Goal: Ask a question: Seek information or help from site administrators or community

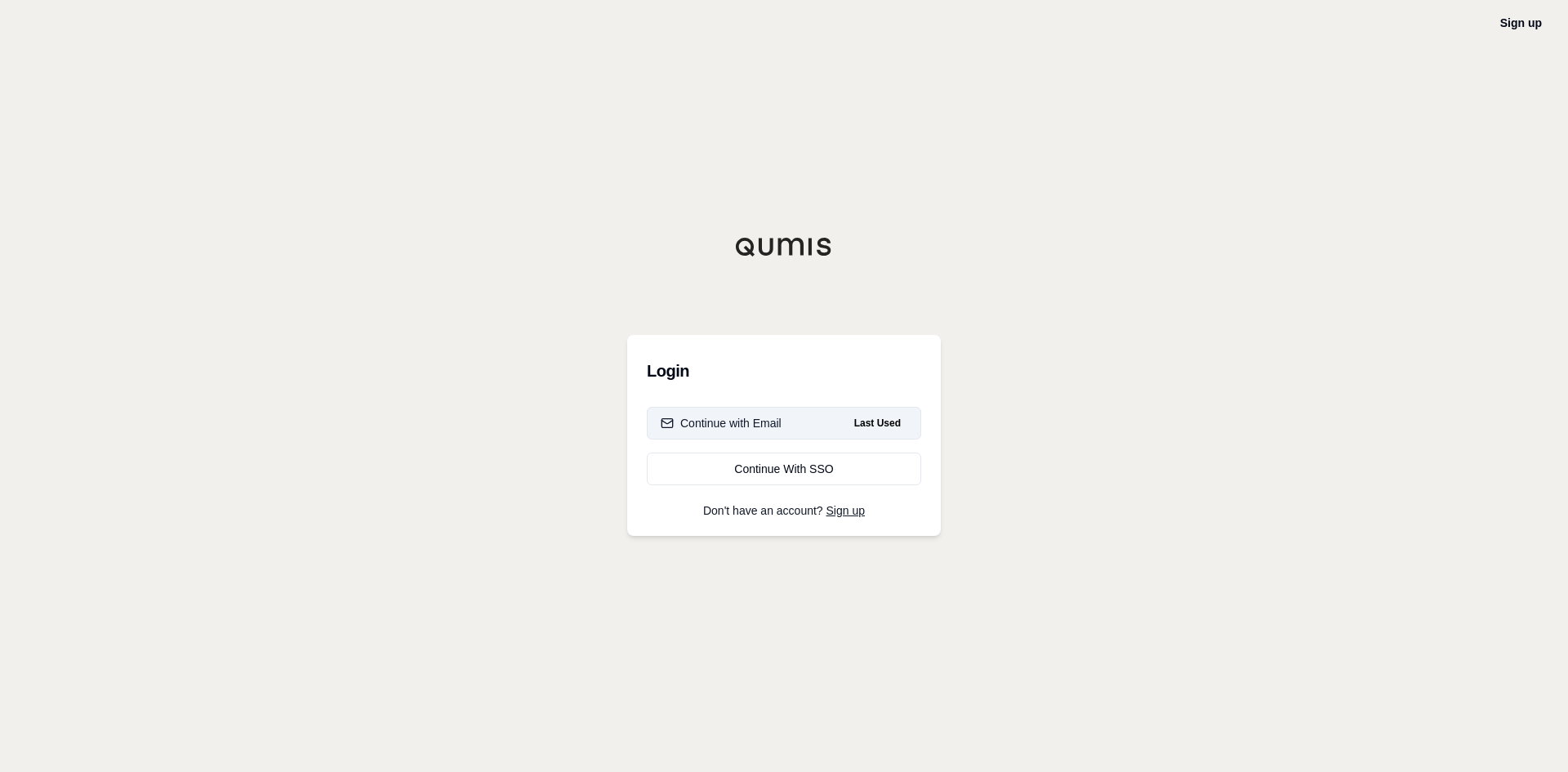
click at [724, 427] on div "Continue with Email" at bounding box center [721, 423] width 121 height 16
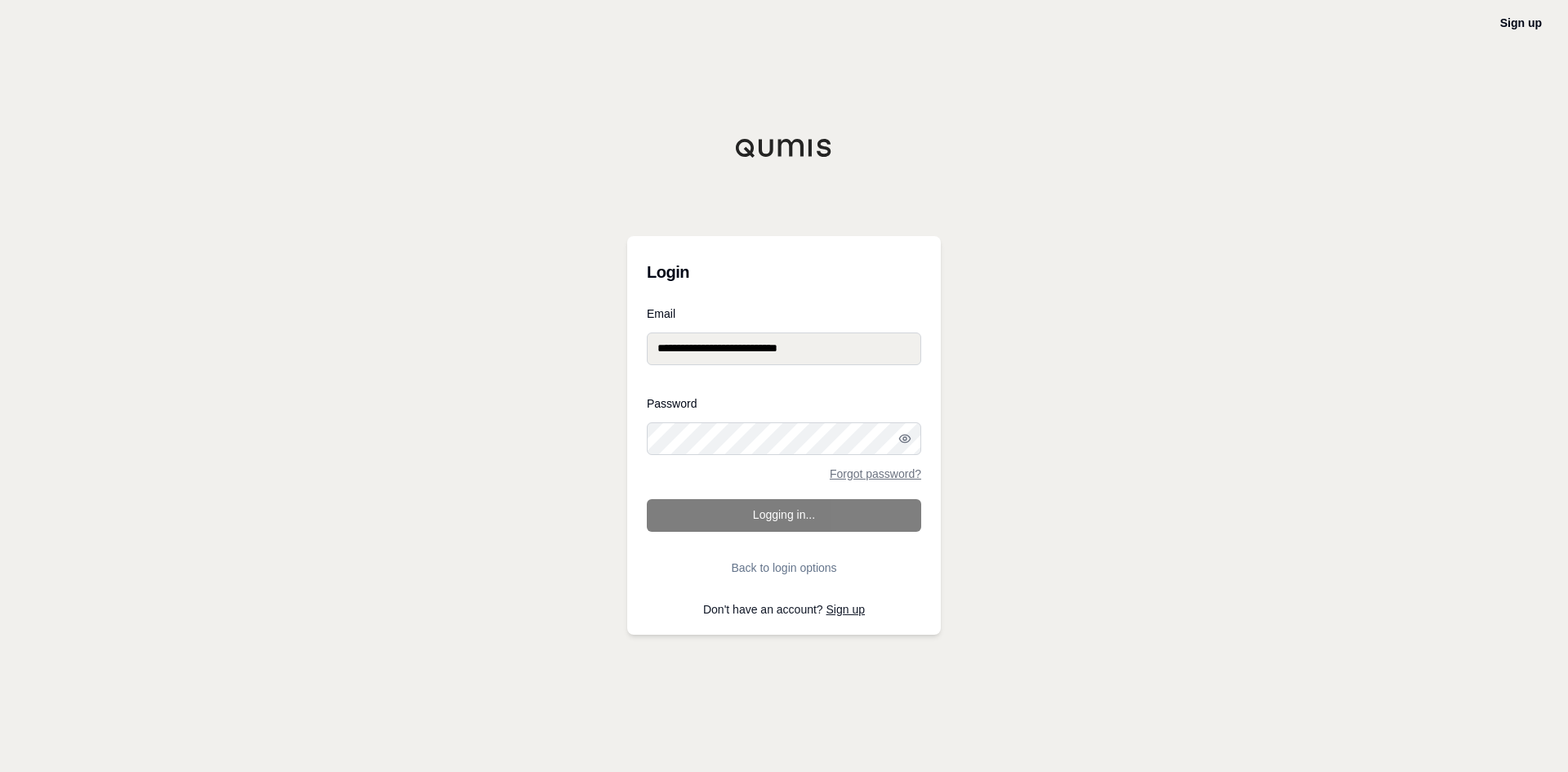
click at [777, 506] on form "**********" at bounding box center [784, 446] width 274 height 276
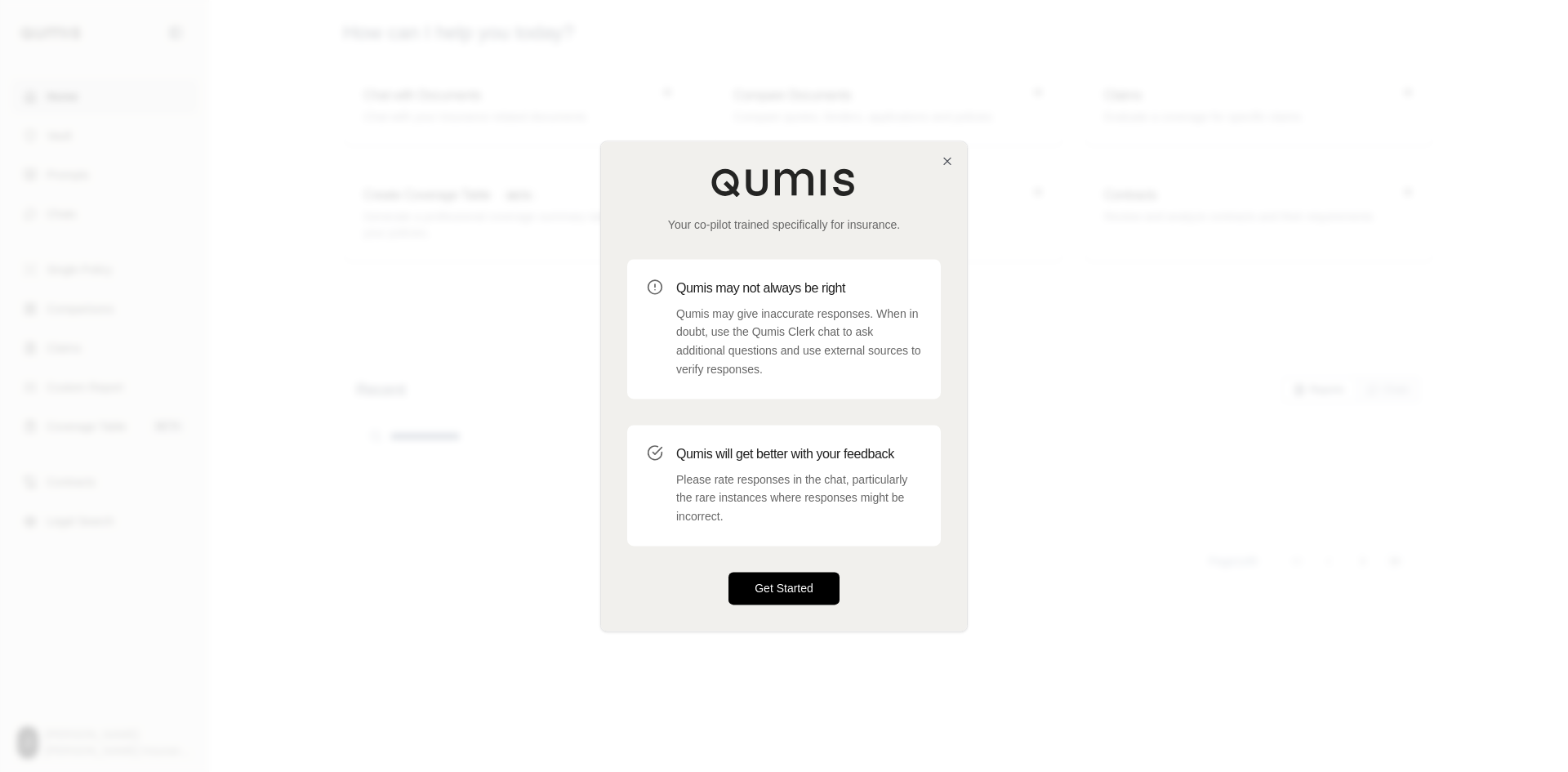
click at [783, 584] on button "Get Started" at bounding box center [783, 588] width 111 height 33
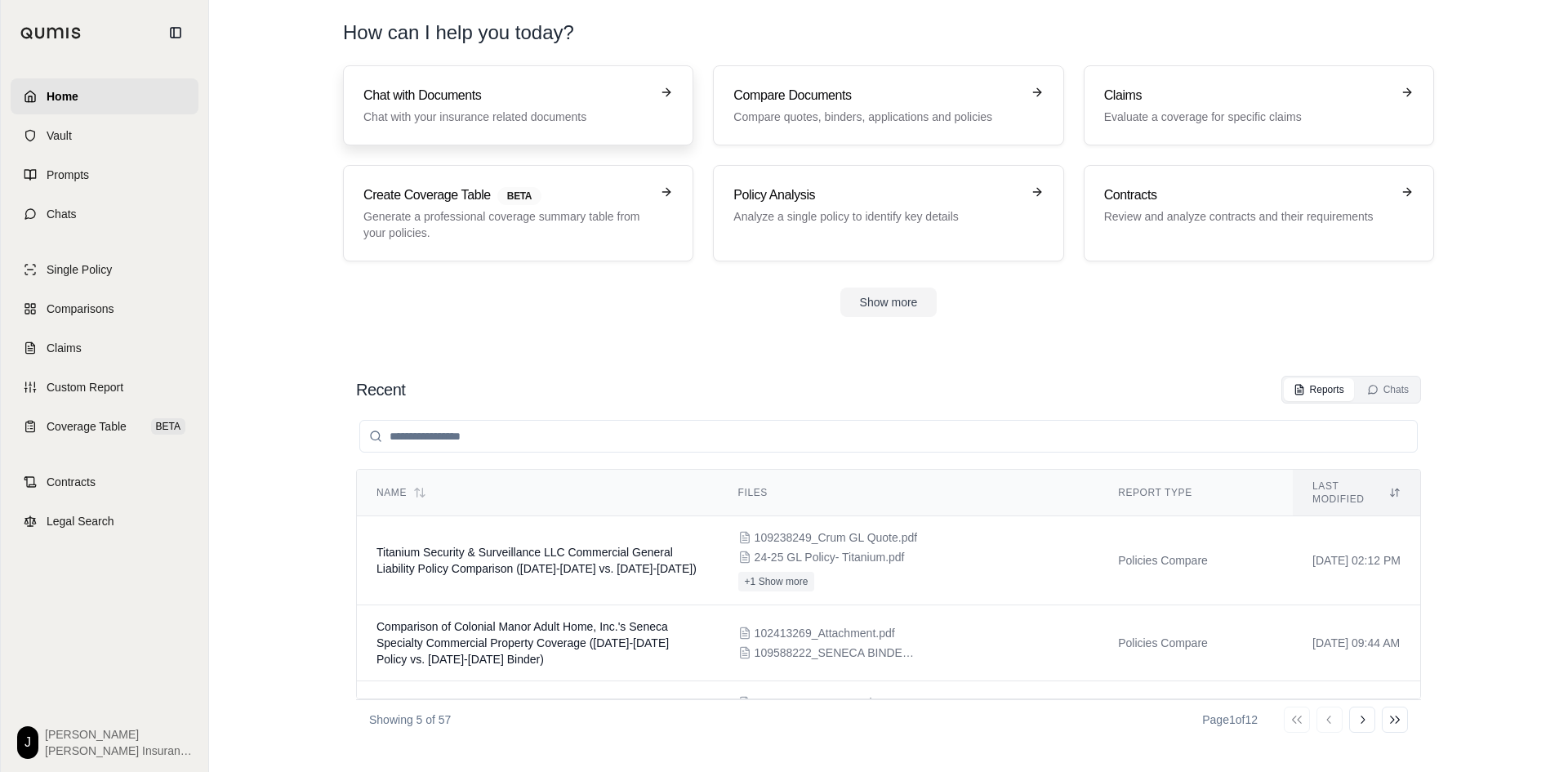
click at [514, 94] on h3 "Chat with Documents" at bounding box center [506, 96] width 287 height 20
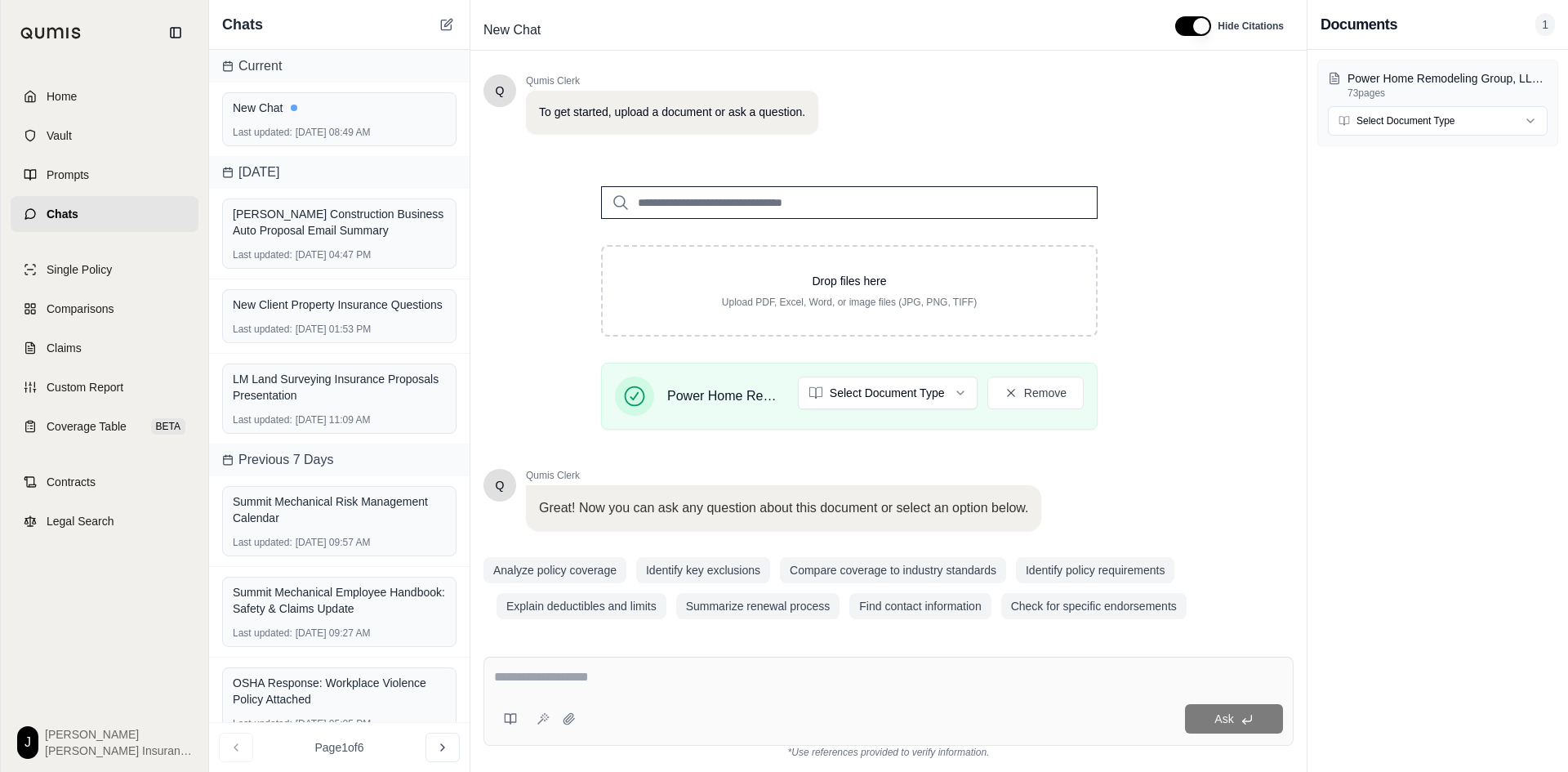
scroll to position [110, 0]
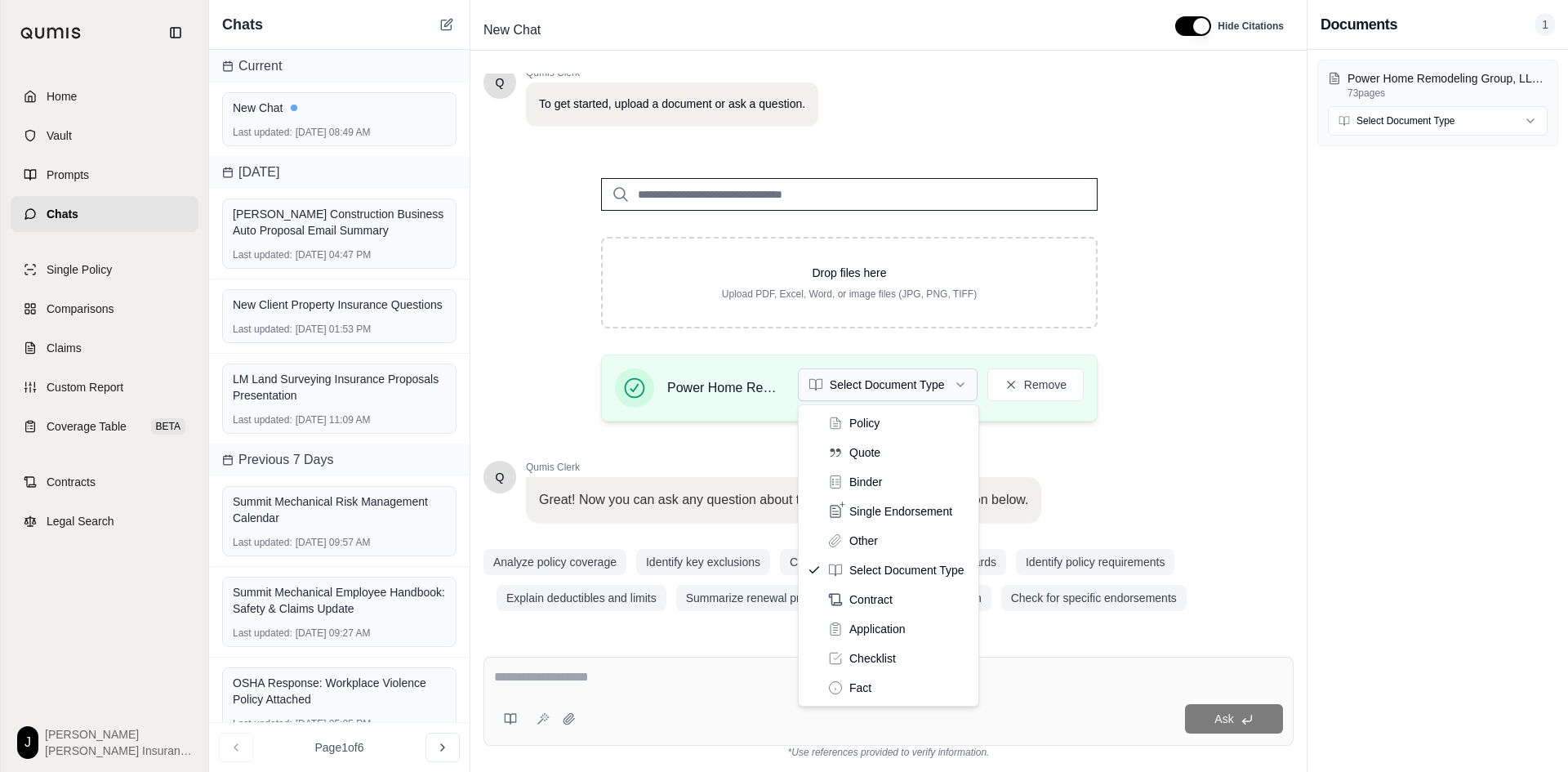
click at [963, 385] on html "Home Vault Prompts Chats Single Policy Comparisons Claims Custom Report Coverag…" at bounding box center [784, 386] width 1568 height 772
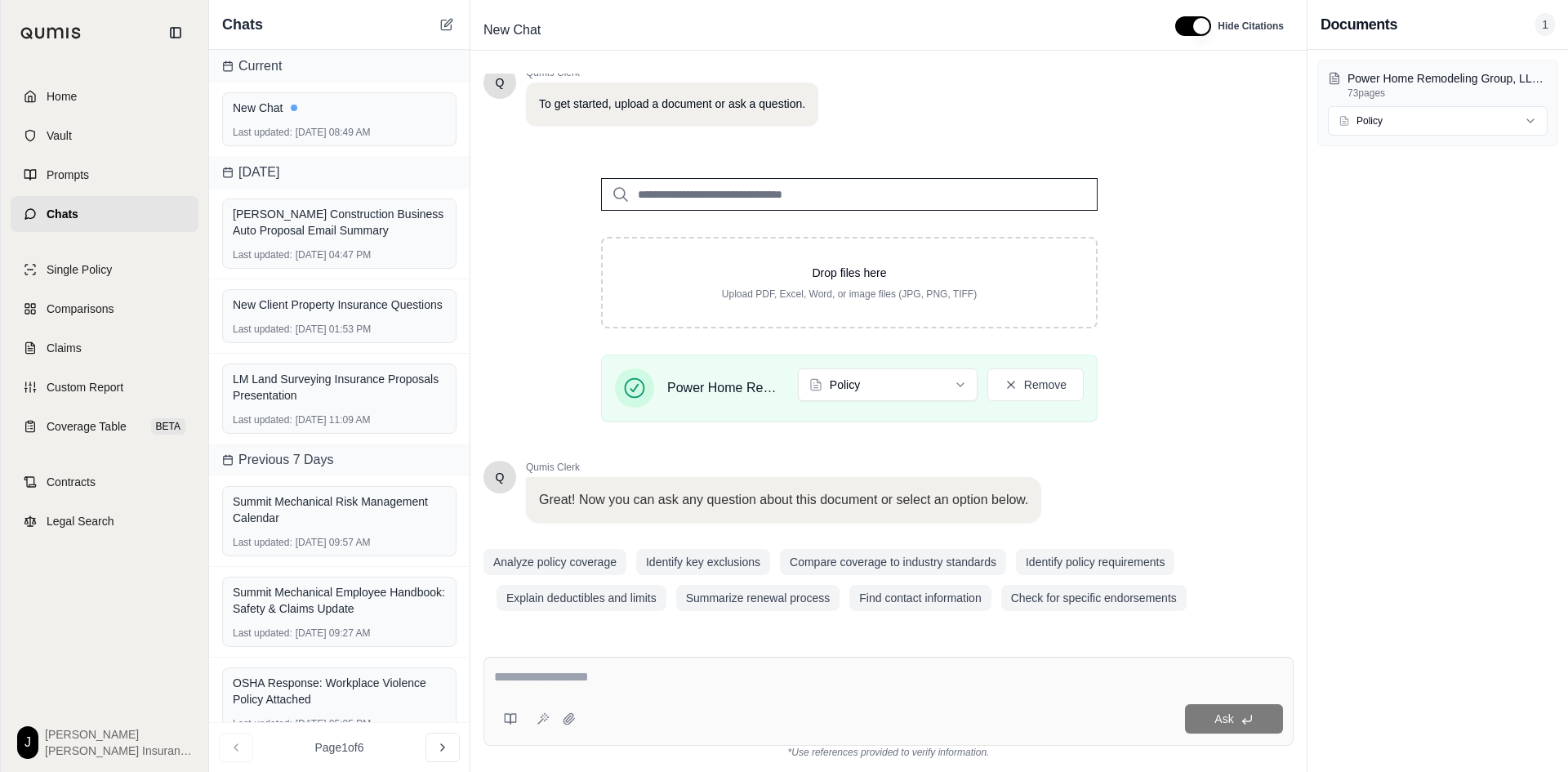
click at [528, 672] on textarea at bounding box center [888, 677] width 789 height 20
type textarea "*"
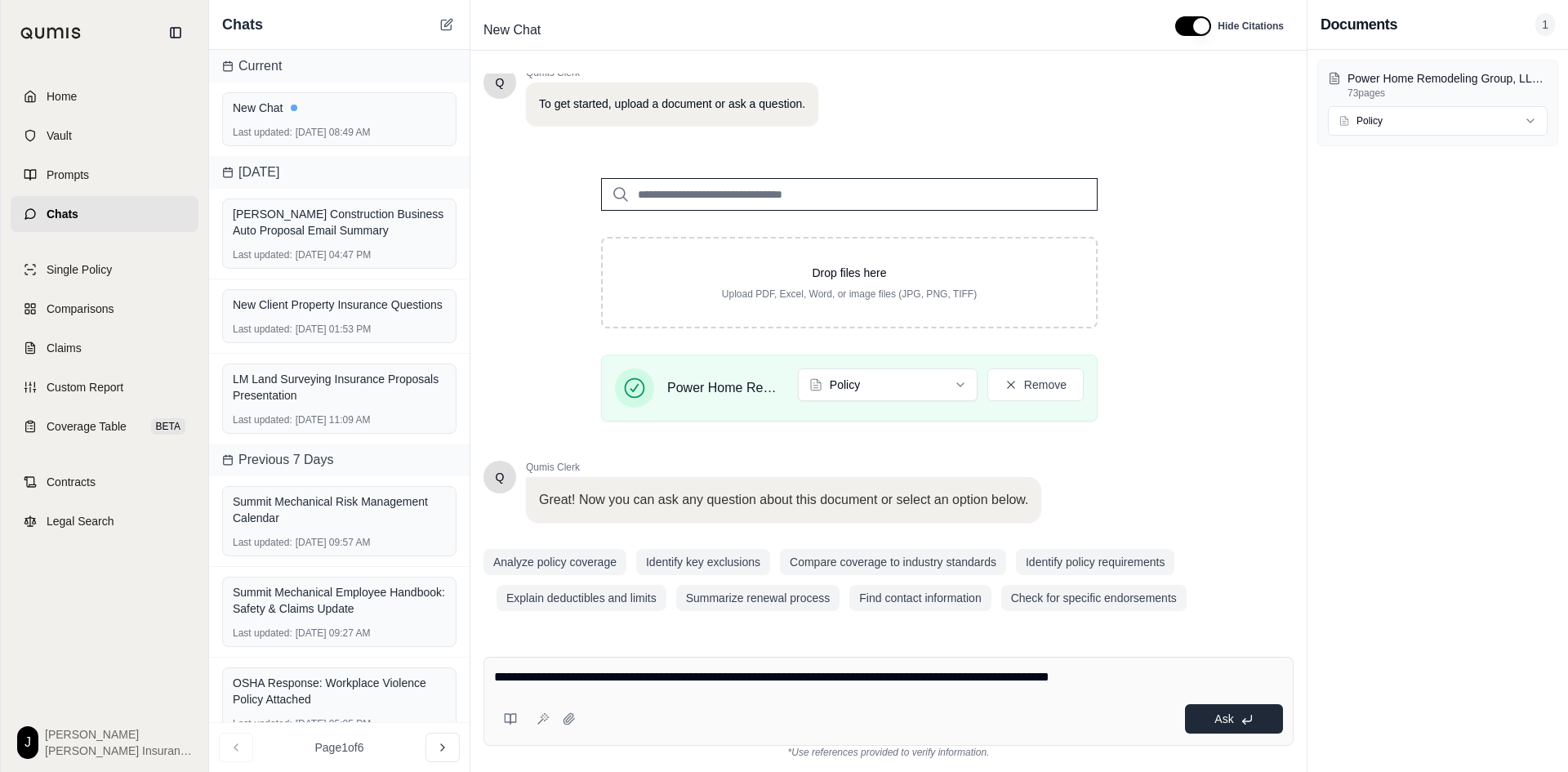
type textarea "**********"
click at [1228, 710] on button "Ask" at bounding box center [1234, 718] width 98 height 29
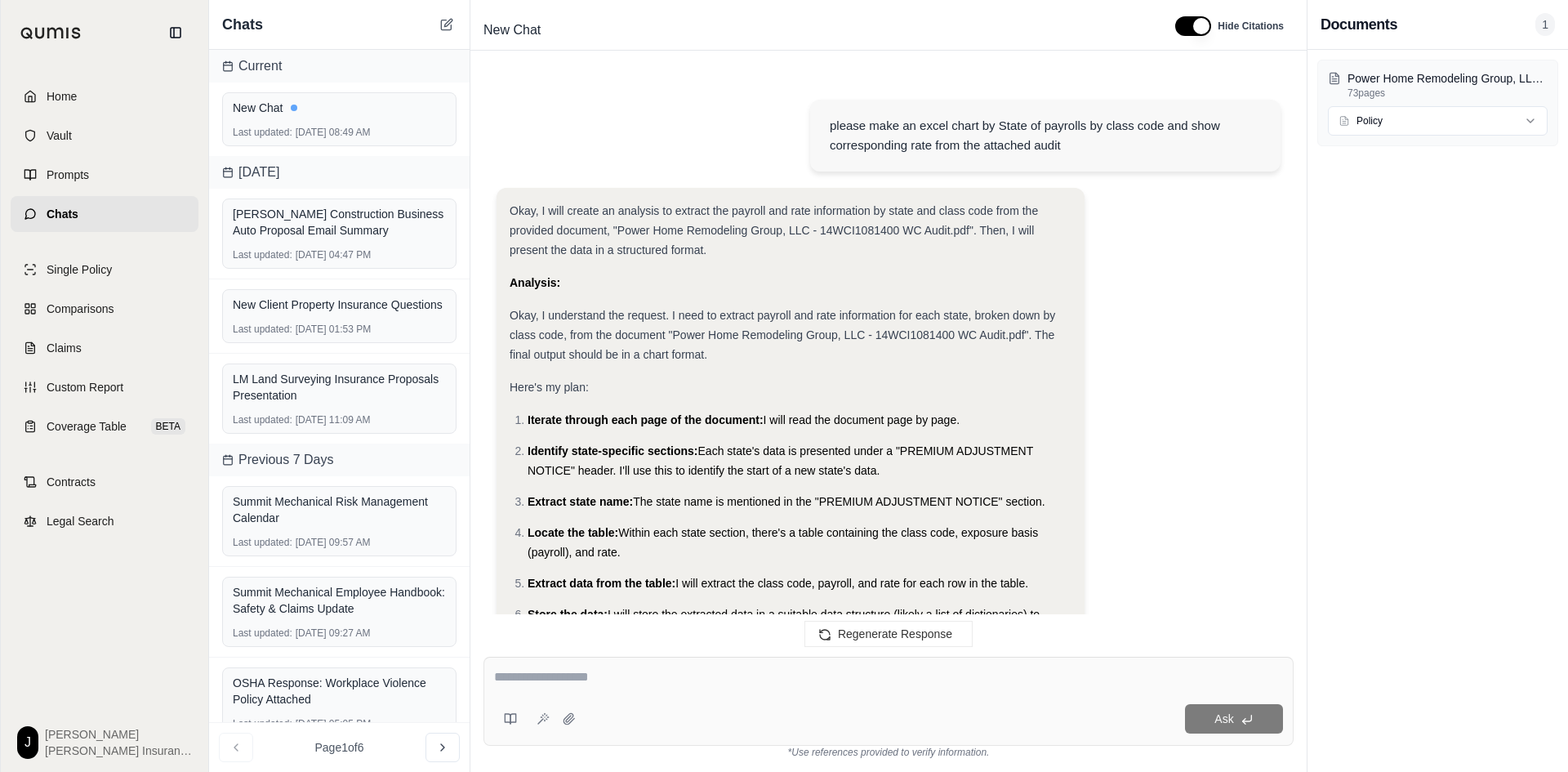
scroll to position [10193, 0]
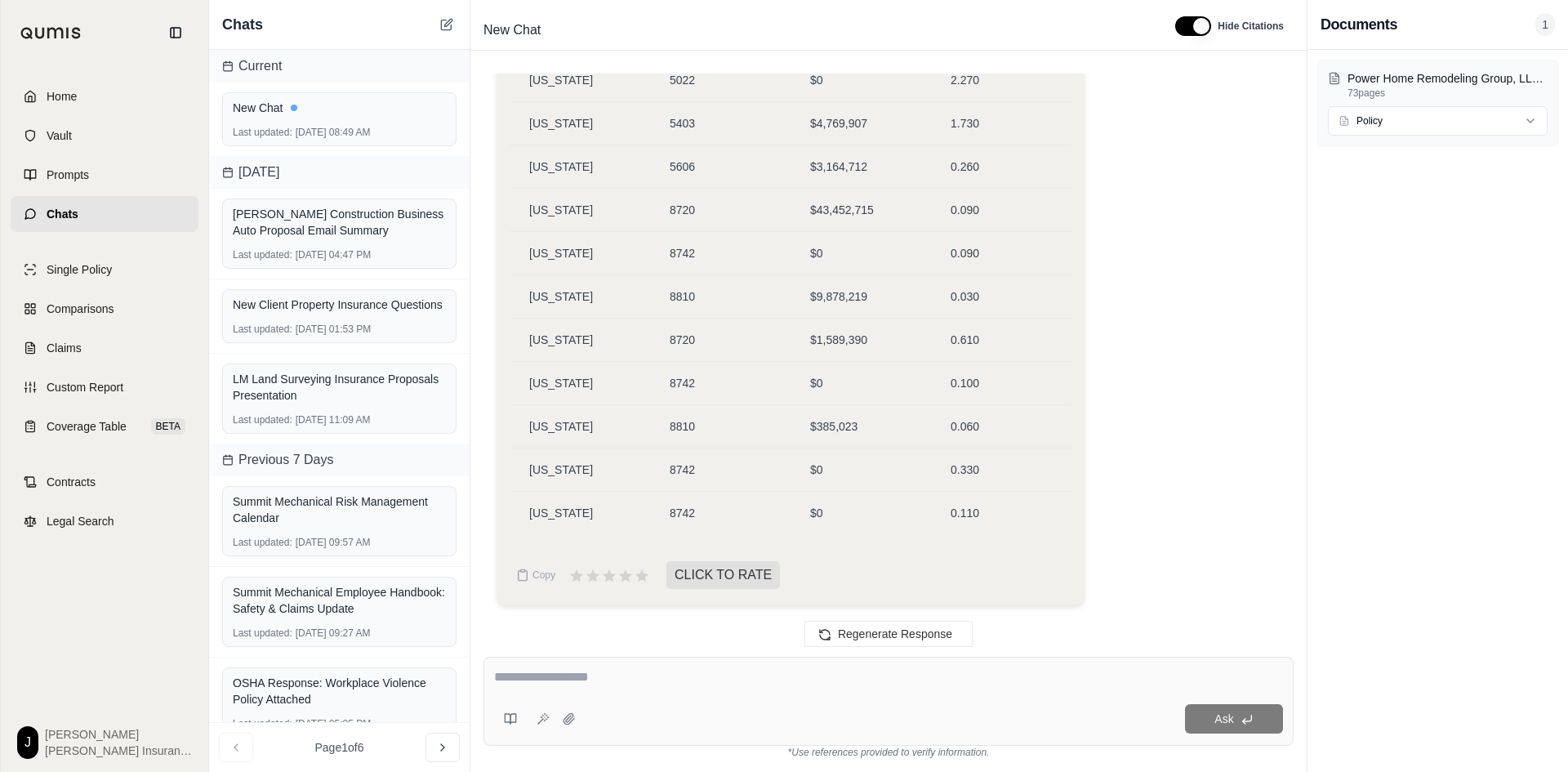
click at [569, 684] on textarea at bounding box center [888, 677] width 789 height 20
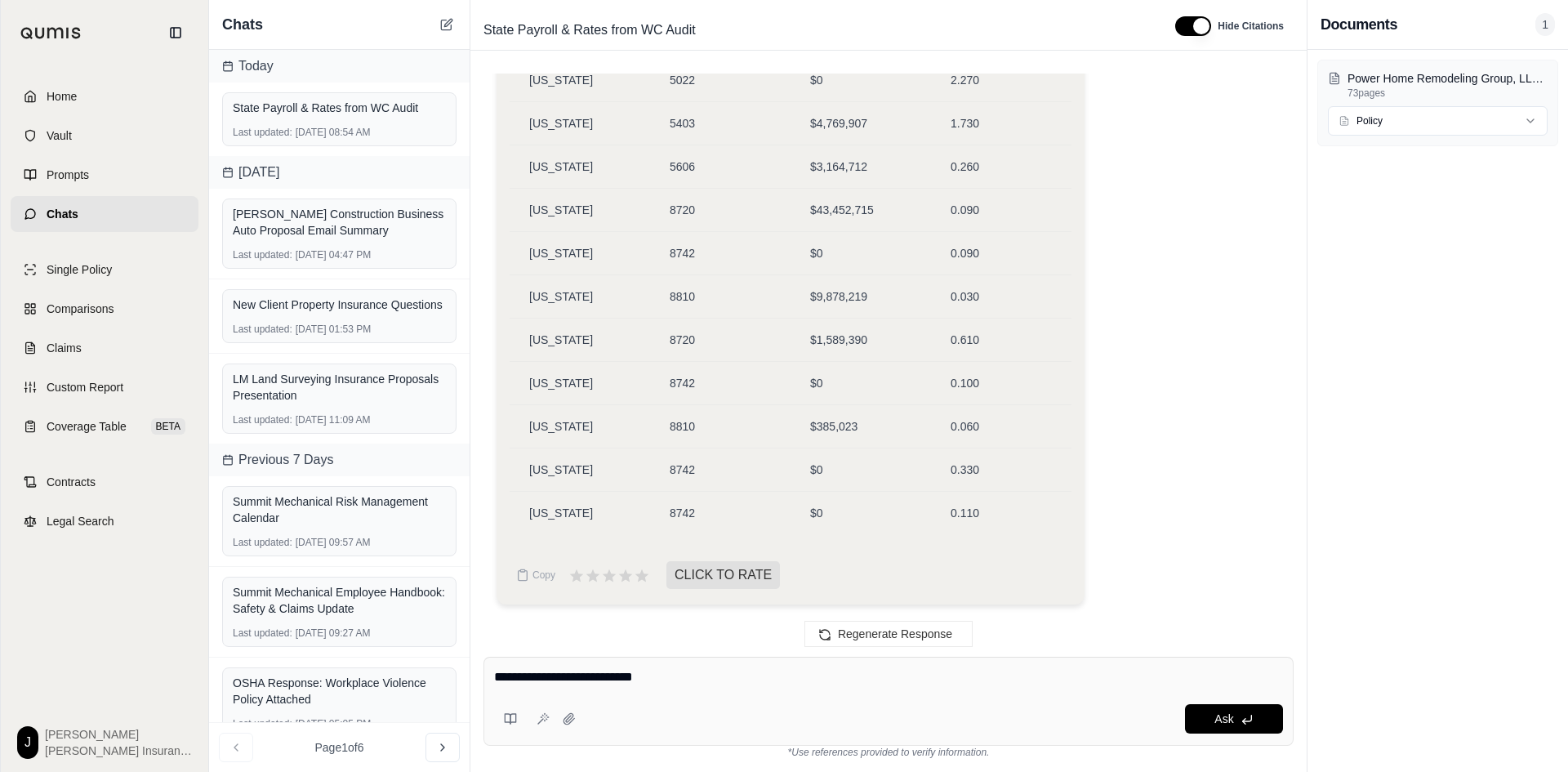
type textarea "**********"
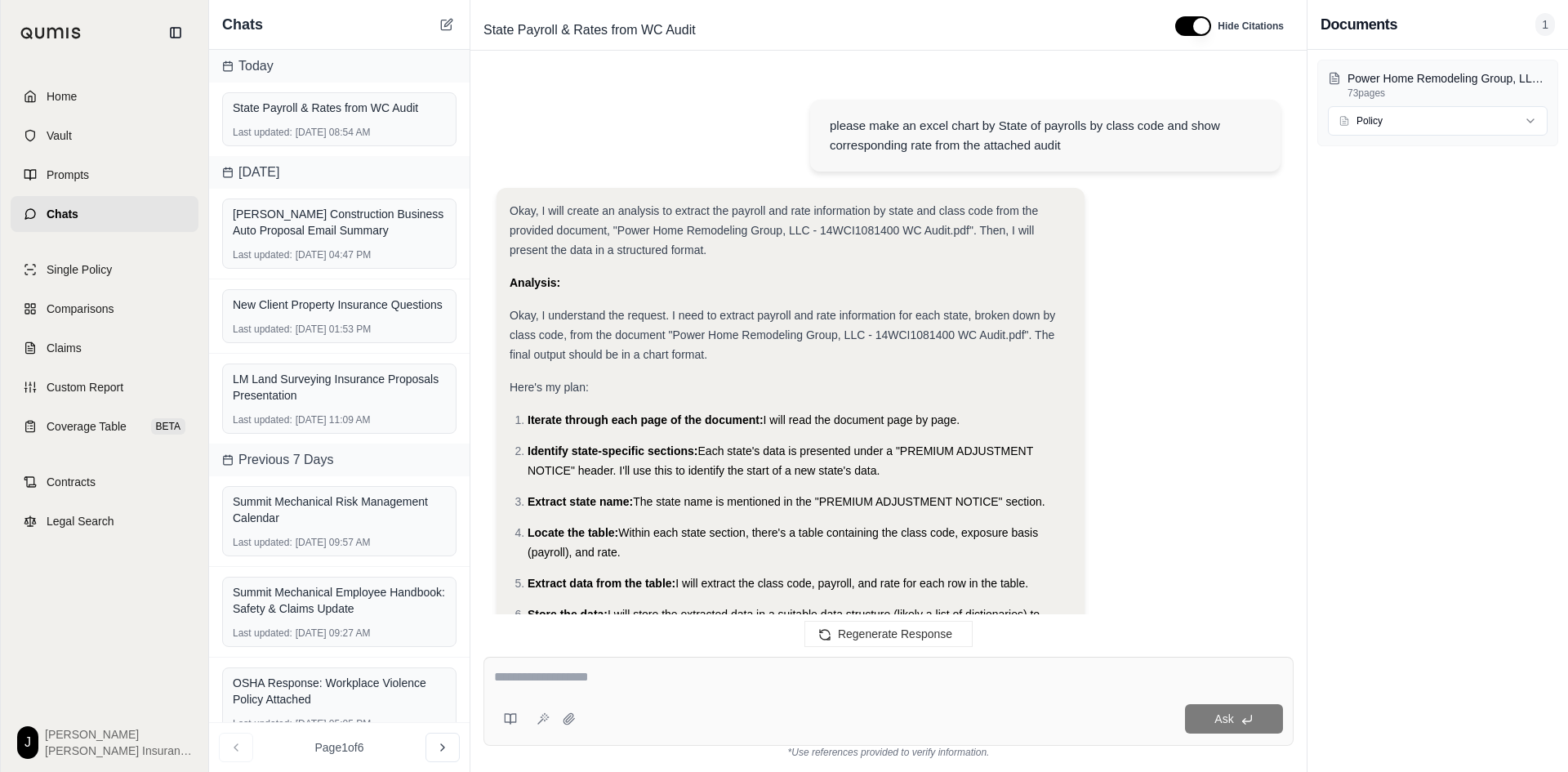
scroll to position [15102, 0]
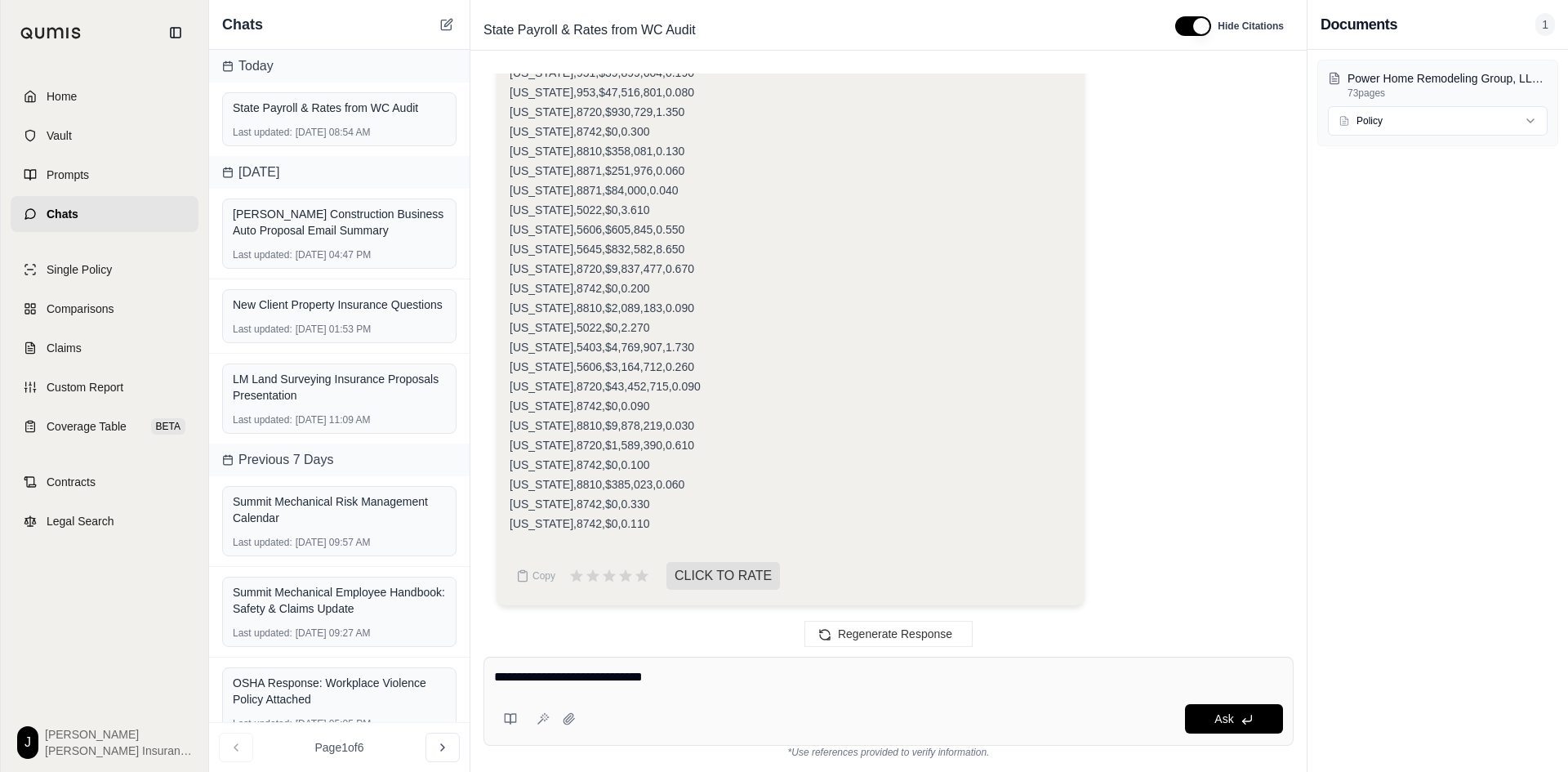
type textarea "**********"
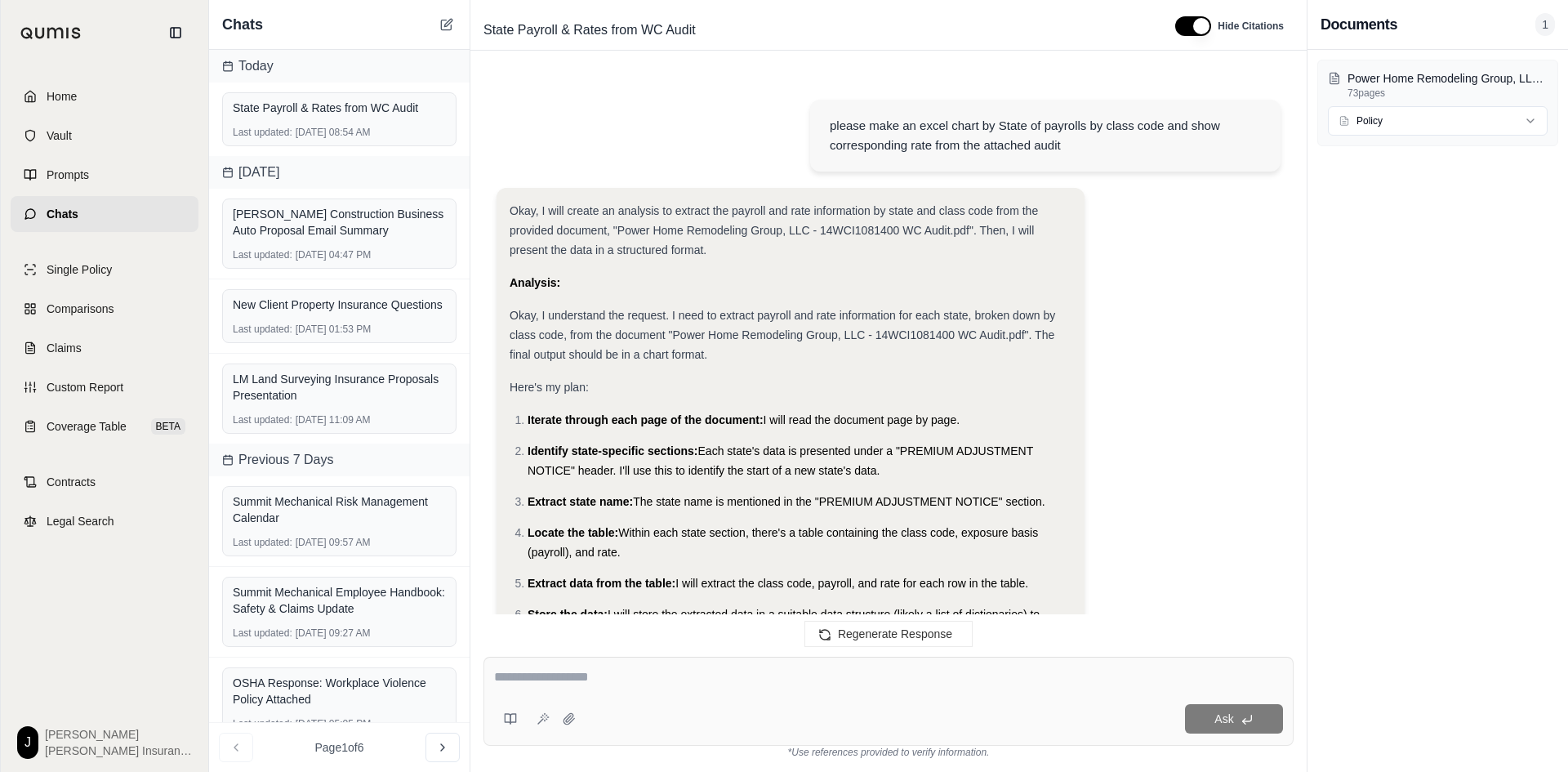
scroll to position [18788, 0]
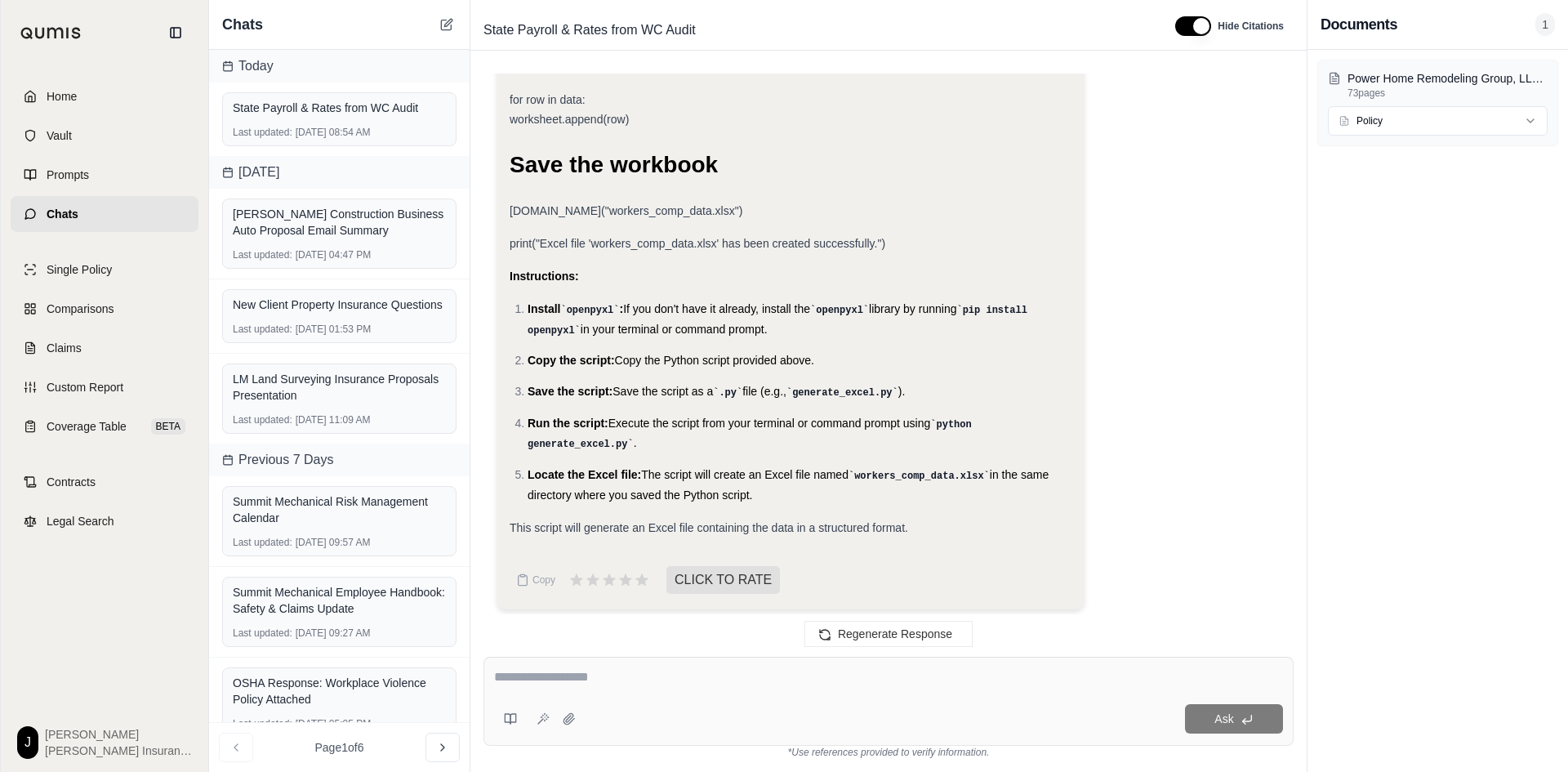
click at [1514, 376] on div "Power Home Remodeling Group, LLC - 14WCI1081400 WC Audit.pdf 73 pages Policy" at bounding box center [1437, 411] width 261 height 722
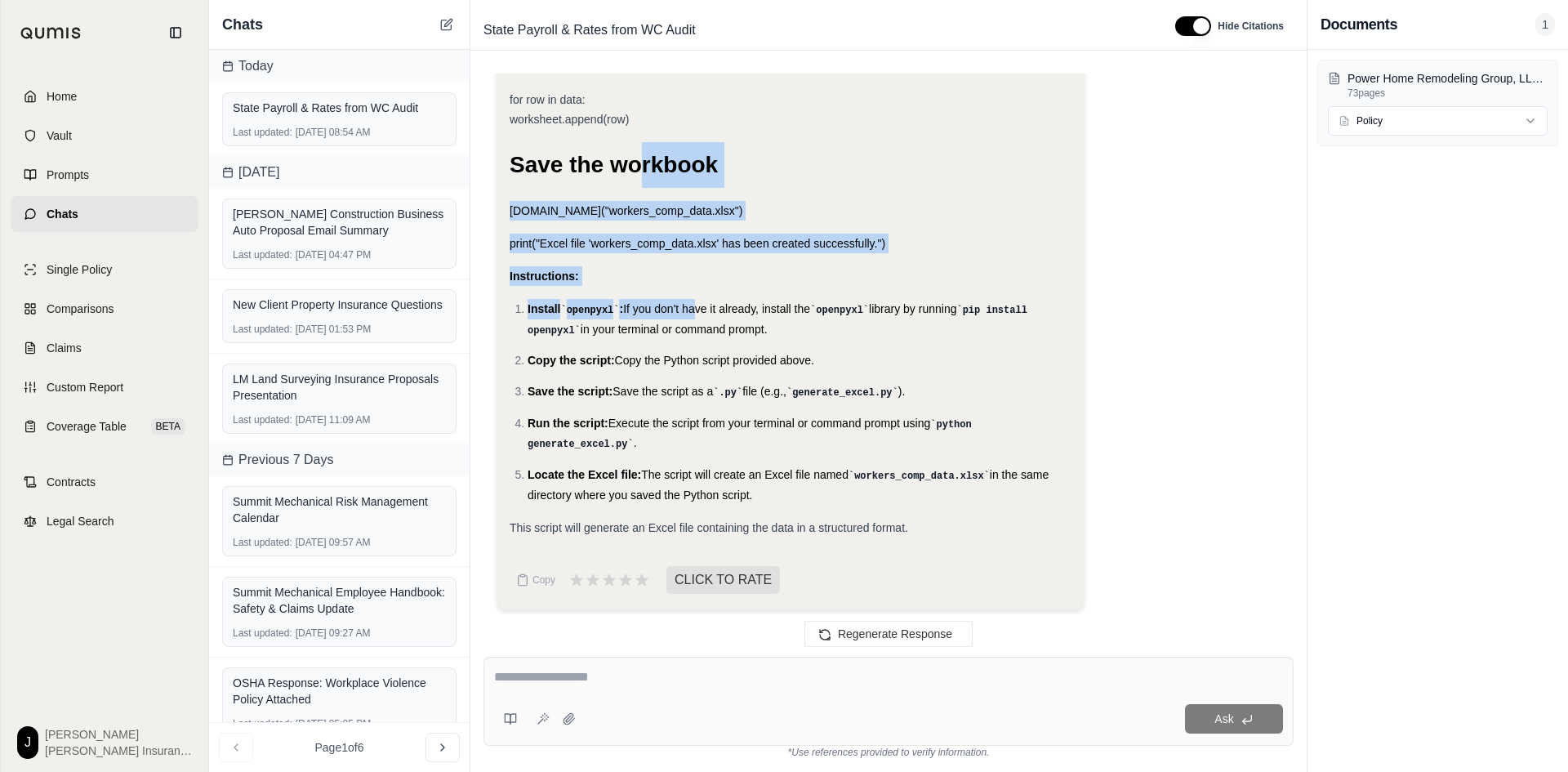
drag, startPoint x: 640, startPoint y: 140, endPoint x: 932, endPoint y: 228, distance: 304.6
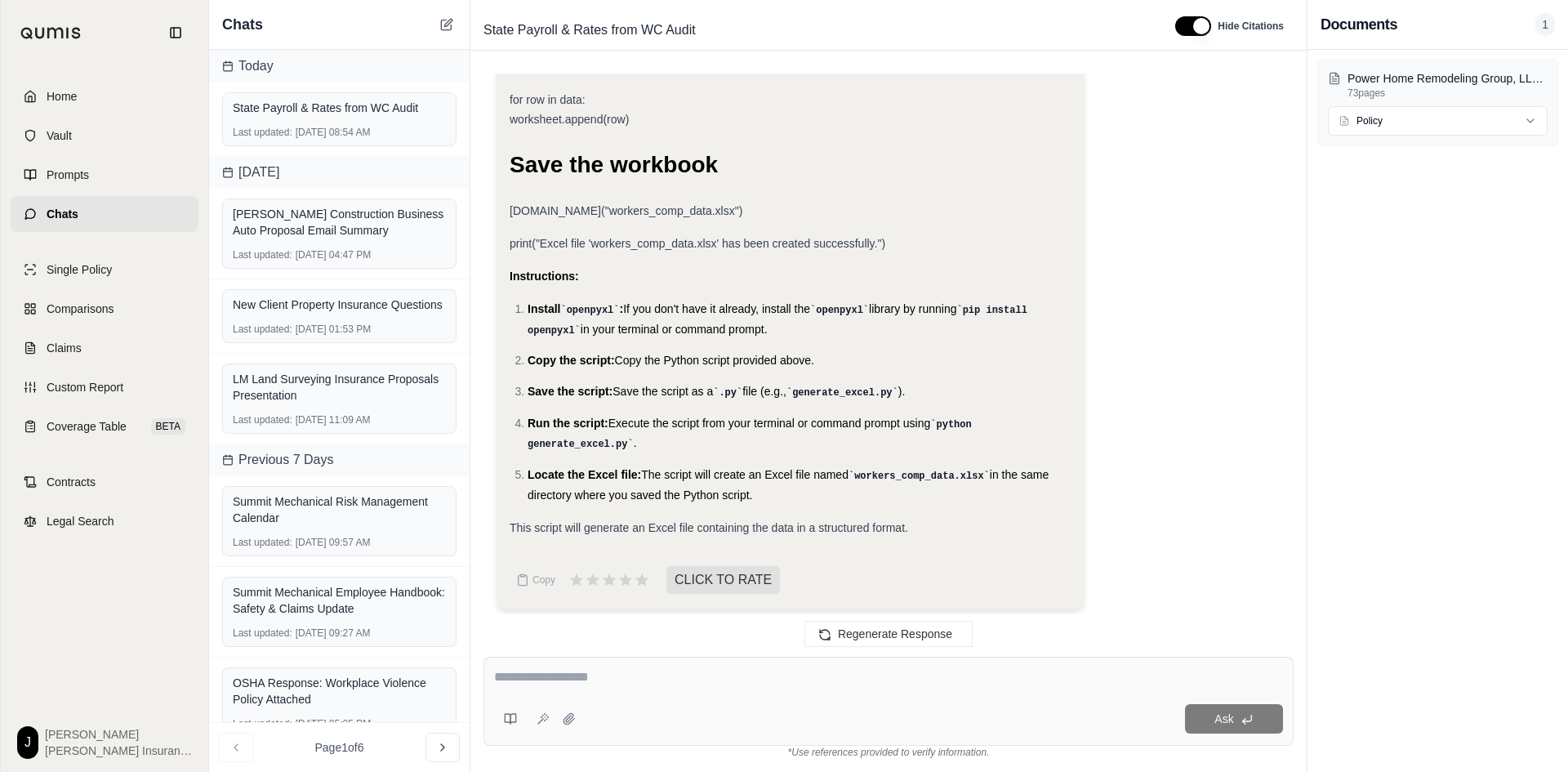
click at [1554, 272] on div "Power Home Remodeling Group, LLC - 14WCI1081400 WC Audit.pdf 73 pages Policy" at bounding box center [1437, 411] width 261 height 722
click at [350, 123] on div "State Payroll & Rates from WC Audit Last updated: [DATE] 08:54 AM" at bounding box center [339, 119] width 234 height 54
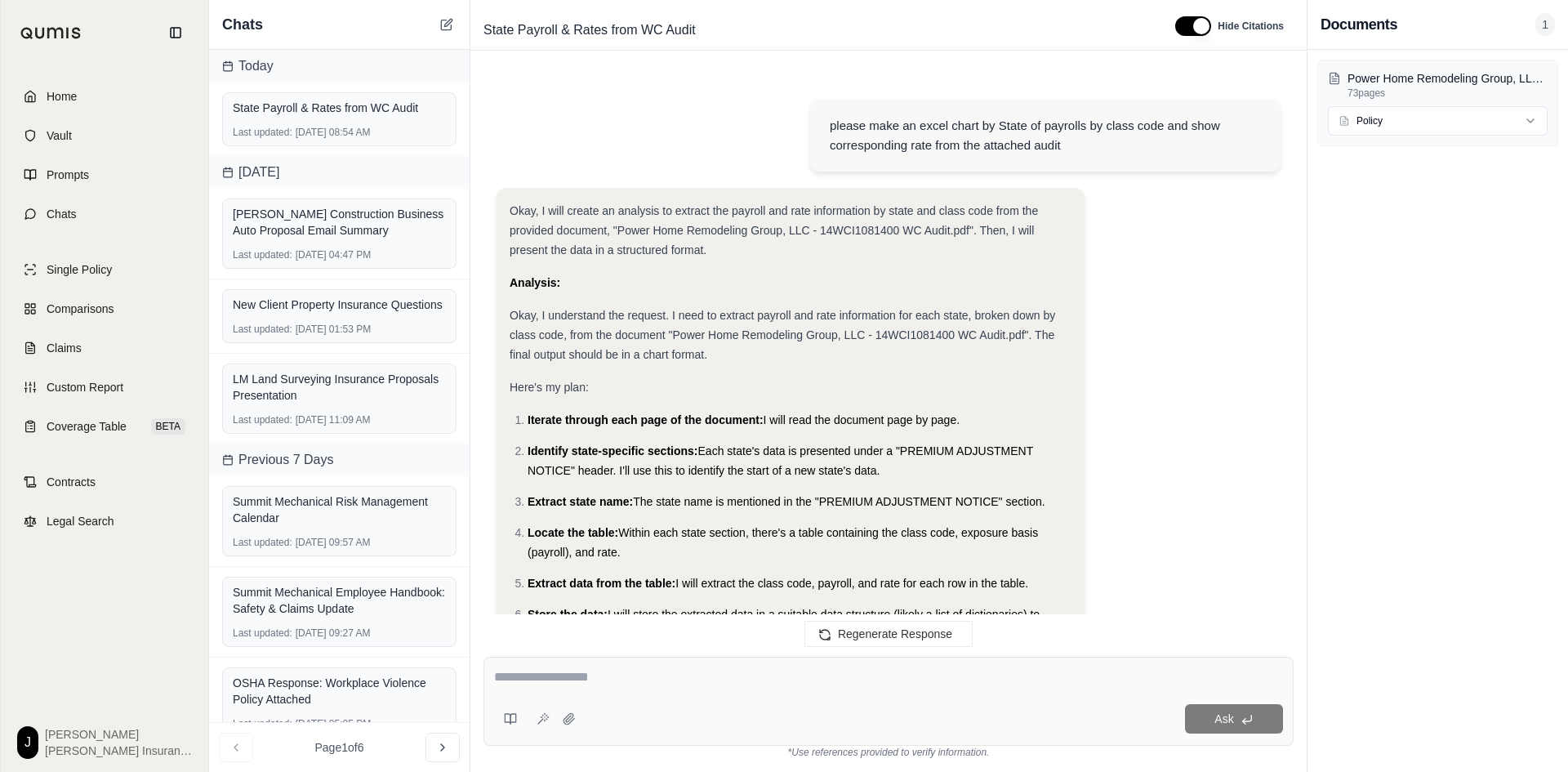
scroll to position [18788, 0]
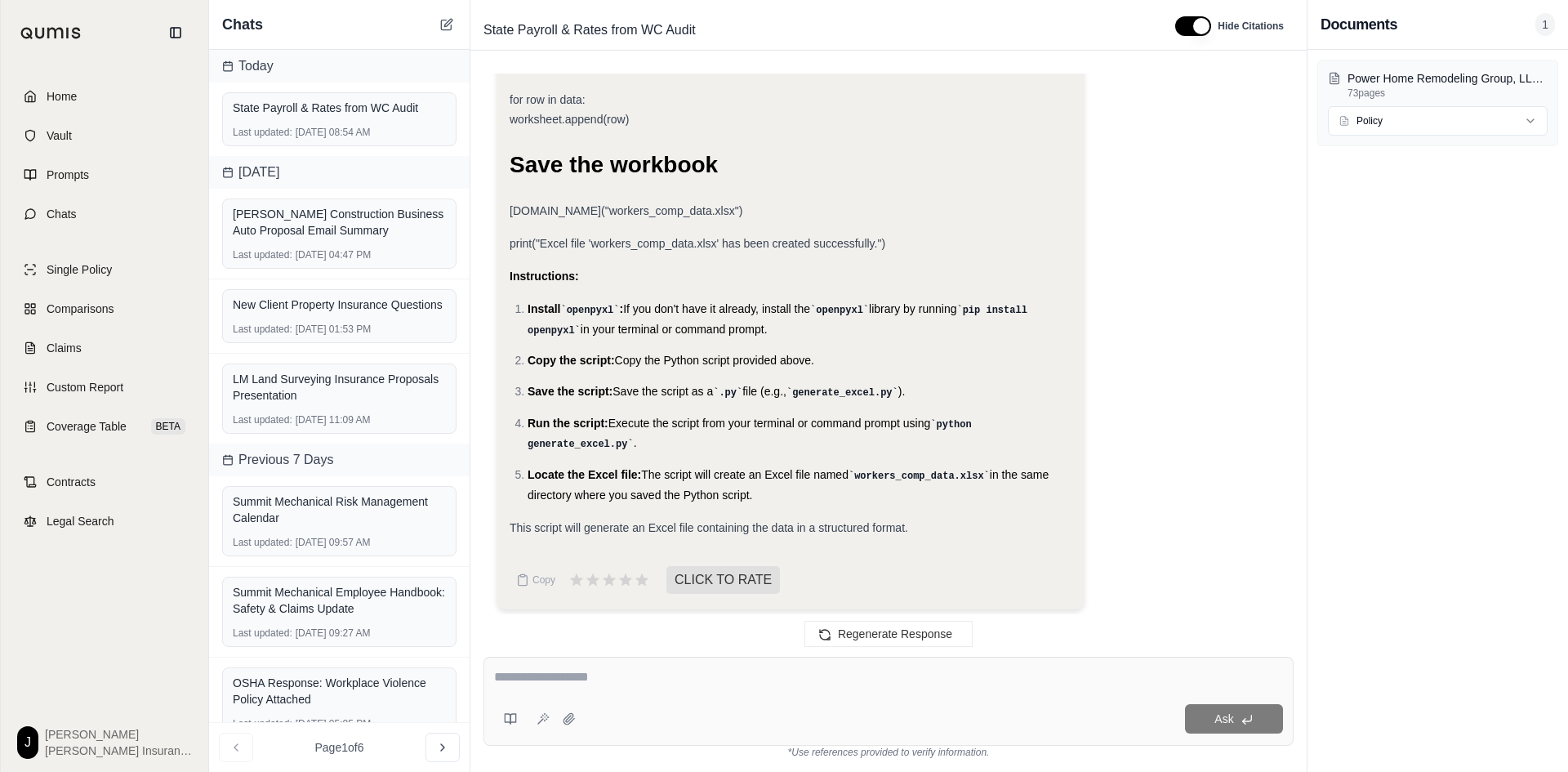
drag, startPoint x: 1482, startPoint y: 287, endPoint x: 1486, endPoint y: 429, distance: 142.2
click at [1486, 429] on div "Power Home Remodeling Group, LLC - 14WCI1081400 WC Audit.pdf 73 pages Policy" at bounding box center [1437, 411] width 261 height 722
click at [856, 563] on div "Copy CLICK TO RATE" at bounding box center [791, 579] width 562 height 33
click at [851, 636] on span "Regenerate Response" at bounding box center [895, 633] width 114 height 13
click at [567, 679] on textarea at bounding box center [888, 677] width 789 height 20
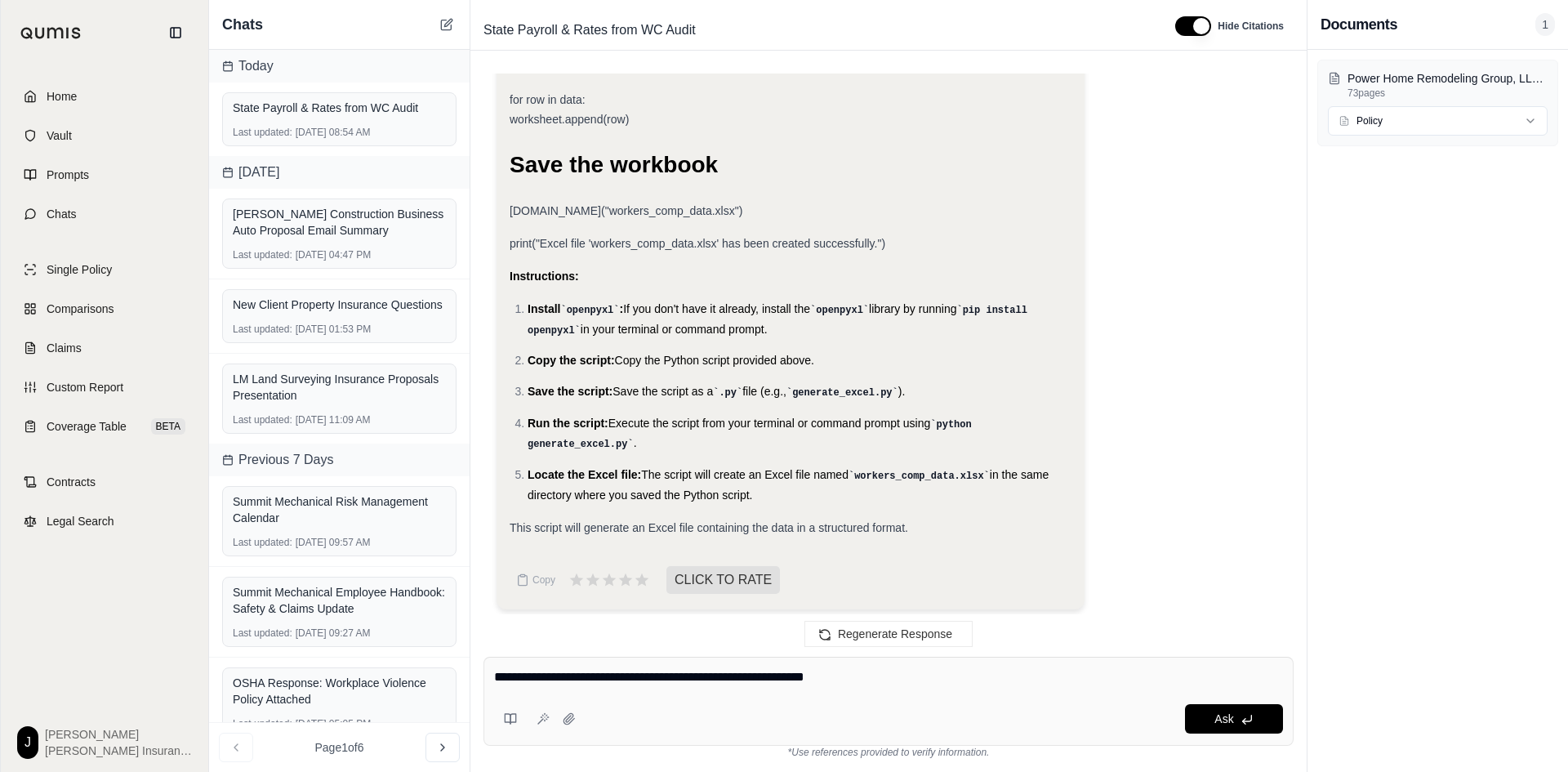
type textarea "**********"
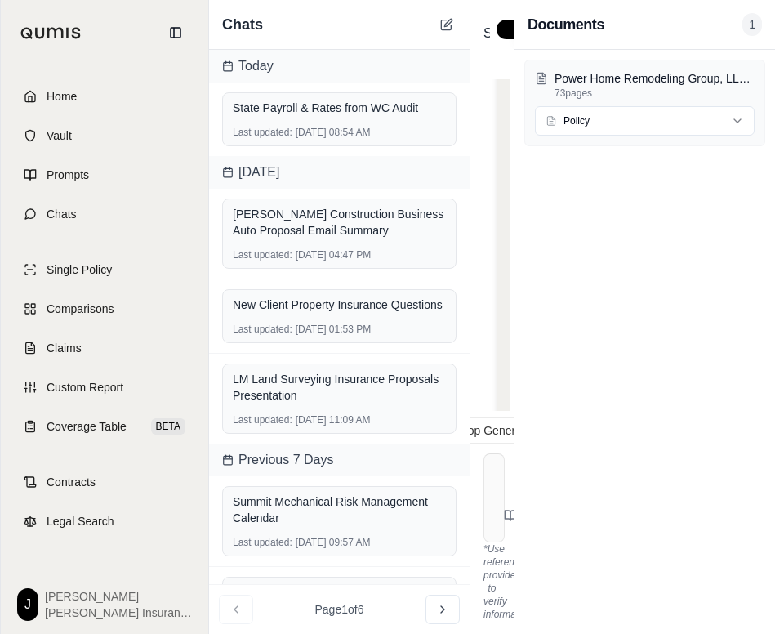
scroll to position [0, 0]
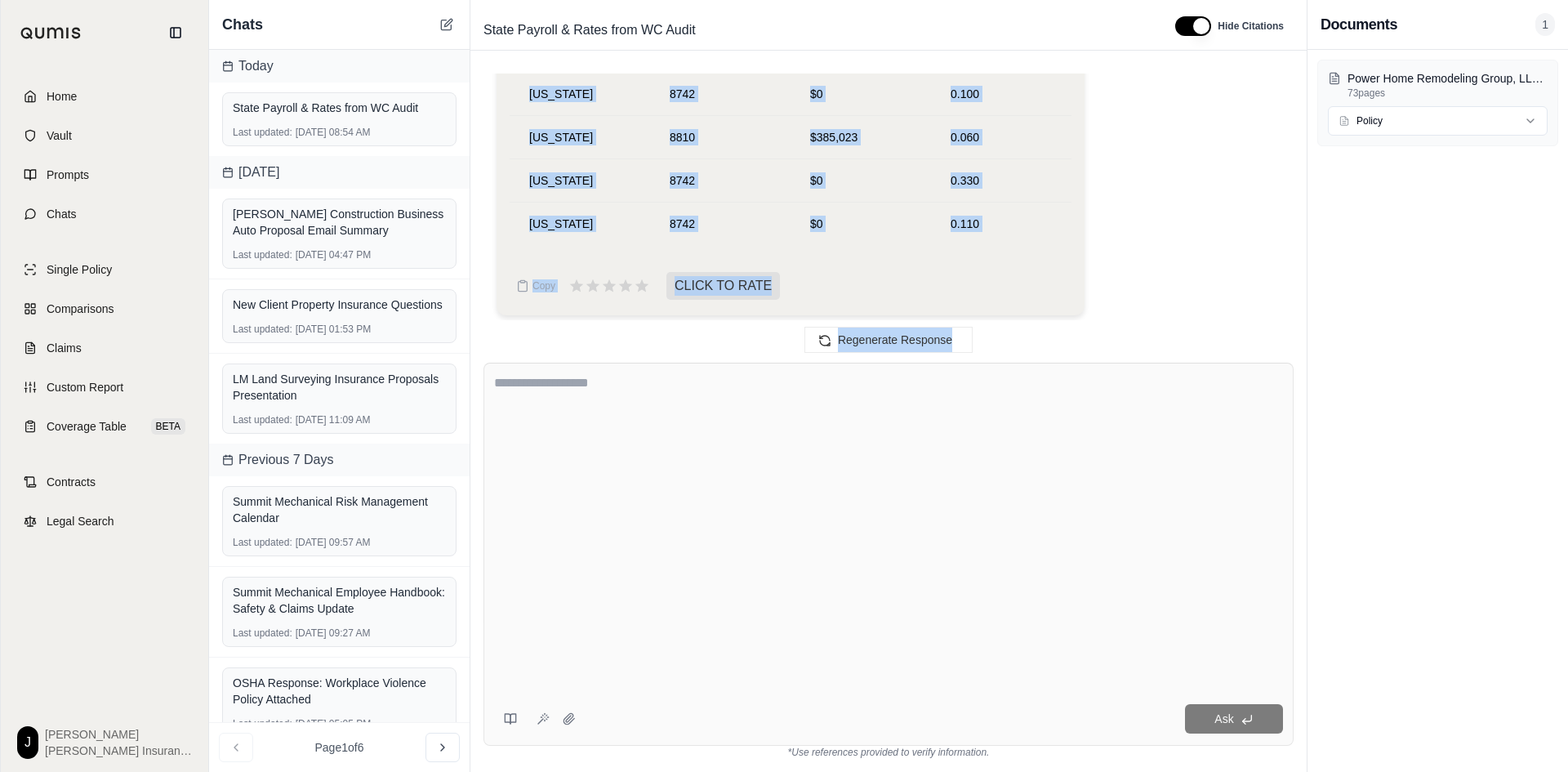
drag, startPoint x: 1191, startPoint y: 243, endPoint x: 1189, endPoint y: 401, distance: 157.6
click at [1189, 401] on div "please make an excel chart by State of payrolls by class code and show correspo…" at bounding box center [888, 415] width 836 height 711
click at [968, 274] on div "Copy CLICK TO RATE" at bounding box center [791, 285] width 562 height 33
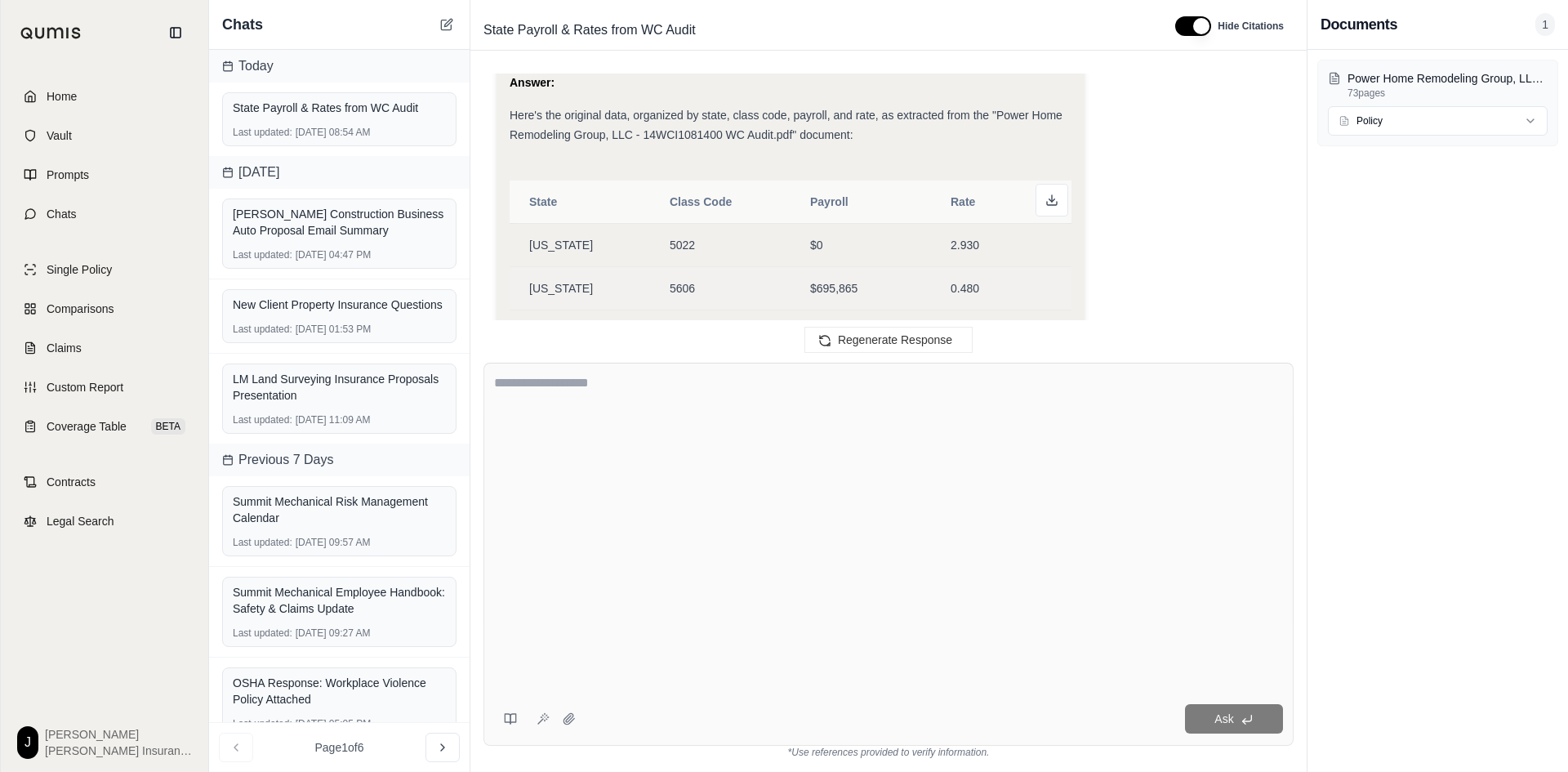
scroll to position [19593, 0]
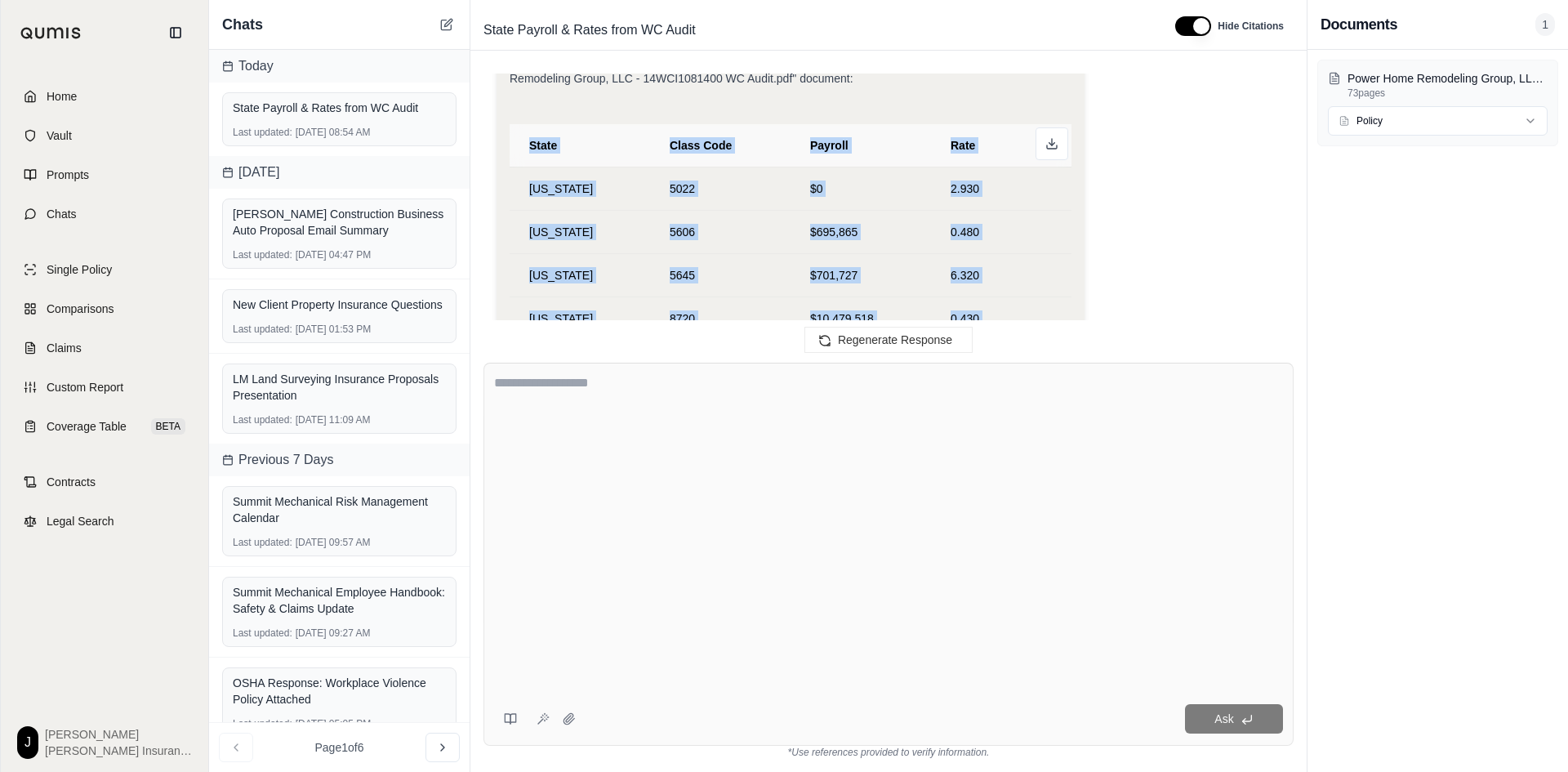
drag, startPoint x: 969, startPoint y: 220, endPoint x: 528, endPoint y: 146, distance: 447.1
copy table "State Class Code Payroll Rate [US_STATE] 5022 $0 2.930 [US_STATE] 5606 $695,865…"
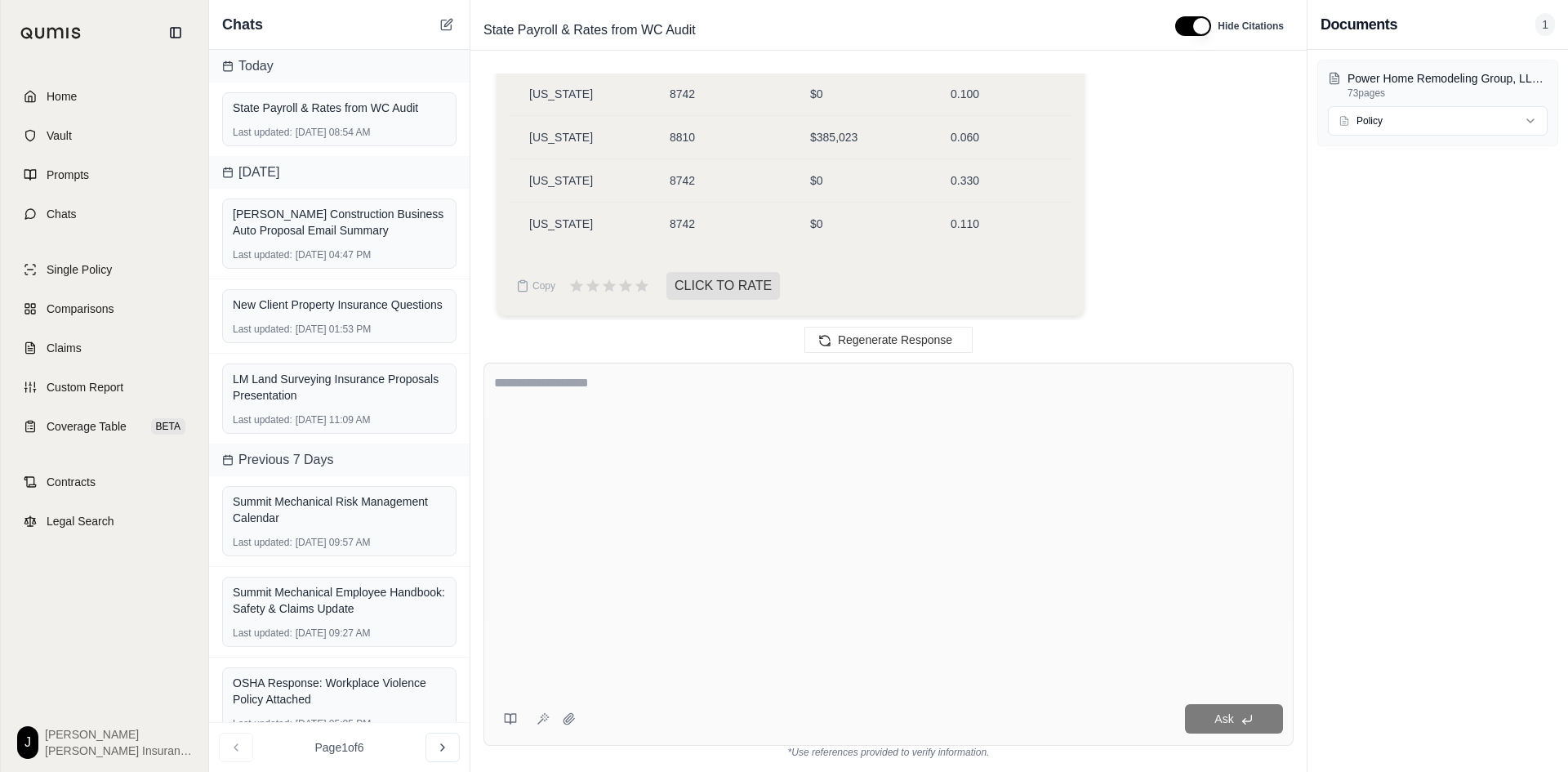
click at [579, 446] on textarea at bounding box center [888, 530] width 789 height 314
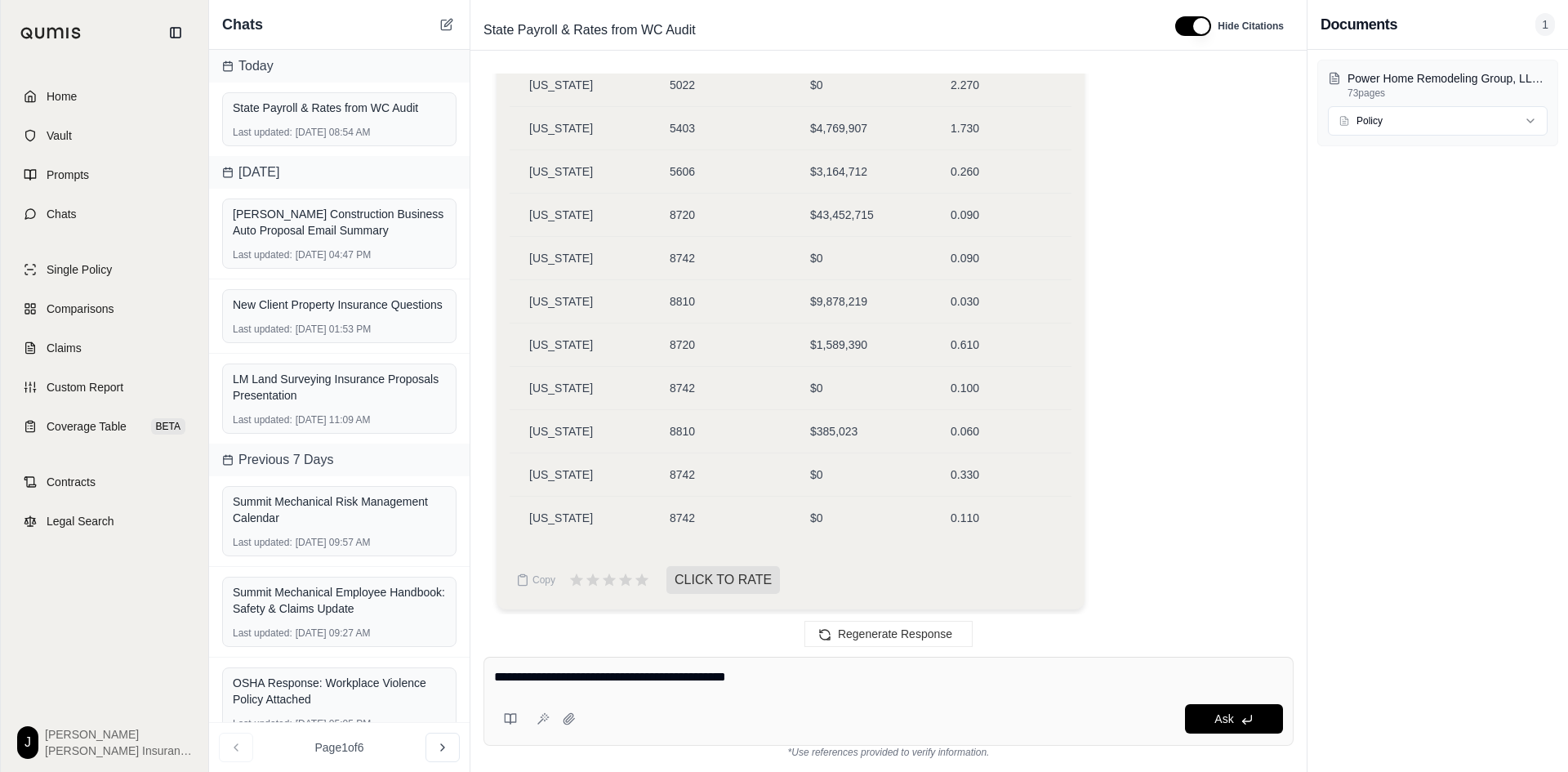
type textarea "**********"
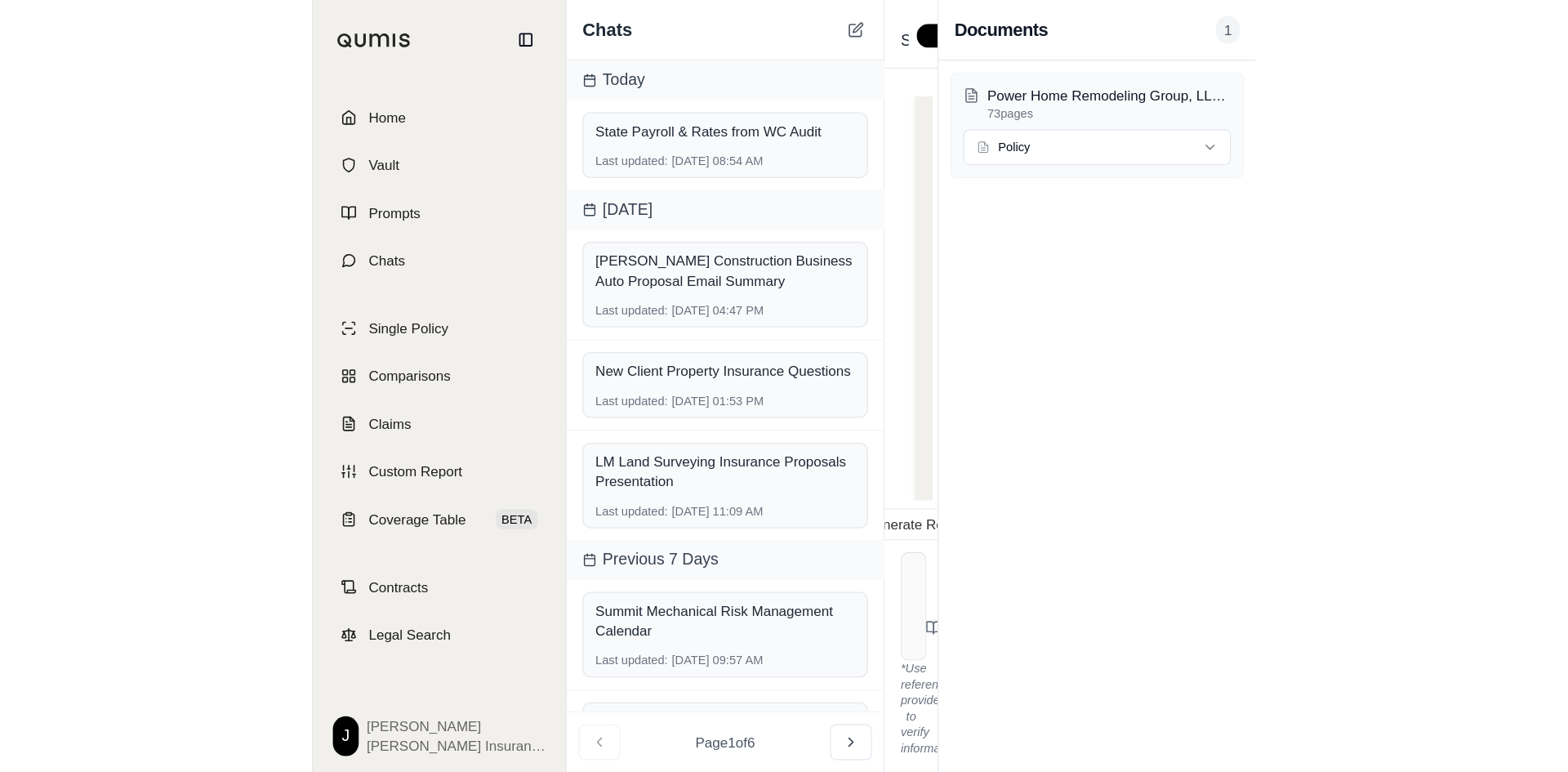
scroll to position [24351, 0]
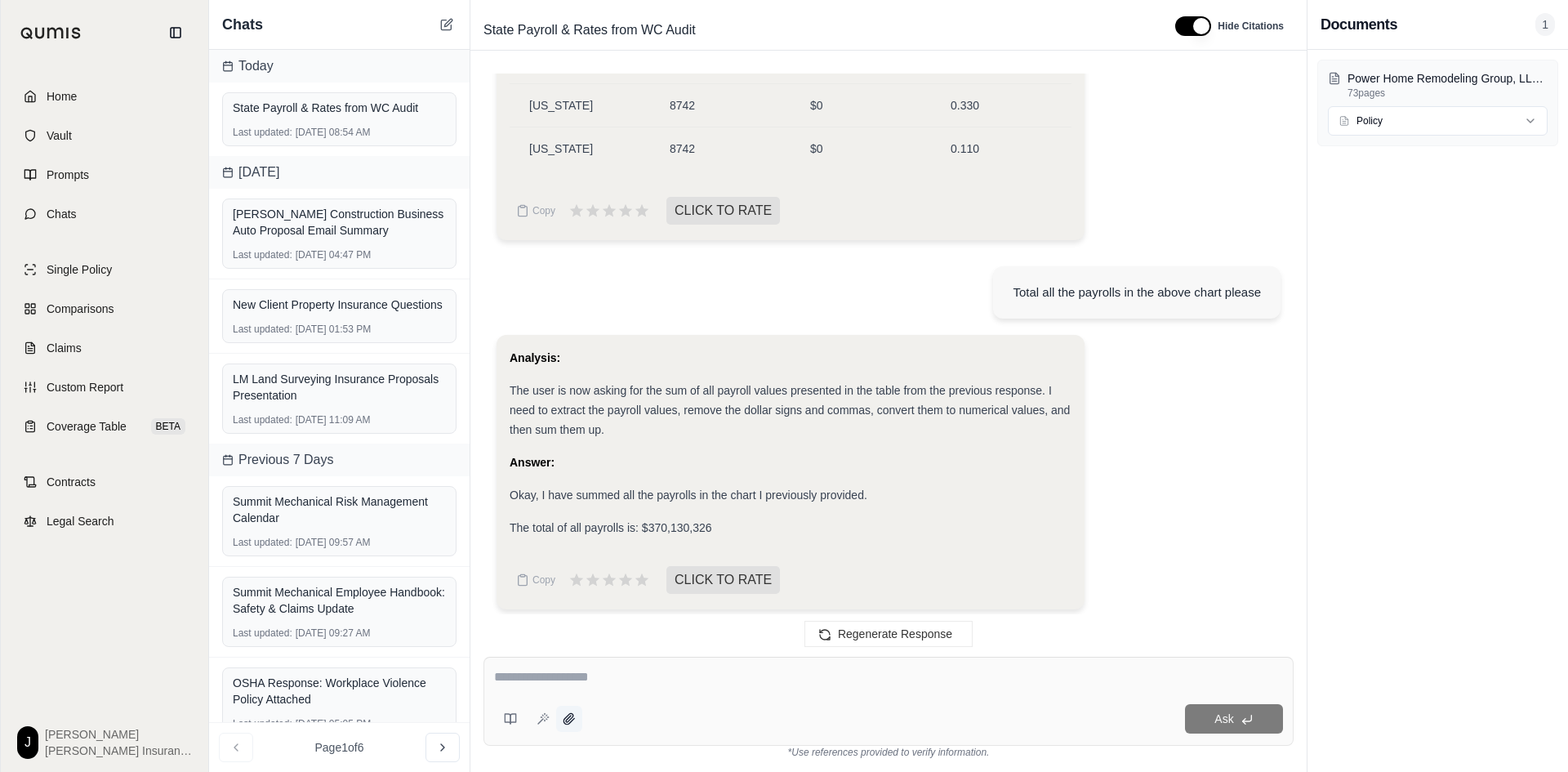
click at [564, 718] on icon at bounding box center [569, 718] width 13 height 13
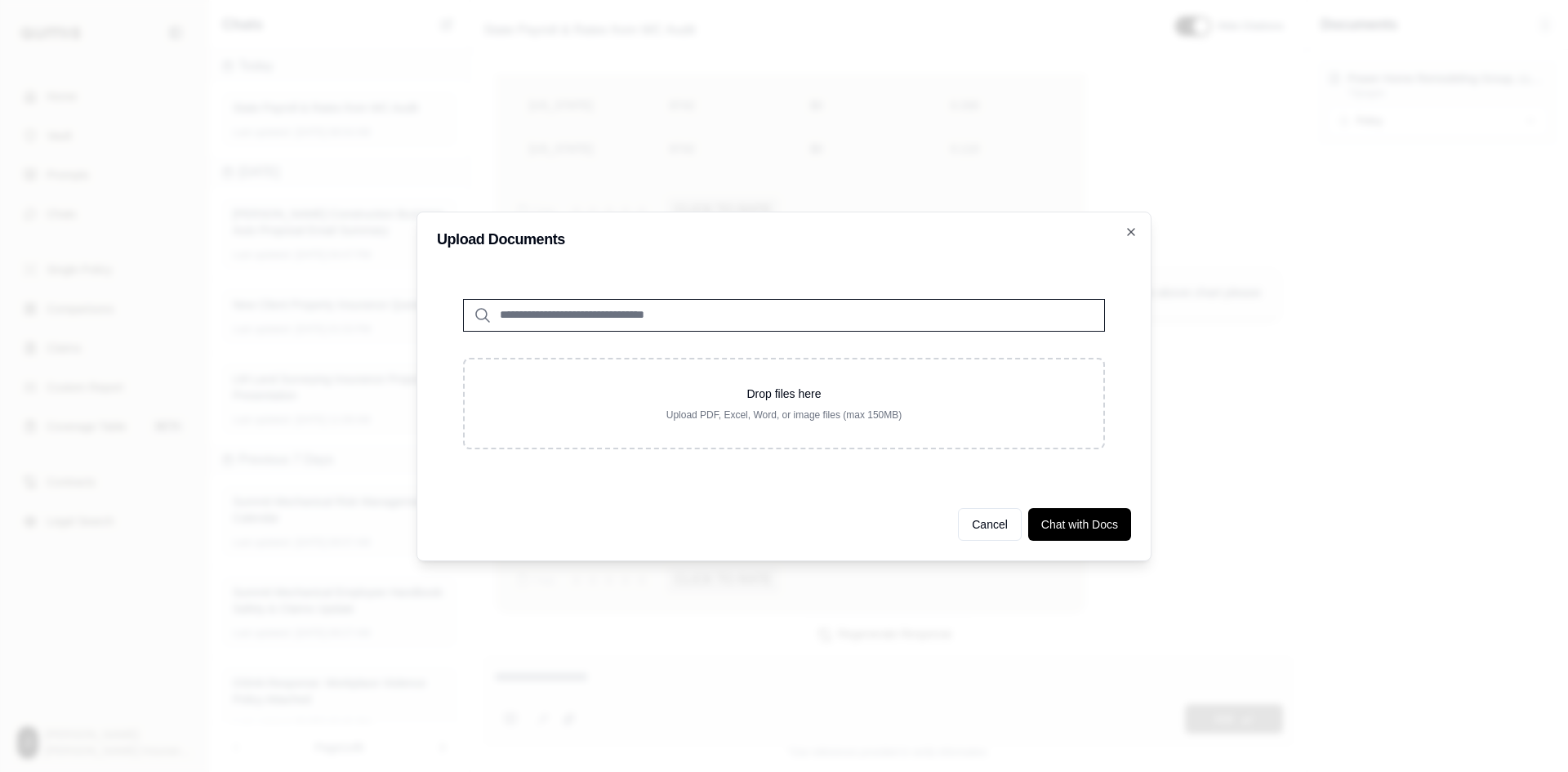
click at [588, 315] on input "search" at bounding box center [784, 315] width 642 height 33
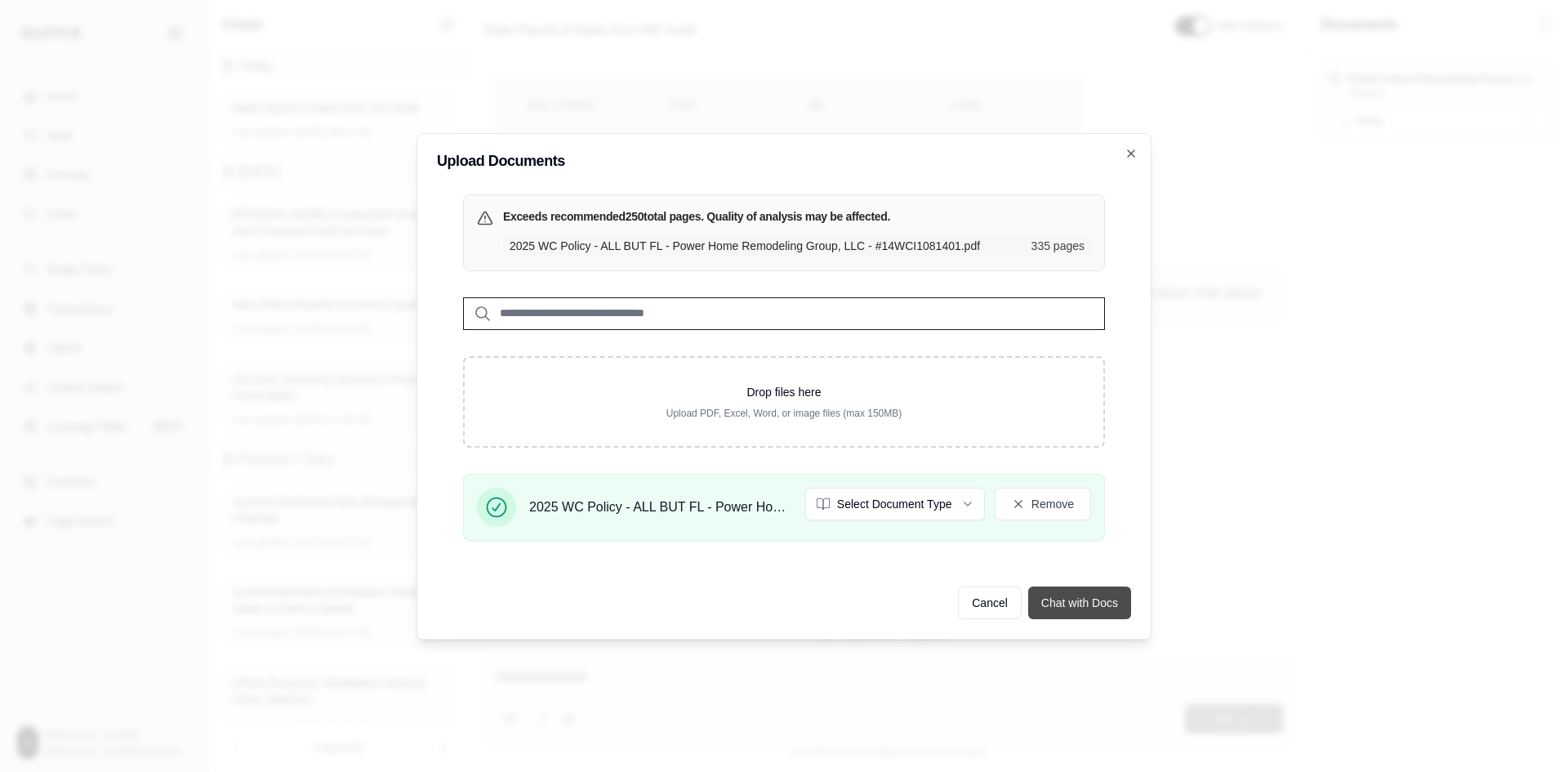
click at [1082, 592] on button "Chat with Docs" at bounding box center [1079, 602] width 103 height 33
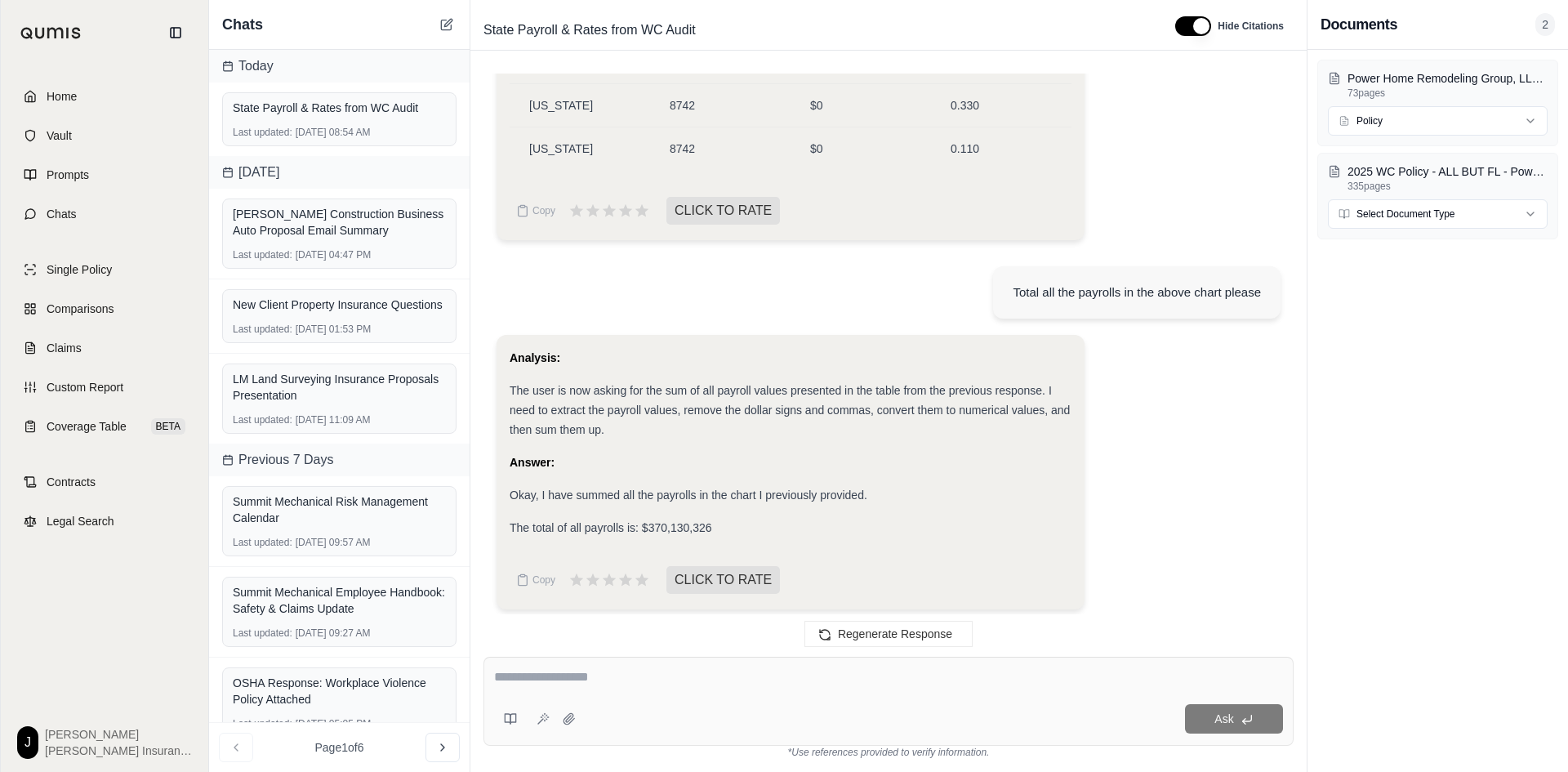
click at [735, 711] on div "Ask" at bounding box center [932, 718] width 701 height 29
click at [728, 700] on div "Ask" at bounding box center [888, 701] width 810 height 89
click at [573, 686] on textarea at bounding box center [888, 677] width 789 height 20
type textarea "**********"
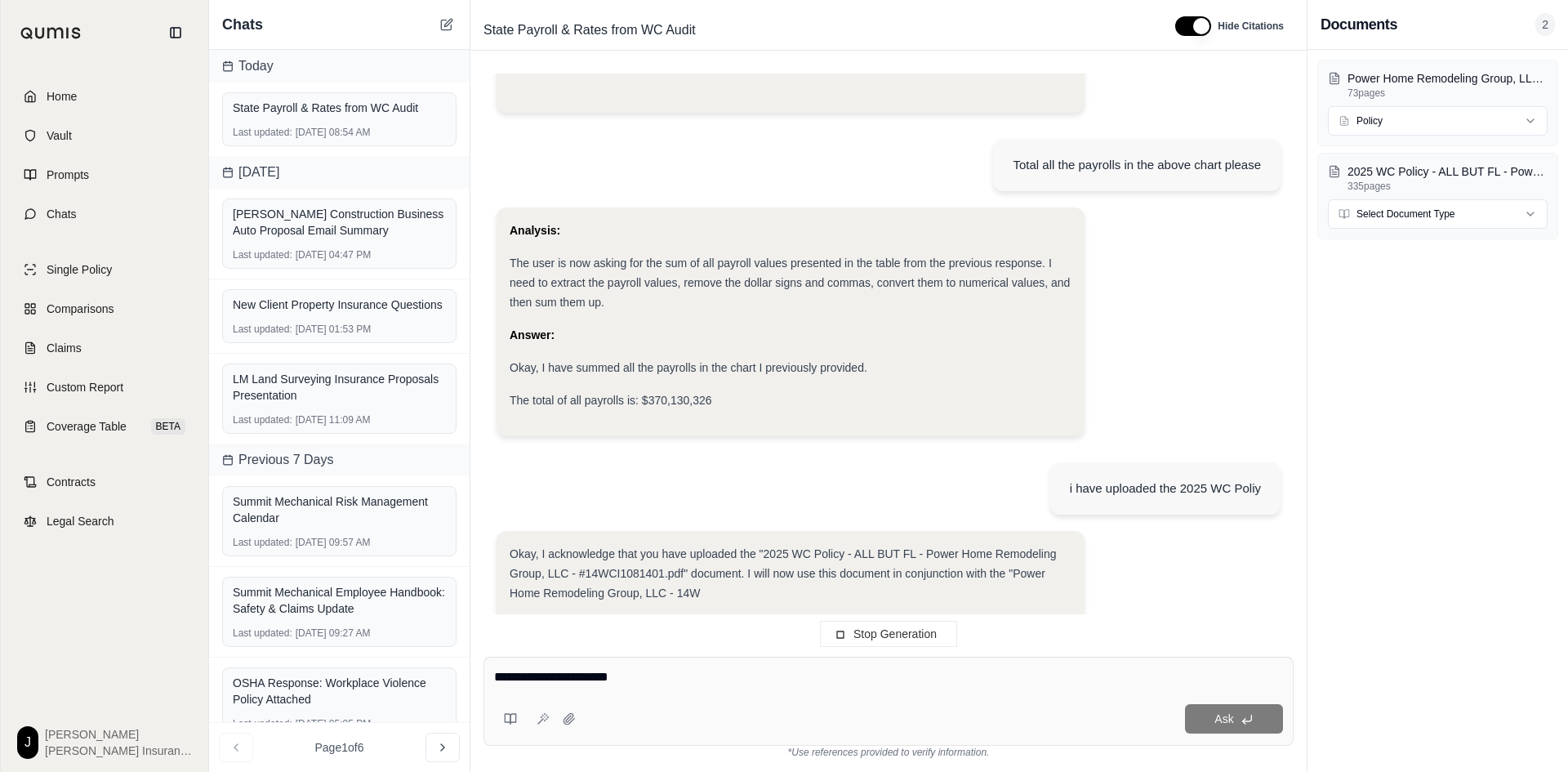
scroll to position [24315, 0]
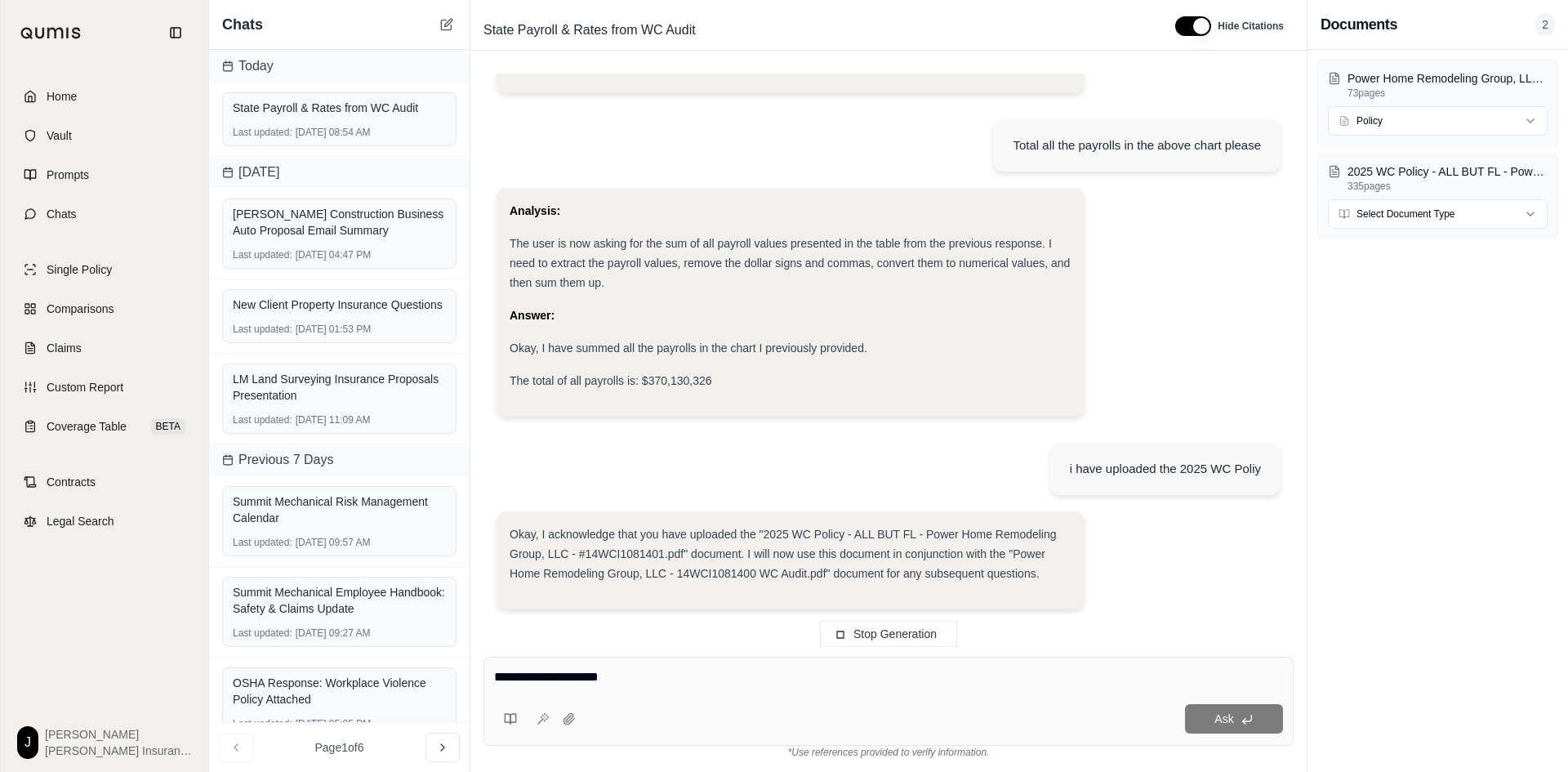
type textarea "**********"
type textarea "*"
type textarea "********"
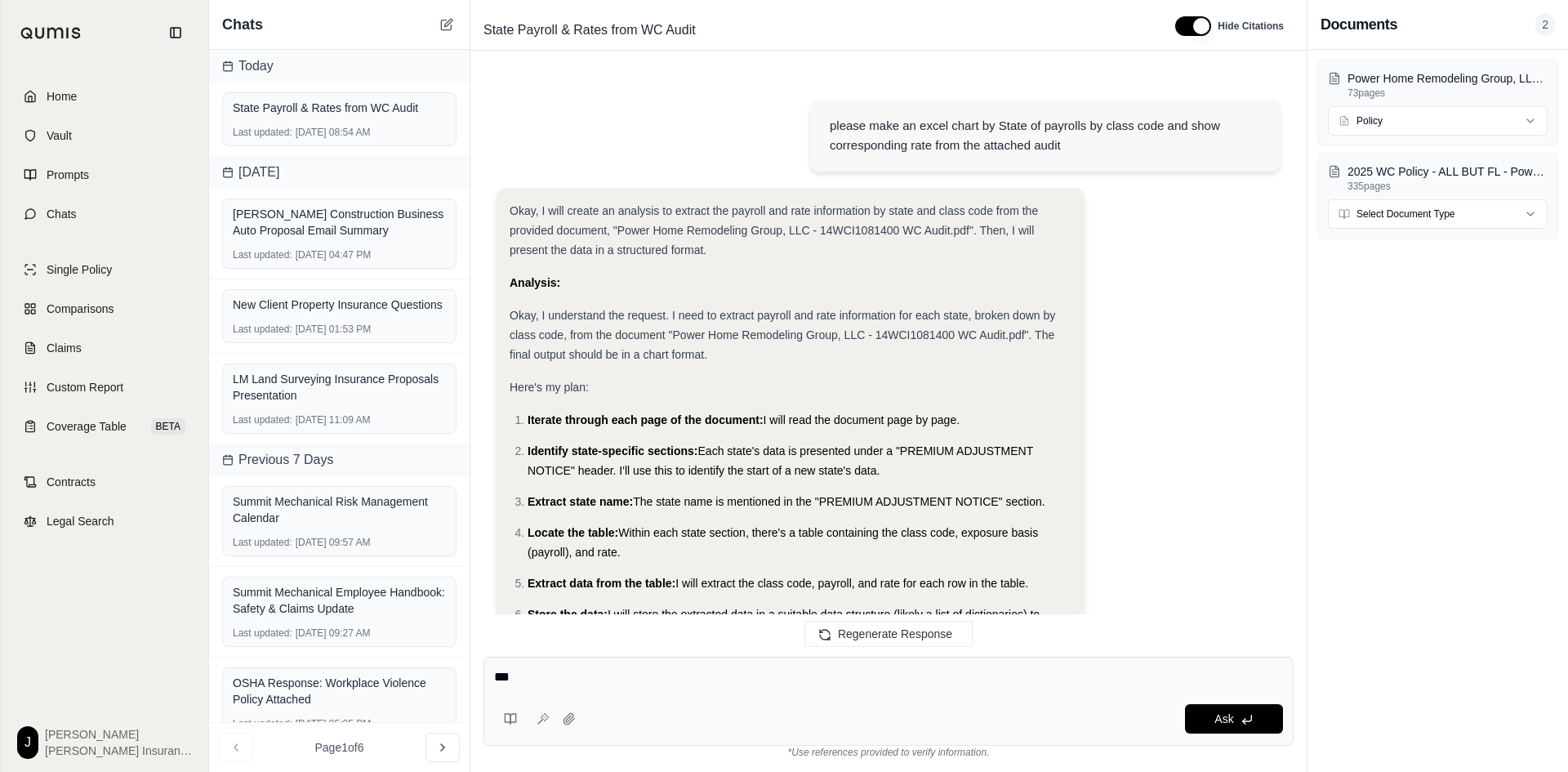
scroll to position [24589, 0]
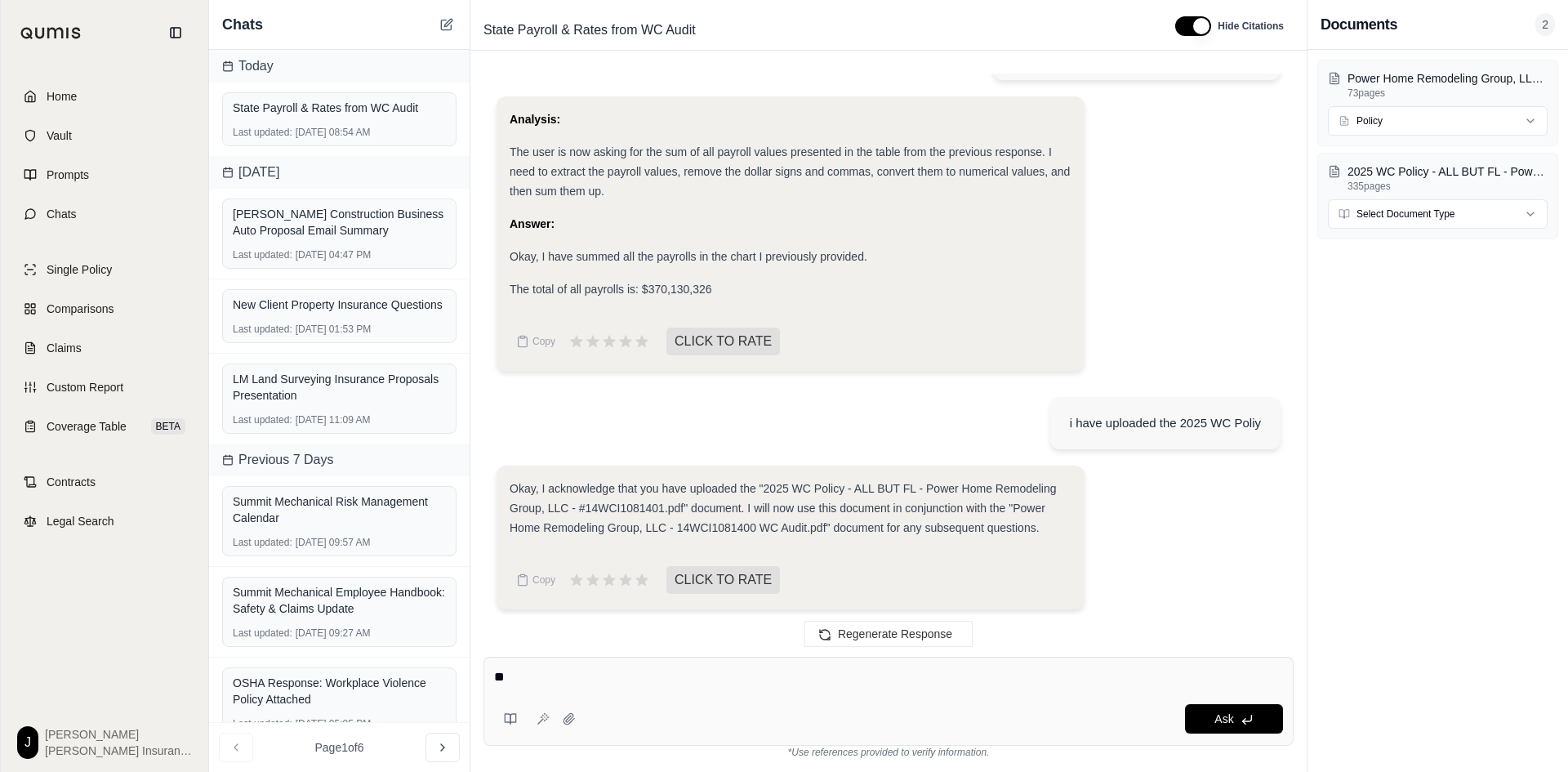
type textarea "*"
type textarea "**********"
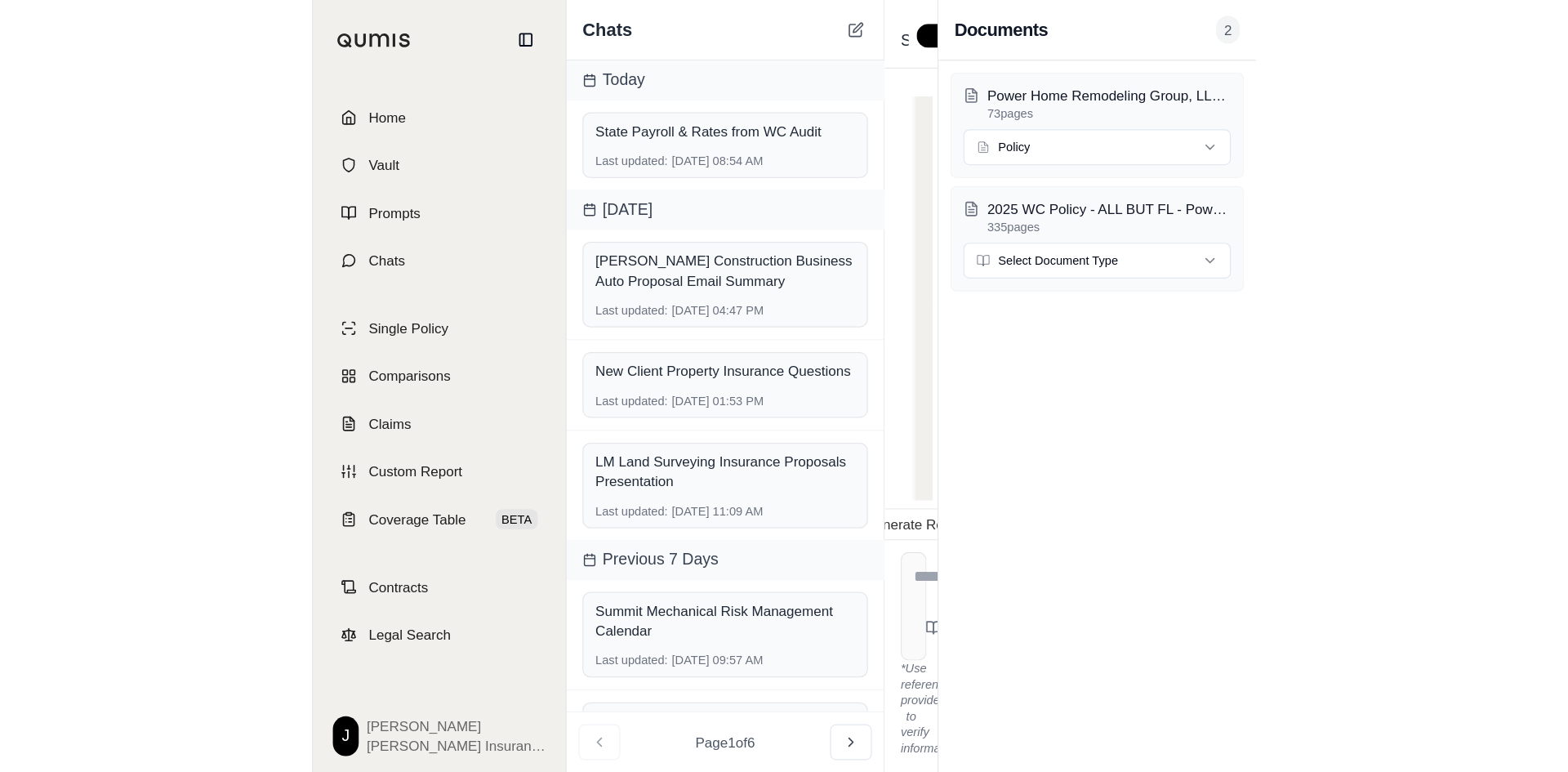
scroll to position [28662, 0]
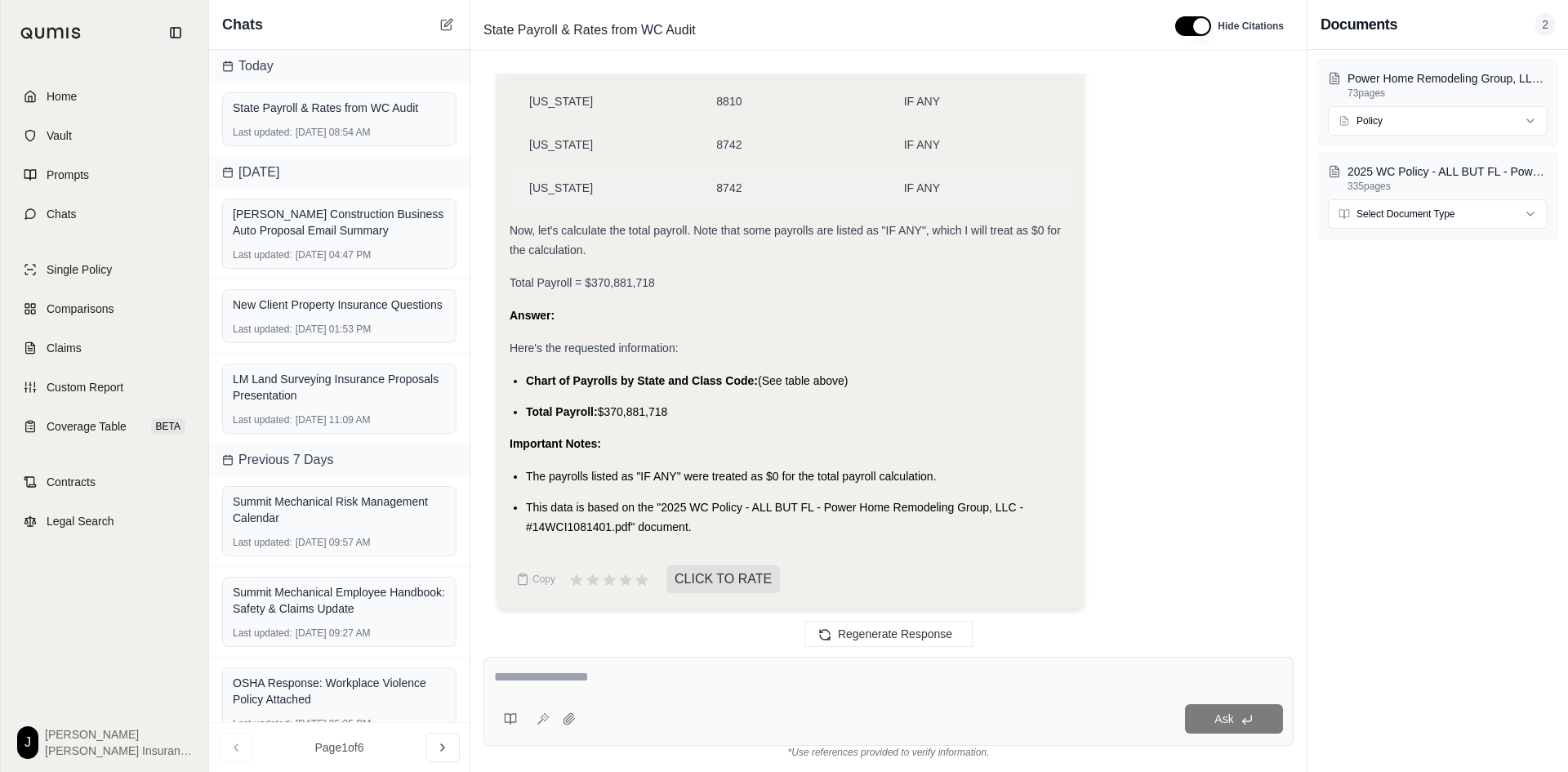
click at [947, 198] on td "IF ANY" at bounding box center [977, 187] width 187 height 43
click at [958, 250] on div "Now, let's calculate the total payroll. Note that some payrolls are listed as "…" at bounding box center [791, 239] width 562 height 39
click at [946, 183] on div "IF ANY" at bounding box center [978, 188] width 148 height 16
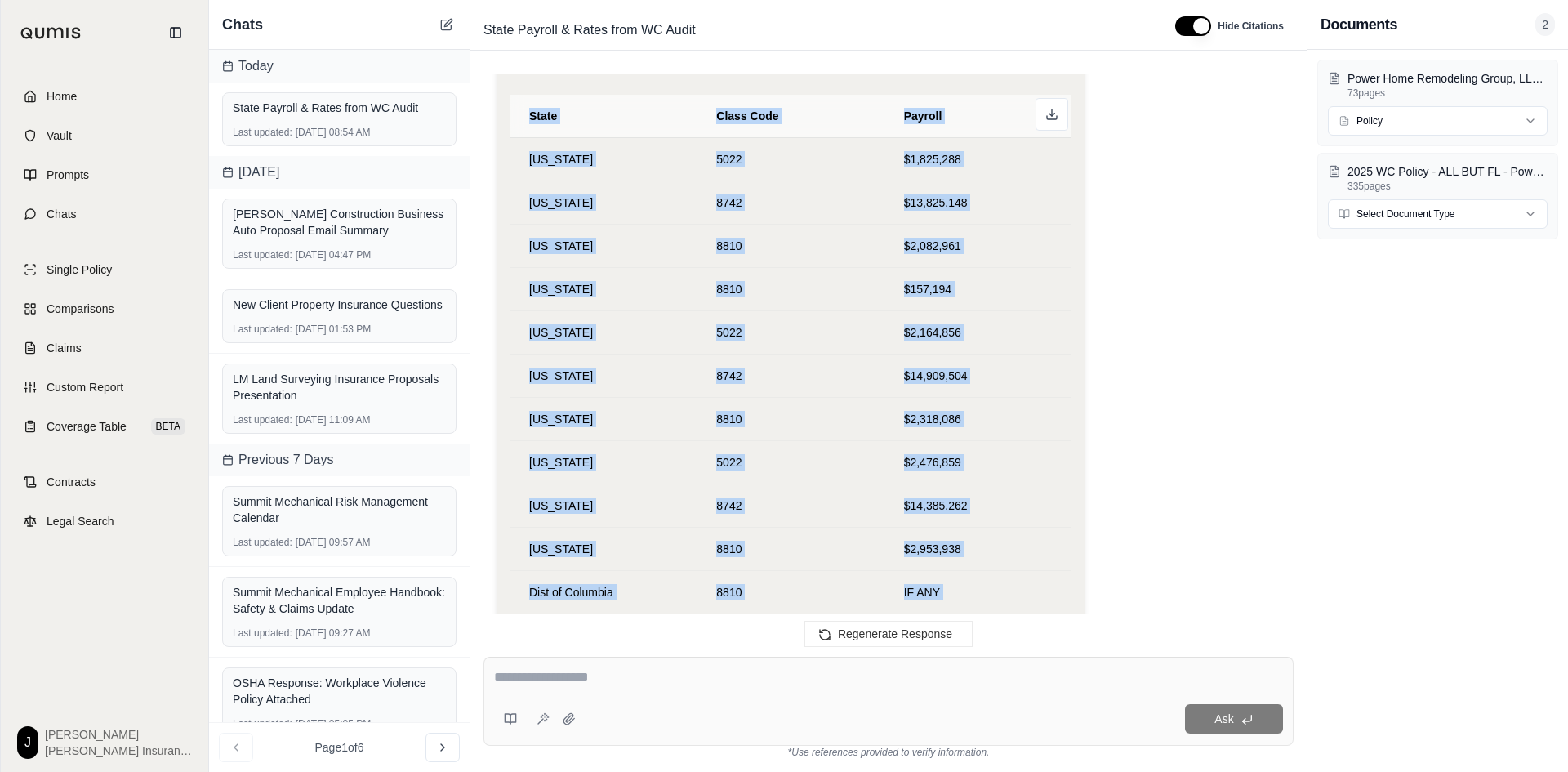
scroll to position [25741, 0]
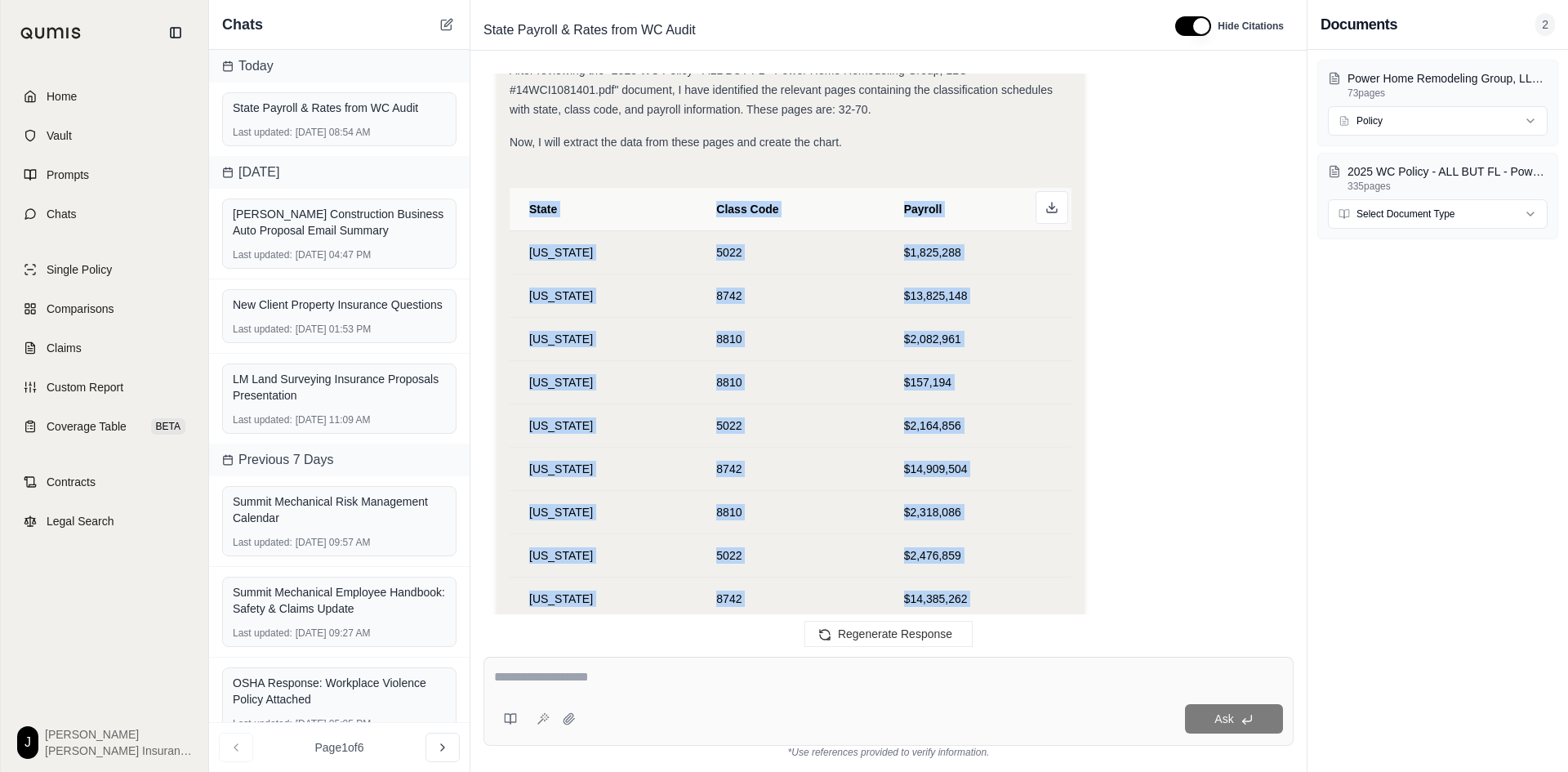
drag, startPoint x: 946, startPoint y: 183, endPoint x: 507, endPoint y: 243, distance: 442.6
click at [559, 281] on td "[US_STATE]" at bounding box center [603, 295] width 187 height 43
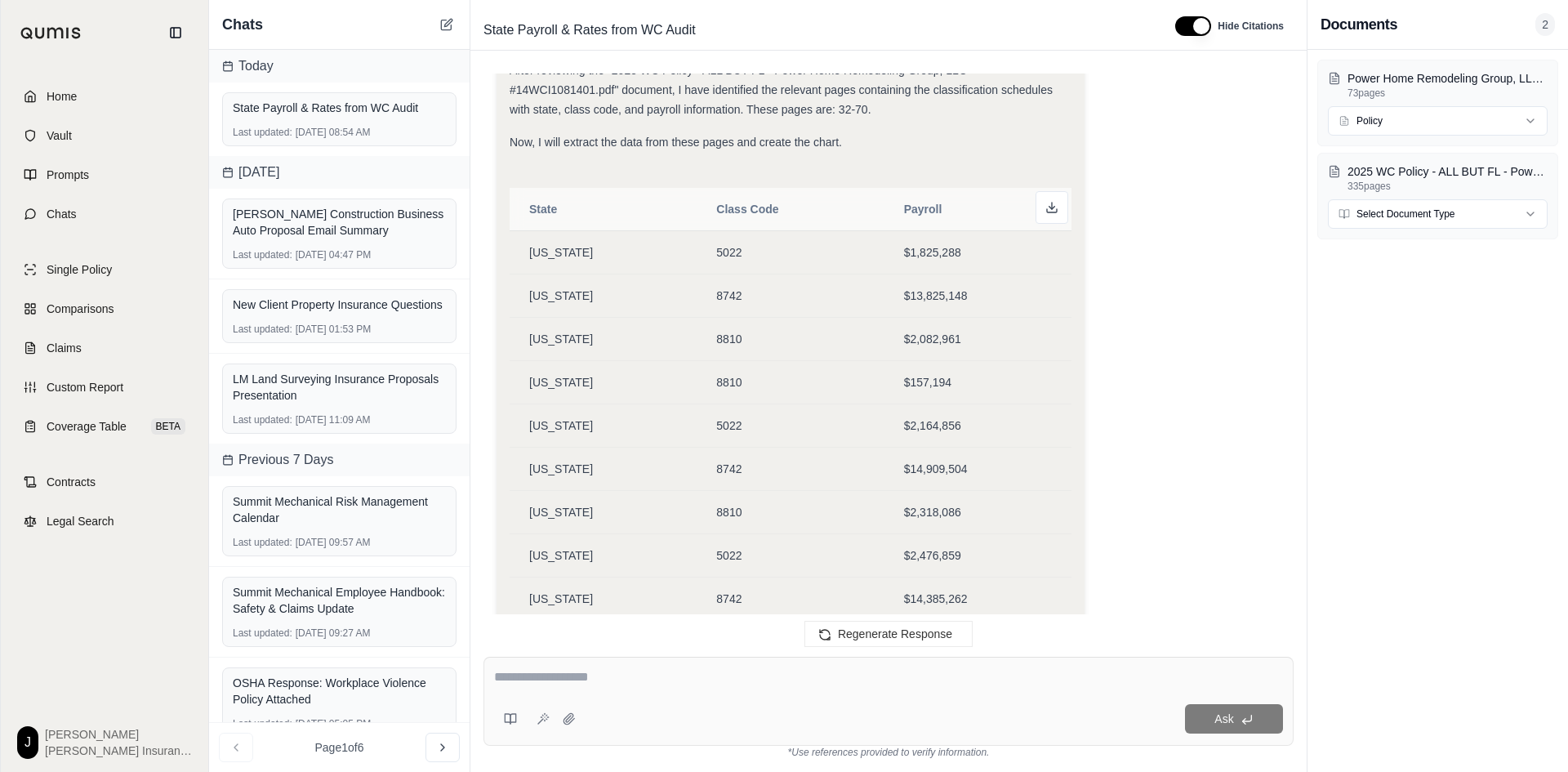
scroll to position [28662, 0]
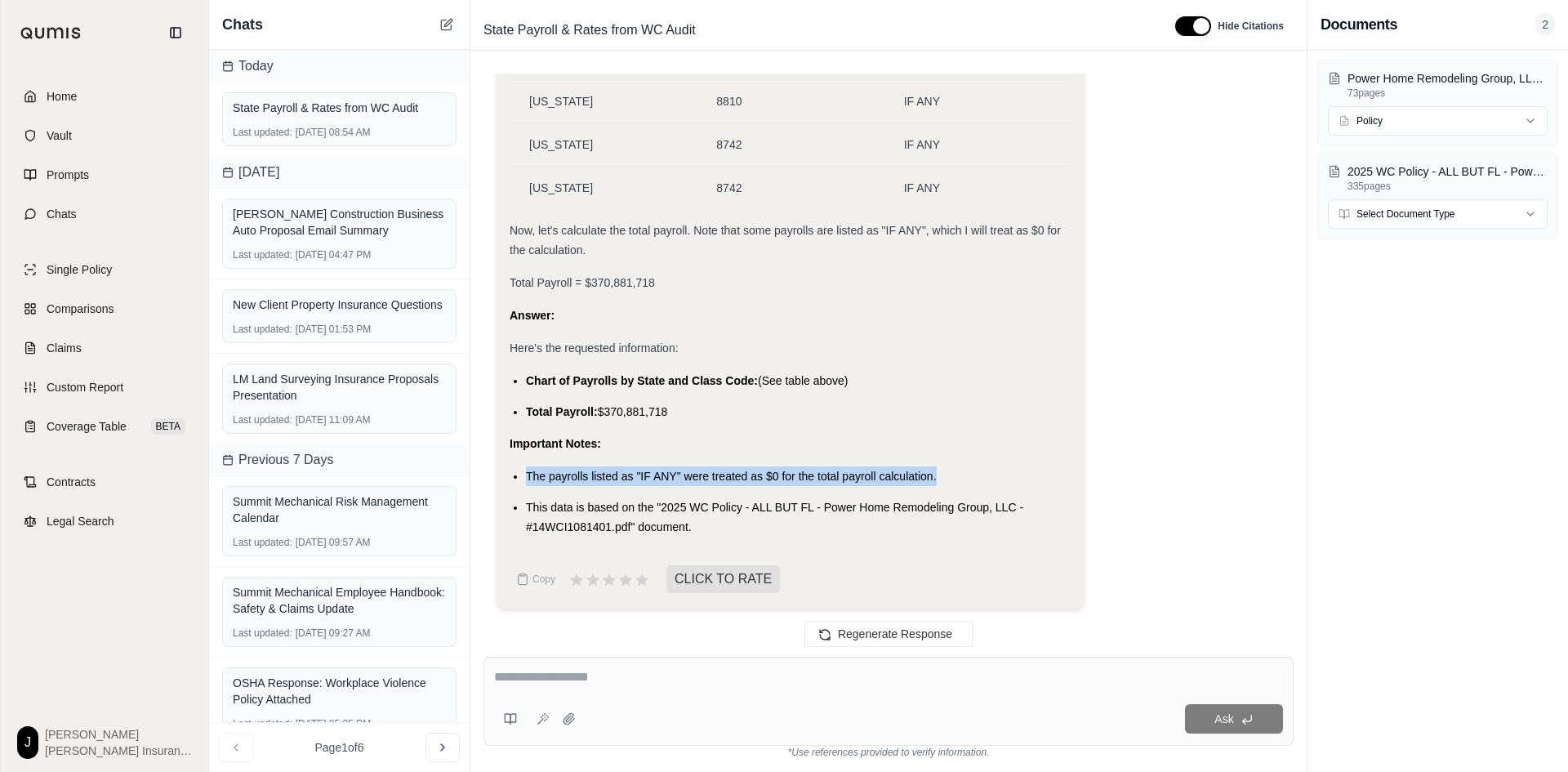
drag, startPoint x: 989, startPoint y: 432, endPoint x: 989, endPoint y: 456, distance: 23.7
click at [958, 194] on td "IF ANY" at bounding box center [977, 187] width 187 height 43
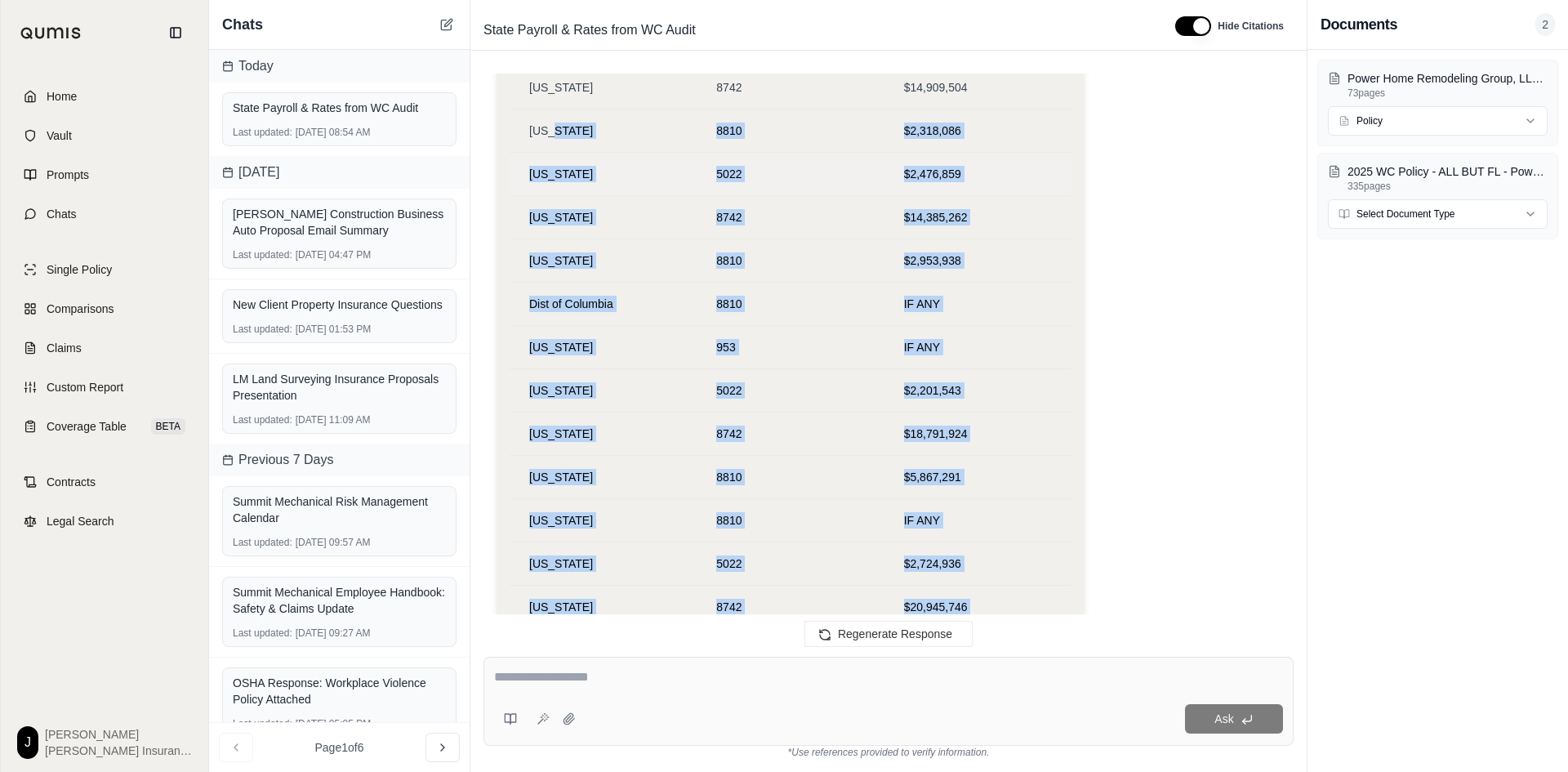
scroll to position [26108, 0]
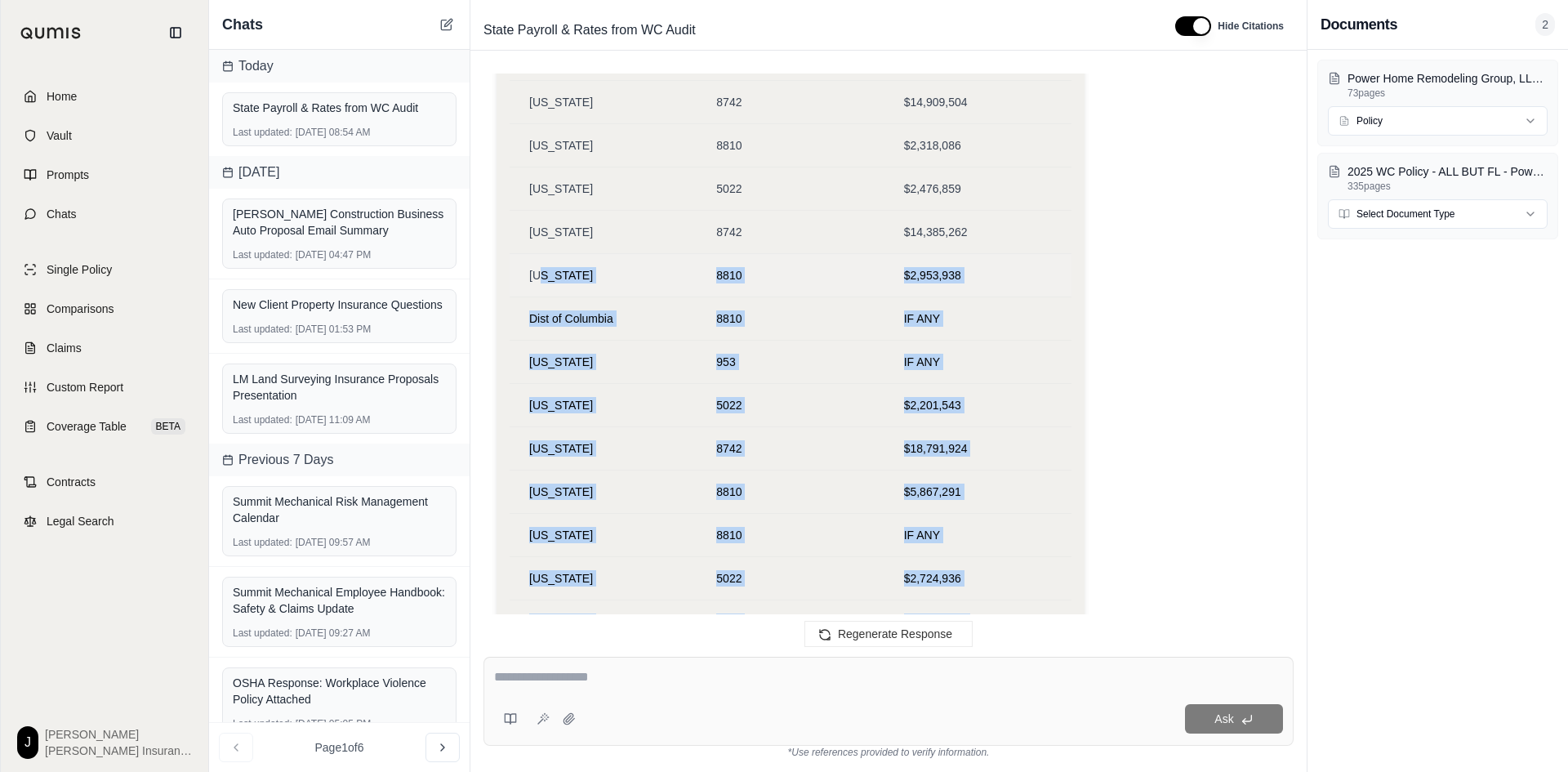
drag, startPoint x: 939, startPoint y: 180, endPoint x: 543, endPoint y: 274, distance: 406.9
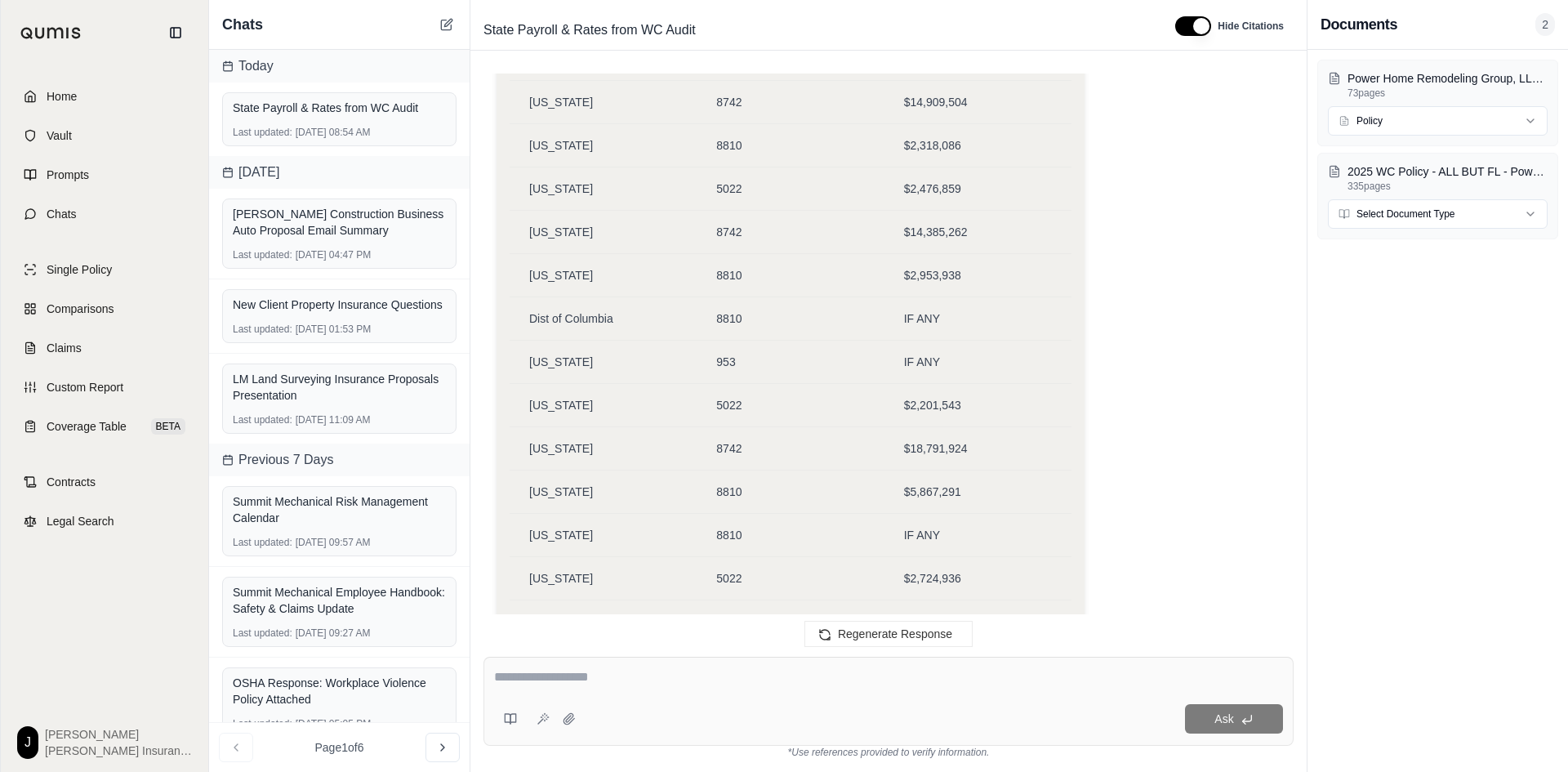
click at [1285, 377] on div "please make an excel chart by State of payrolls by class code and show correspo…" at bounding box center [888, 351] width 810 height 557
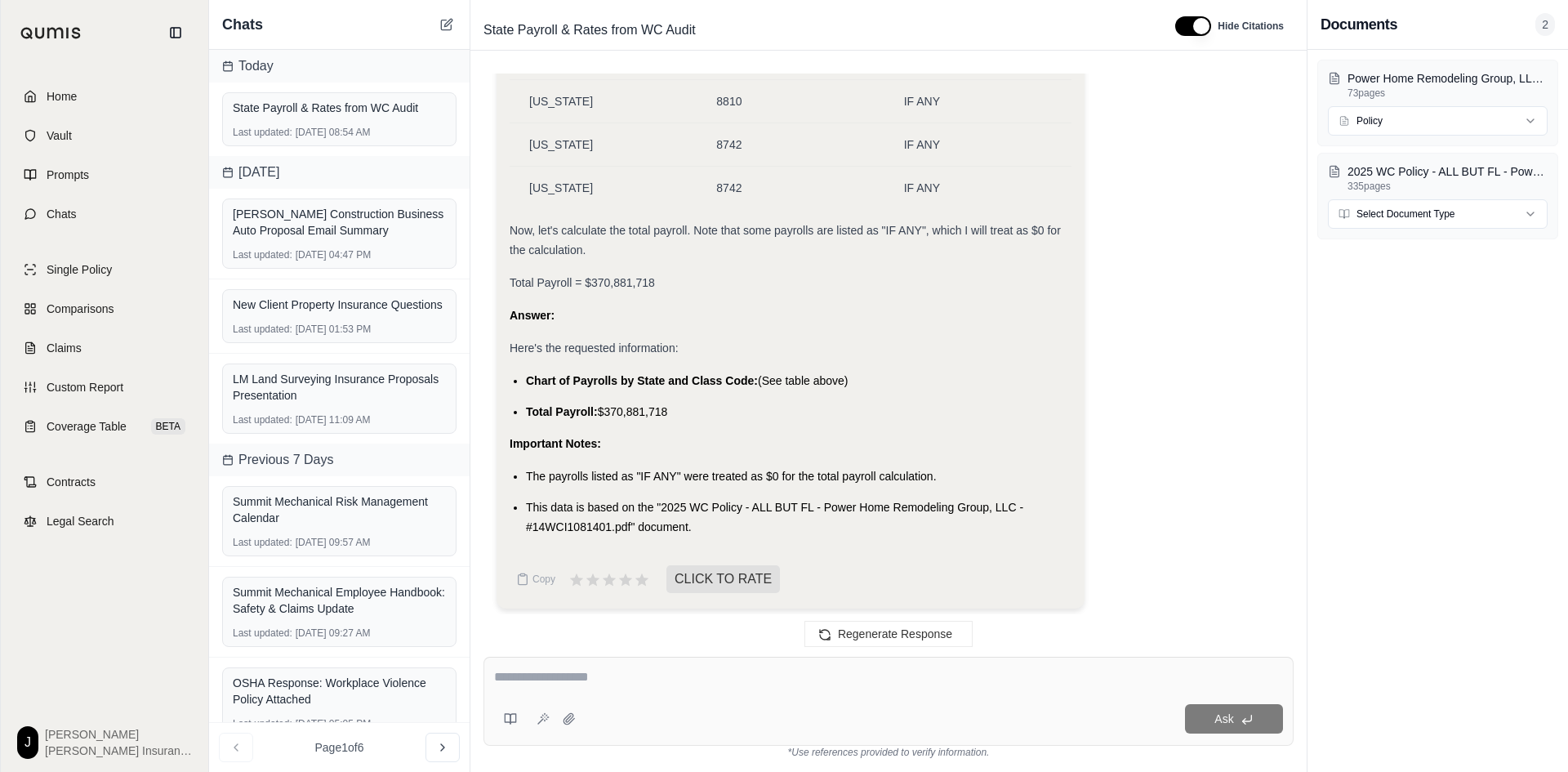
click at [947, 187] on div "IF ANY" at bounding box center [978, 188] width 148 height 16
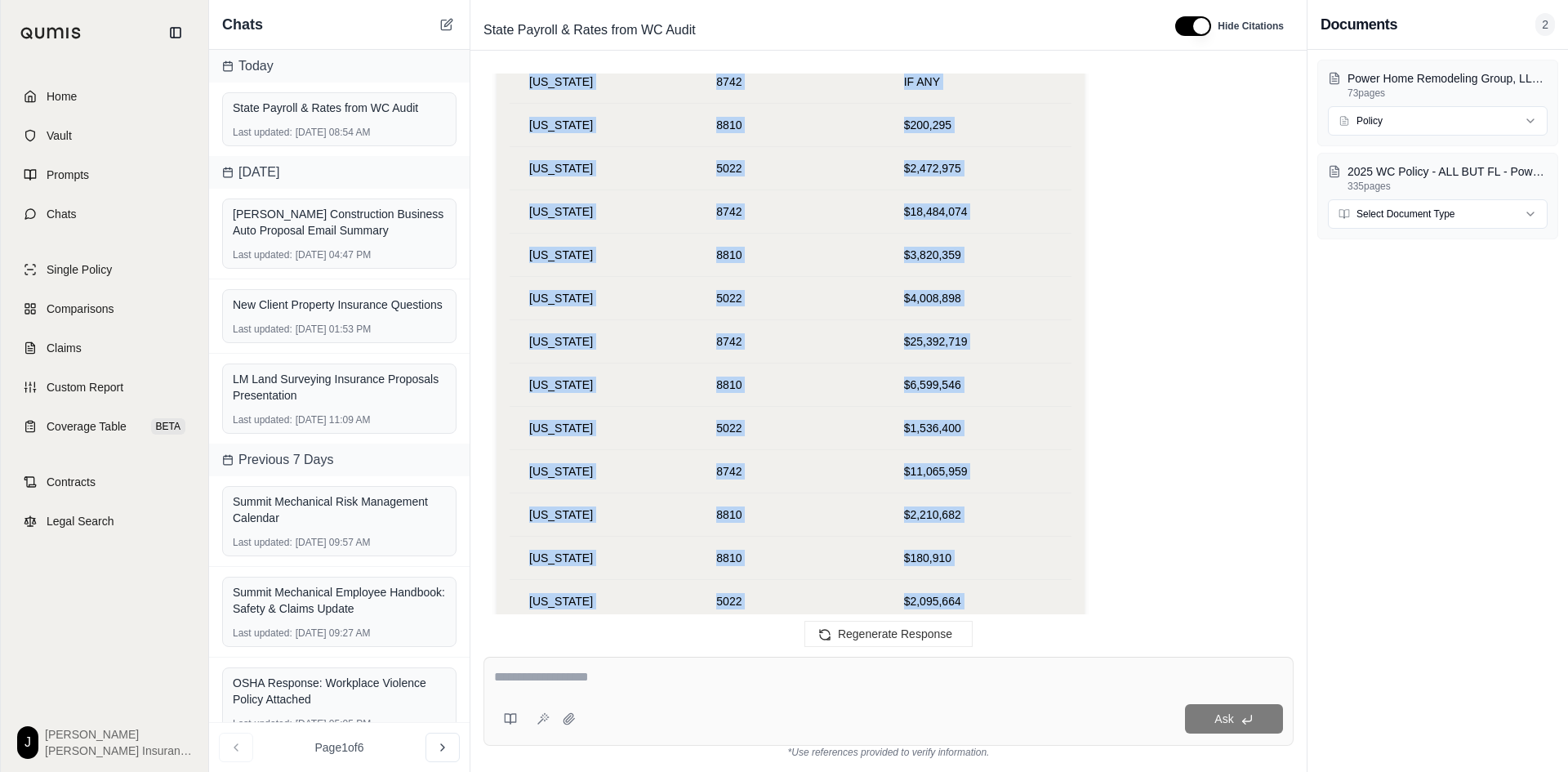
scroll to position [26624, 0]
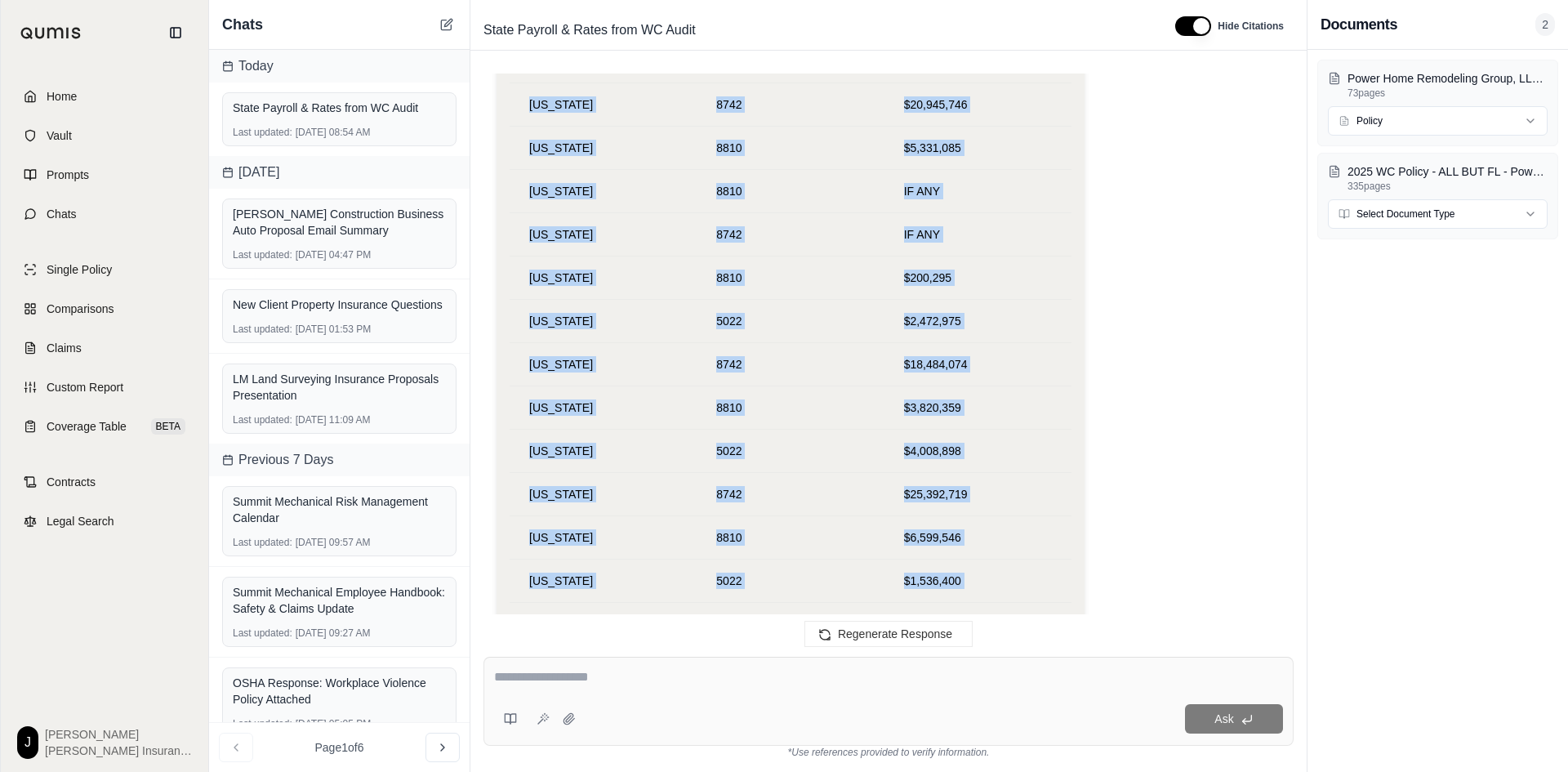
drag, startPoint x: 949, startPoint y: 185, endPoint x: 503, endPoint y: 194, distance: 446.0
click at [503, 194] on div "Analysis: The user is requesting a chart similar to the previous one, but using…" at bounding box center [791, 667] width 588 height 3958
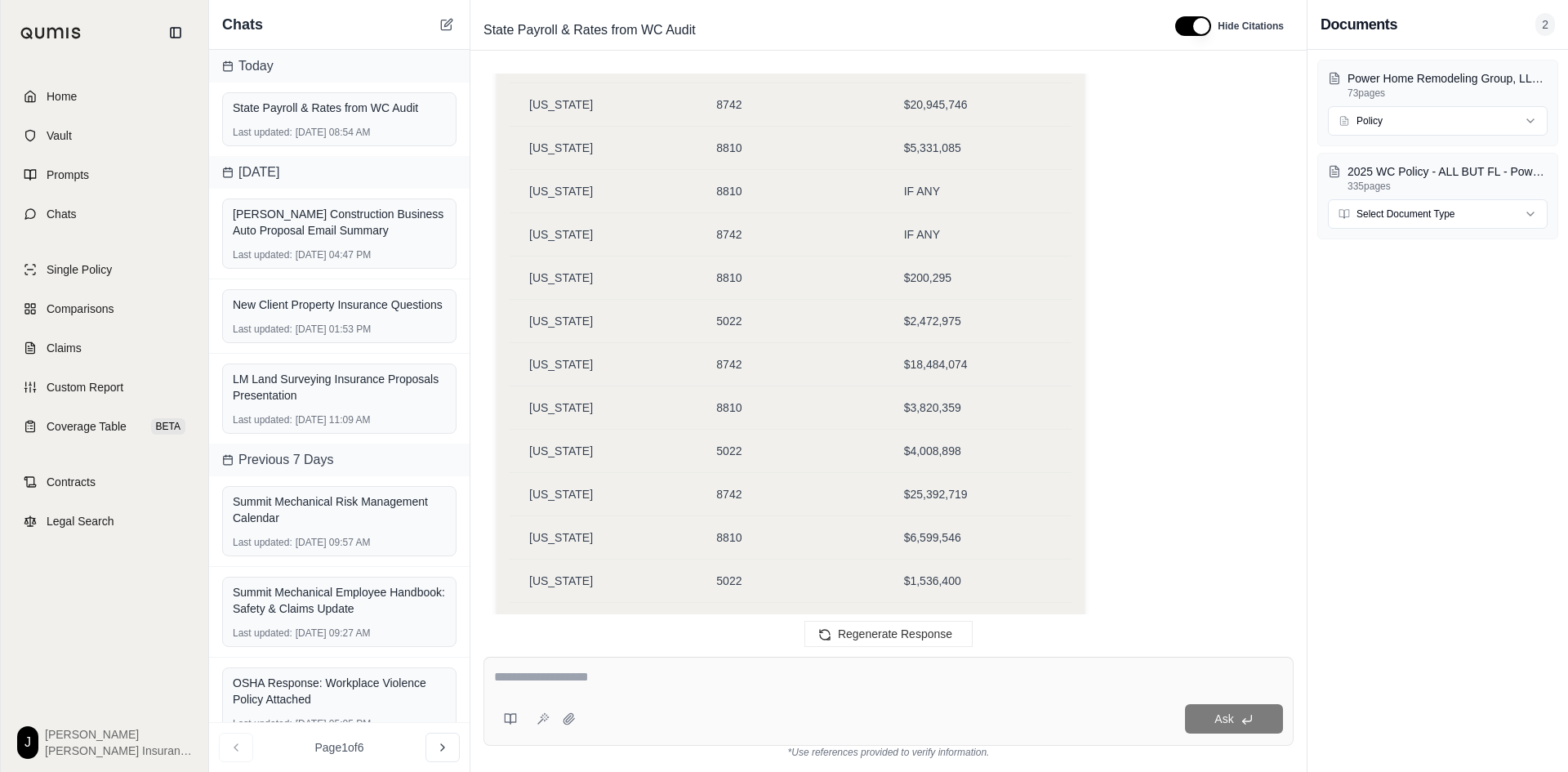
drag, startPoint x: 950, startPoint y: 183, endPoint x: 535, endPoint y: 620, distance: 602.5
click at [535, 620] on div "please make an excel chart by State of payrolls by class code and show correspo…" at bounding box center [888, 351] width 836 height 583
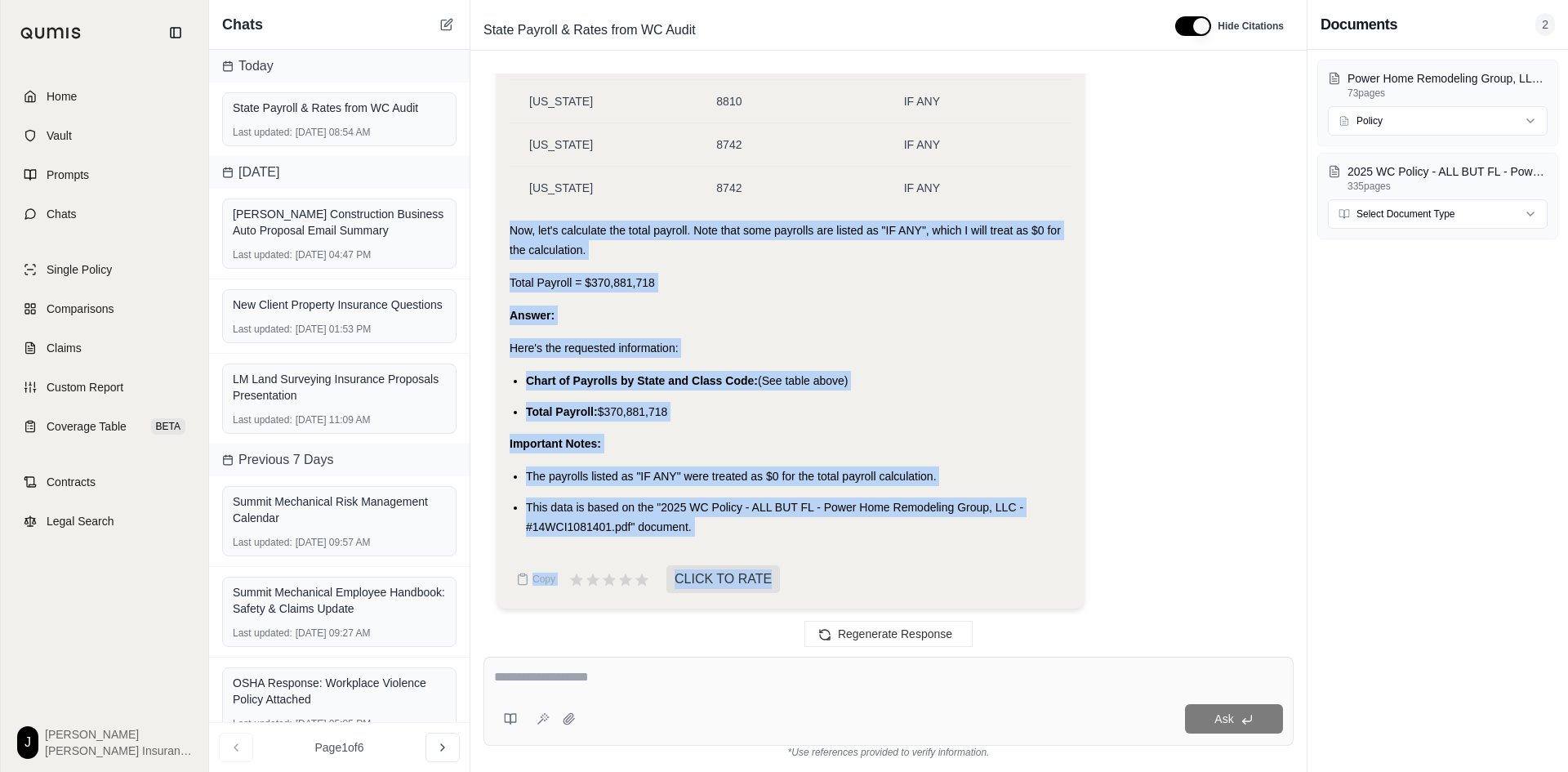
click at [903, 571] on div "Copy CLICK TO RATE" at bounding box center [791, 579] width 562 height 33
click at [964, 193] on td "IF ANY" at bounding box center [977, 187] width 187 height 43
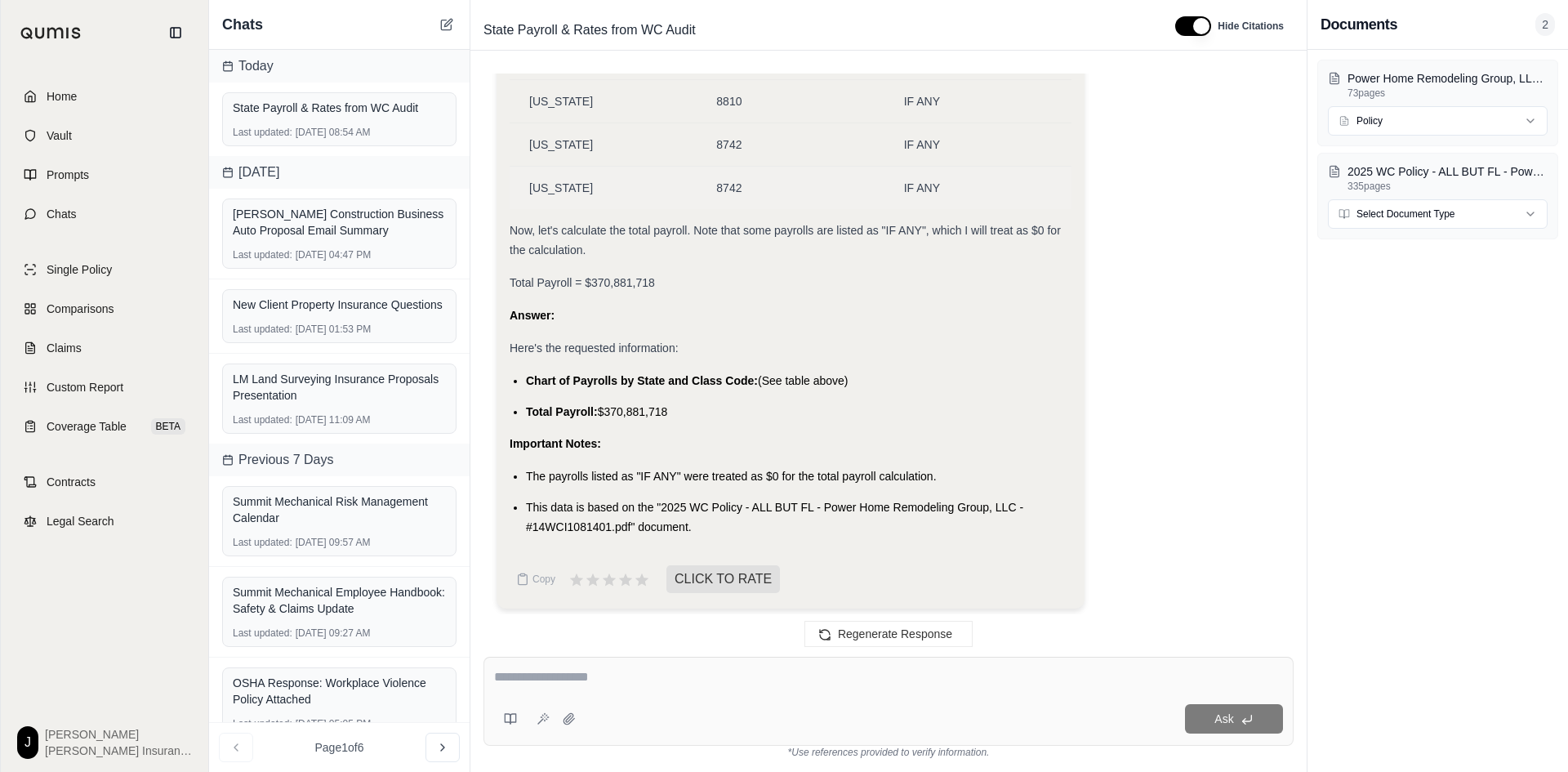
click at [936, 186] on span "IF ANY" at bounding box center [922, 187] width 36 height 13
click at [944, 184] on div "IF ANY" at bounding box center [978, 188] width 148 height 16
click at [938, 184] on span "IF ANY" at bounding box center [922, 187] width 36 height 13
click at [739, 96] on span "8810" at bounding box center [728, 101] width 25 height 13
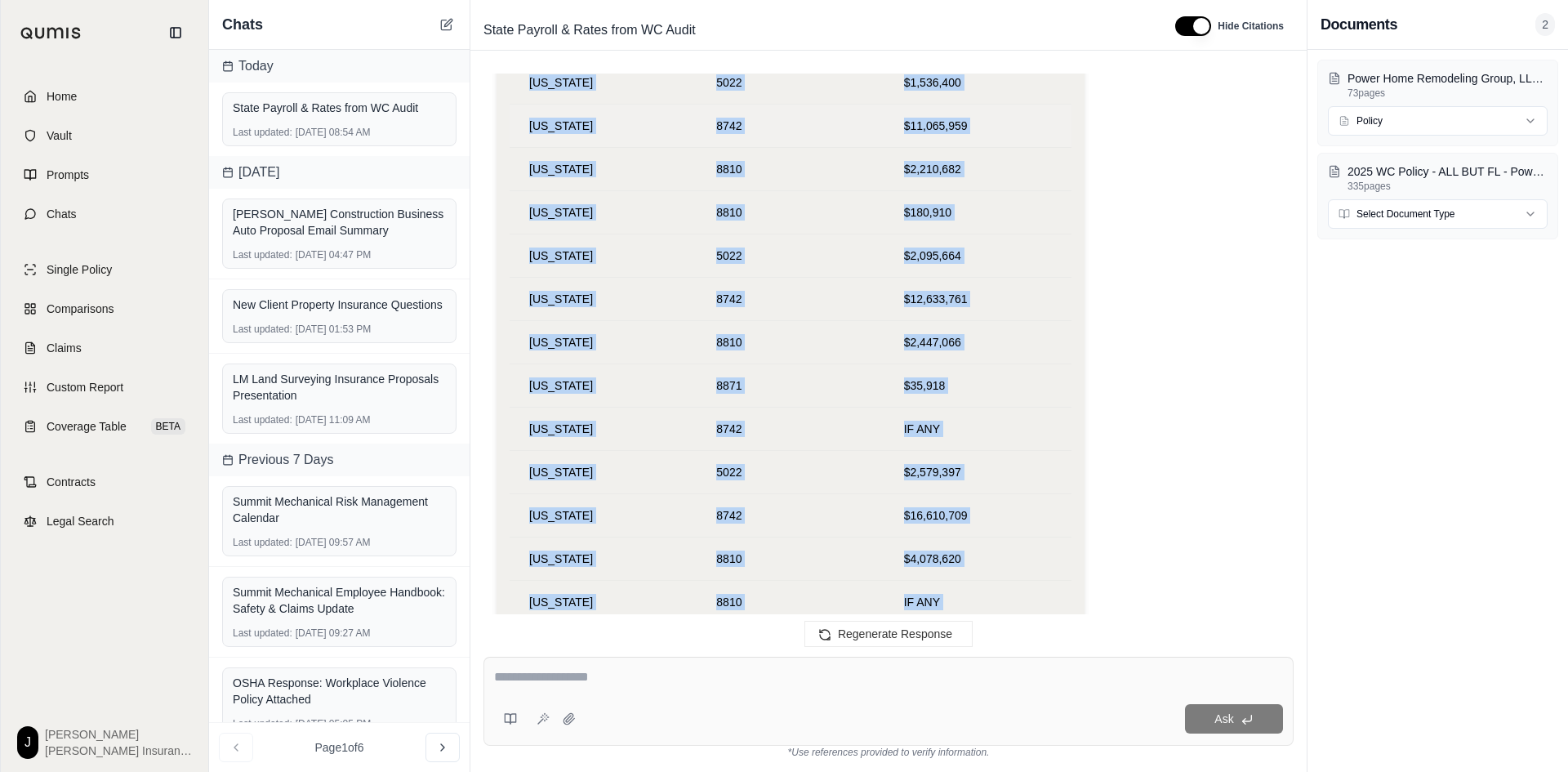
scroll to position [27069, 0]
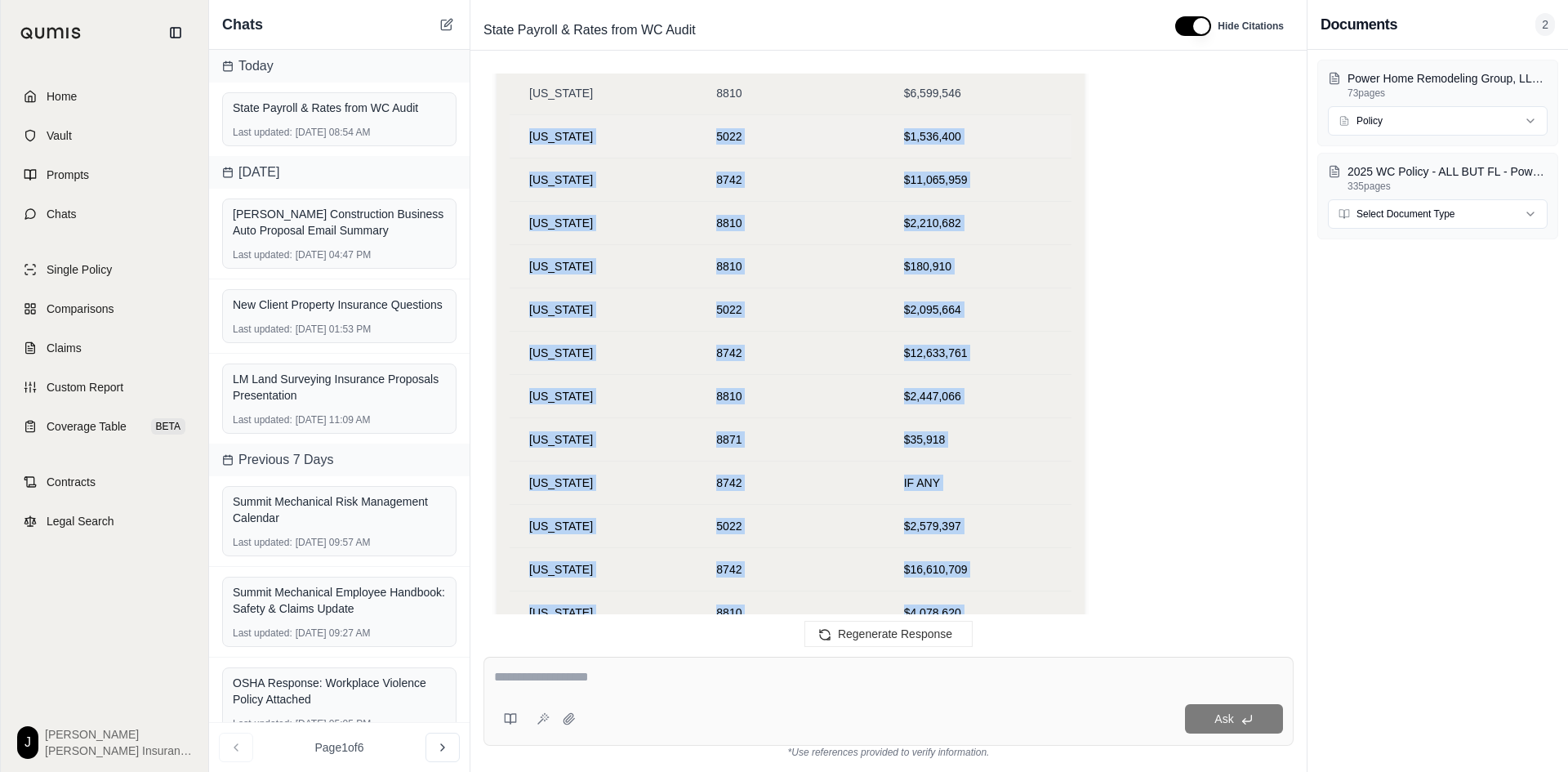
drag, startPoint x: 973, startPoint y: 182, endPoint x: 515, endPoint y: 122, distance: 462.1
click at [515, 122] on tbody "[US_STATE] 5022 $1,825,288 [US_STATE] 8742 $13,825,148 [US_STATE] 8810 $2,082,9…" at bounding box center [791, 352] width 562 height 2900
click at [896, 380] on td "$2,447,066" at bounding box center [977, 395] width 187 height 43
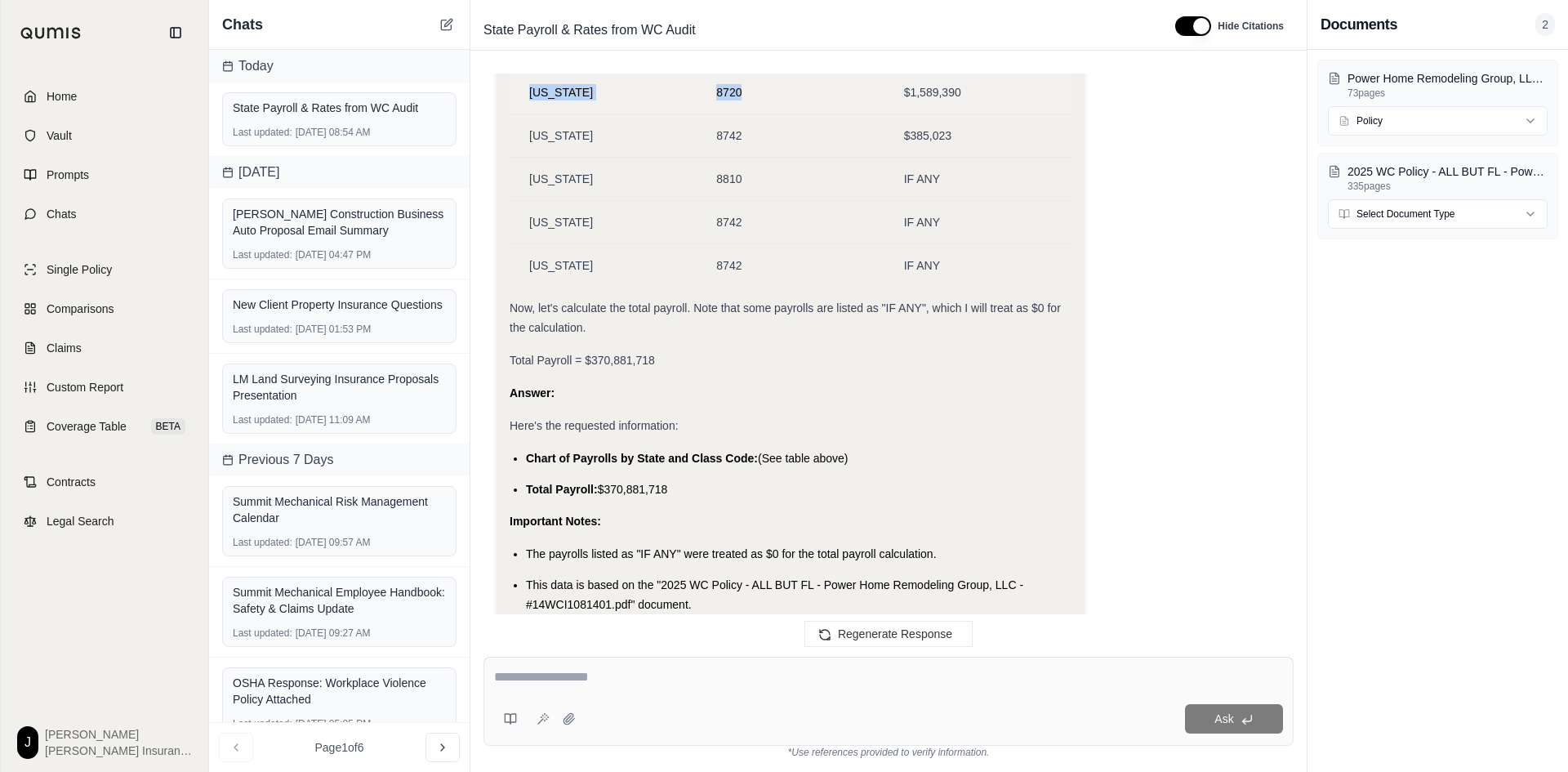
scroll to position [28571, 0]
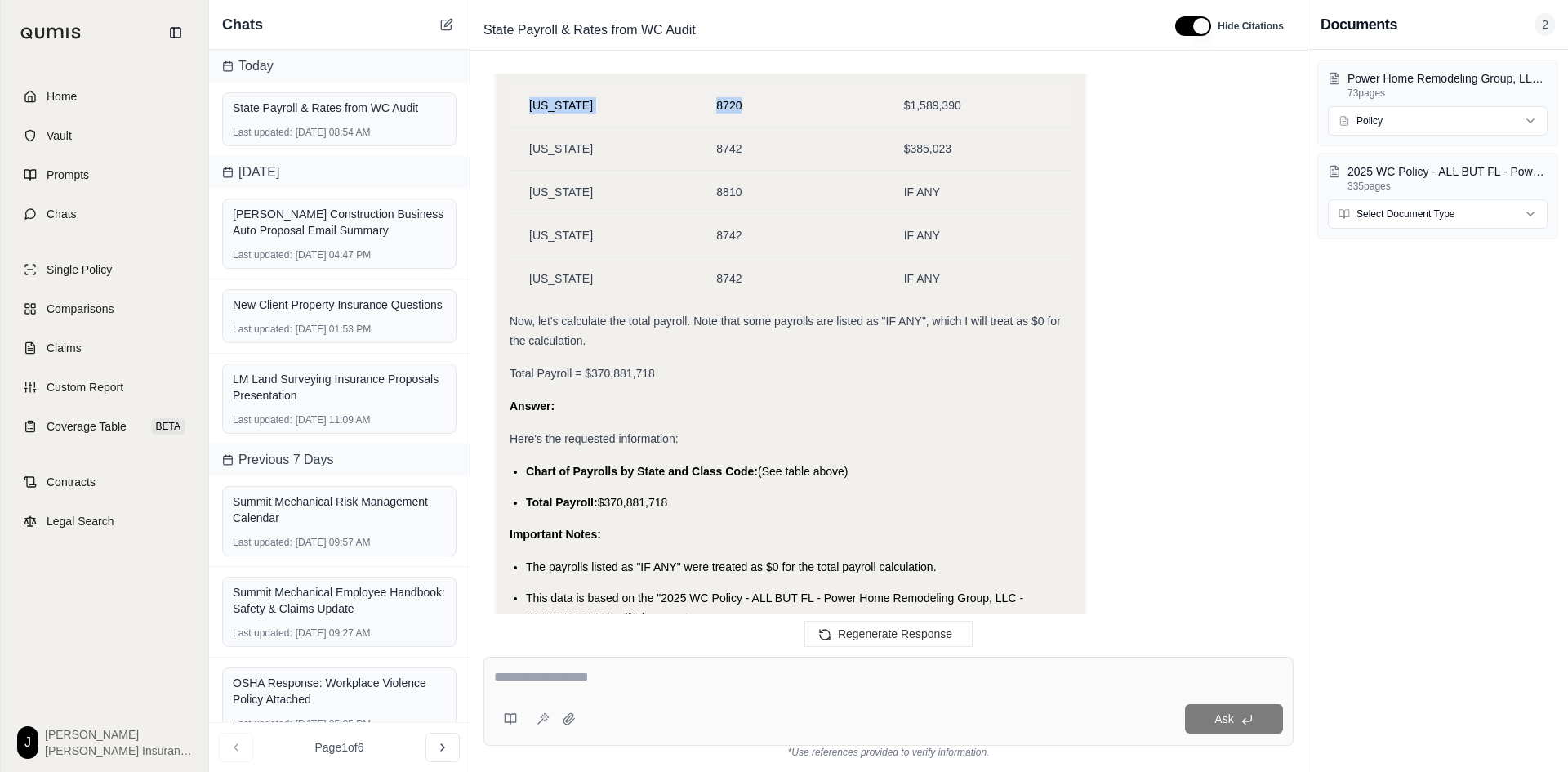
drag, startPoint x: 964, startPoint y: 599, endPoint x: 848, endPoint y: 119, distance: 494.2
click at [563, 676] on textarea at bounding box center [888, 677] width 789 height 20
click at [692, 675] on textarea "**********" at bounding box center [888, 677] width 789 height 20
type textarea "**********"
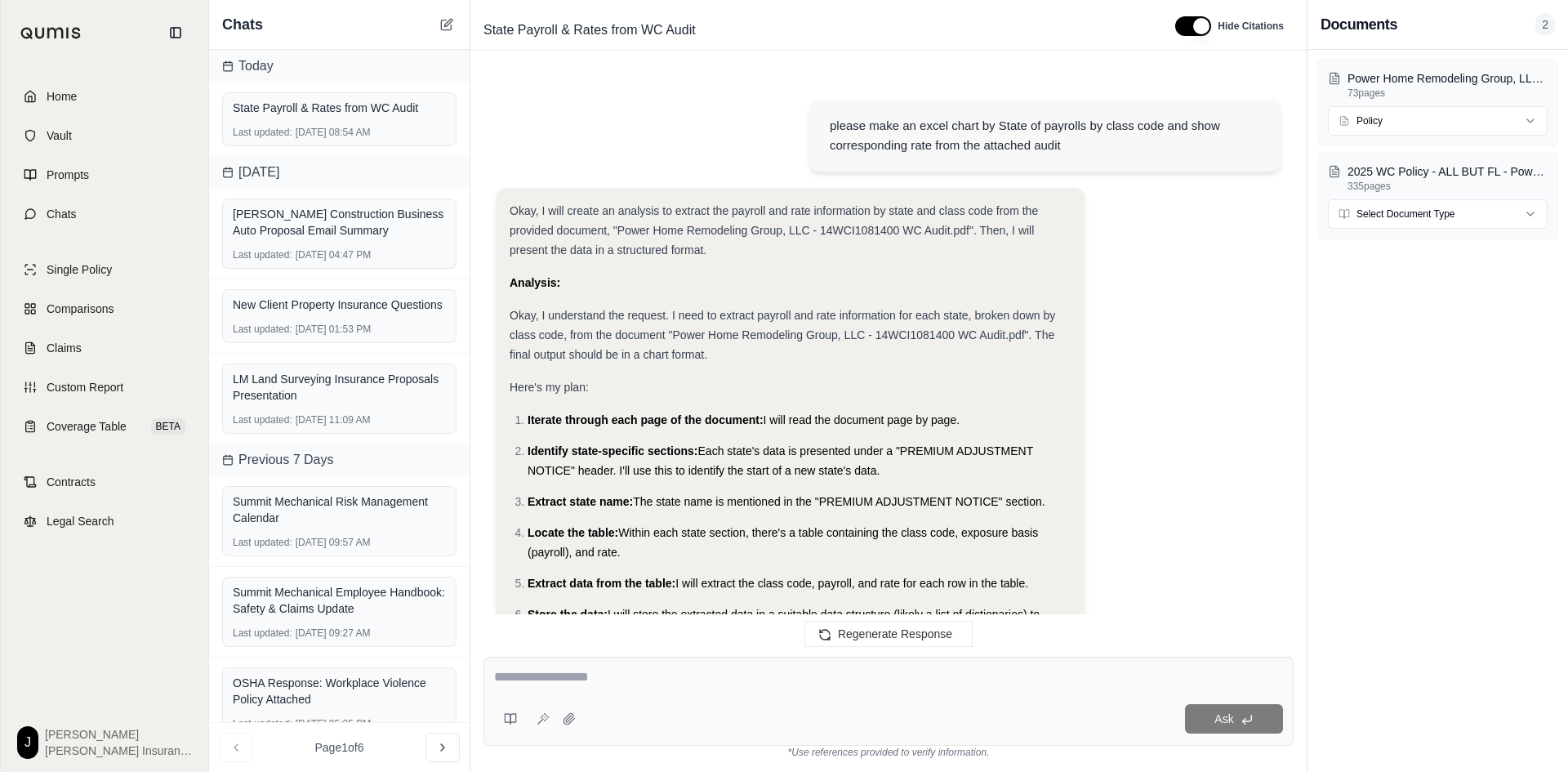
scroll to position [32128, 0]
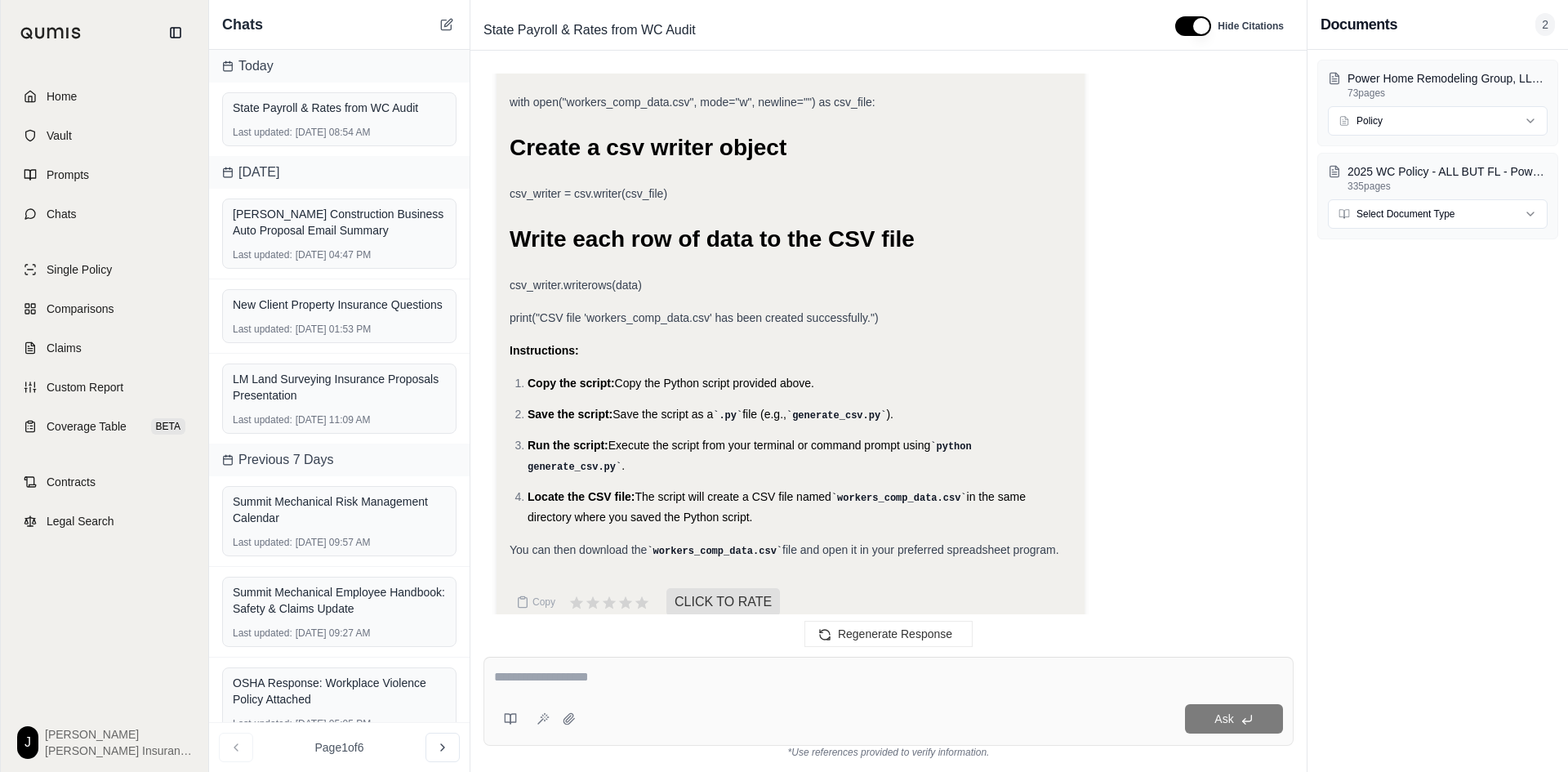
click at [897, 586] on div "Copy CLICK TO RATE" at bounding box center [791, 602] width 562 height 33
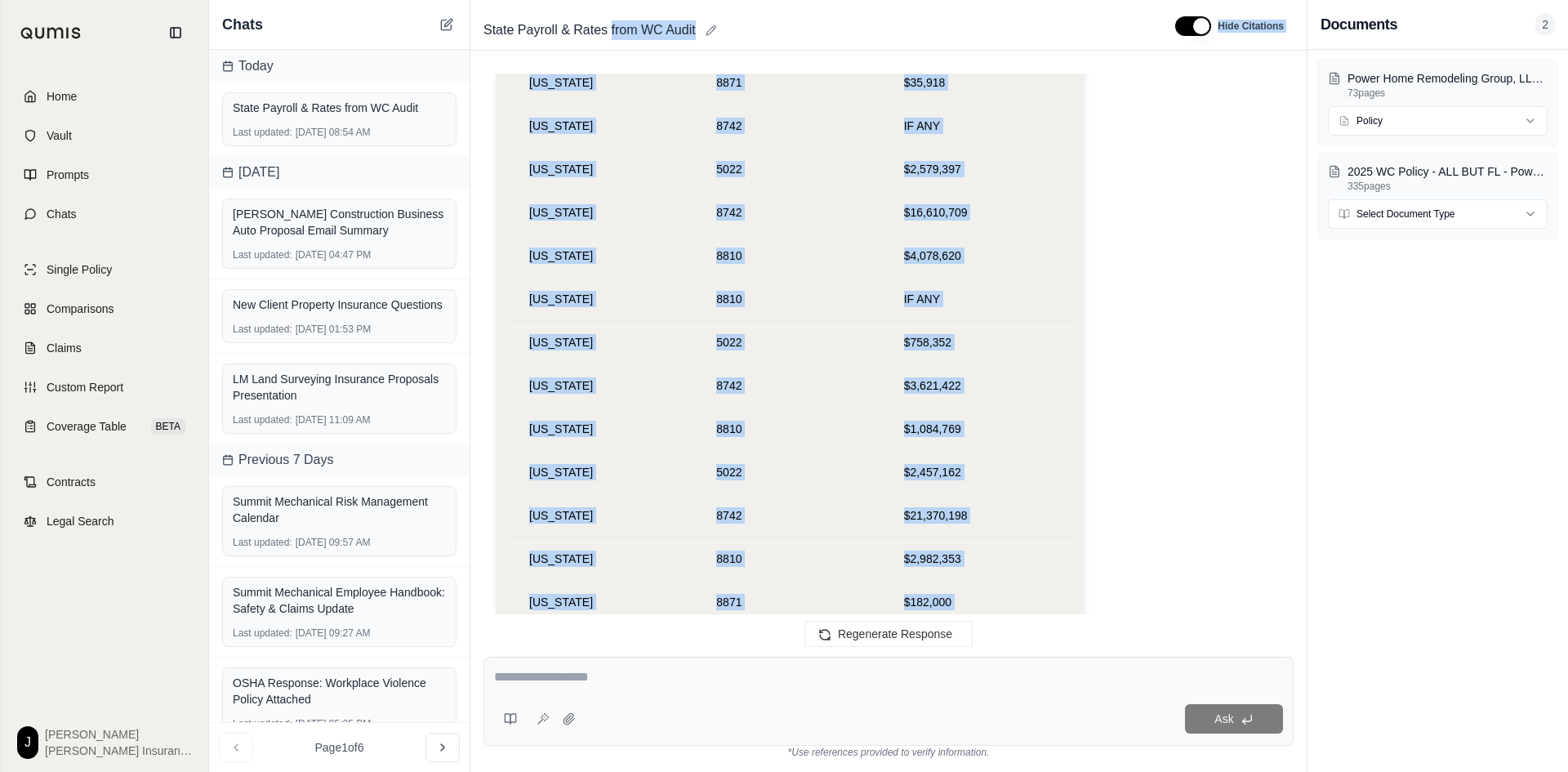
scroll to position [26943, 0]
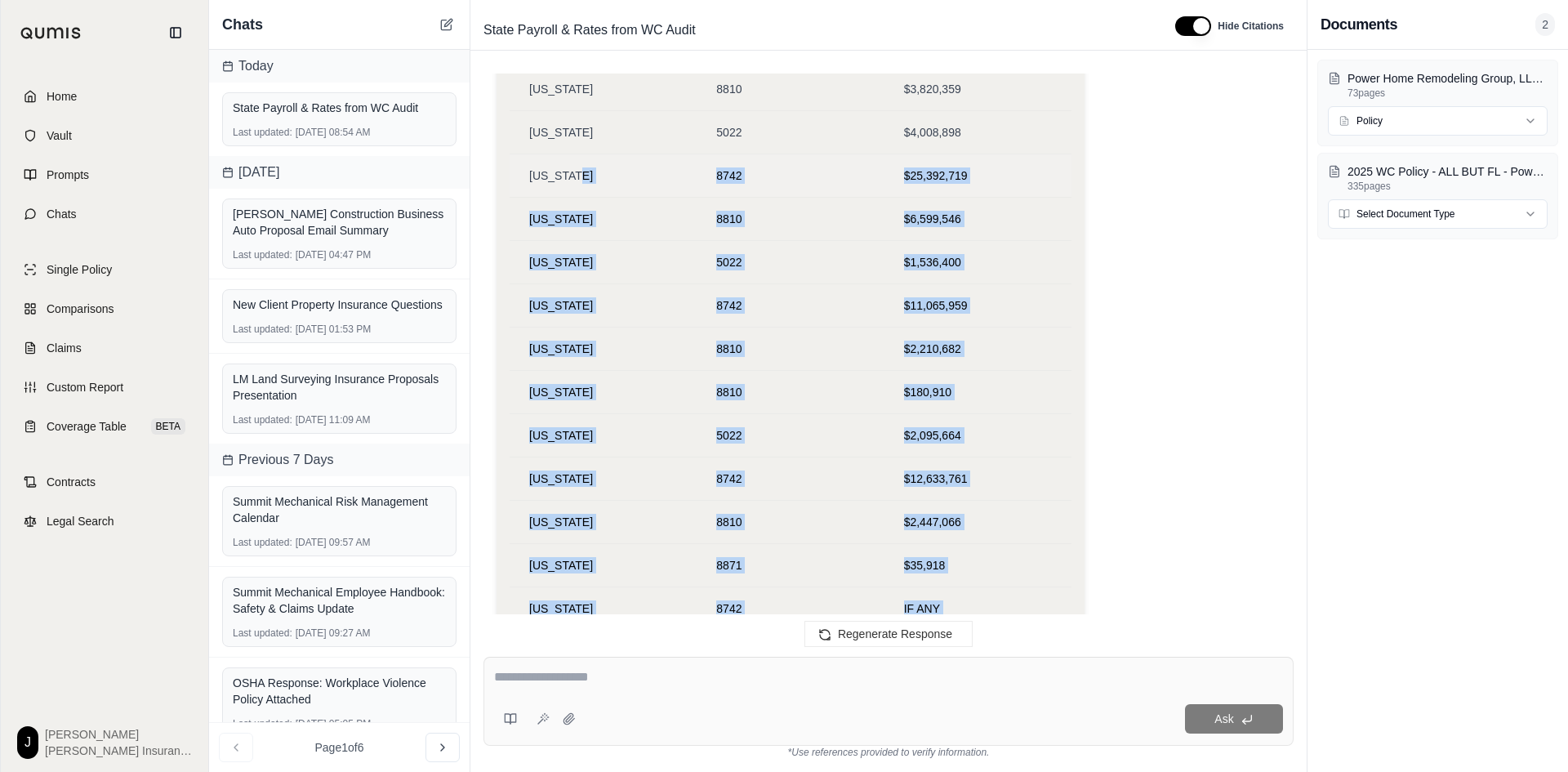
drag, startPoint x: 886, startPoint y: 576, endPoint x: 581, endPoint y: 174, distance: 504.2
click at [581, 174] on div "please make an excel chart by State of payrolls by class code and show correspo…" at bounding box center [888, 351] width 810 height 557
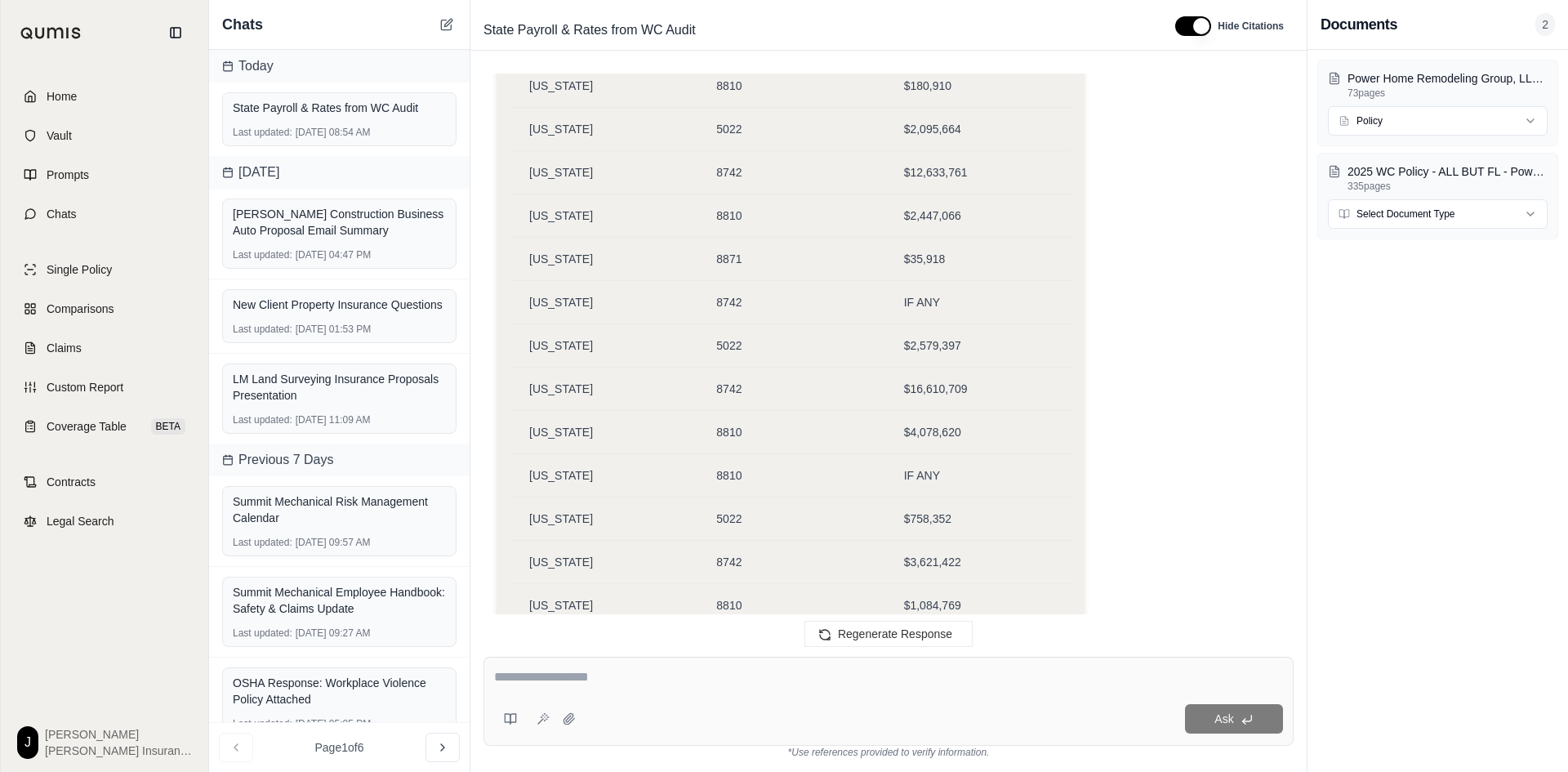
scroll to position [27257, 0]
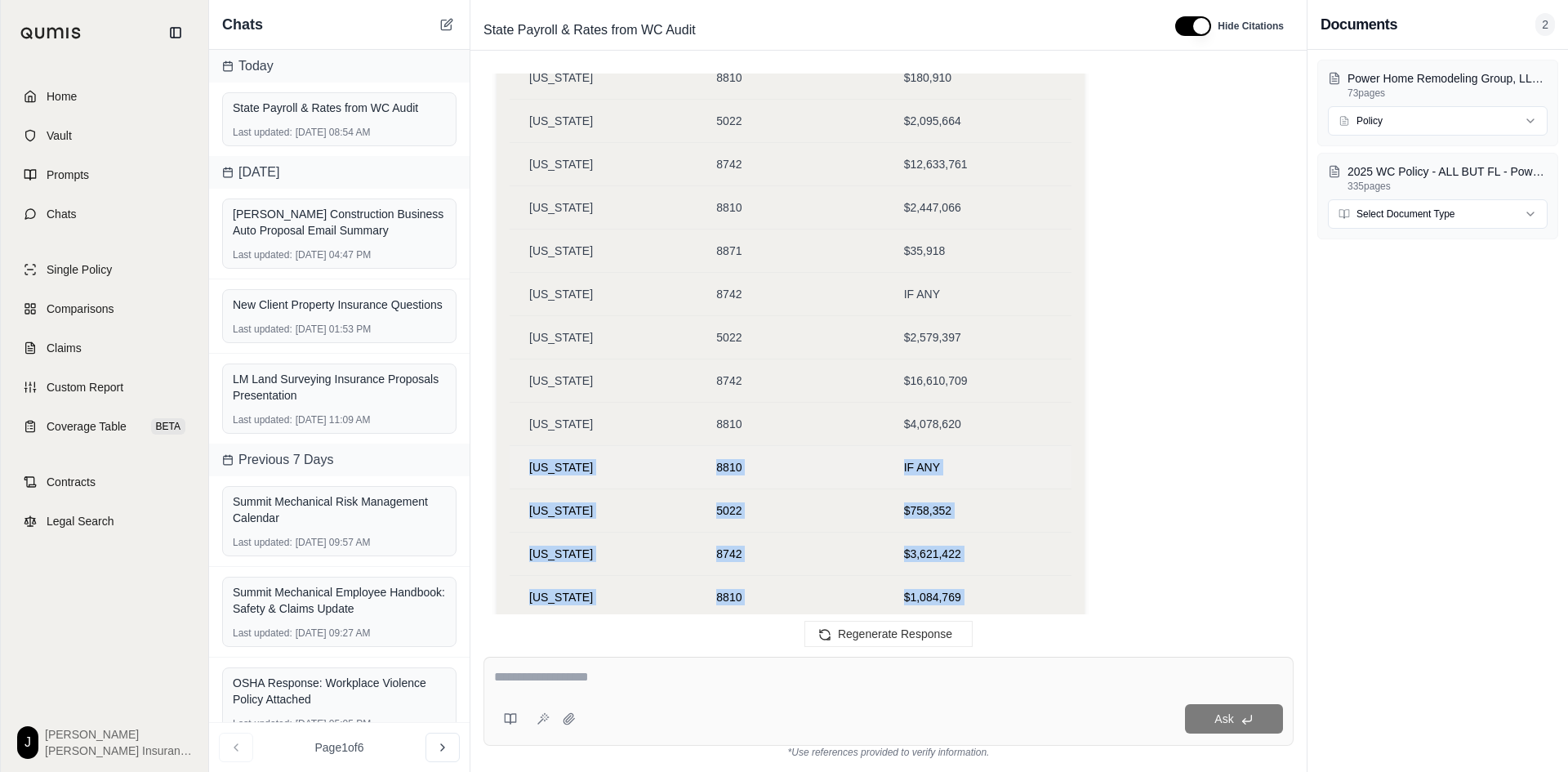
drag, startPoint x: 893, startPoint y: 538, endPoint x: 530, endPoint y: 461, distance: 371.4
click at [530, 461] on div "please make an excel chart by State of payrolls by class code and show correspo…" at bounding box center [888, 351] width 810 height 557
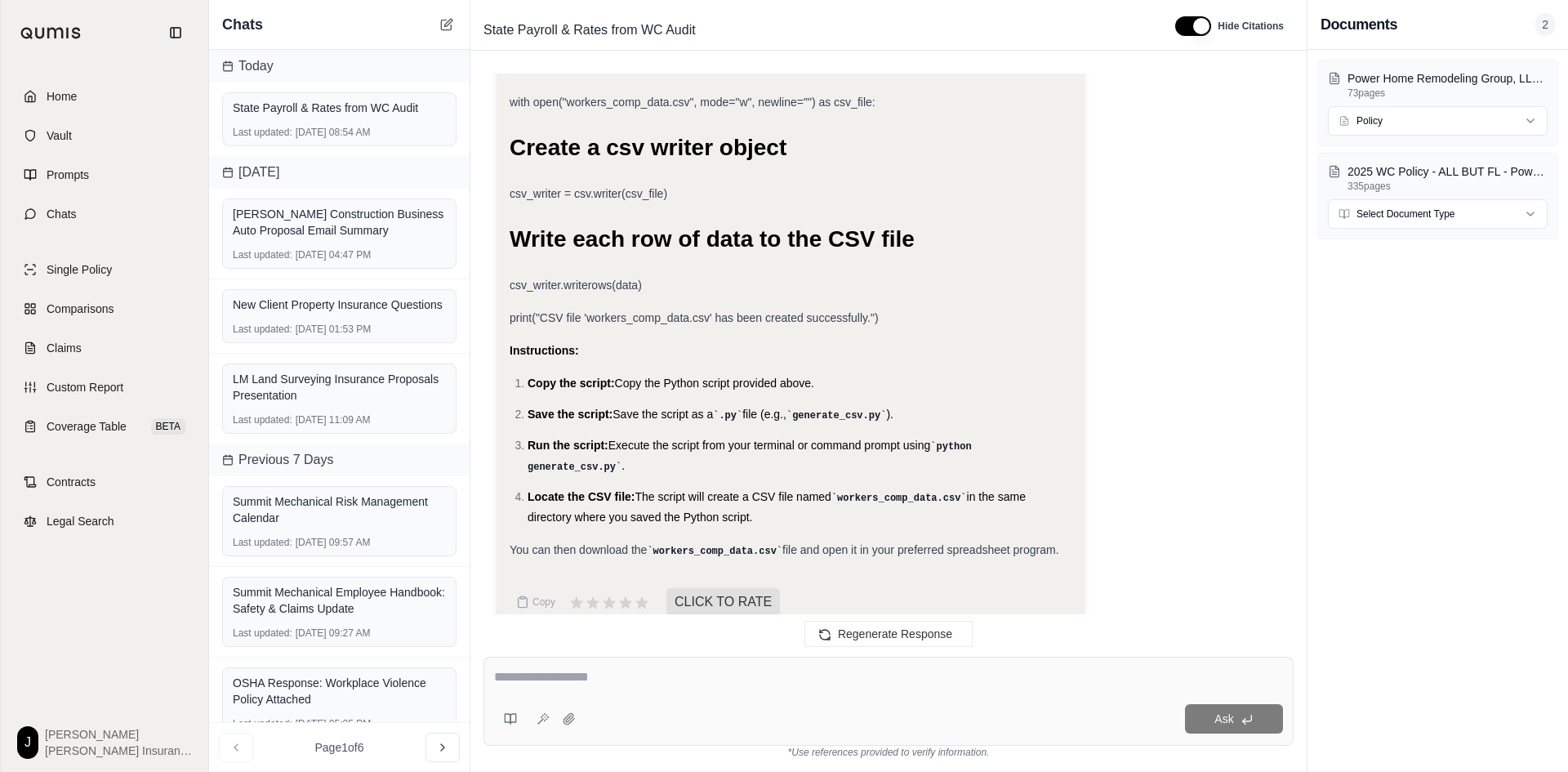
click at [840, 586] on div "Copy CLICK TO RATE" at bounding box center [791, 602] width 562 height 33
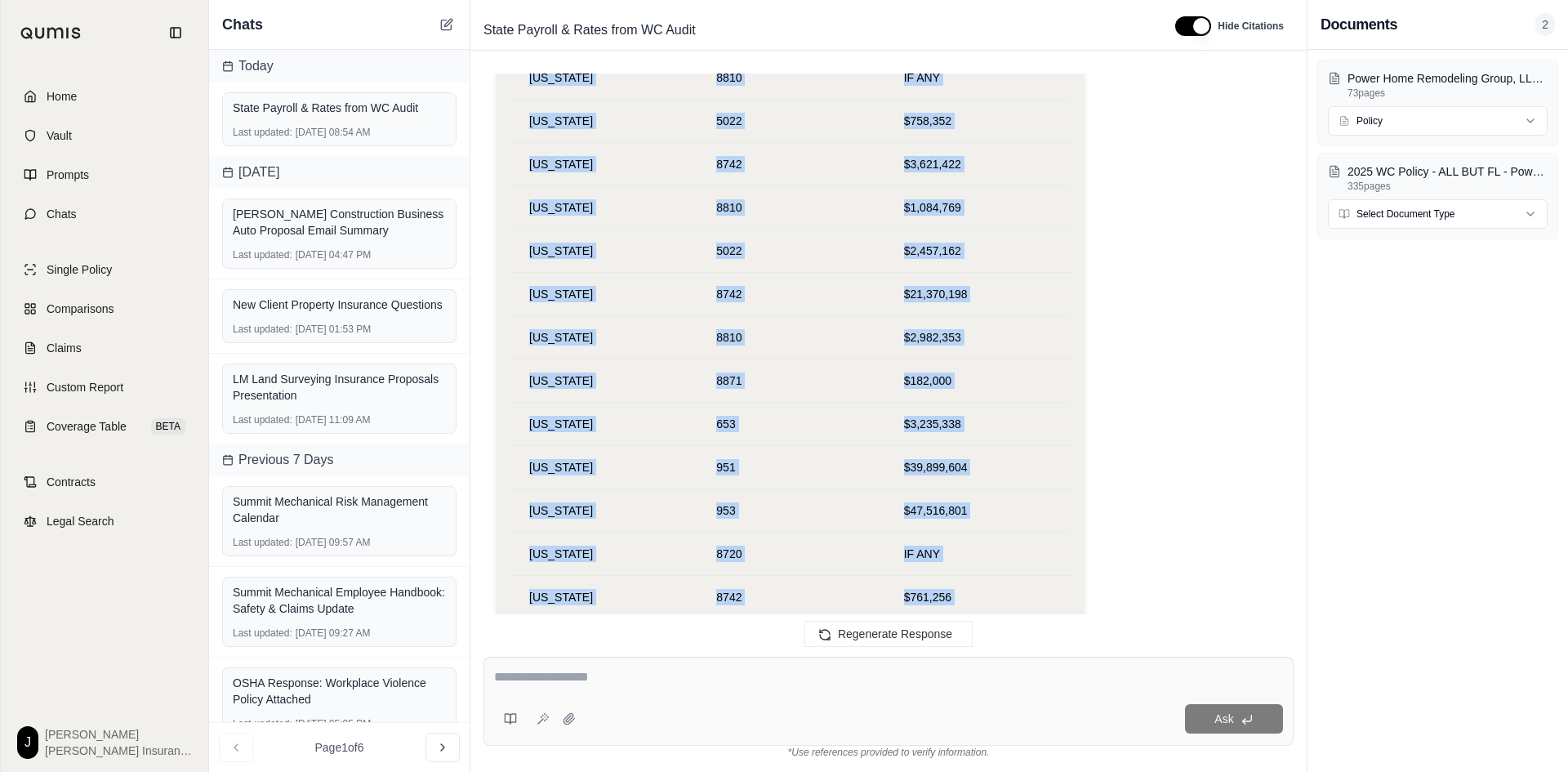
scroll to position [27606, 0]
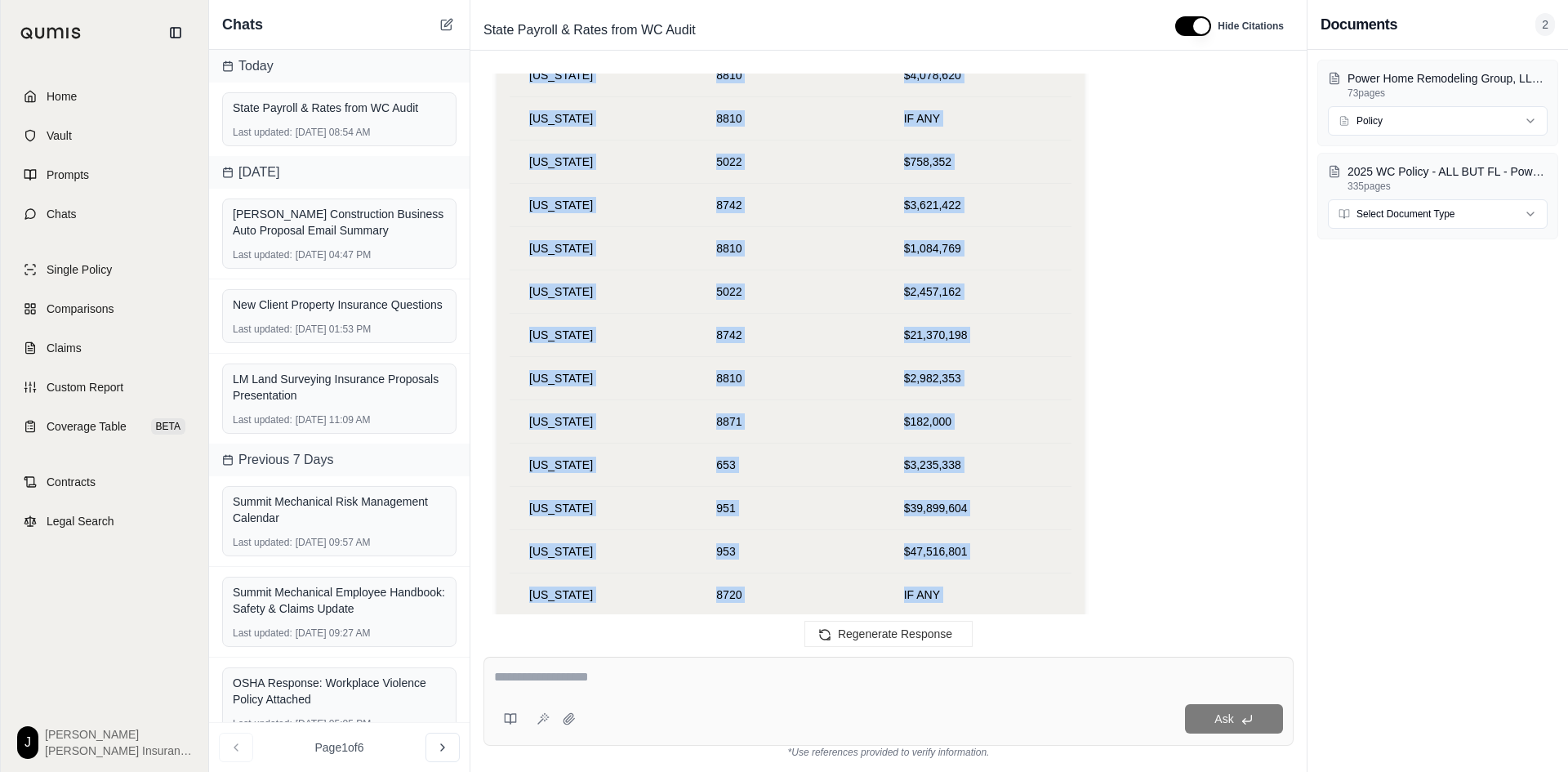
drag, startPoint x: 830, startPoint y: 567, endPoint x: 482, endPoint y: 280, distance: 450.8
click at [482, 280] on div "please make an excel chart by State of payrolls by class code and show correspo…" at bounding box center [888, 351] width 836 height 583
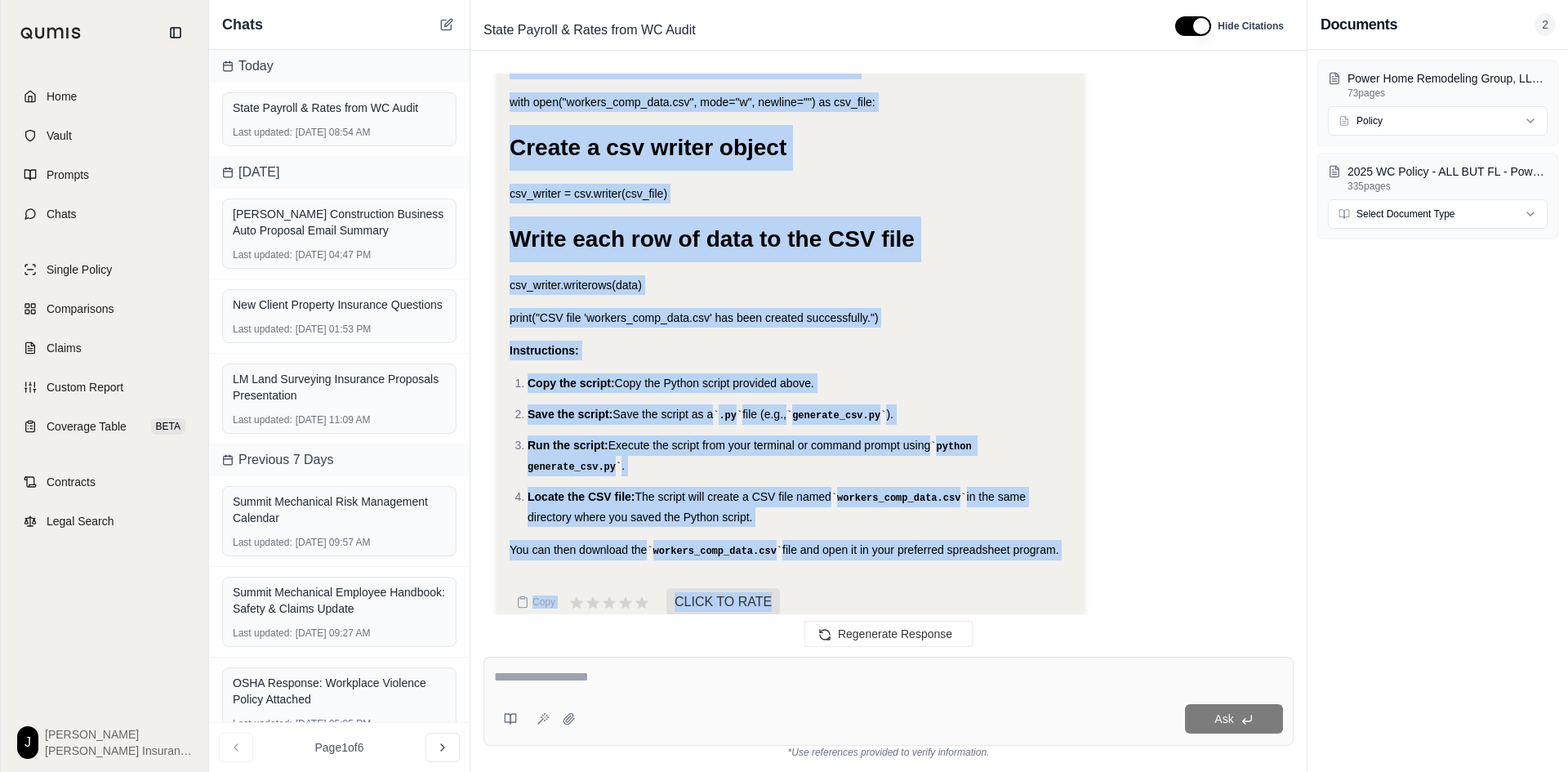
click at [1032, 492] on li "Locate the CSV file: The script will create a CSV file named workers_comp_data.…" at bounding box center [800, 507] width 544 height 40
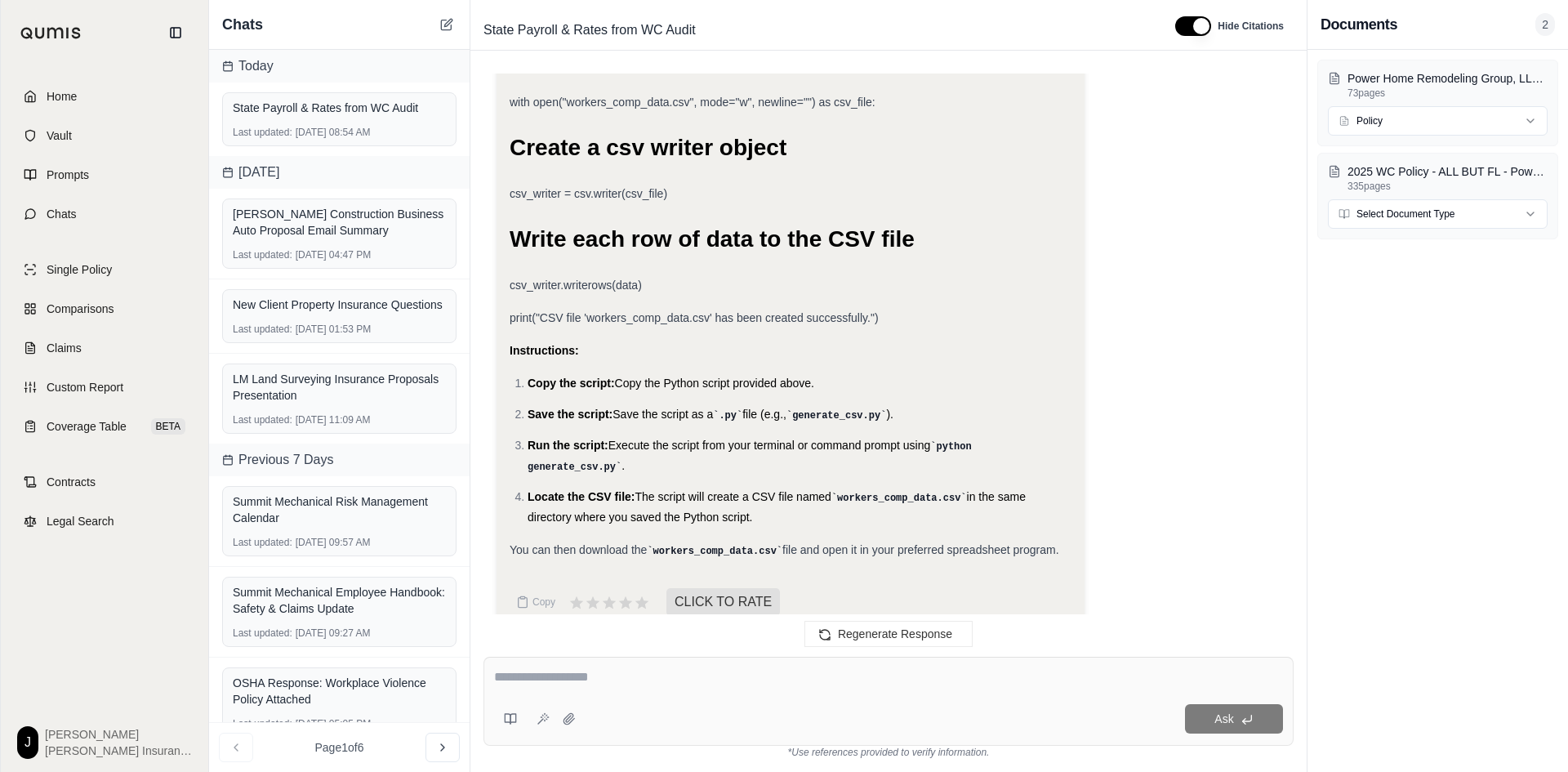
click at [849, 586] on div "Copy CLICK TO RATE" at bounding box center [791, 602] width 562 height 33
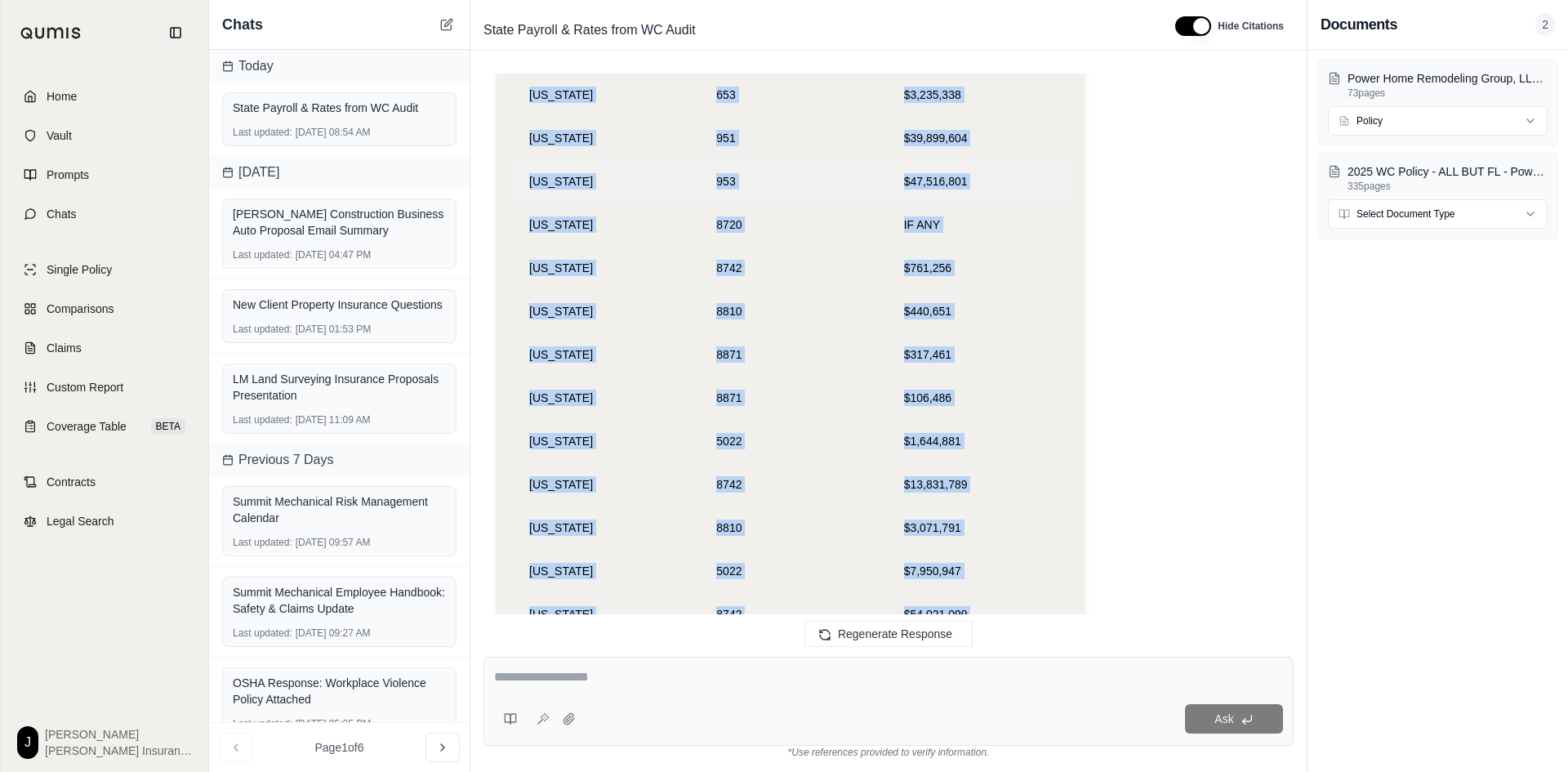
scroll to position [27909, 0]
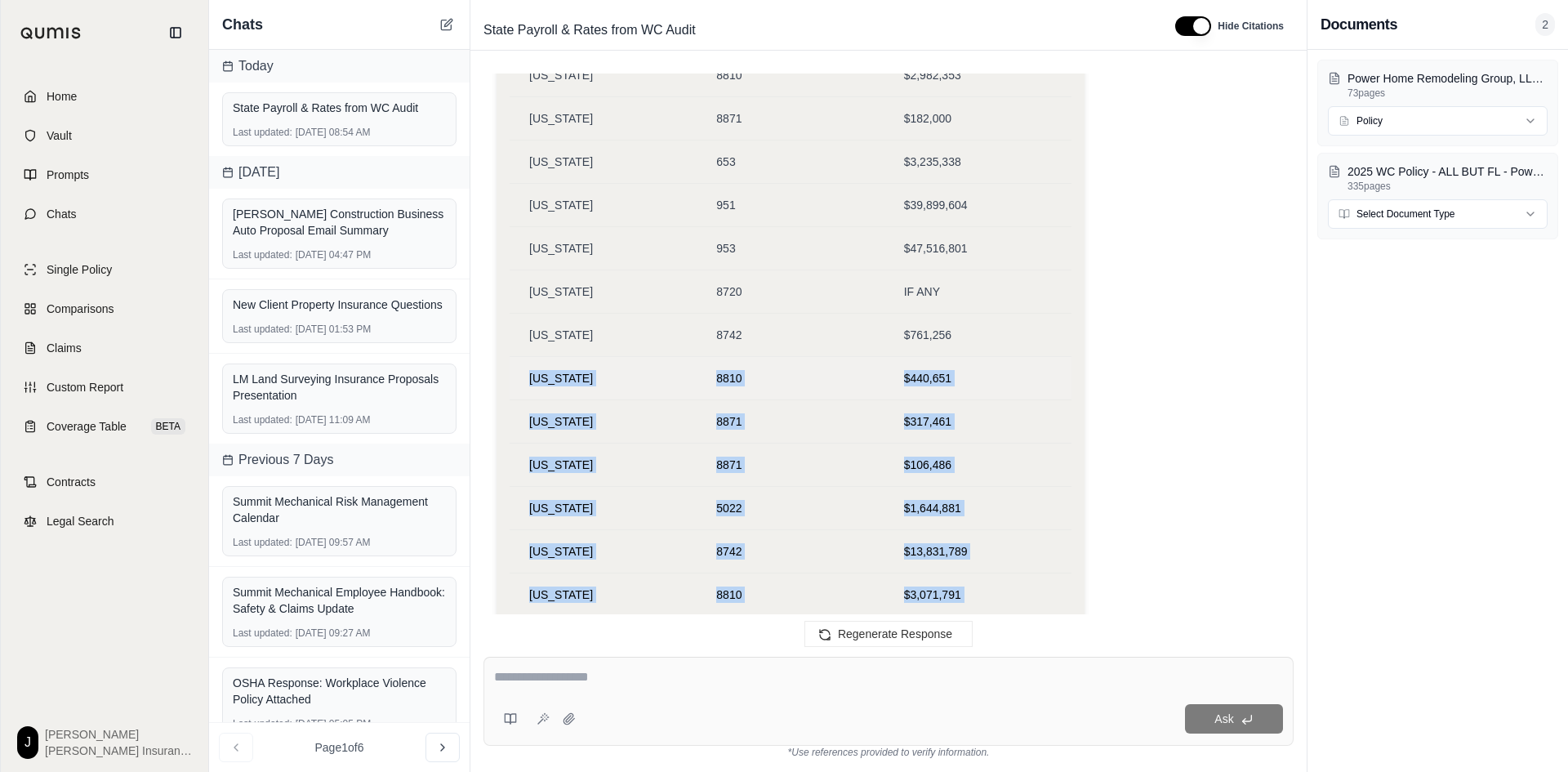
drag, startPoint x: 830, startPoint y: 537, endPoint x: 532, endPoint y: 380, distance: 336.1
click at [532, 380] on div "please make an excel chart by State of payrolls by class code and show correspo…" at bounding box center [888, 351] width 810 height 557
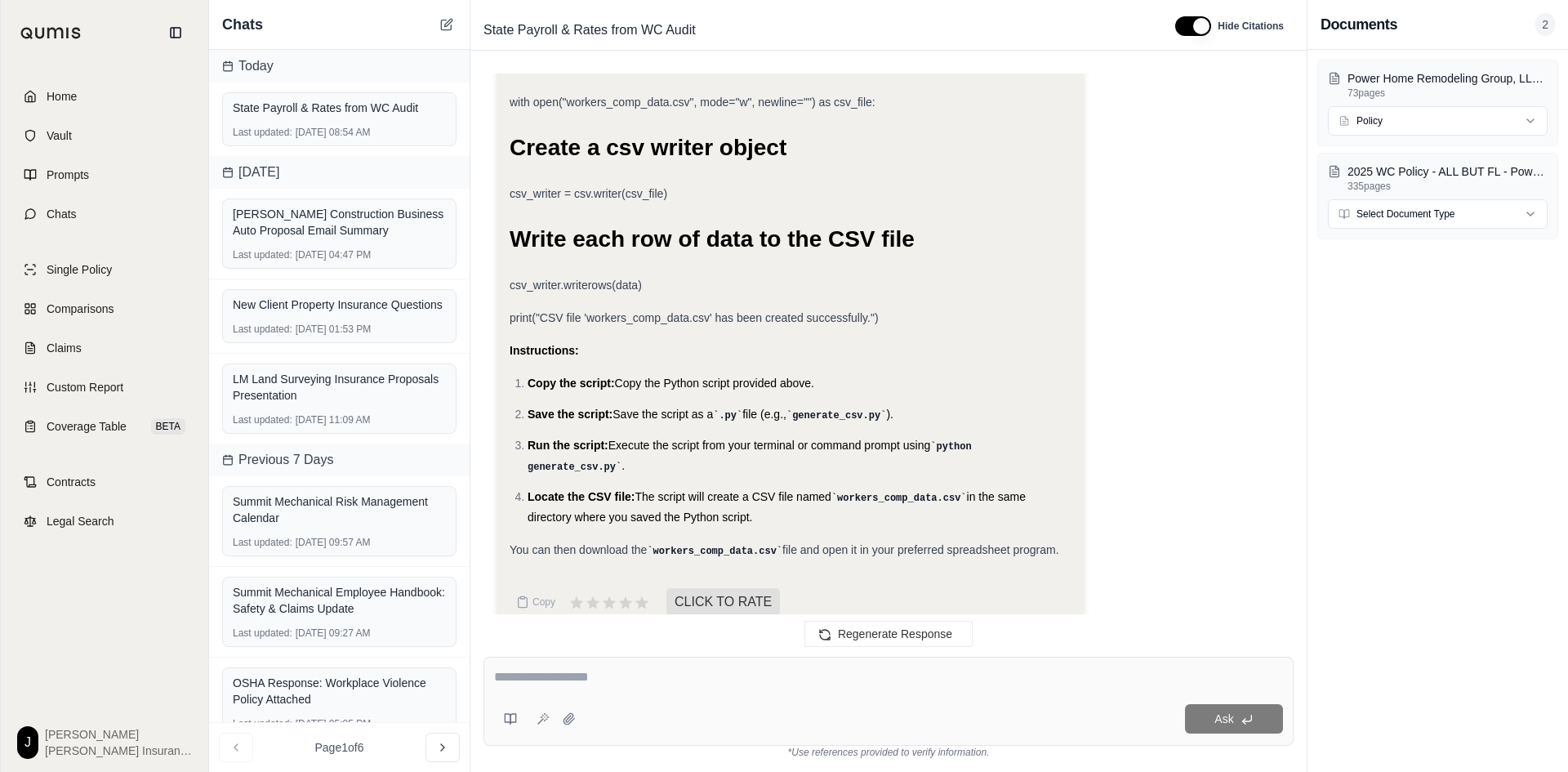
click at [840, 543] on span "file and open it in your preferred spreadsheet program." at bounding box center [920, 549] width 277 height 13
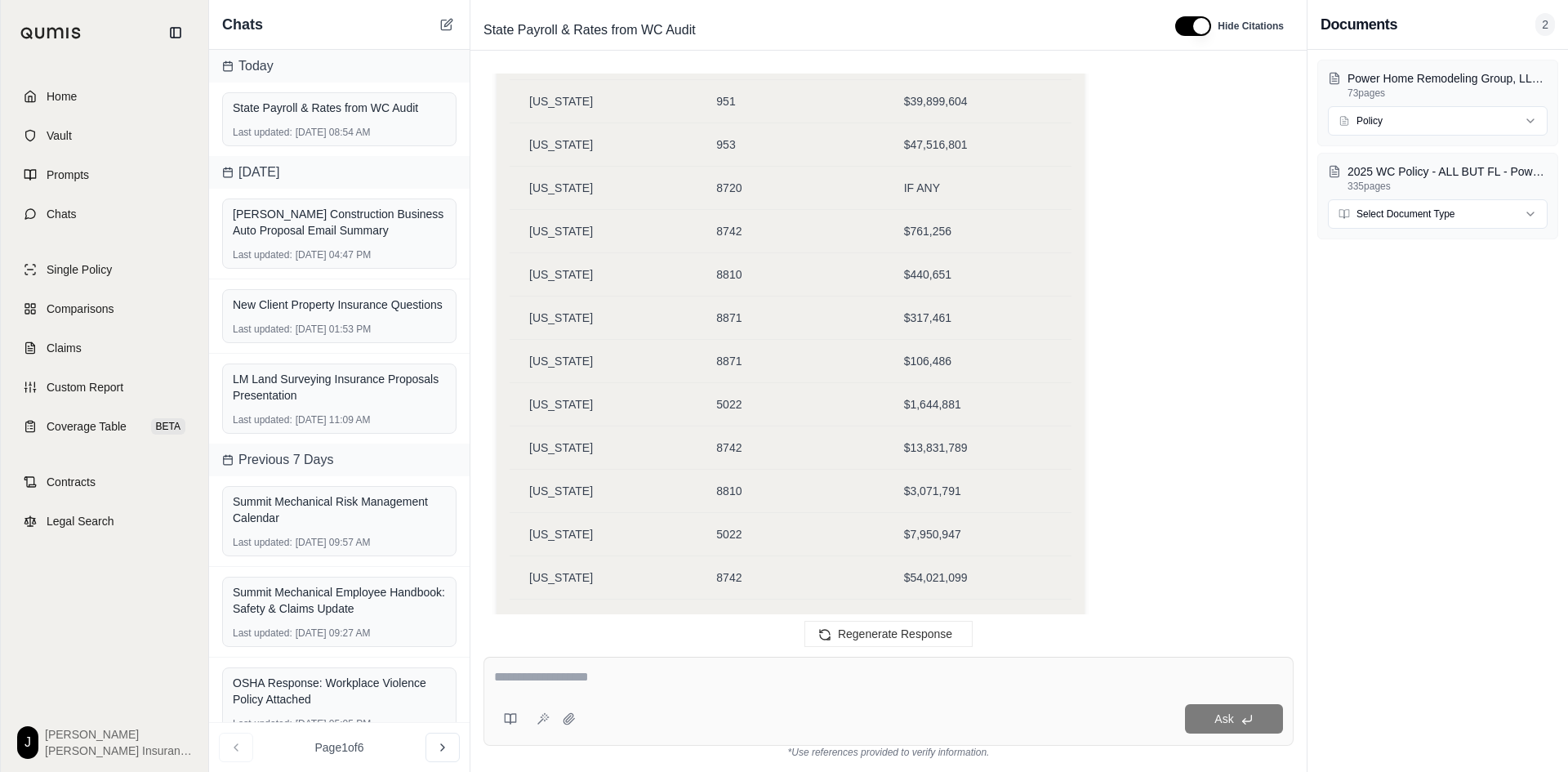
scroll to position [28099, 0]
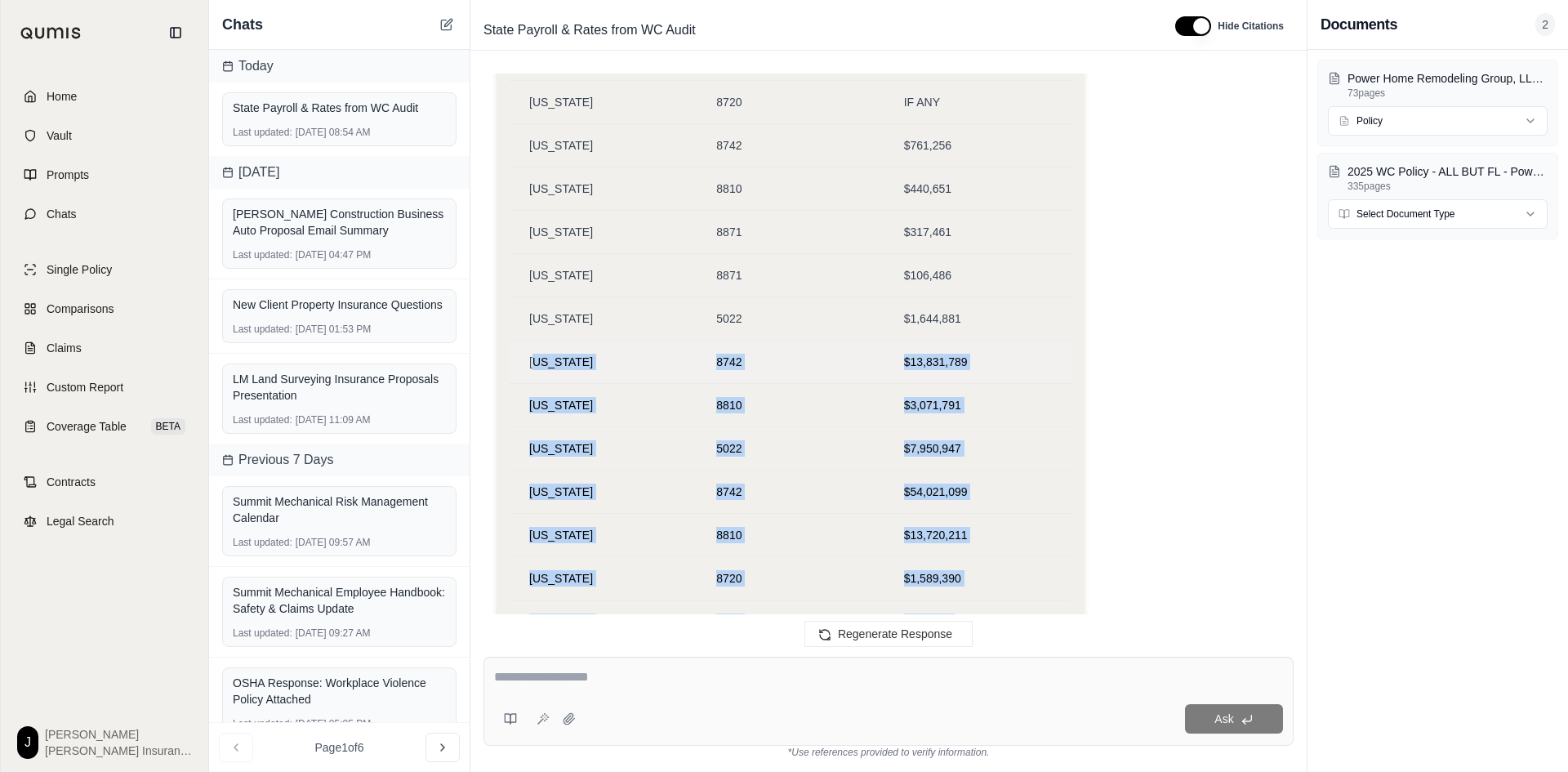
drag, startPoint x: 799, startPoint y: 491, endPoint x: 537, endPoint y: 354, distance: 295.9
click at [537, 354] on div "please make an excel chart by State of payrolls by class code and show correspo…" at bounding box center [888, 351] width 810 height 557
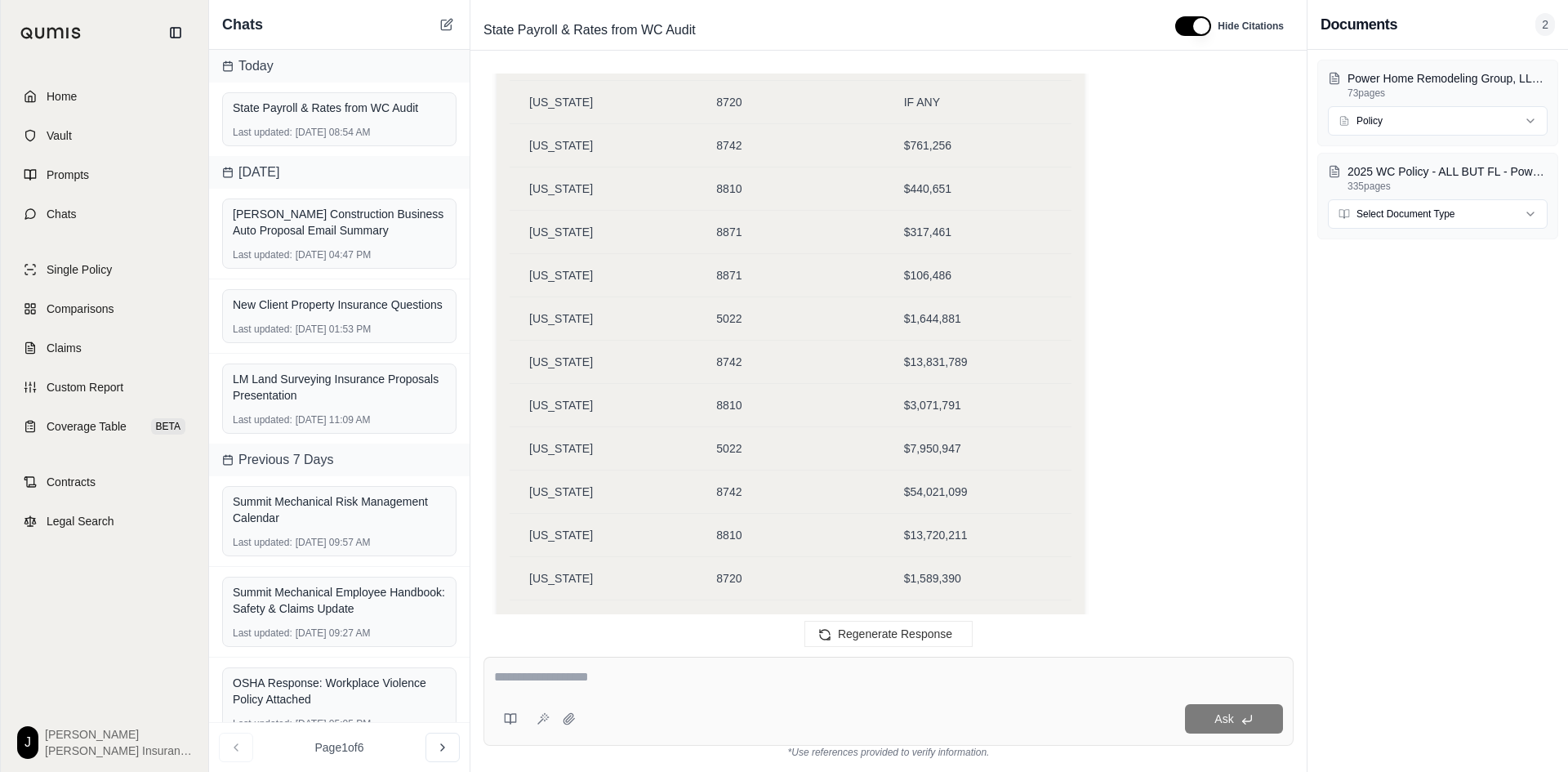
scroll to position [32128, 0]
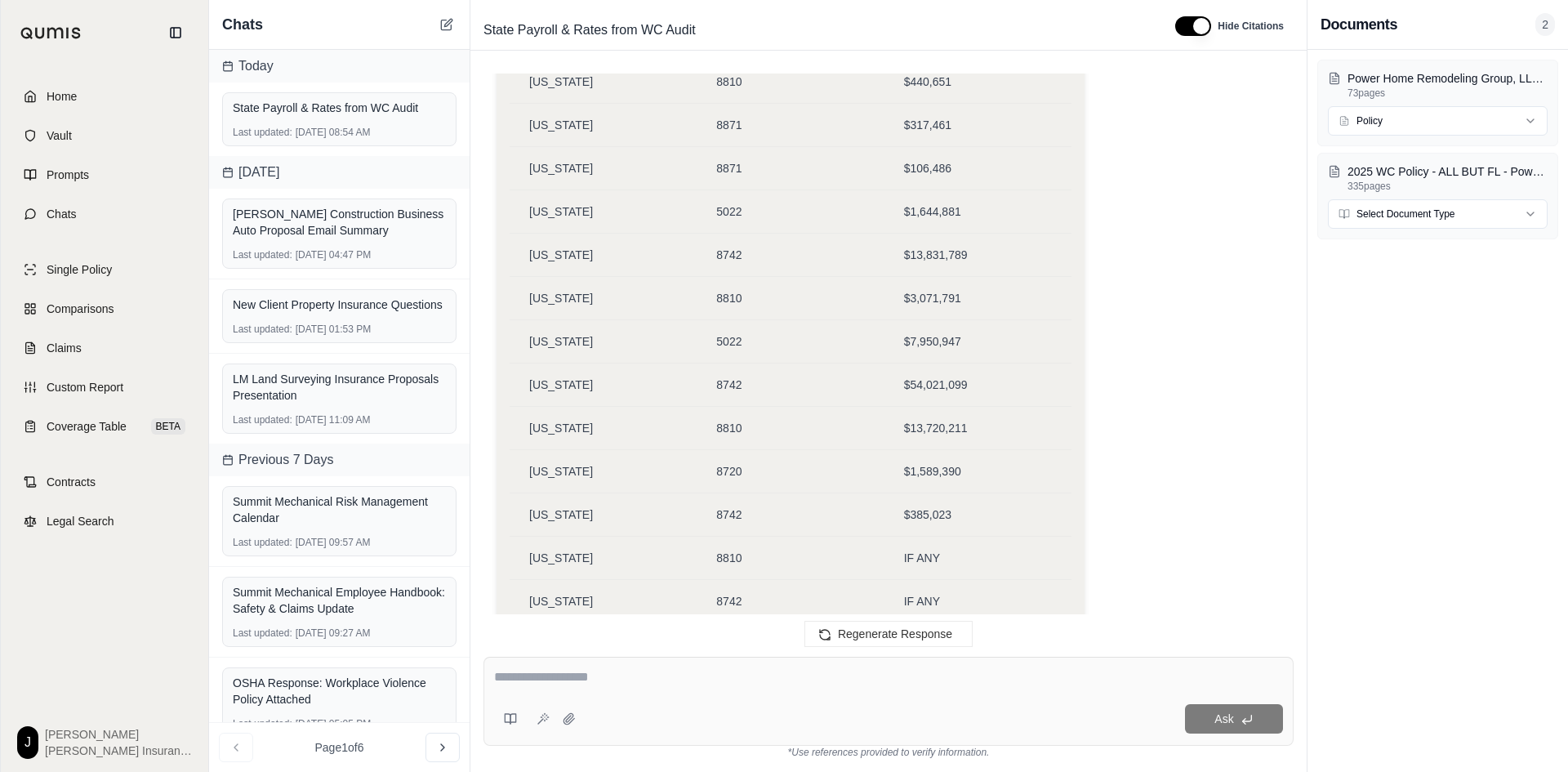
scroll to position [28359, 0]
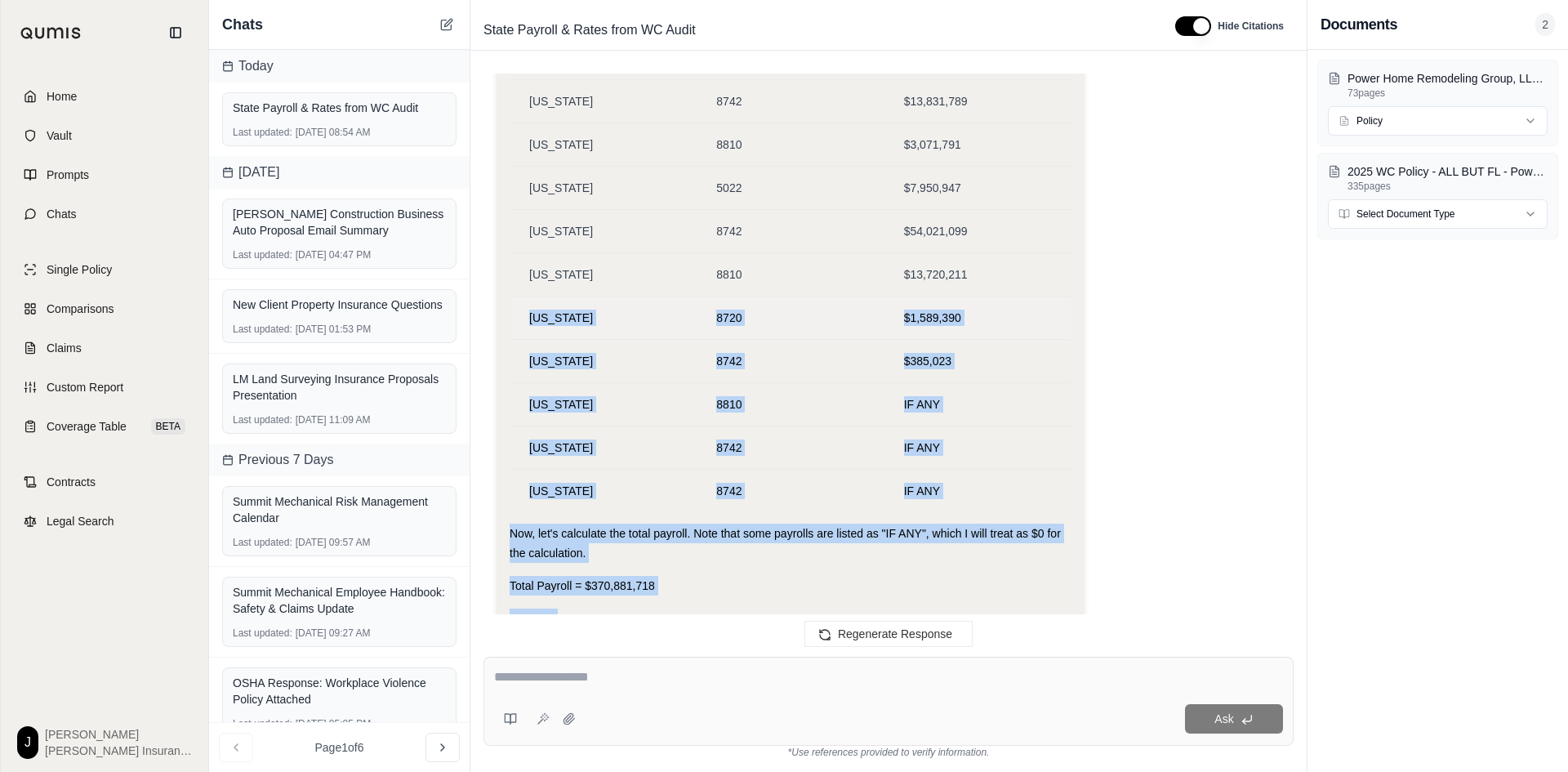
drag, startPoint x: 874, startPoint y: 570, endPoint x: 516, endPoint y: 305, distance: 445.4
click at [516, 305] on div "please make an excel chart by State of payrolls by class code and show correspo…" at bounding box center [888, 351] width 810 height 557
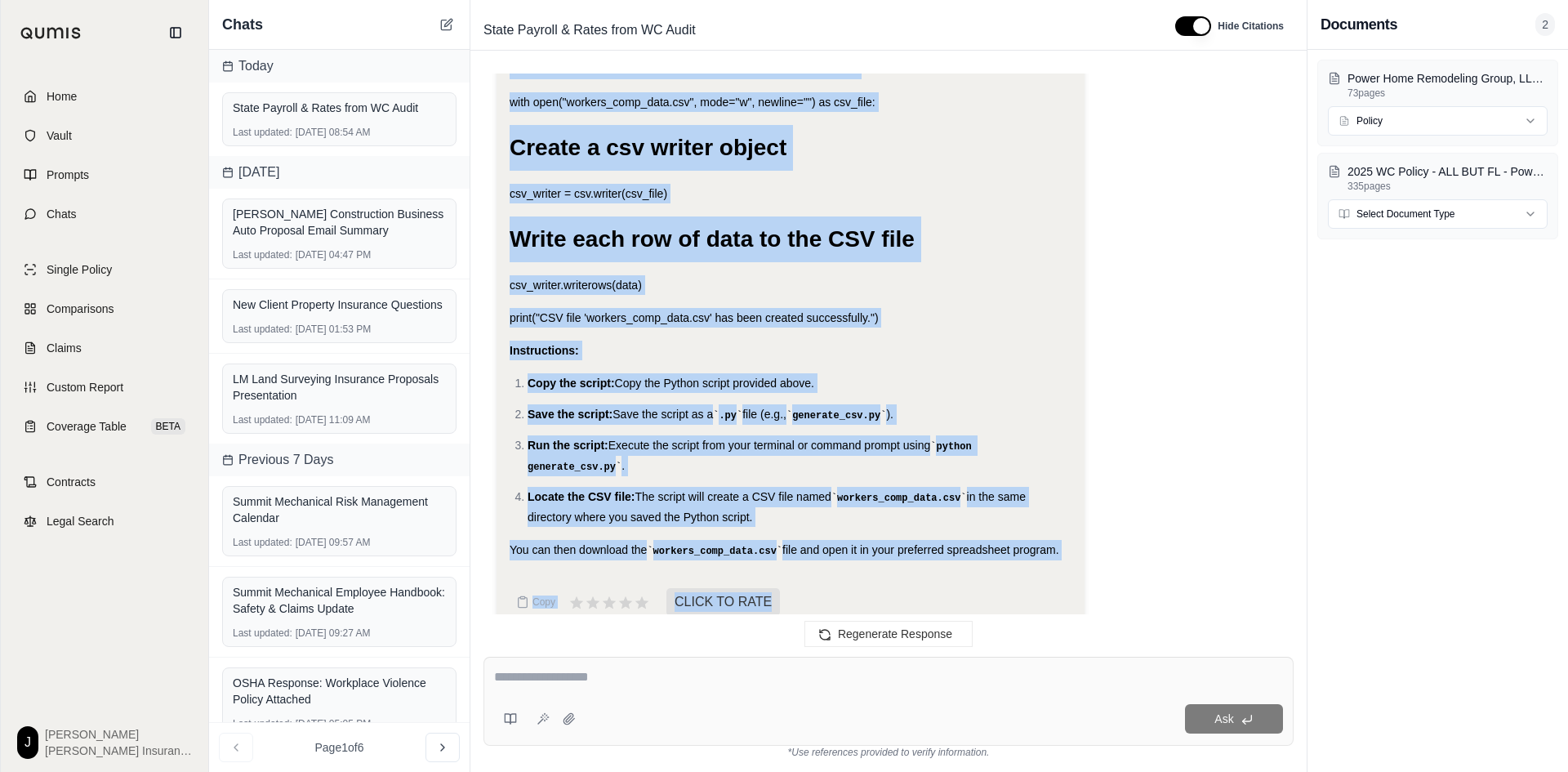
click at [974, 404] on li "Save the script: Save the script as a .py file (e.g., generate_csv.py )." at bounding box center [800, 414] width 544 height 20
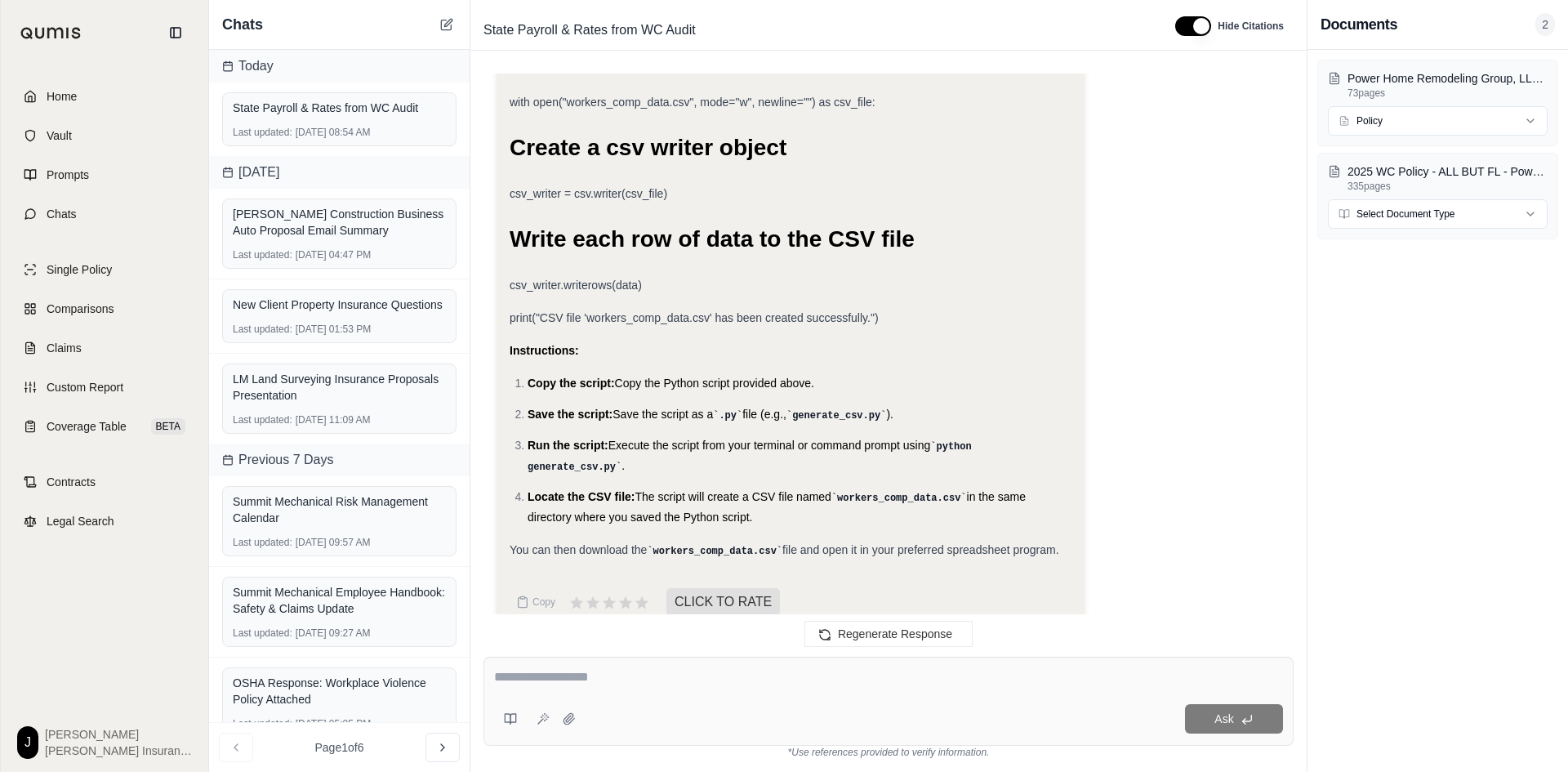
click at [577, 682] on textarea at bounding box center [888, 677] width 789 height 20
type textarea "**********"
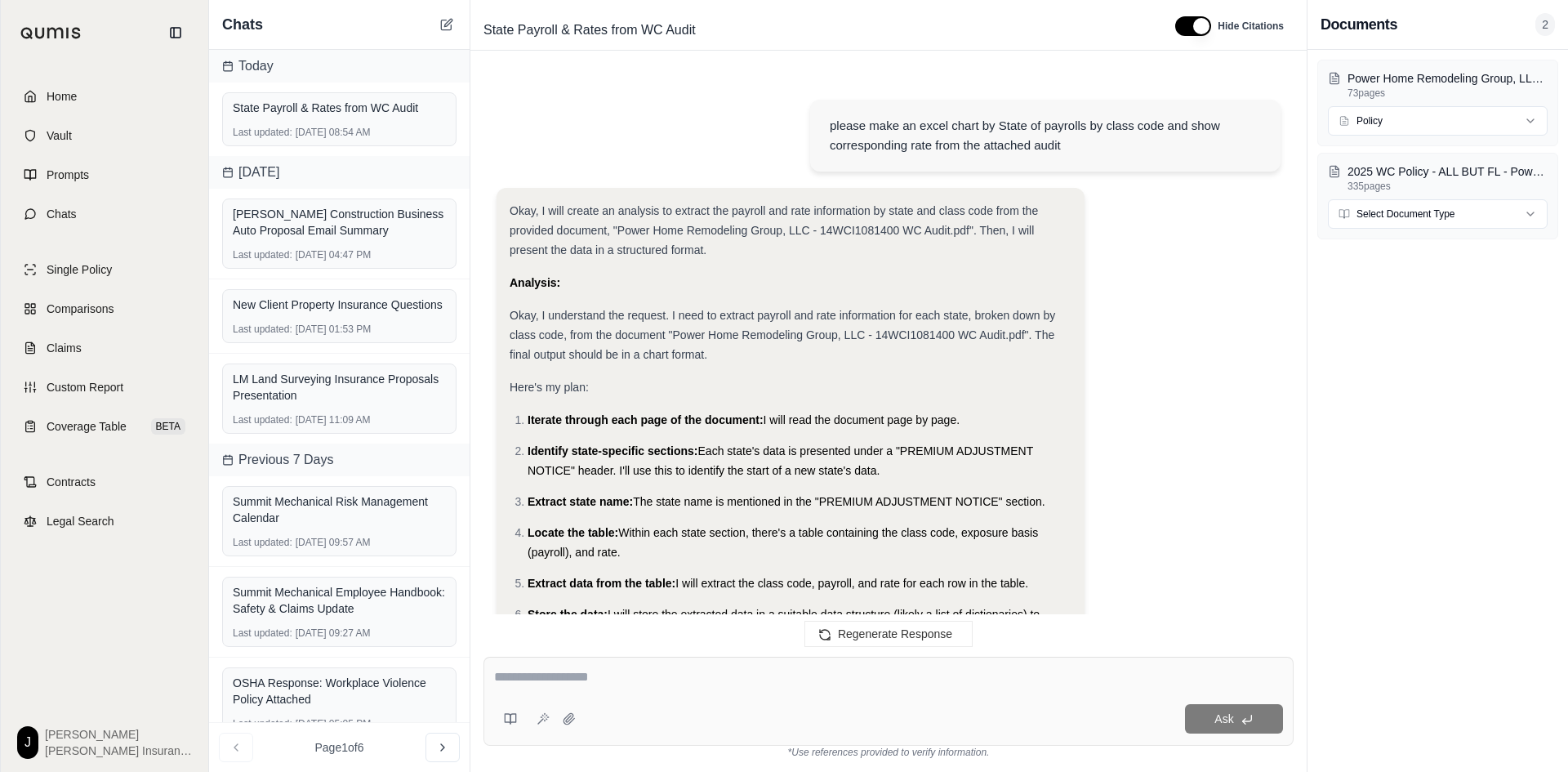
scroll to position [35861, 0]
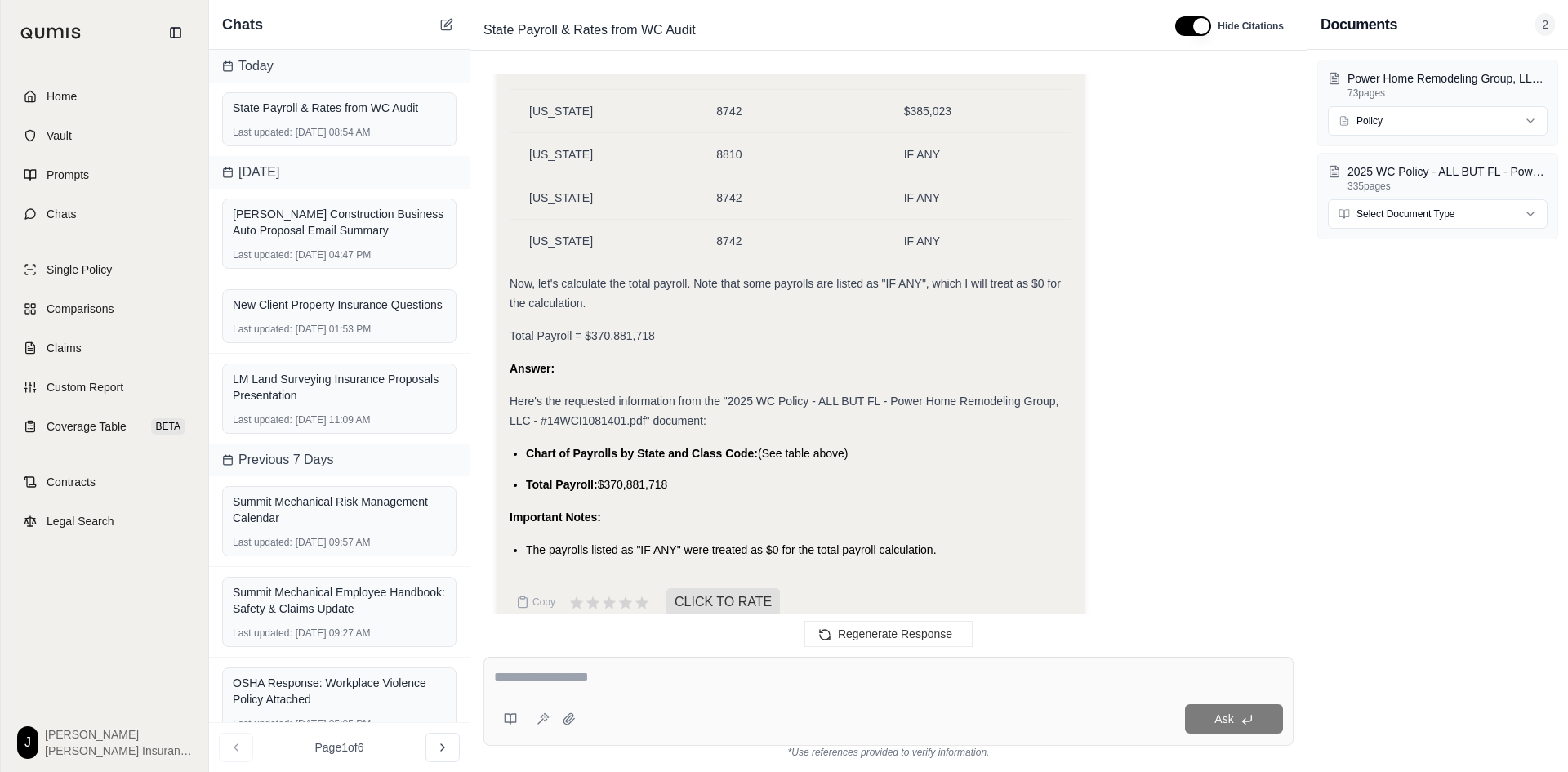
click at [879, 274] on div "Now, let's calculate the total payroll. Note that some payrolls are listed as "…" at bounding box center [791, 293] width 562 height 39
click at [758, 474] on li "Total Payroll: $370,881,718" at bounding box center [799, 484] width 546 height 20
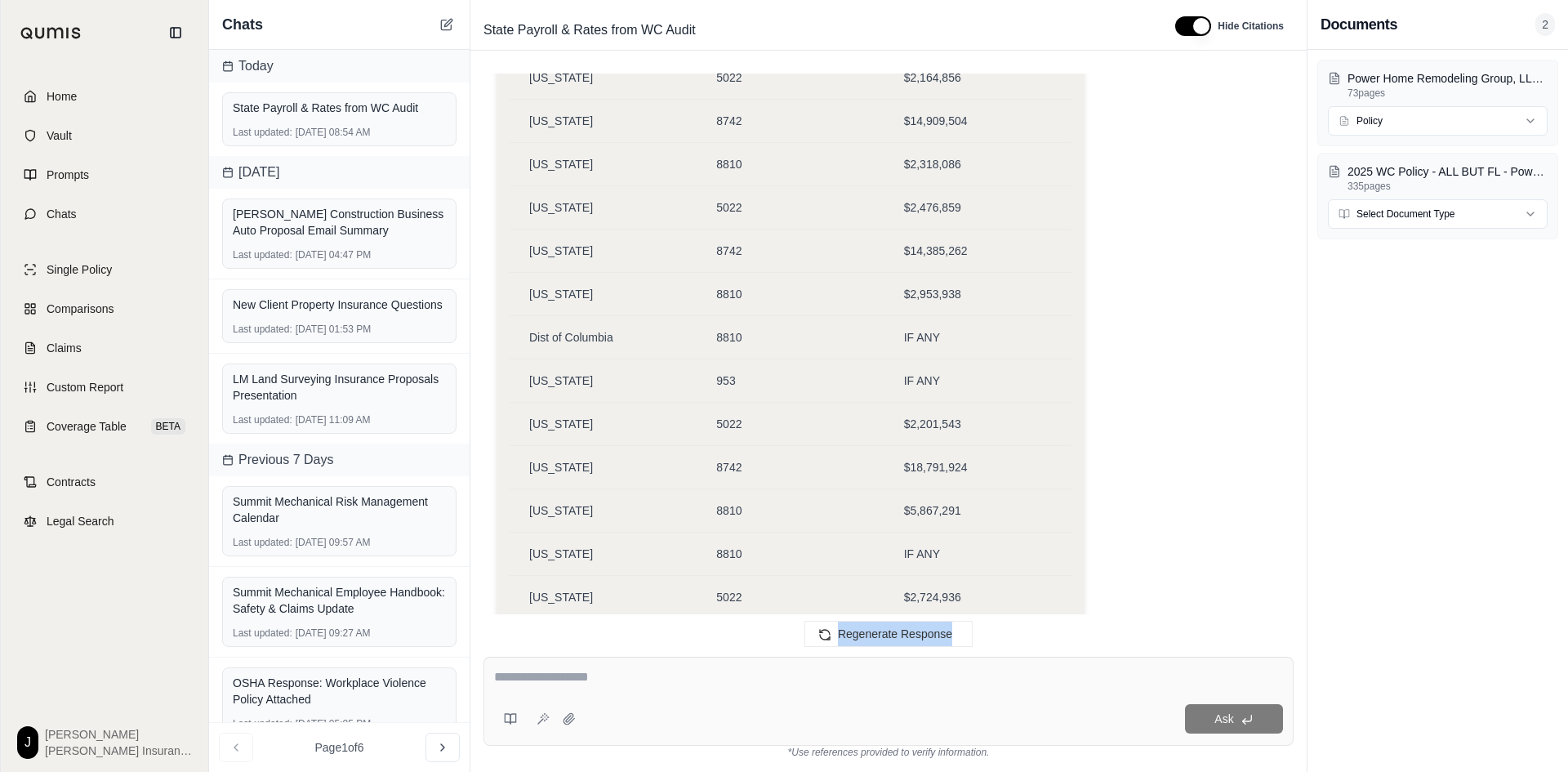
scroll to position [33880, 0]
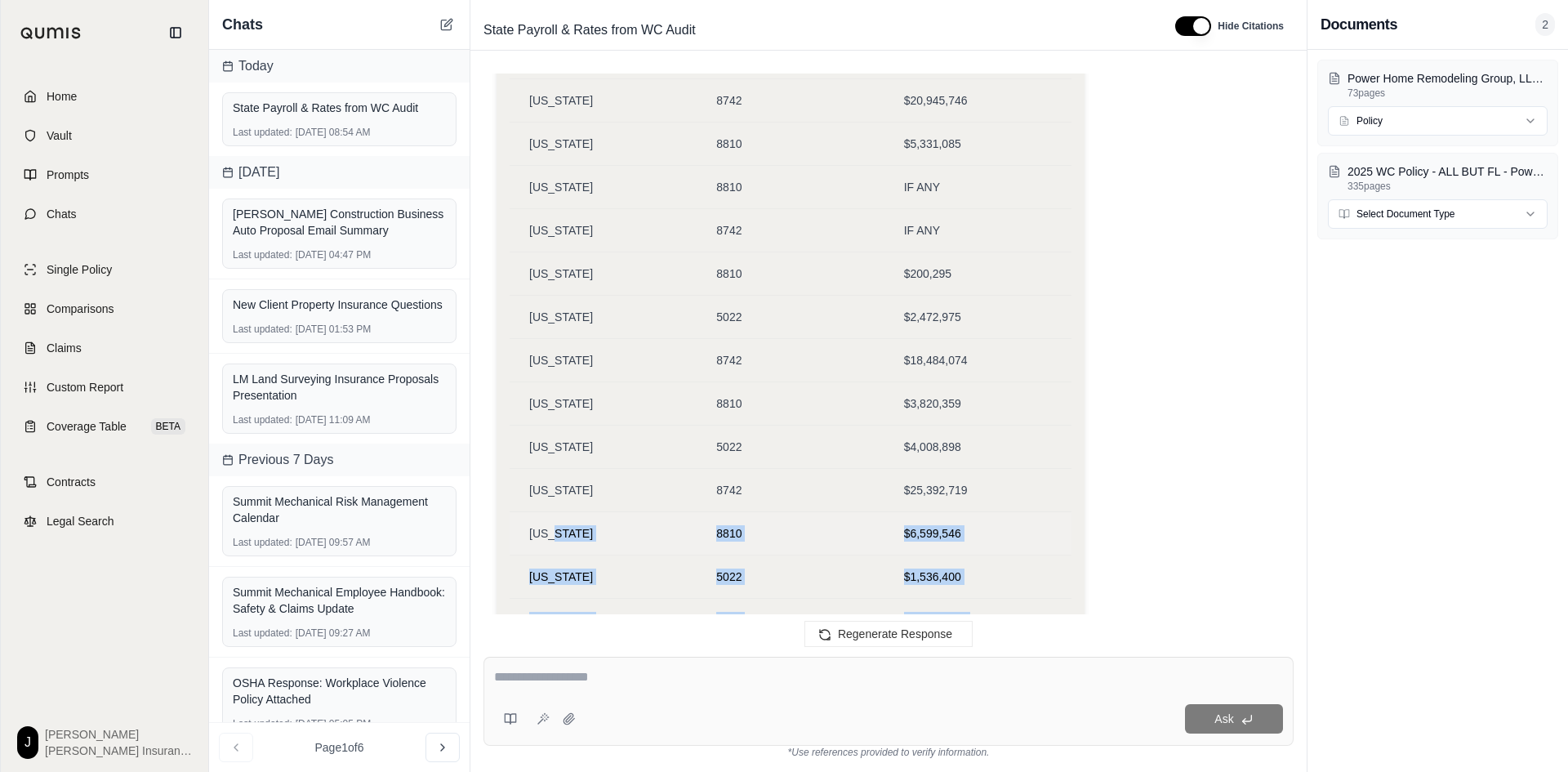
drag, startPoint x: 951, startPoint y: 218, endPoint x: 553, endPoint y: 518, distance: 498.0
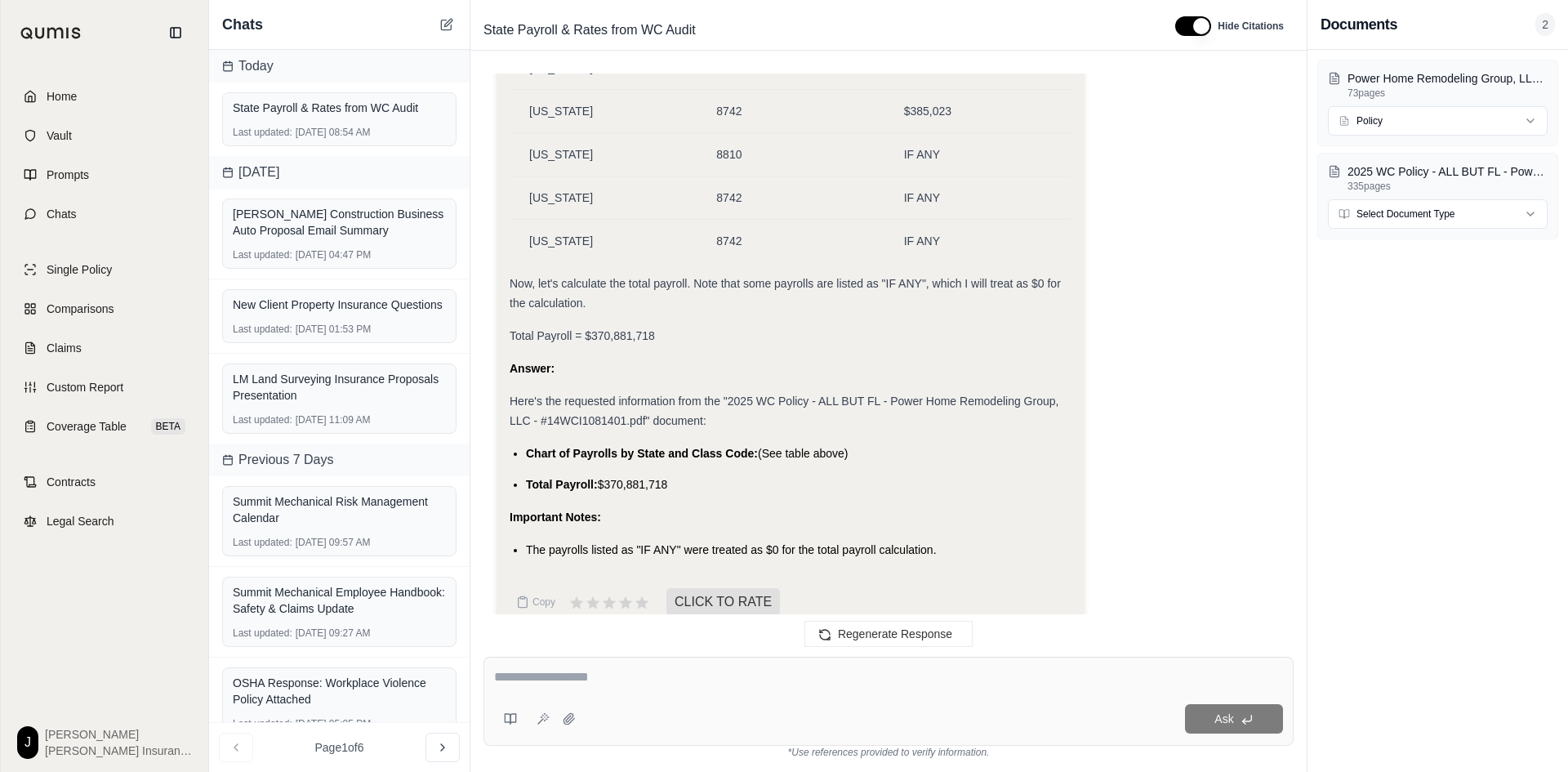
click at [805, 359] on div "Answer:" at bounding box center [791, 369] width 562 height 20
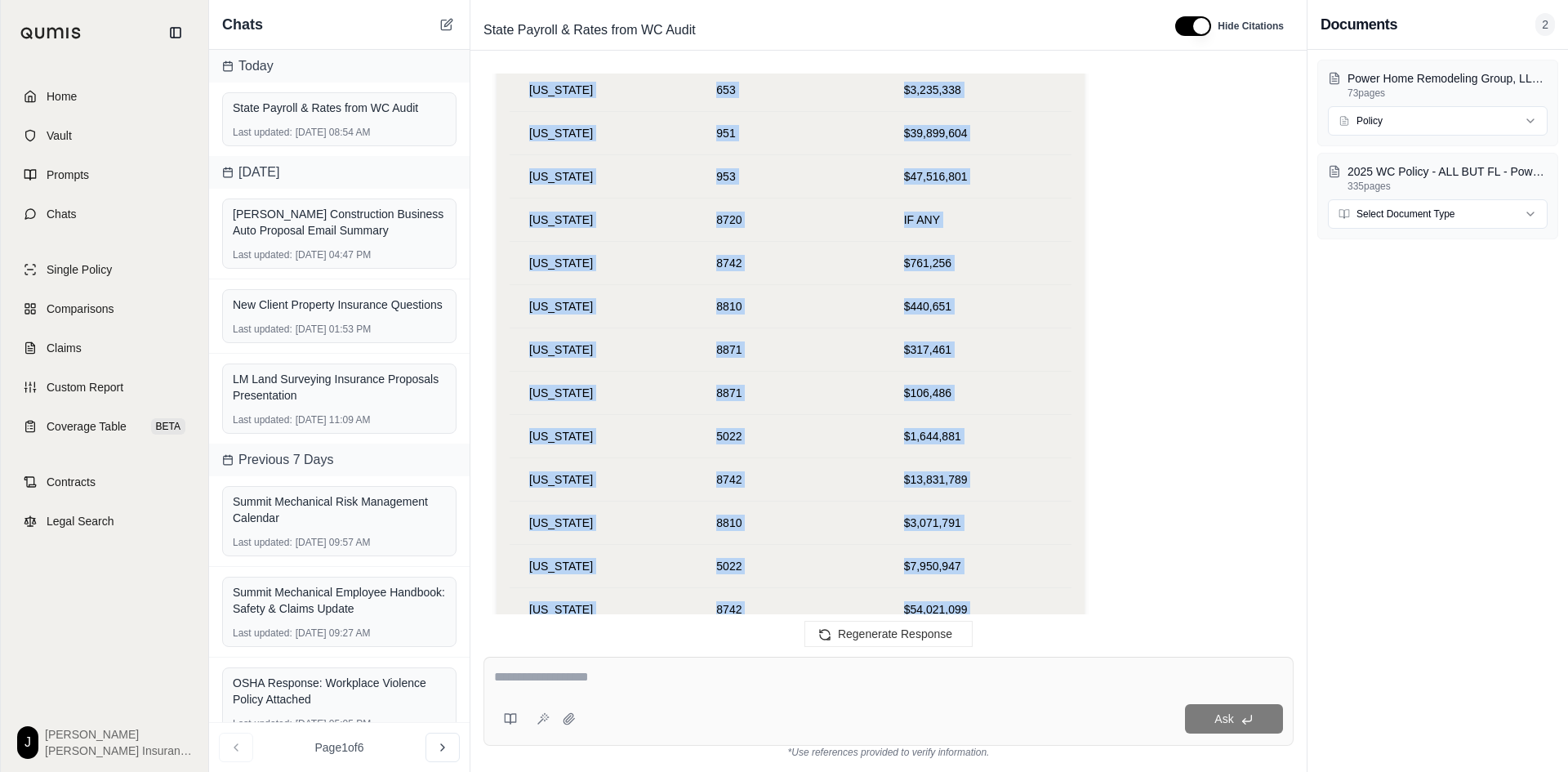
scroll to position [35028, 0]
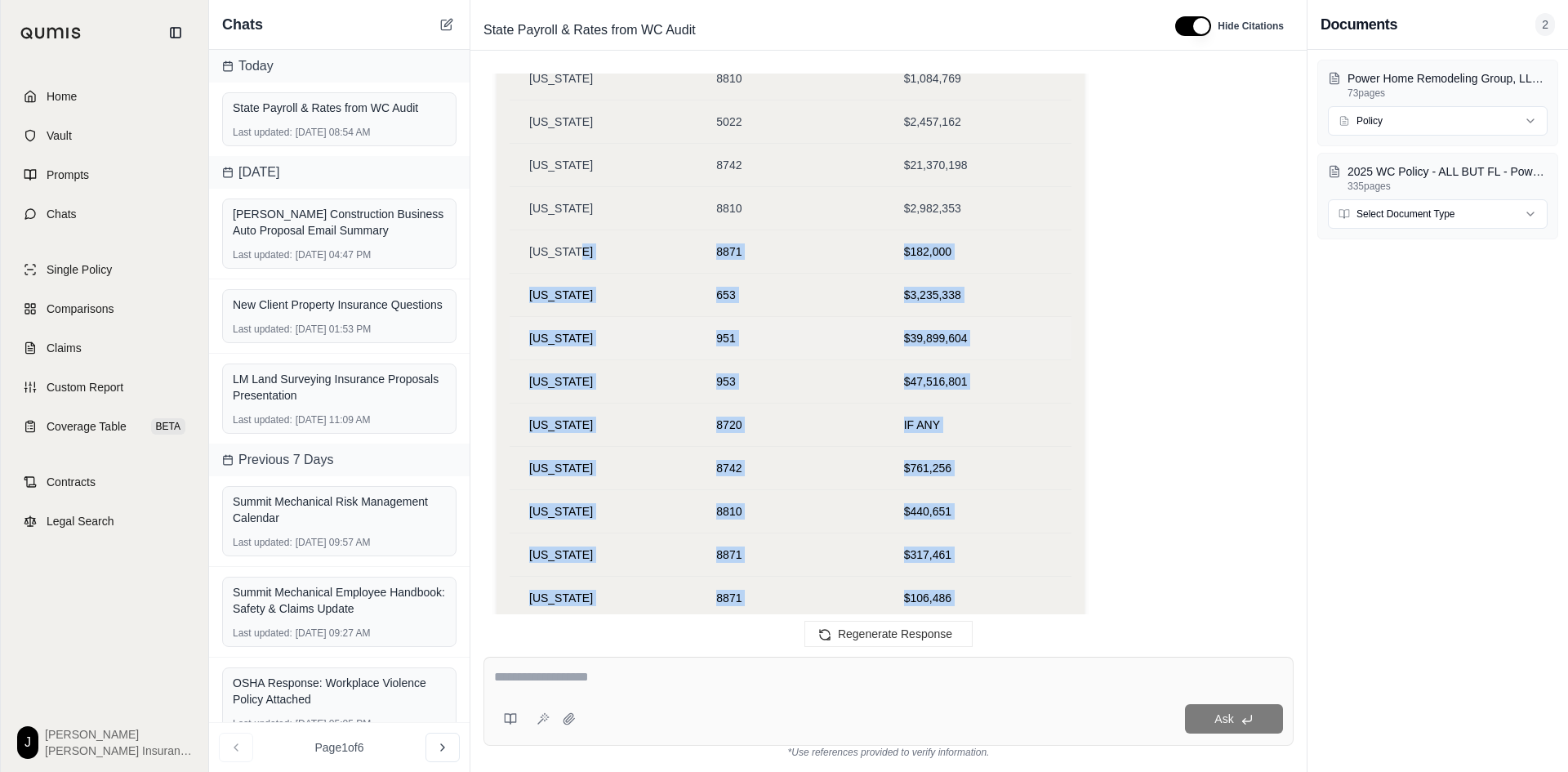
drag, startPoint x: 933, startPoint y: 216, endPoint x: 592, endPoint y: 303, distance: 351.4
click at [1005, 577] on td "$106,486" at bounding box center [977, 598] width 187 height 43
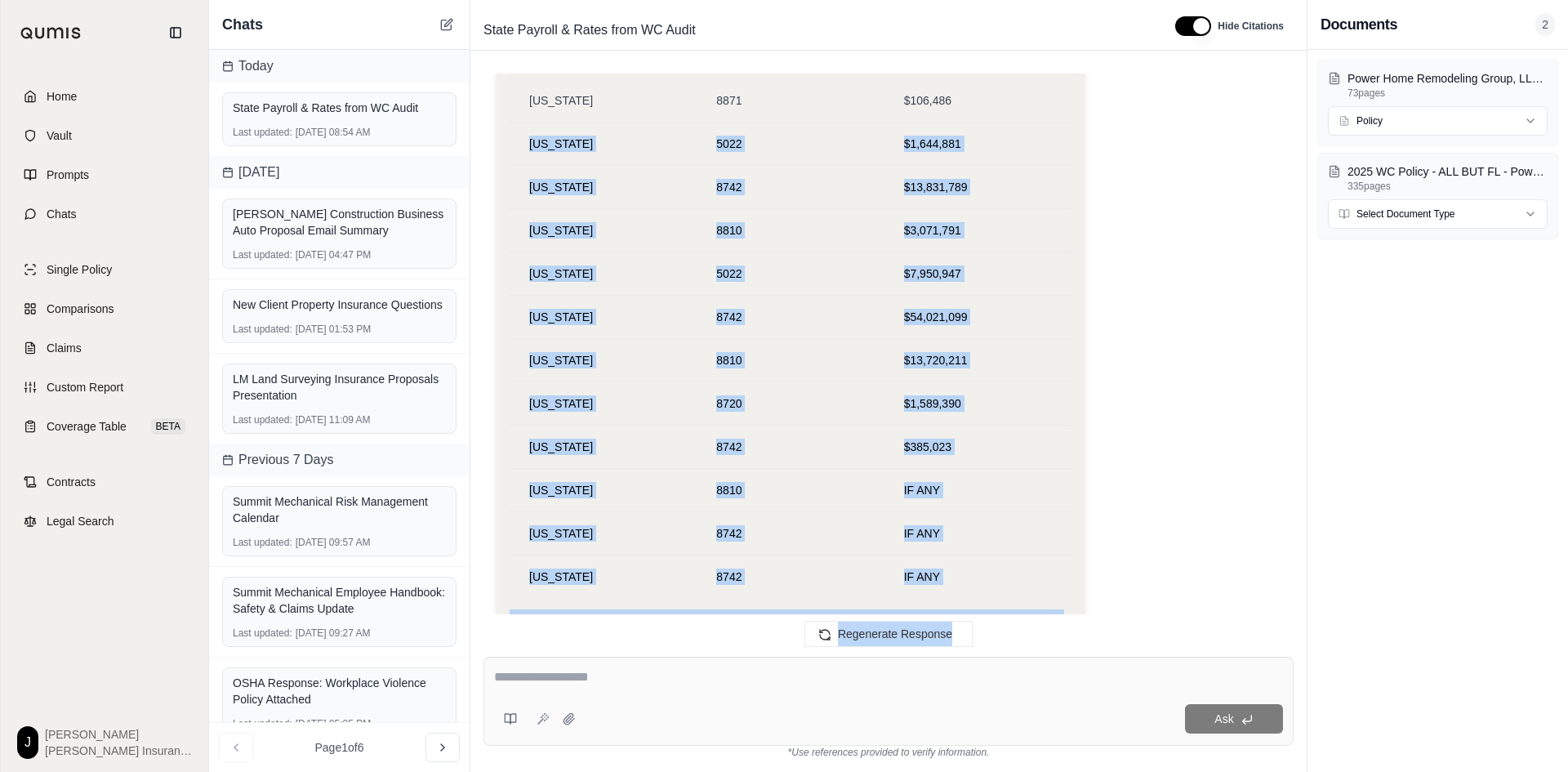
scroll to position [35555, 0]
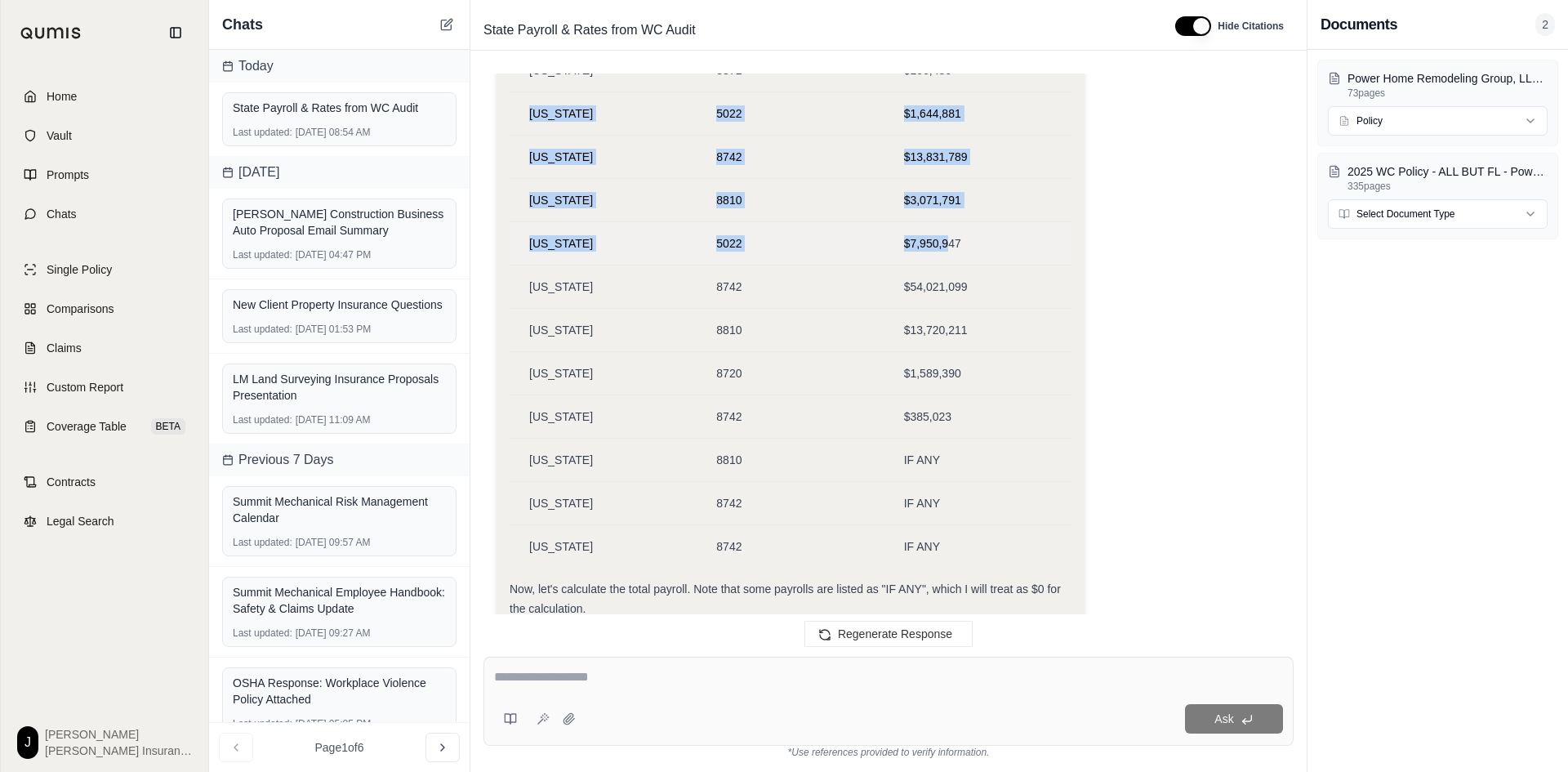
drag, startPoint x: 981, startPoint y: 567, endPoint x: 947, endPoint y: 213, distance: 355.2
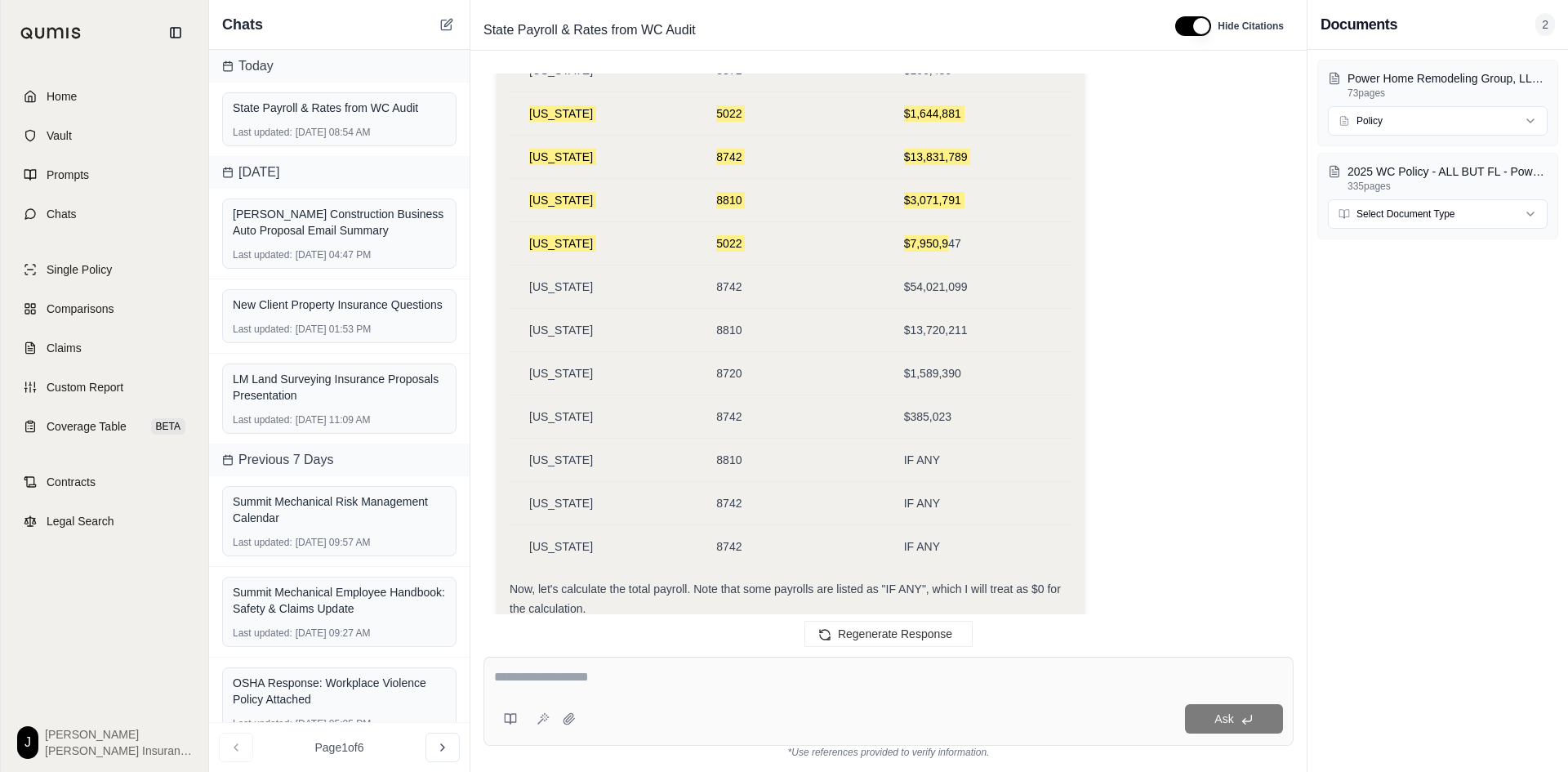
scroll to position [35861, 0]
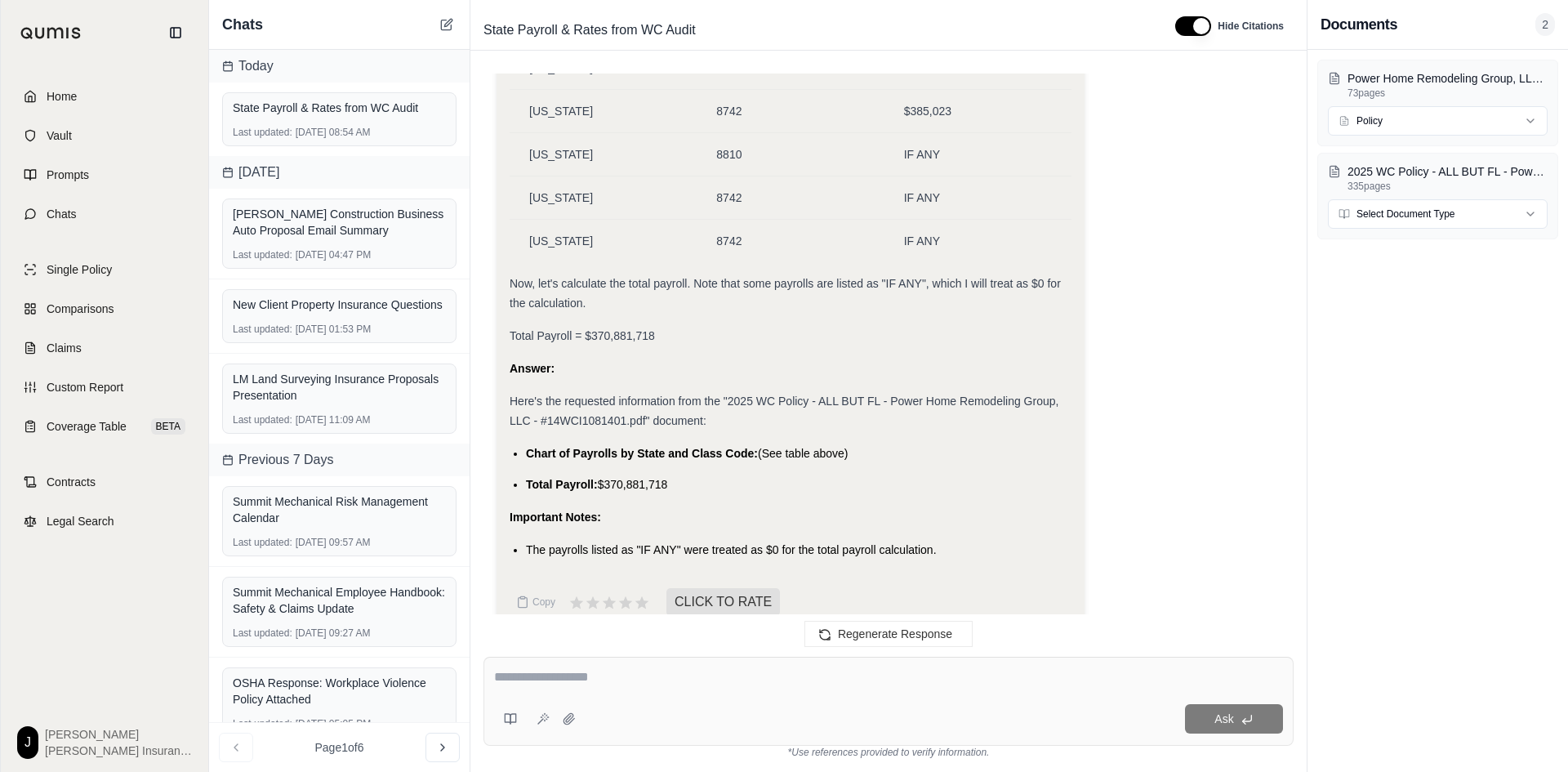
click at [548, 690] on div at bounding box center [888, 679] width 789 height 25
click at [537, 676] on textarea at bounding box center [888, 677] width 789 height 20
type textarea "**********"
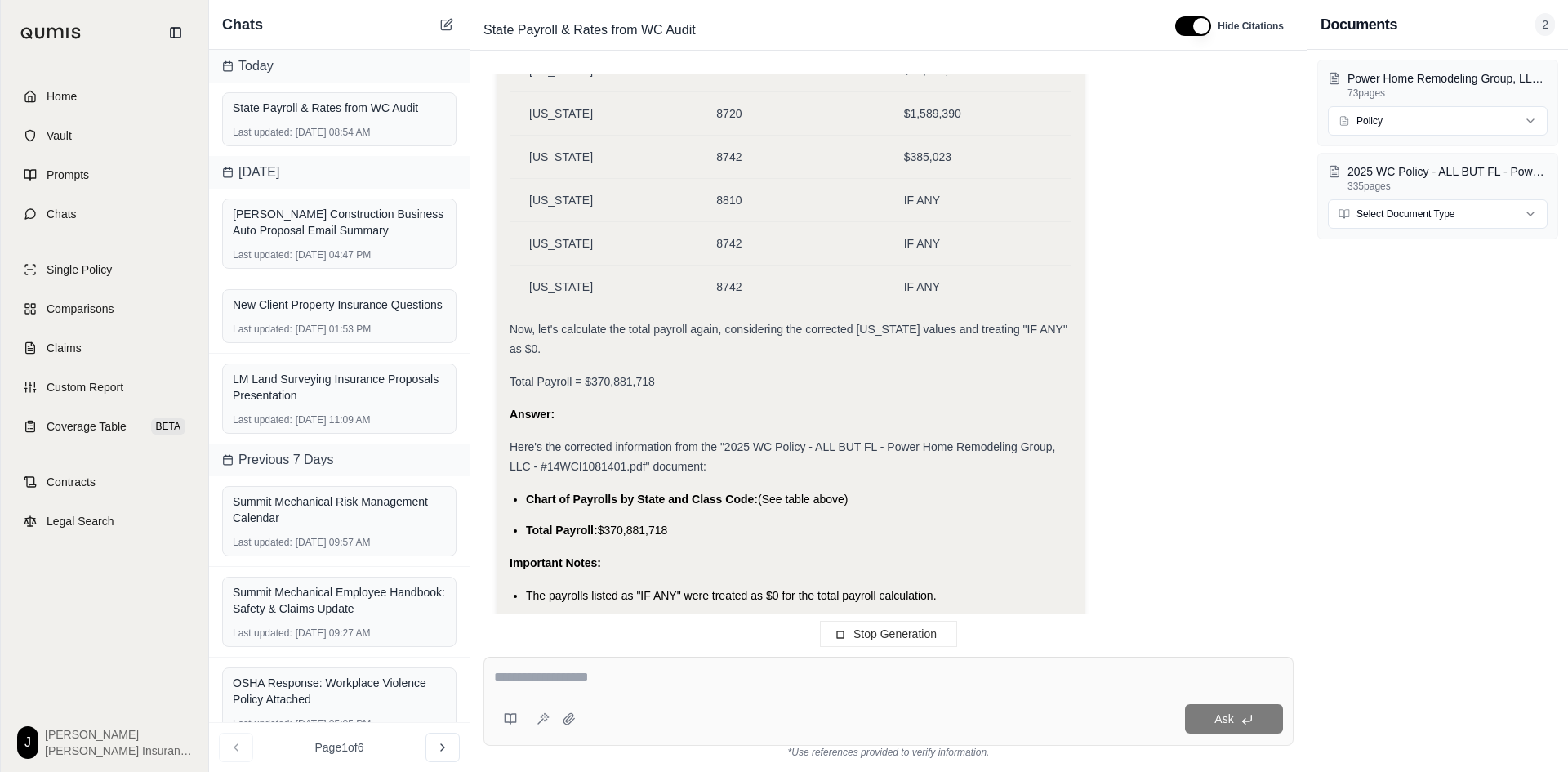
scroll to position [39264, 0]
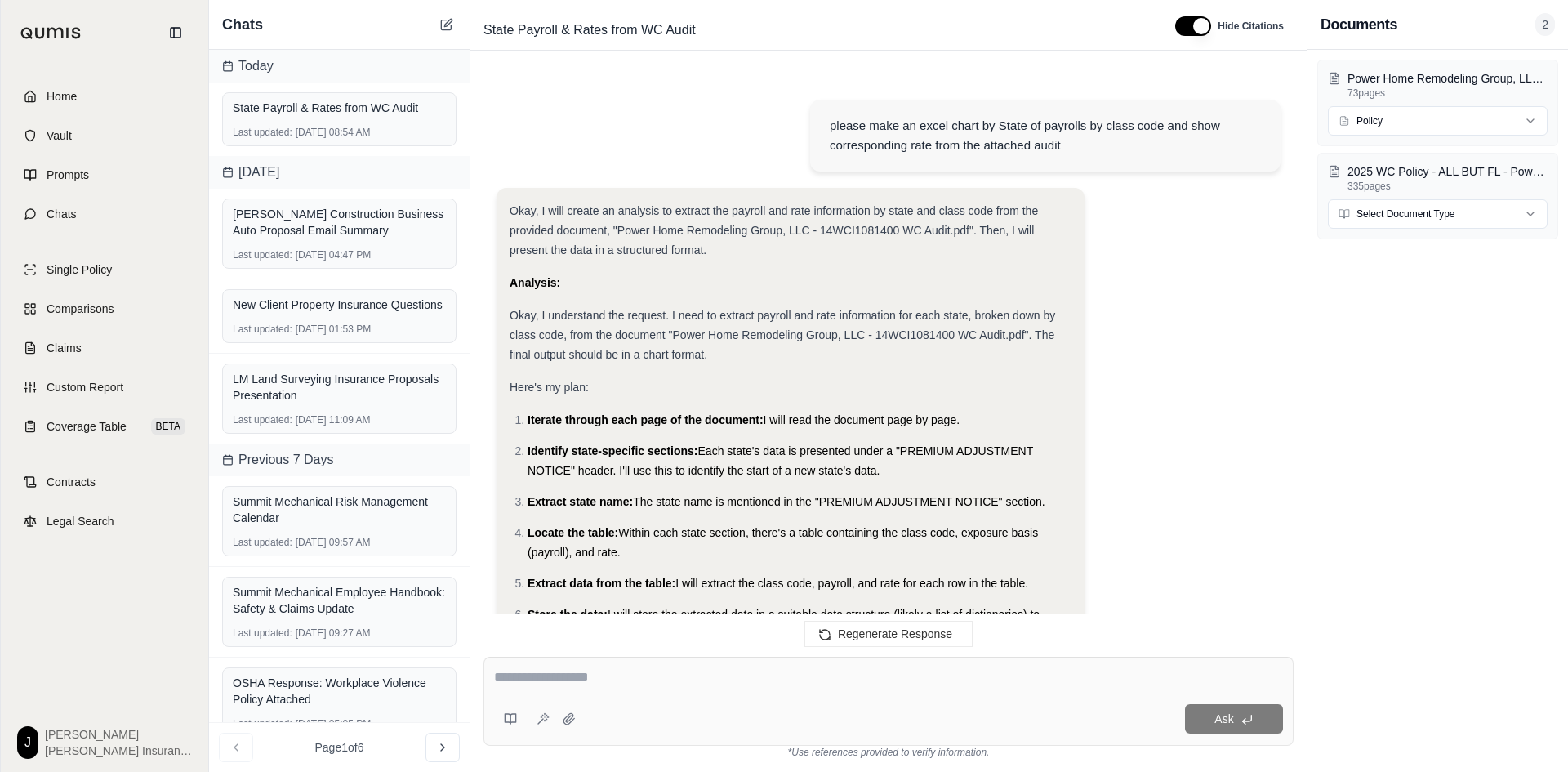
scroll to position [39721, 0]
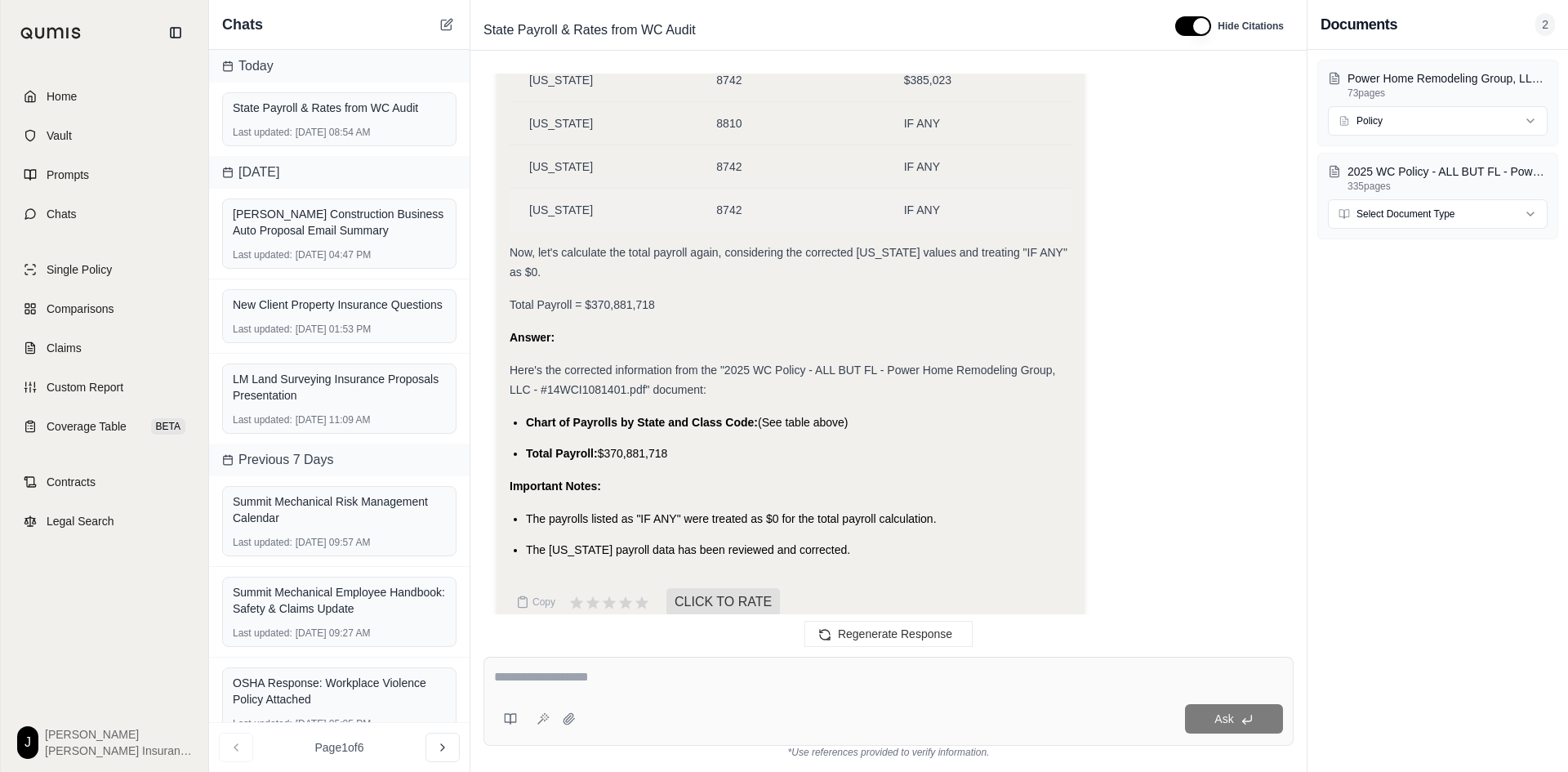
click at [759, 197] on td "8742" at bounding box center [790, 210] width 187 height 43
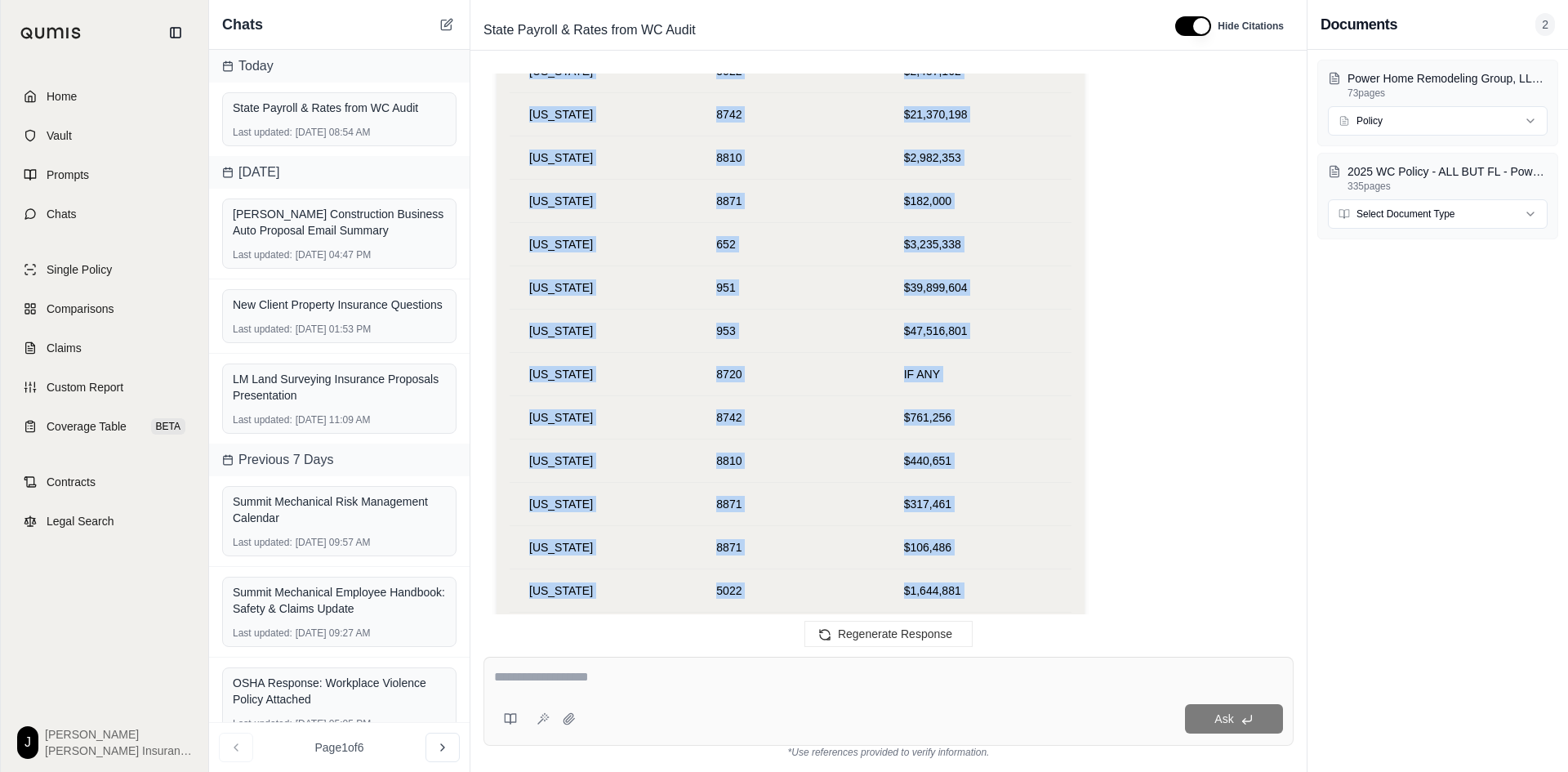
scroll to position [38752, 0]
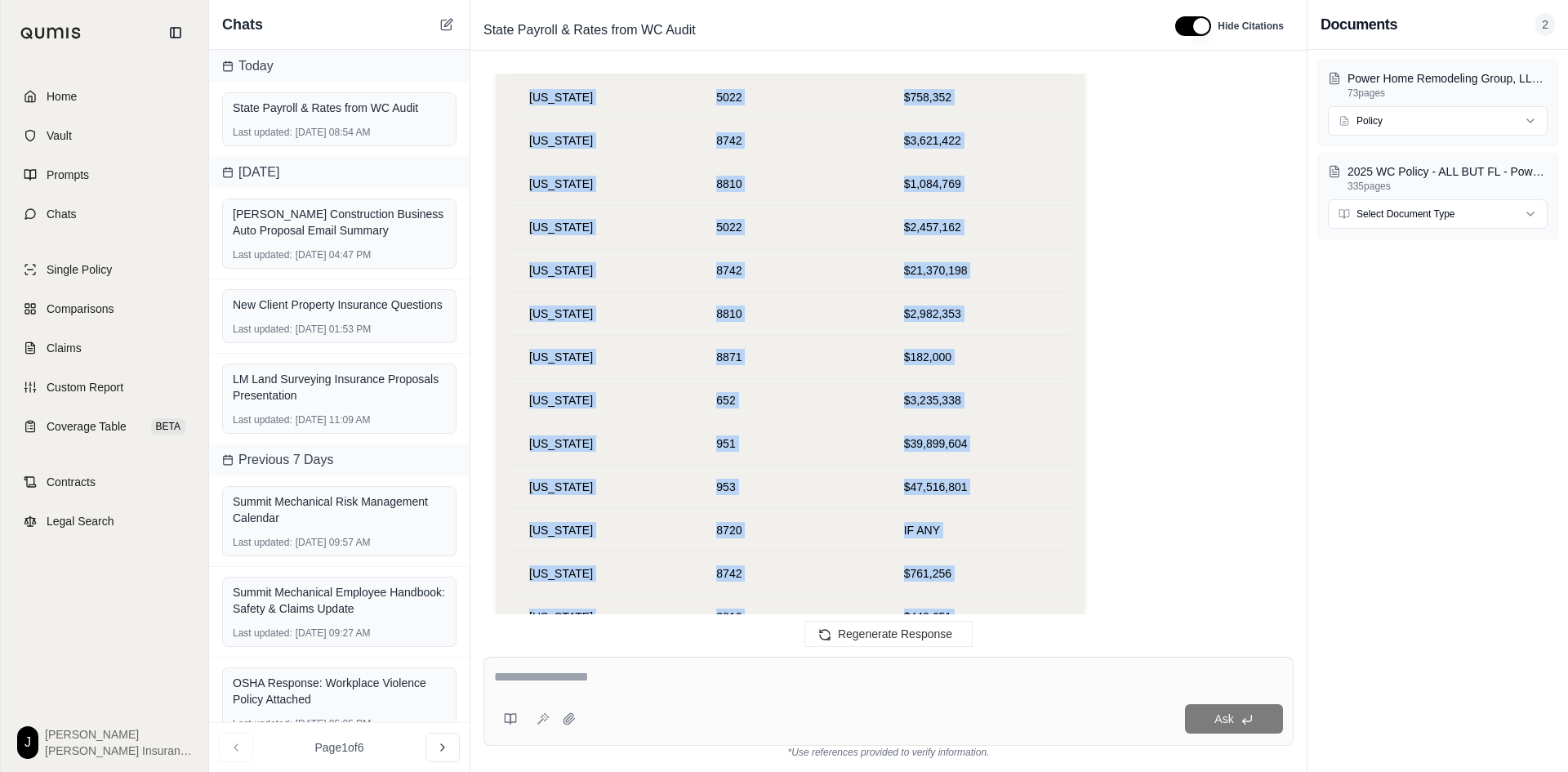
drag, startPoint x: 951, startPoint y: 185, endPoint x: 502, endPoint y: 185, distance: 449.2
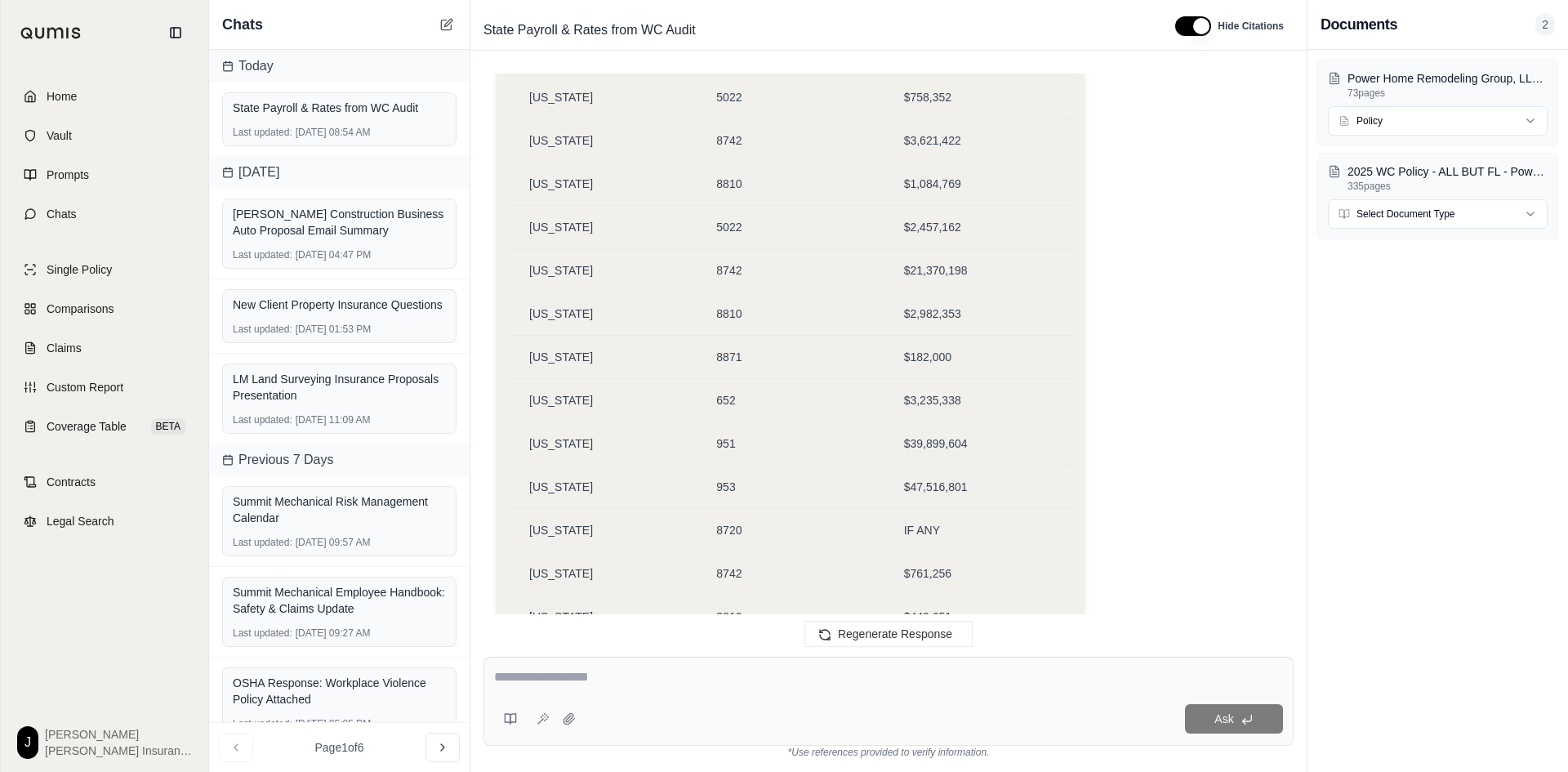
click at [528, 679] on textarea at bounding box center [888, 677] width 789 height 20
type textarea "**********"
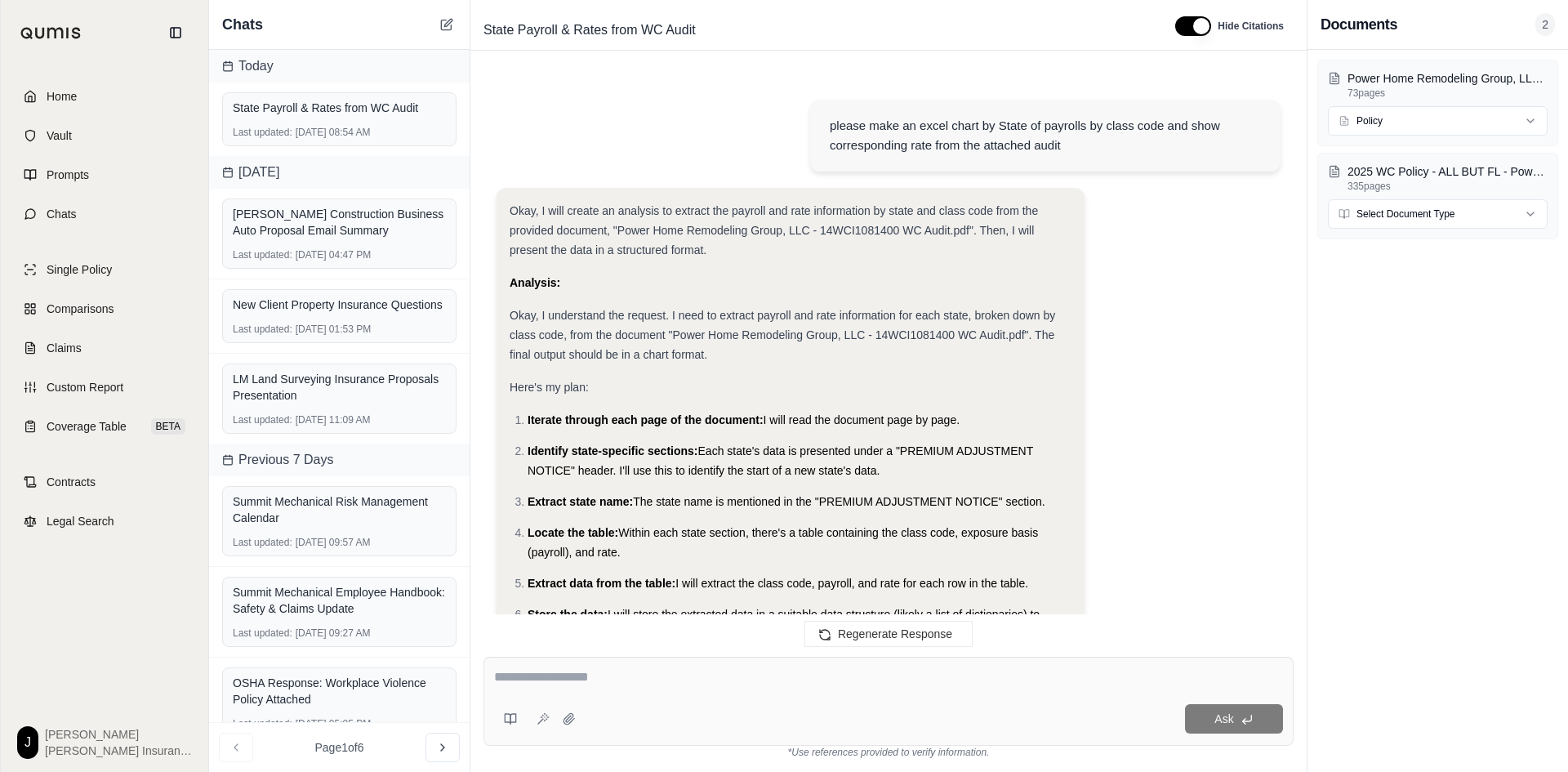
scroll to position [43671, 0]
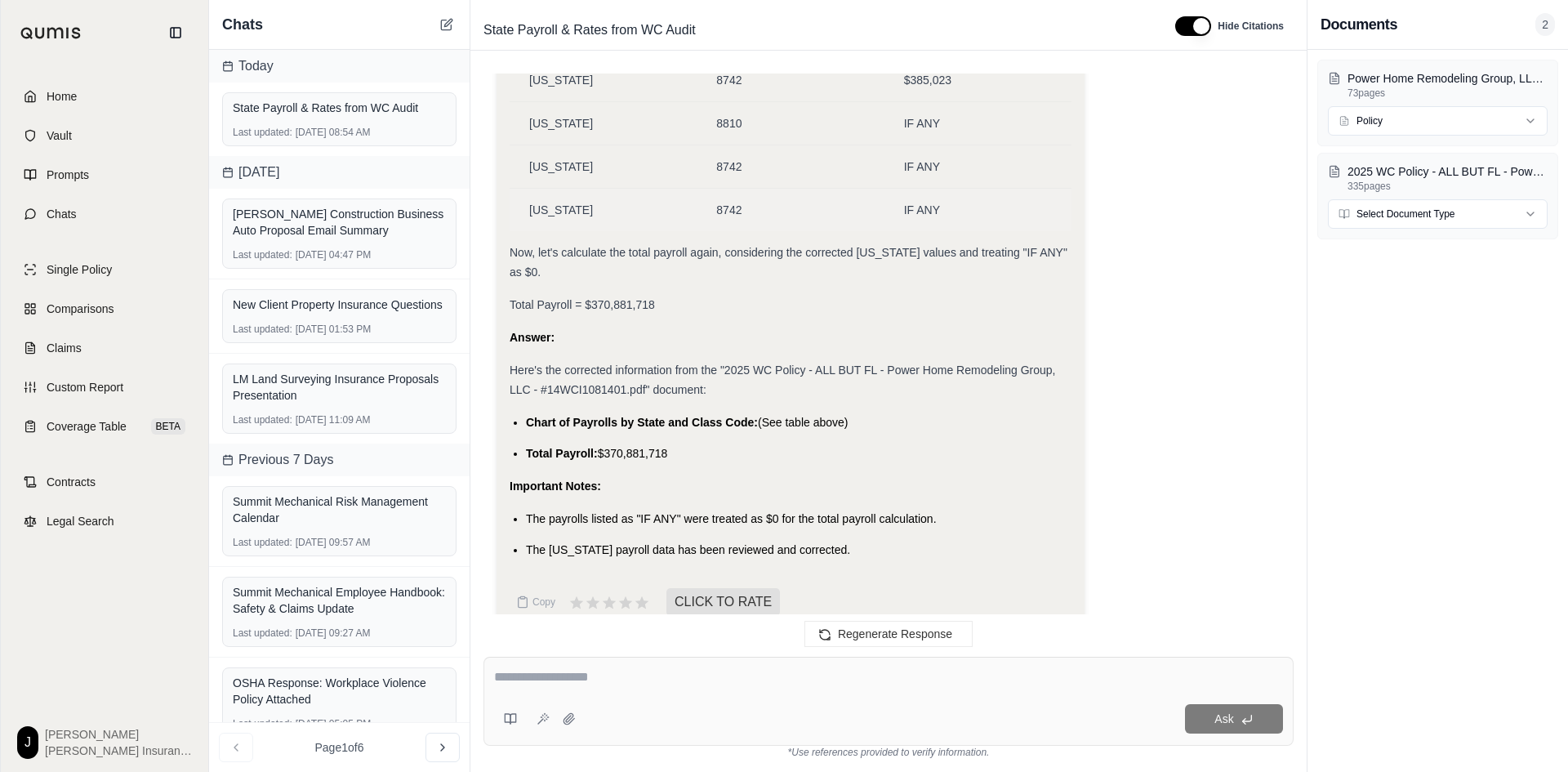
click at [946, 191] on td "IF ANY" at bounding box center [977, 210] width 187 height 43
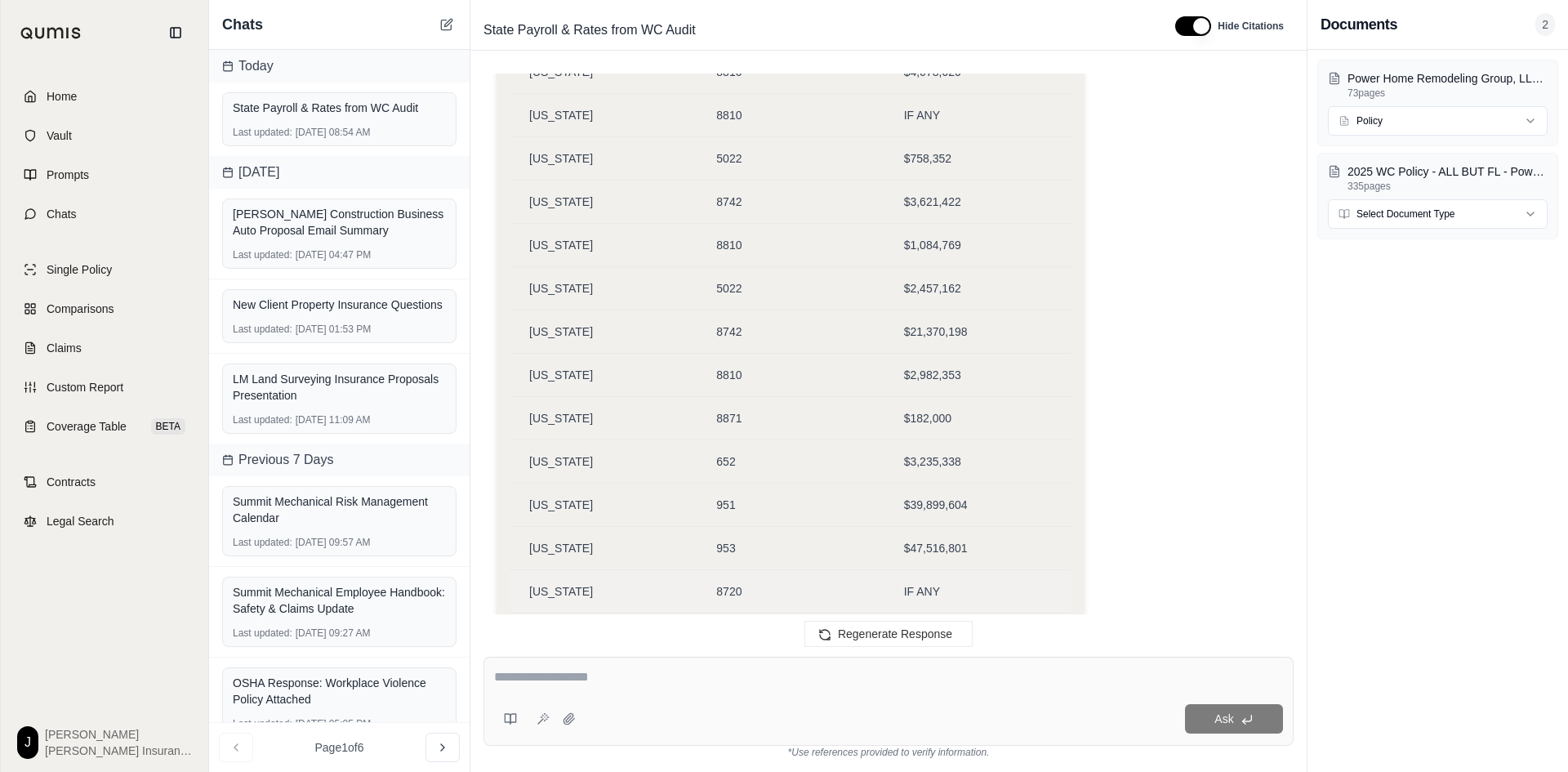
scroll to position [42685, 0]
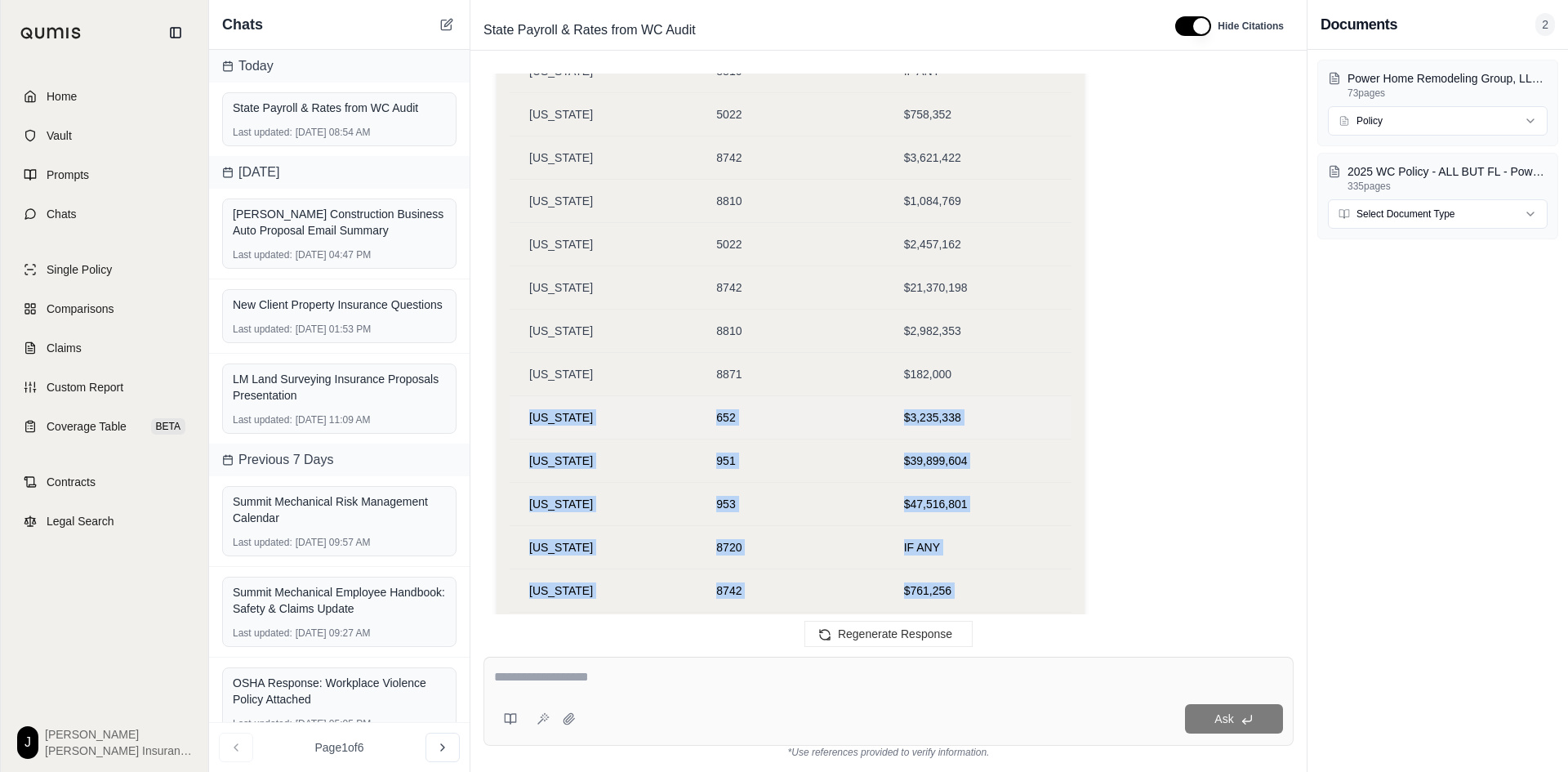
drag, startPoint x: 946, startPoint y: 185, endPoint x: 513, endPoint y: 390, distance: 479.3
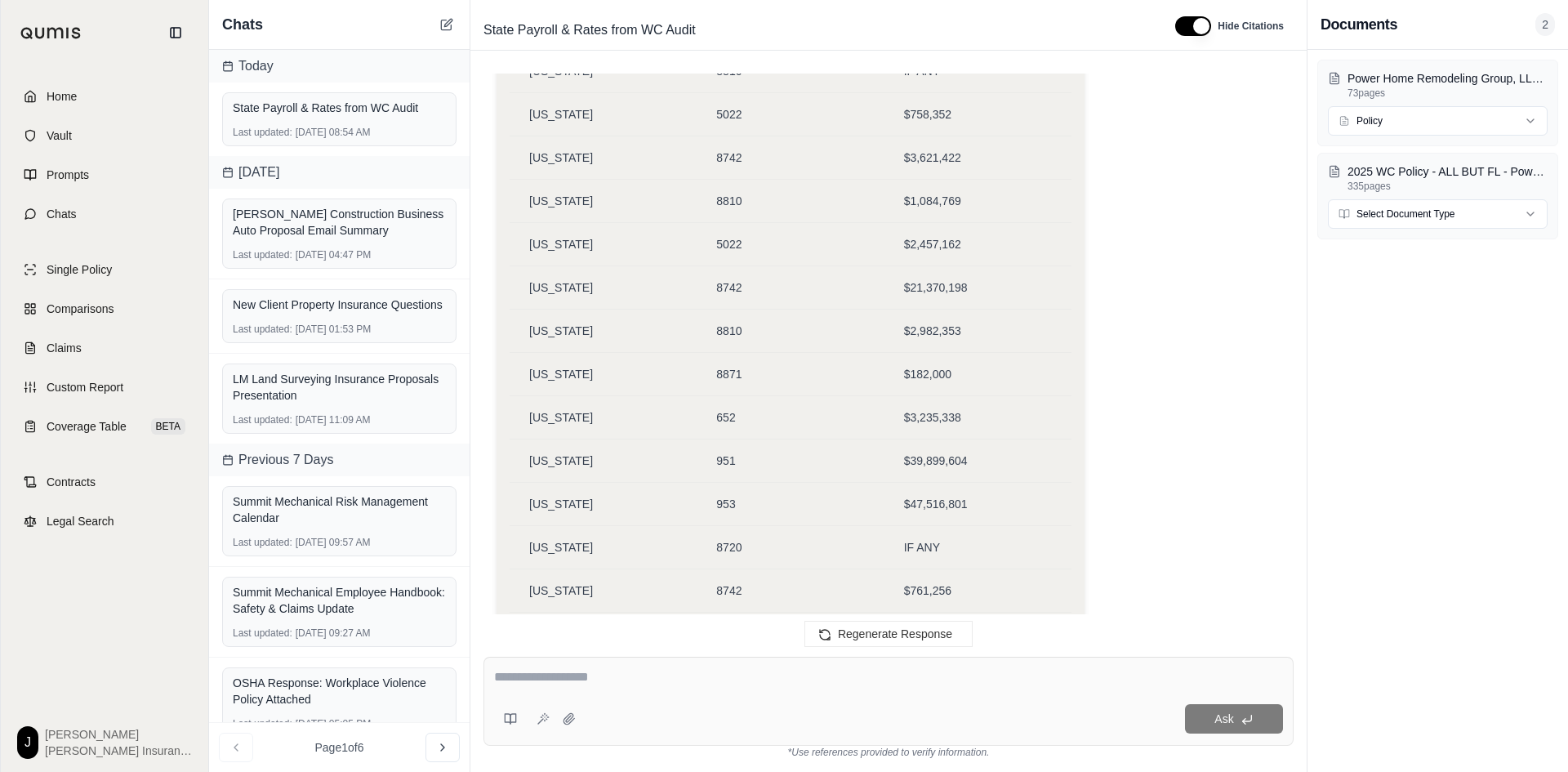
click at [525, 682] on textarea at bounding box center [888, 677] width 789 height 20
type textarea "**********"
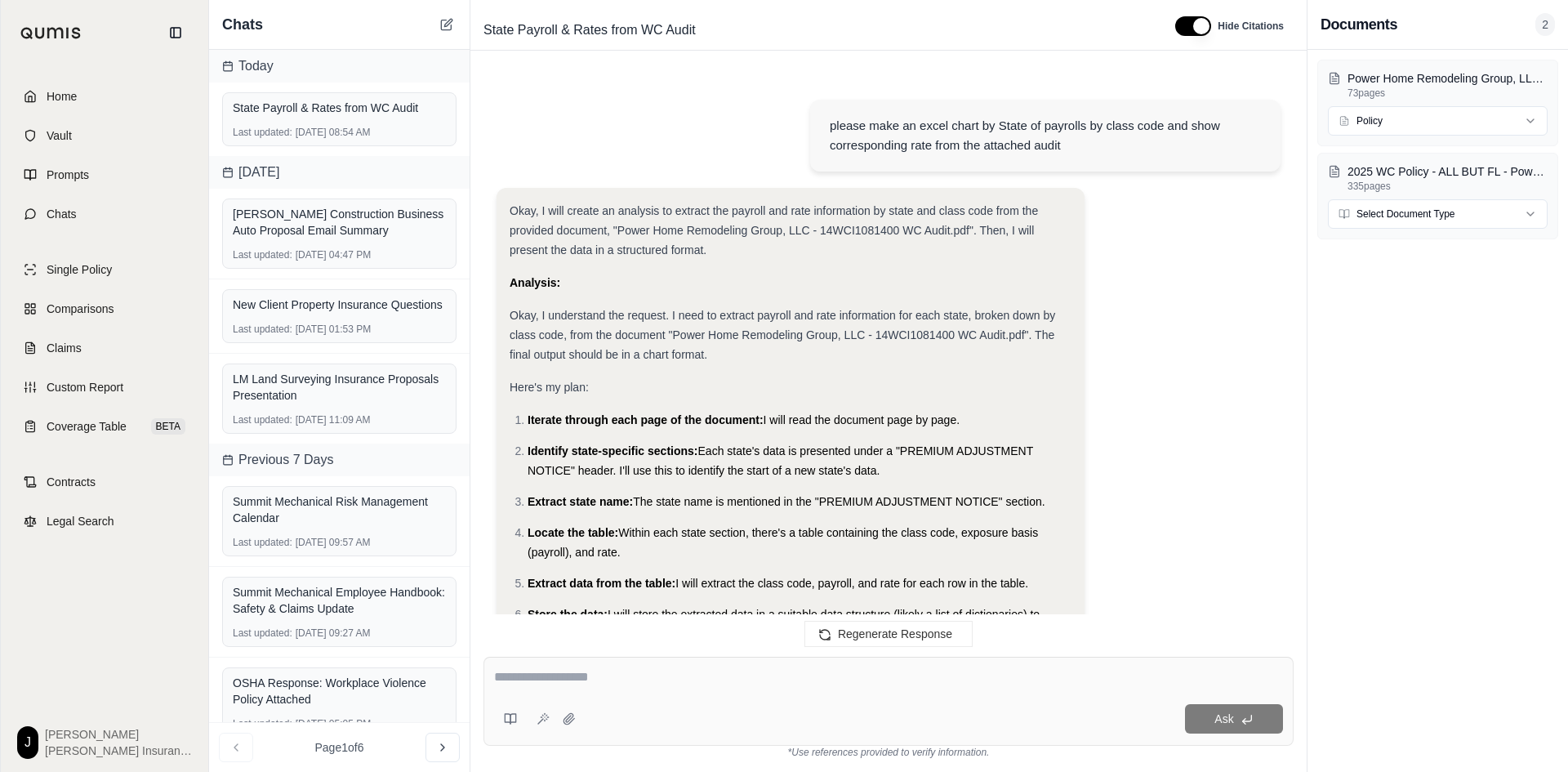
scroll to position [44251, 0]
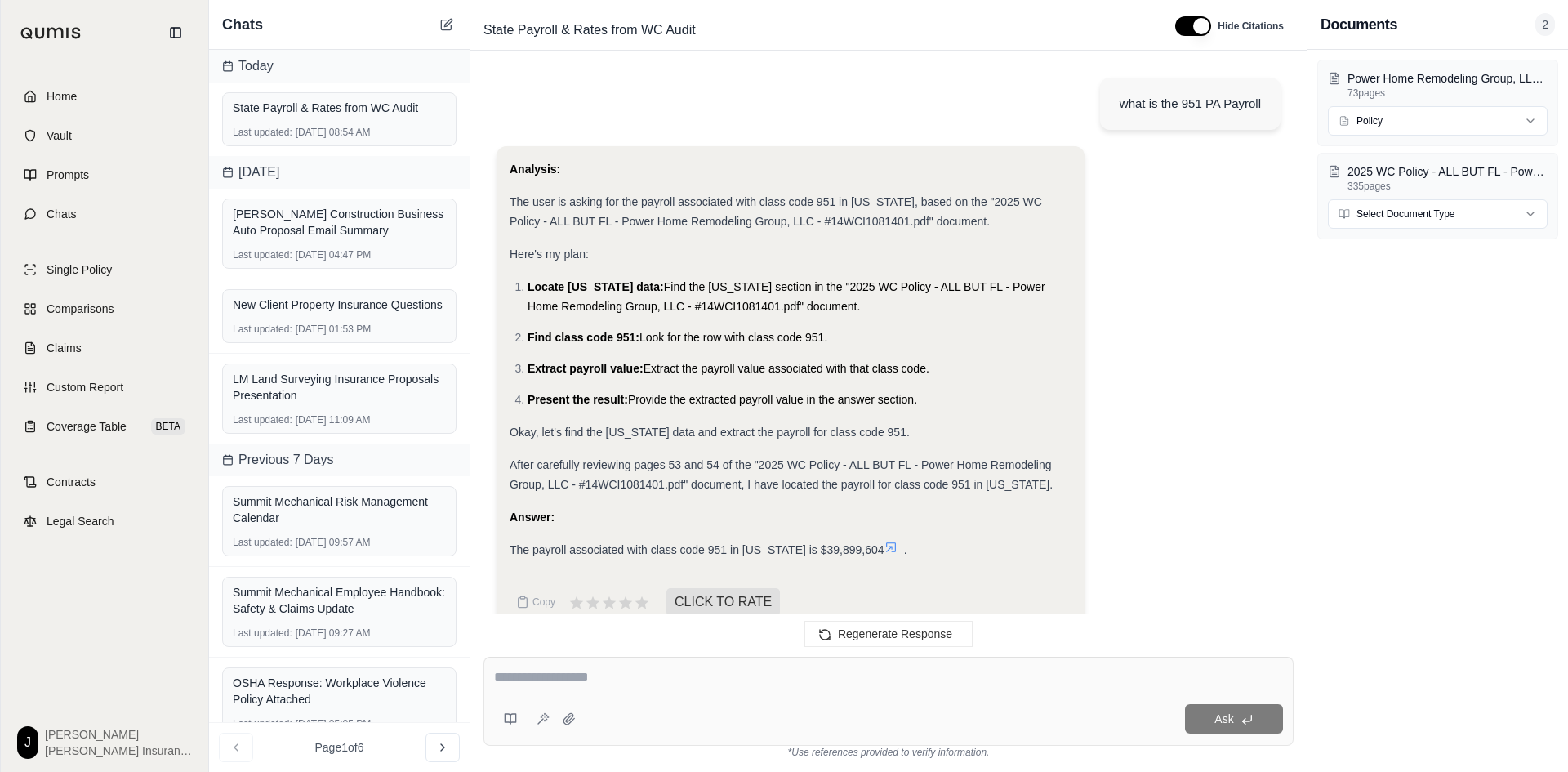
click at [573, 679] on textarea at bounding box center [888, 677] width 789 height 20
type textarea "**********"
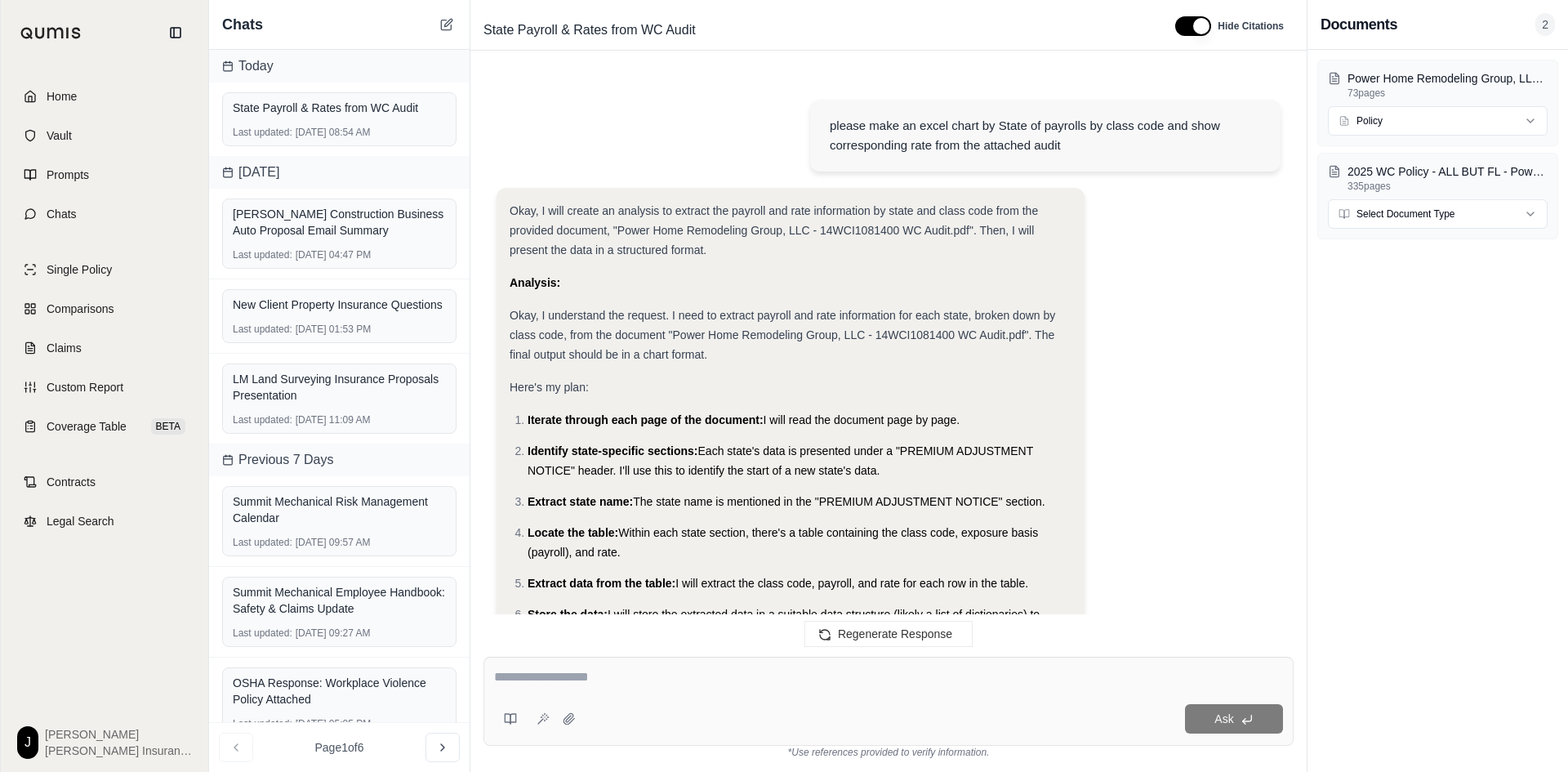
scroll to position [48151, 0]
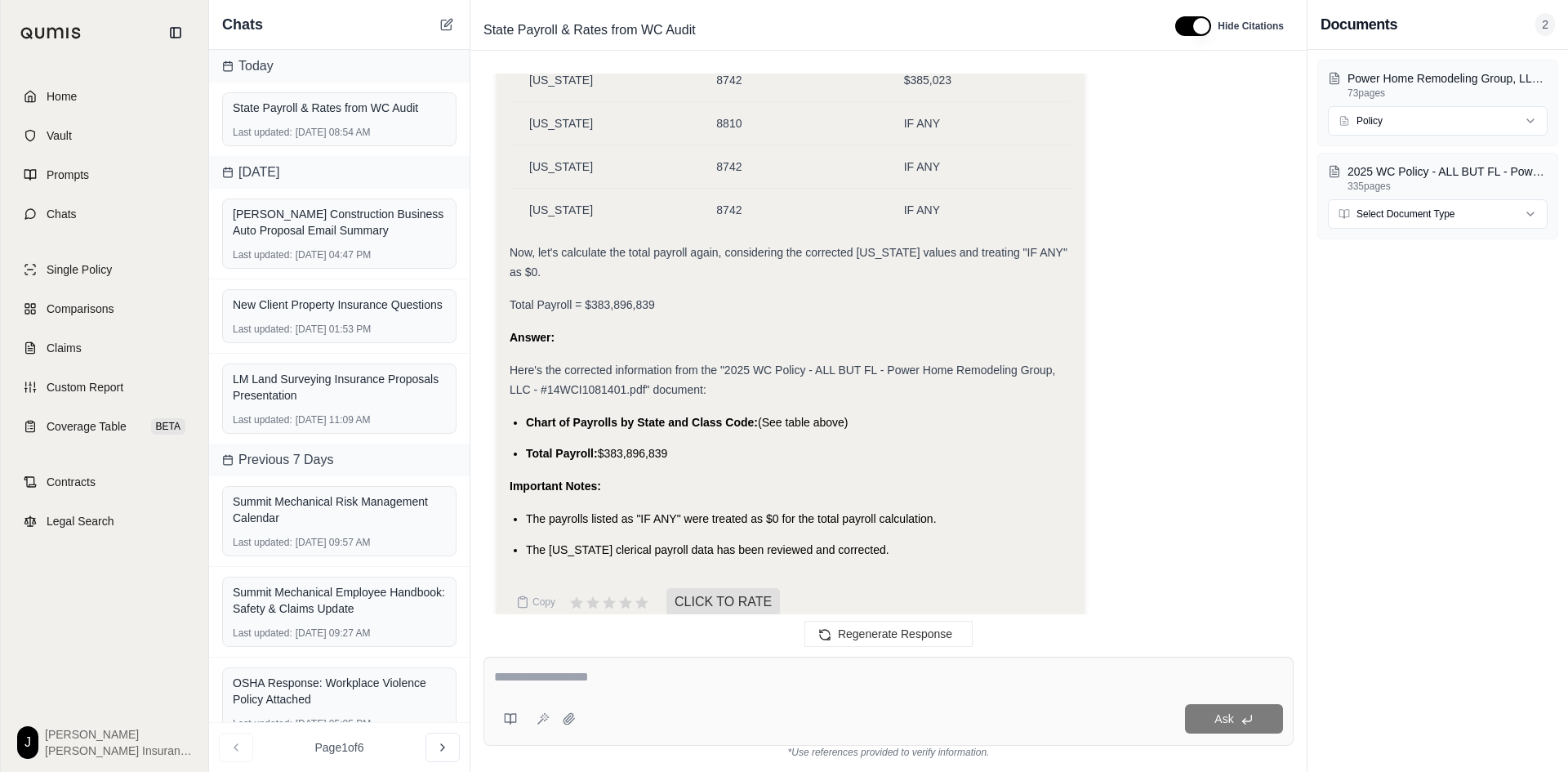
click at [1560, 422] on div "Power Home Remodeling Group, LLC - 14WCI1081400 WC Audit.pdf 73 pages Policy 20…" at bounding box center [1437, 411] width 261 height 722
drag, startPoint x: 903, startPoint y: 216, endPoint x: 926, endPoint y: 421, distance: 206.3
click at [925, 189] on td "IF ANY" at bounding box center [977, 210] width 187 height 43
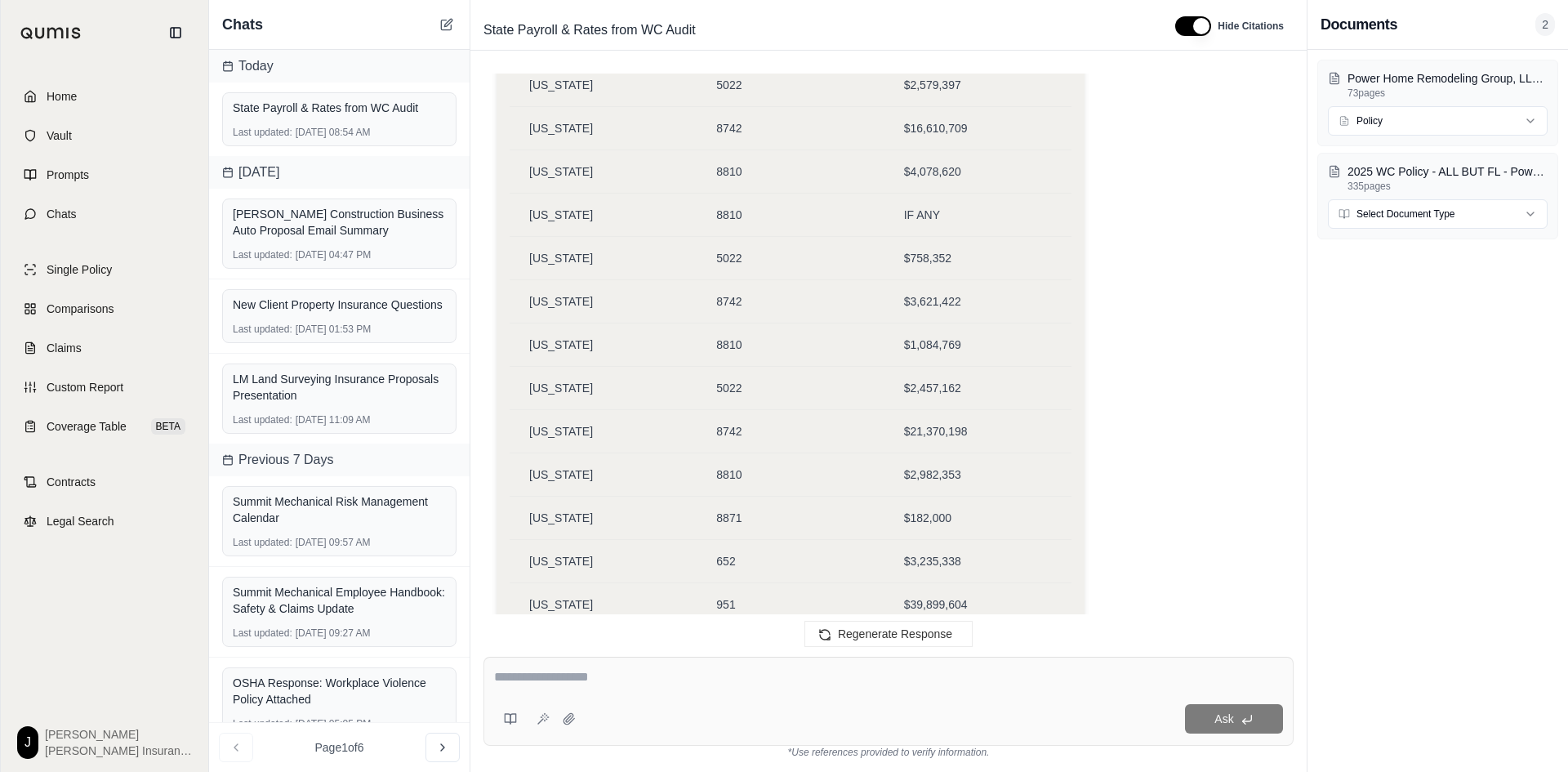
scroll to position [47113, 0]
drag, startPoint x: 938, startPoint y: 182, endPoint x: 524, endPoint y: 527, distance: 538.1
click at [787, 318] on td "8742" at bounding box center [790, 339] width 187 height 43
click at [964, 581] on td "IF ANY" at bounding box center [977, 598] width 187 height 43
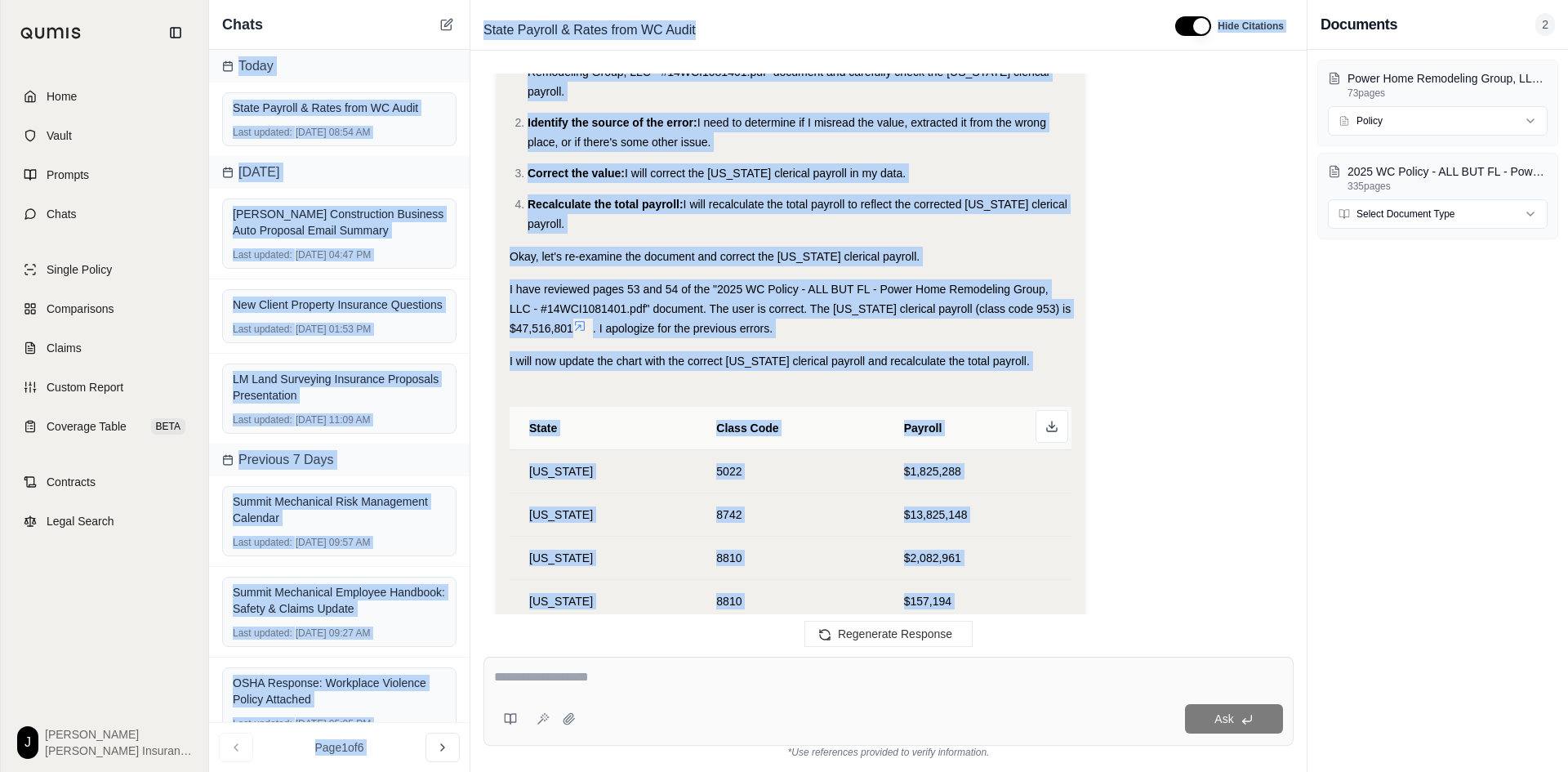
drag, startPoint x: 937, startPoint y: 577, endPoint x: 460, endPoint y: -71, distance: 804.3
click at [460, 0] on html "Home Vault Prompts Chats Single Policy Comparisons Claims Custom Report Coverag…" at bounding box center [784, 386] width 1568 height 772
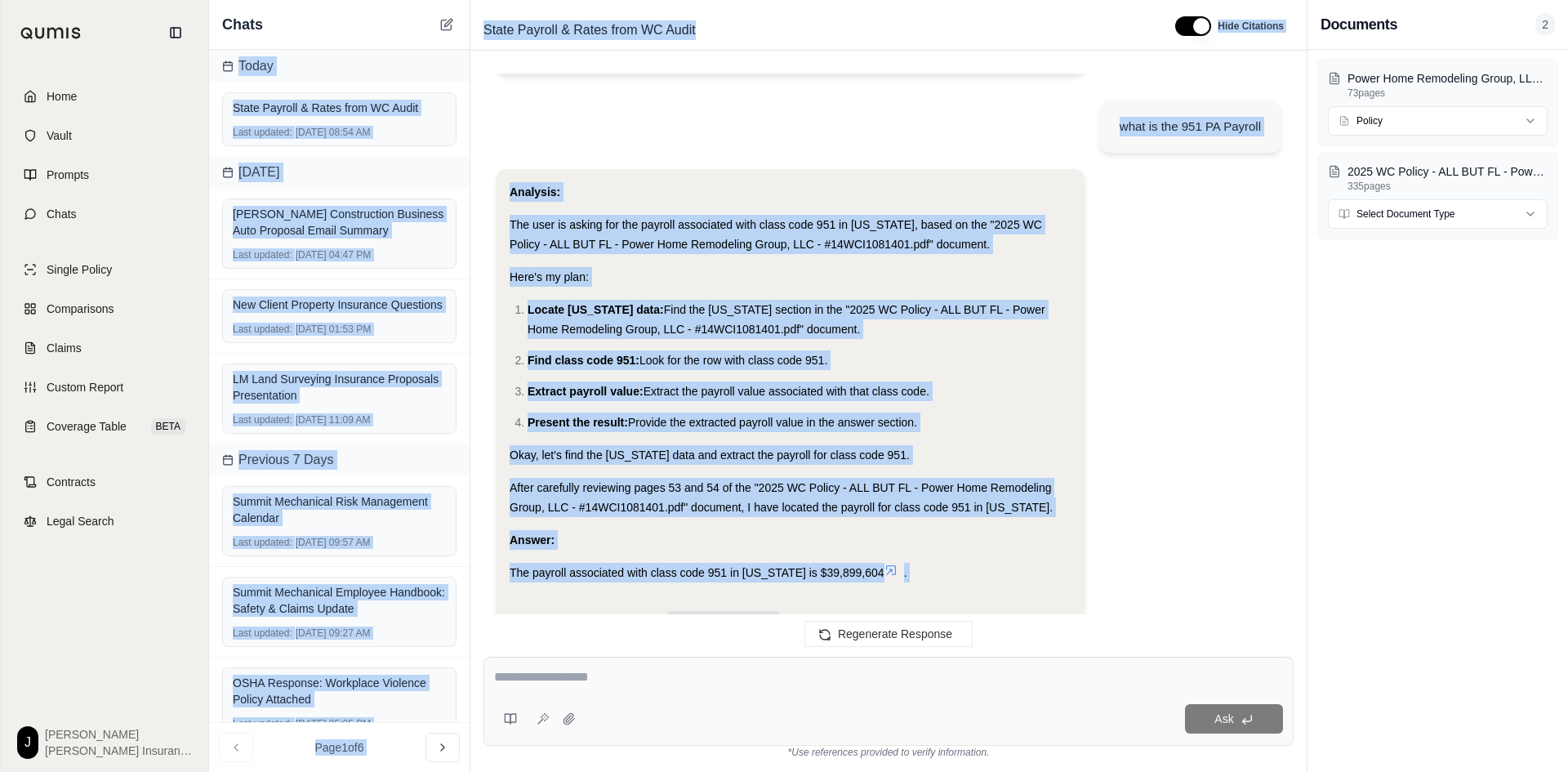
click at [763, 233] on div "Analysis: The user is asking for the payroll associated with class code 951 in …" at bounding box center [791, 382] width 562 height 400
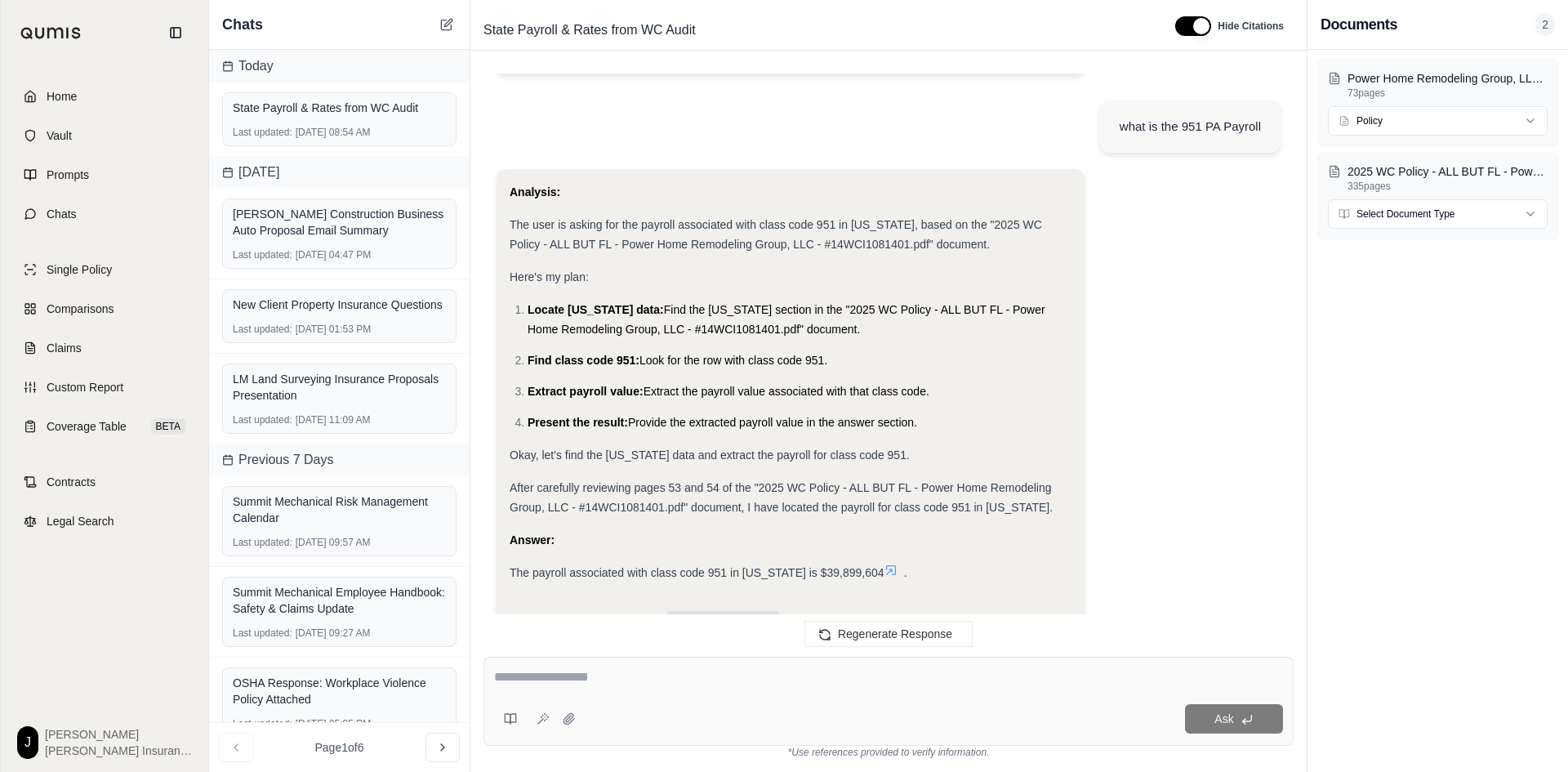
click at [875, 563] on div "The payroll associated with class code 951 in [US_STATE] is $39,899,604 ." at bounding box center [791, 573] width 562 height 20
click at [562, 693] on div "Ask" at bounding box center [888, 701] width 810 height 89
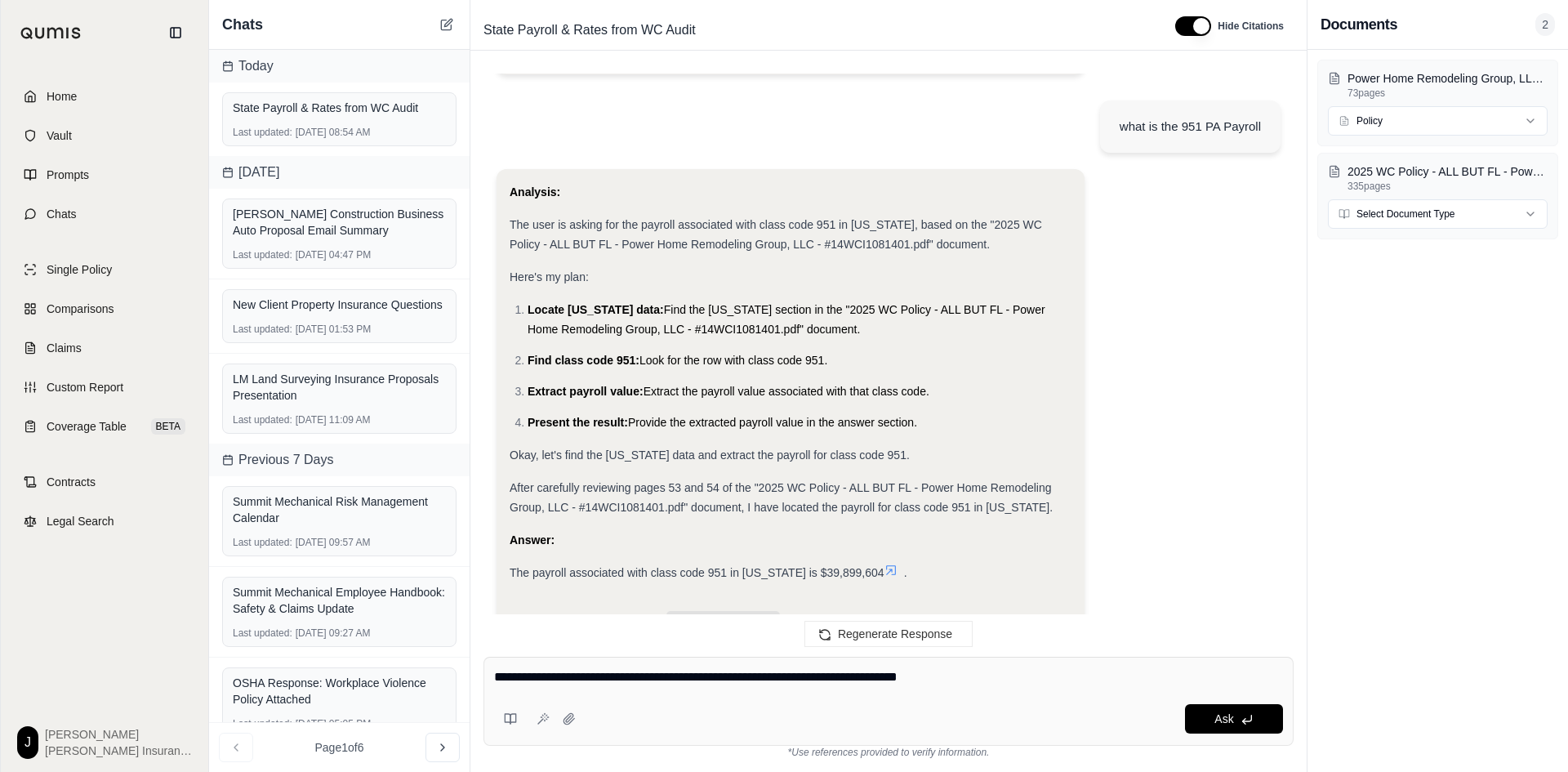
type textarea "**********"
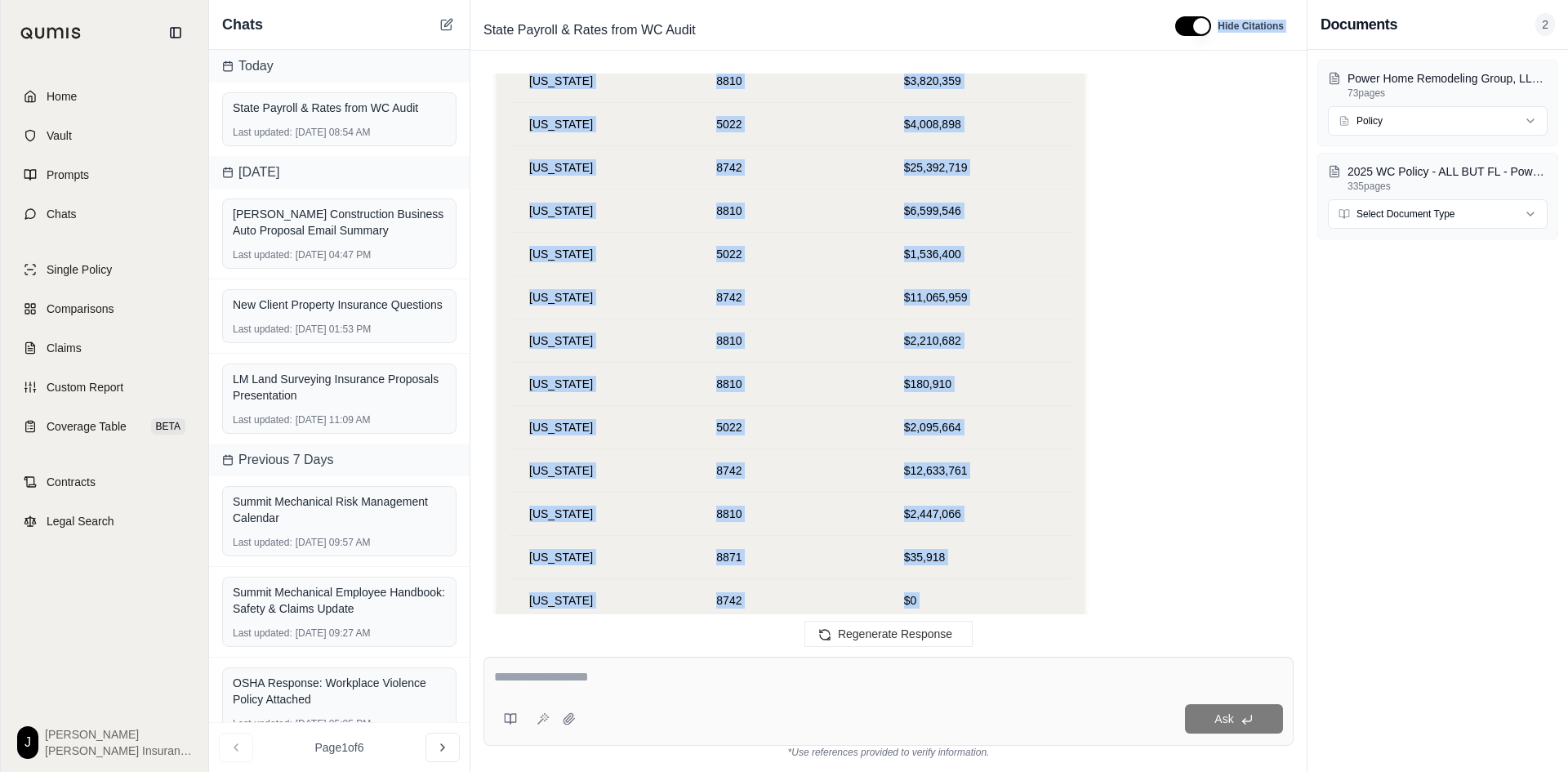
scroll to position [50275, 0]
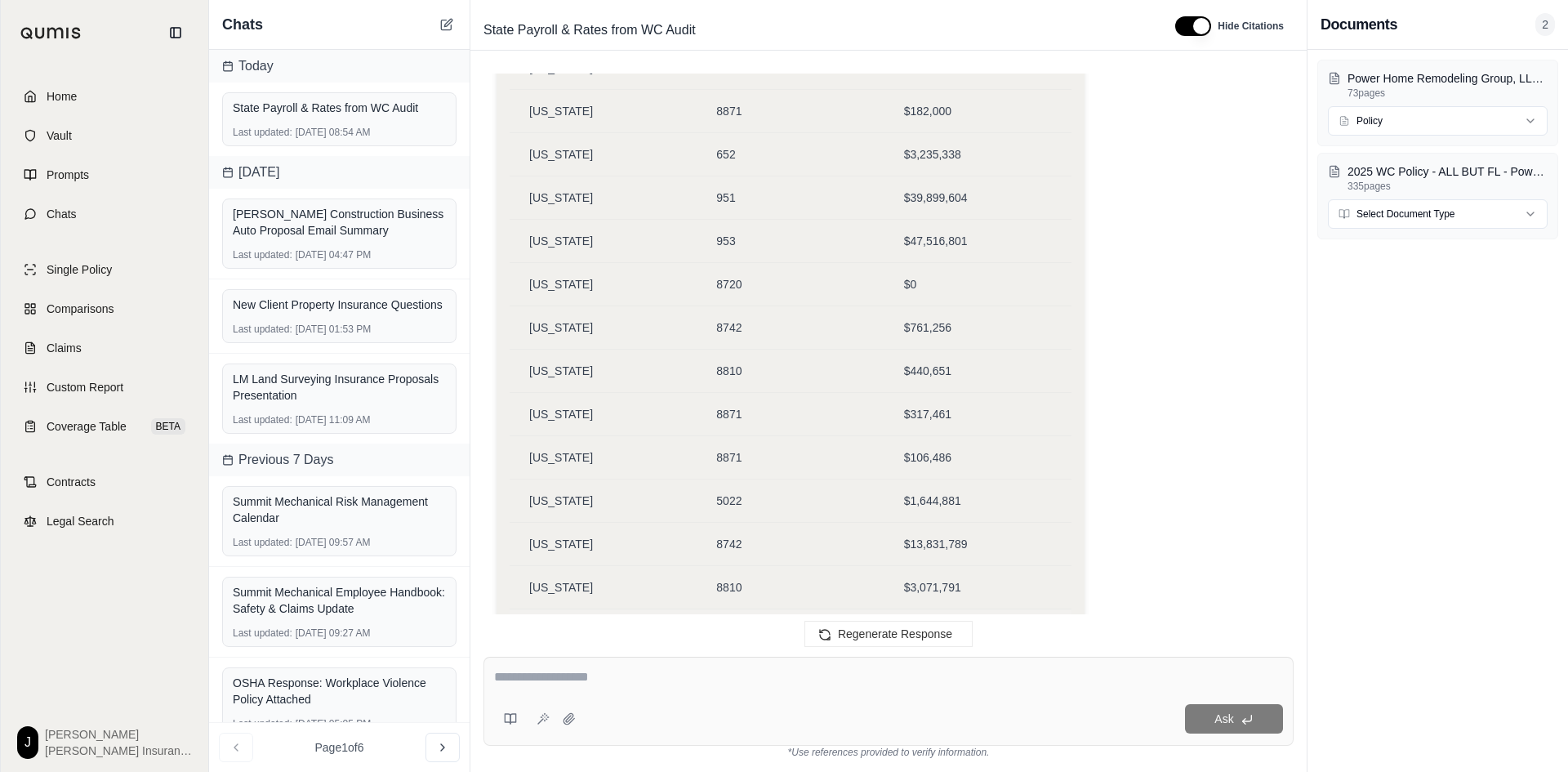
scroll to position [51432, 0]
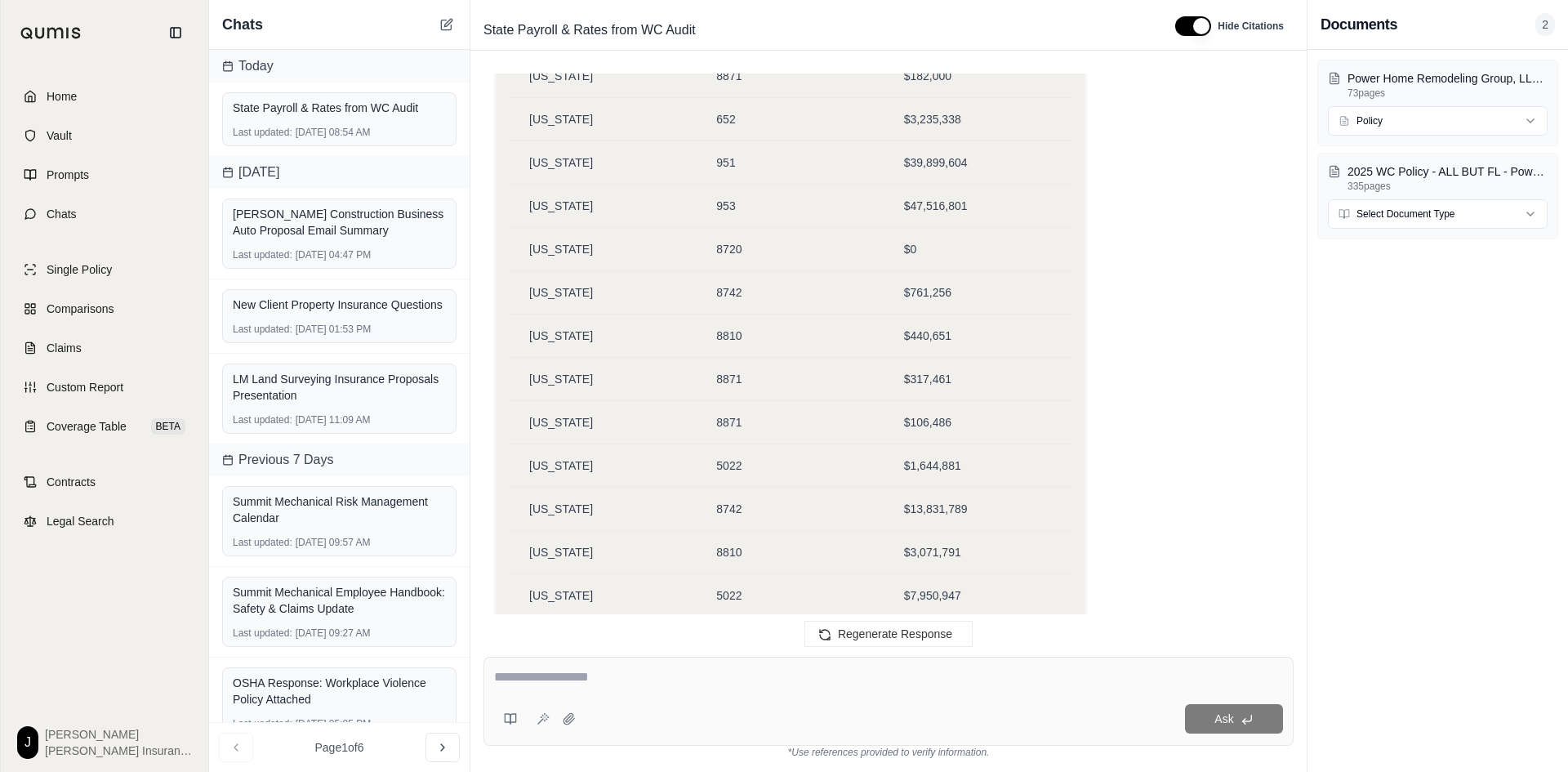
click at [58, 141] on span "Vault" at bounding box center [59, 135] width 25 height 16
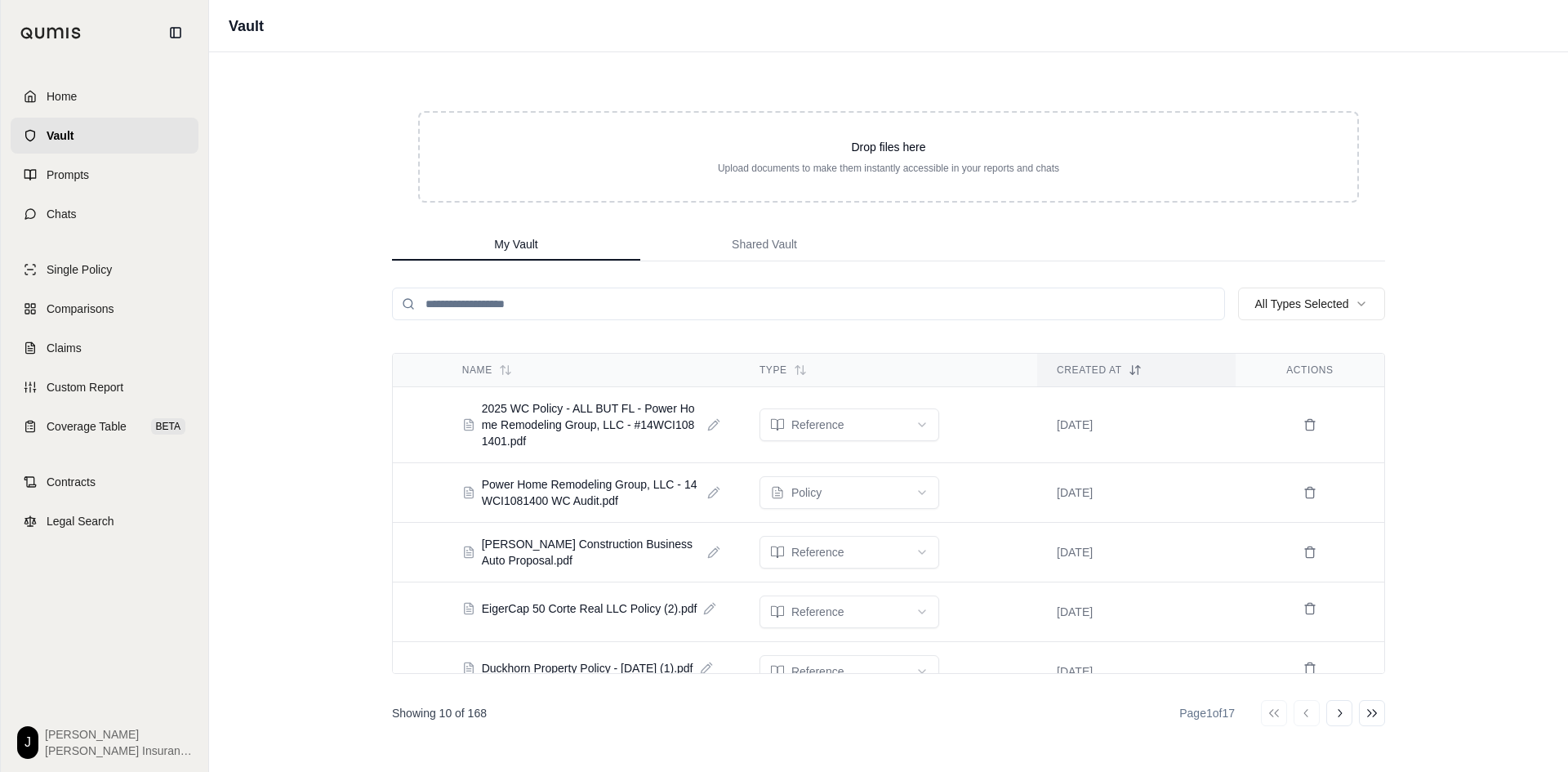
click at [707, 419] on icon at bounding box center [713, 424] width 13 height 13
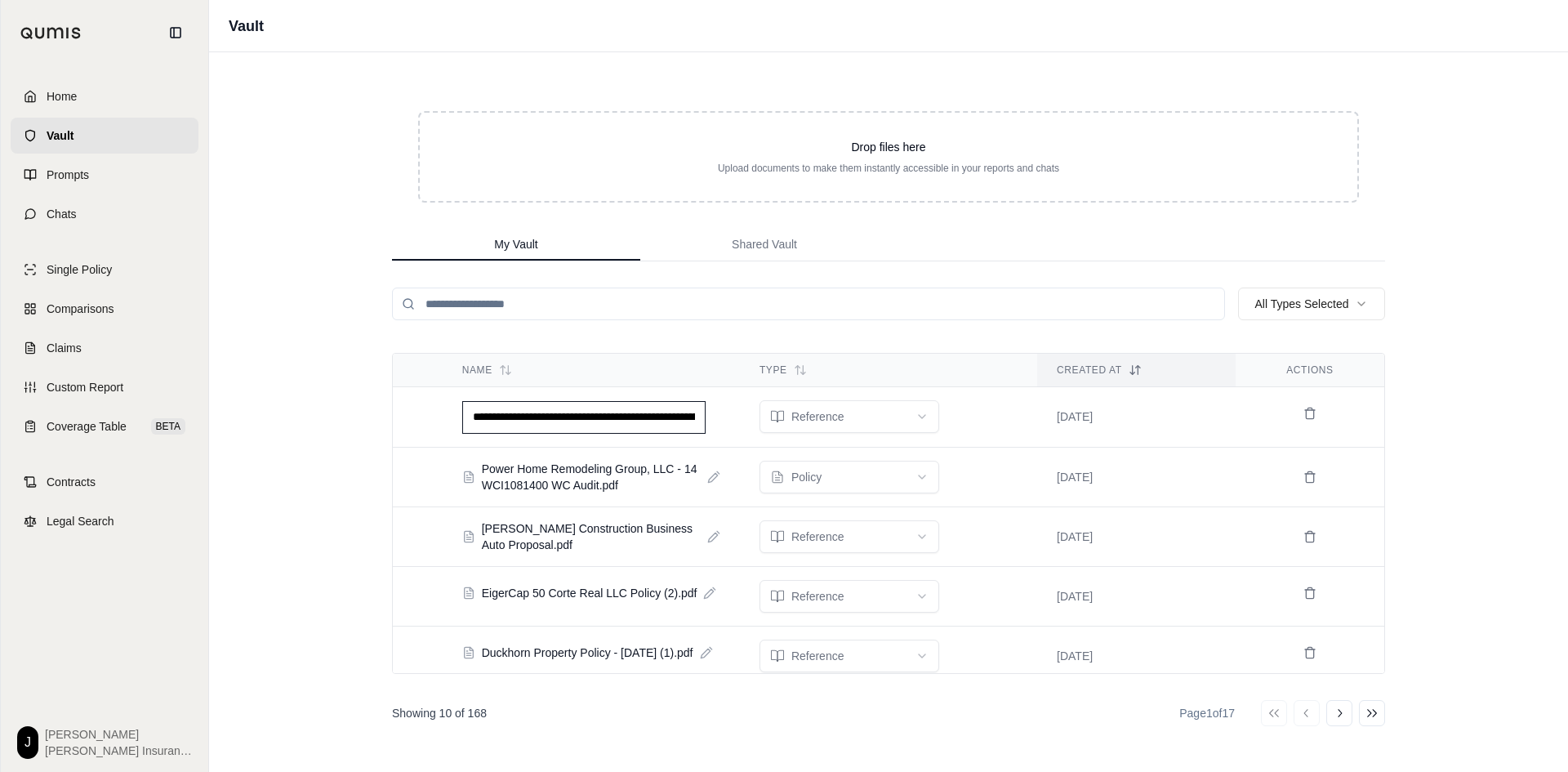
scroll to position [0, 229]
click at [430, 415] on td at bounding box center [418, 417] width 50 height 60
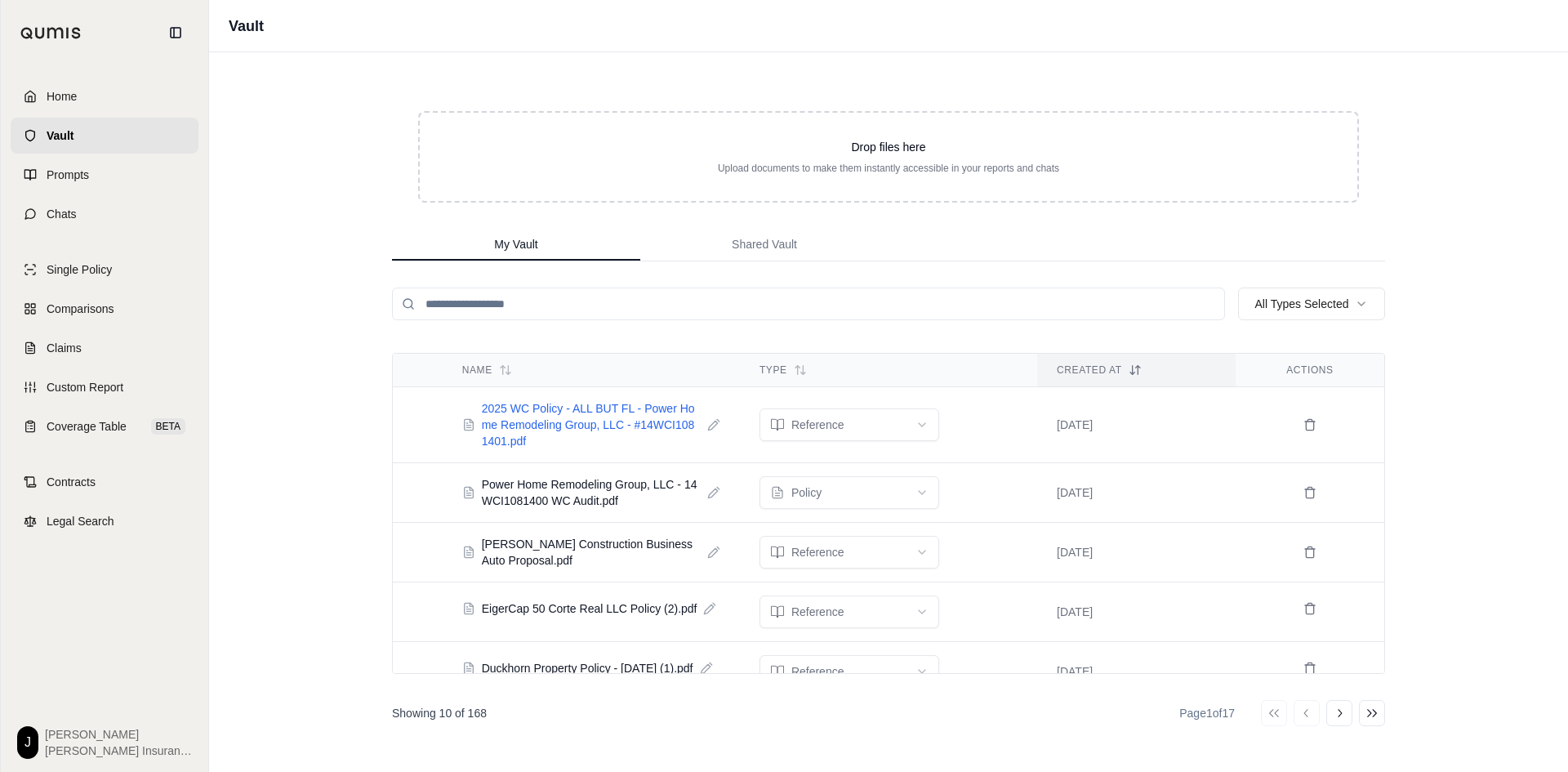
click at [470, 426] on icon at bounding box center [468, 424] width 13 height 13
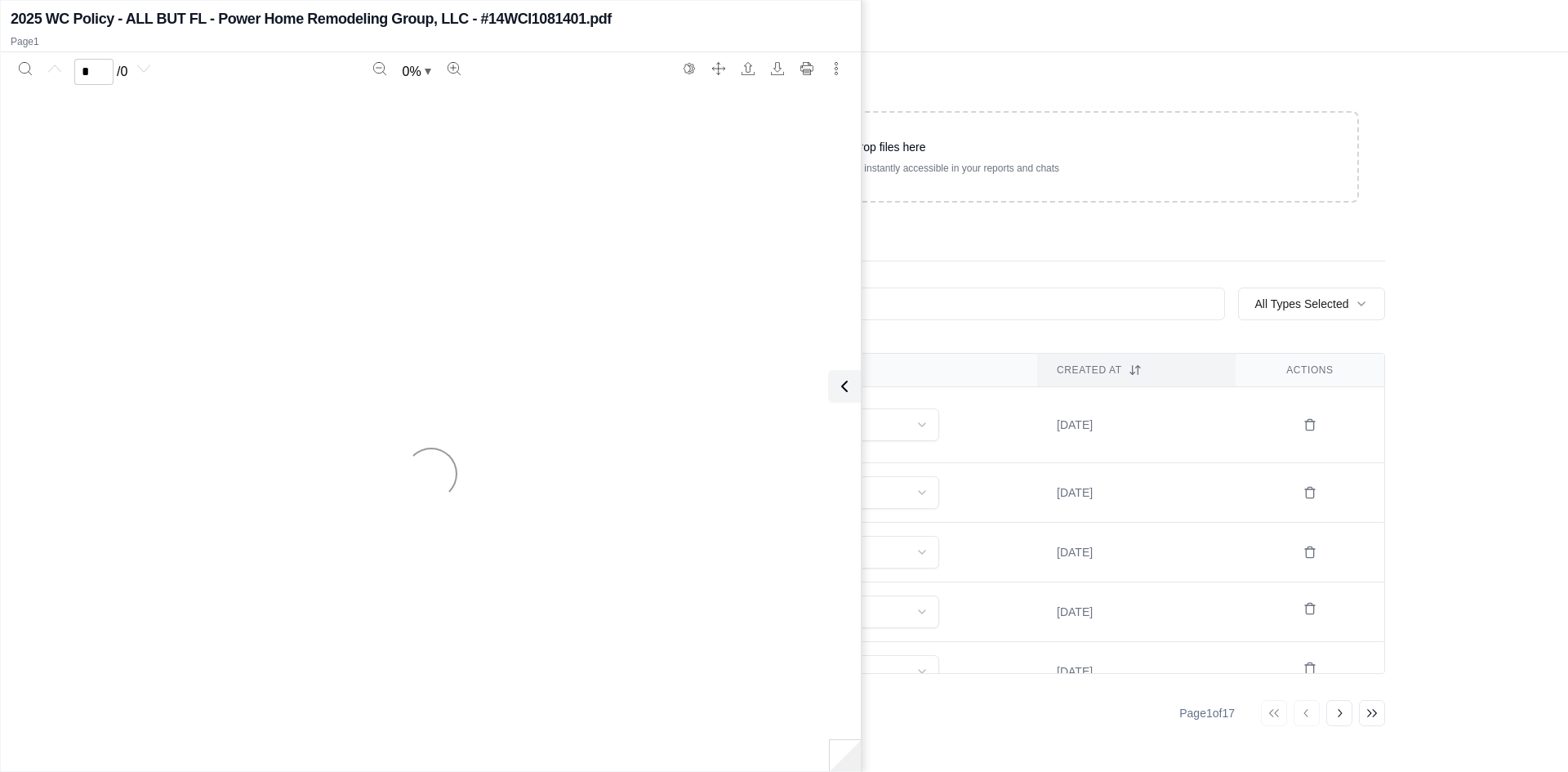
click at [532, 412] on div at bounding box center [431, 473] width 840 height 772
type input "***"
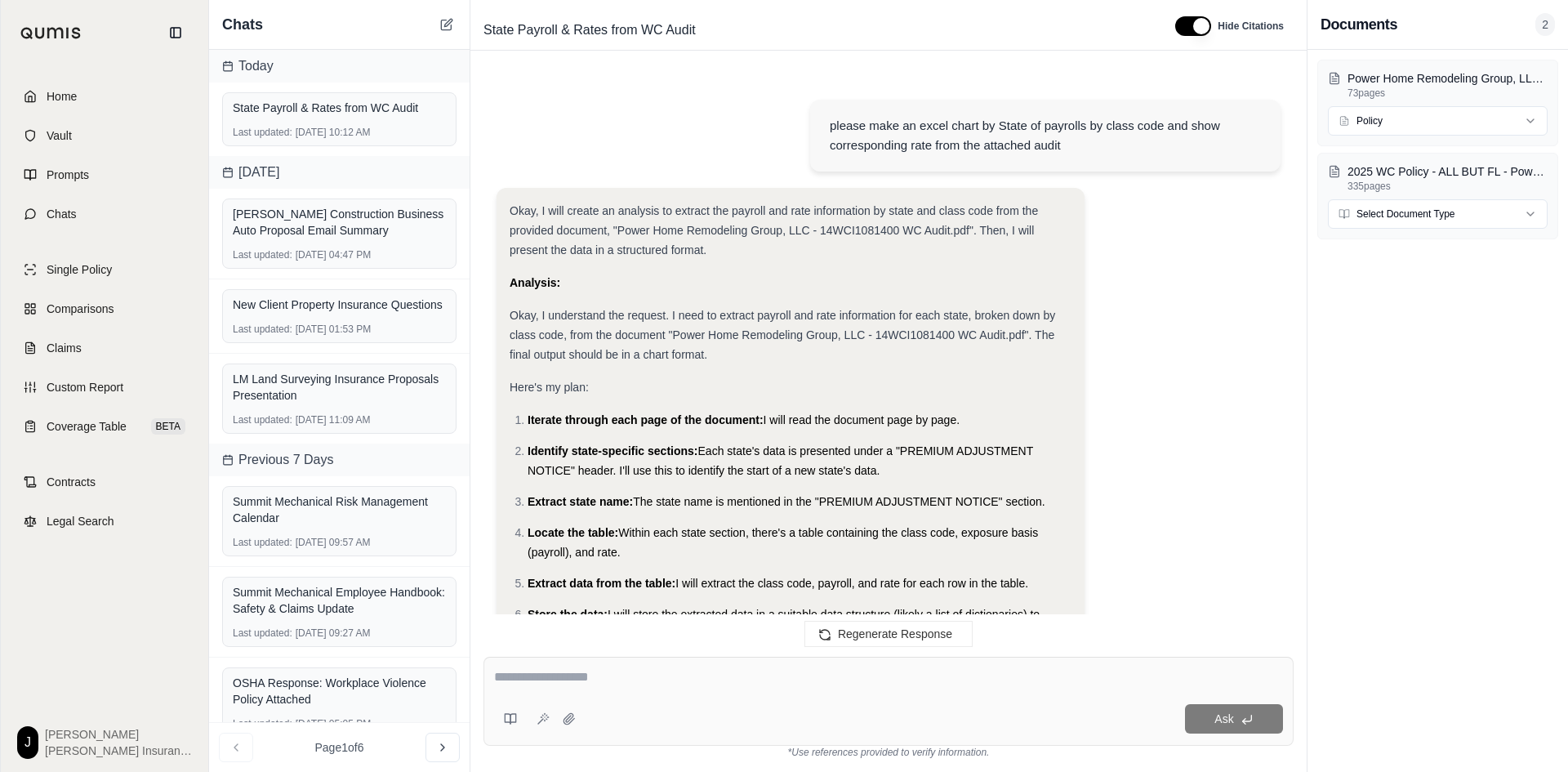
scroll to position [55703, 0]
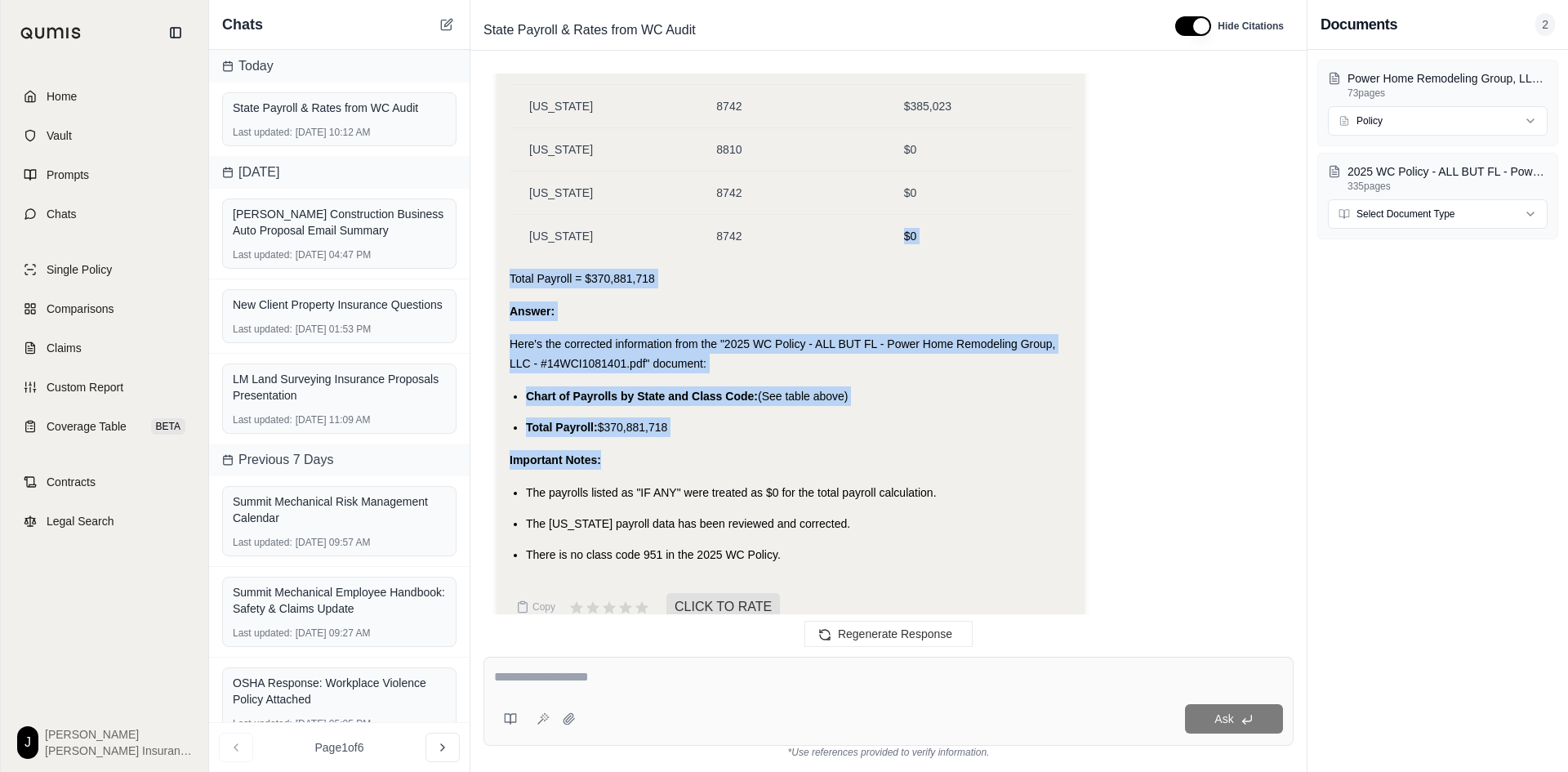
drag, startPoint x: 753, startPoint y: 215, endPoint x: 753, endPoint y: 422, distance: 207.4
click at [839, 215] on td "8742" at bounding box center [790, 236] width 187 height 43
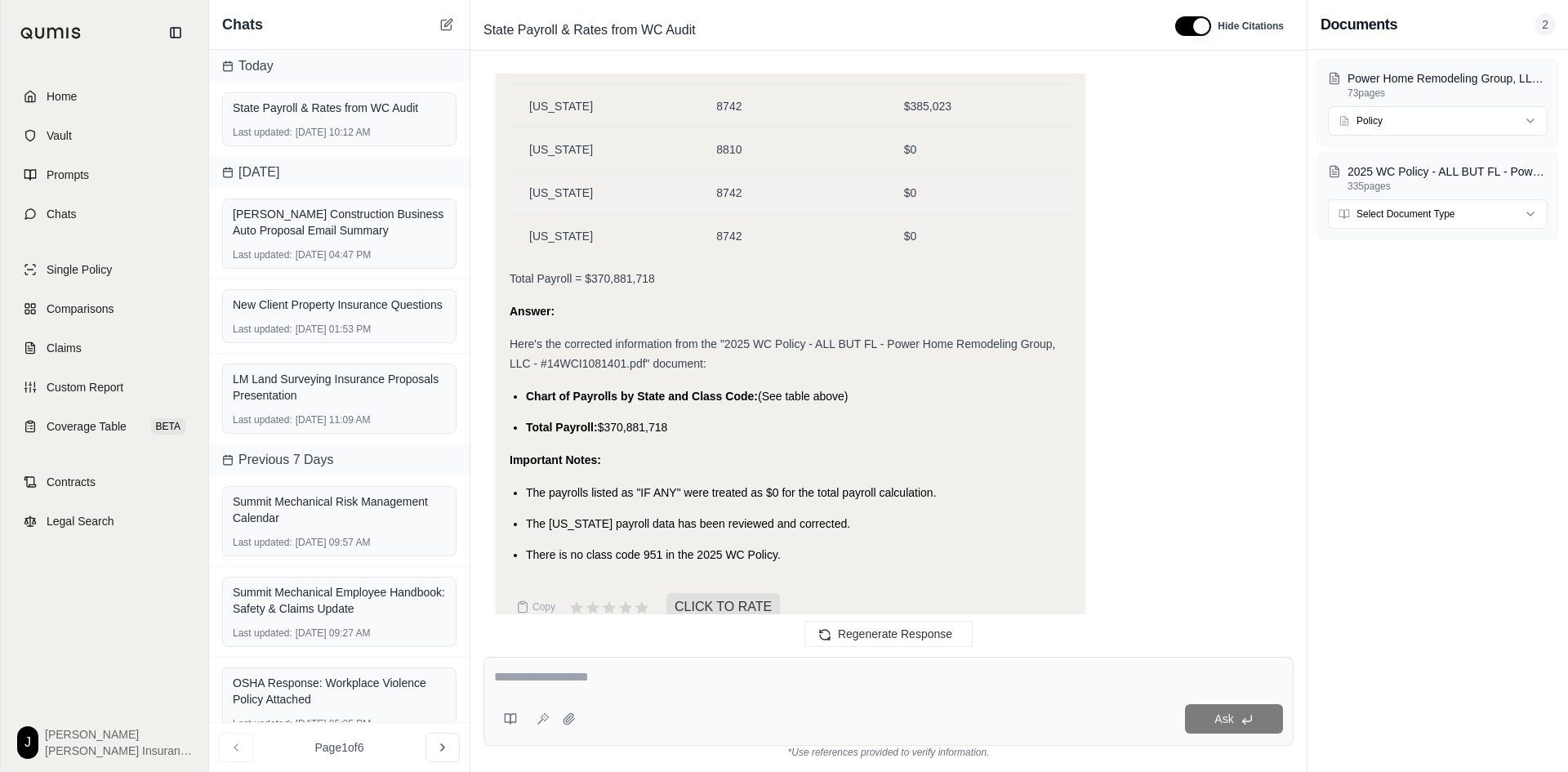
click at [552, 171] on td "[US_STATE]" at bounding box center [603, 192] width 187 height 43
click at [606, 141] on div "[US_STATE]" at bounding box center [603, 149] width 148 height 16
click at [727, 334] on div "Here's the corrected information from the "2025 WC Policy - ALL BUT FL - Power …" at bounding box center [791, 353] width 562 height 39
click at [924, 228] on div "$0" at bounding box center [978, 236] width 148 height 16
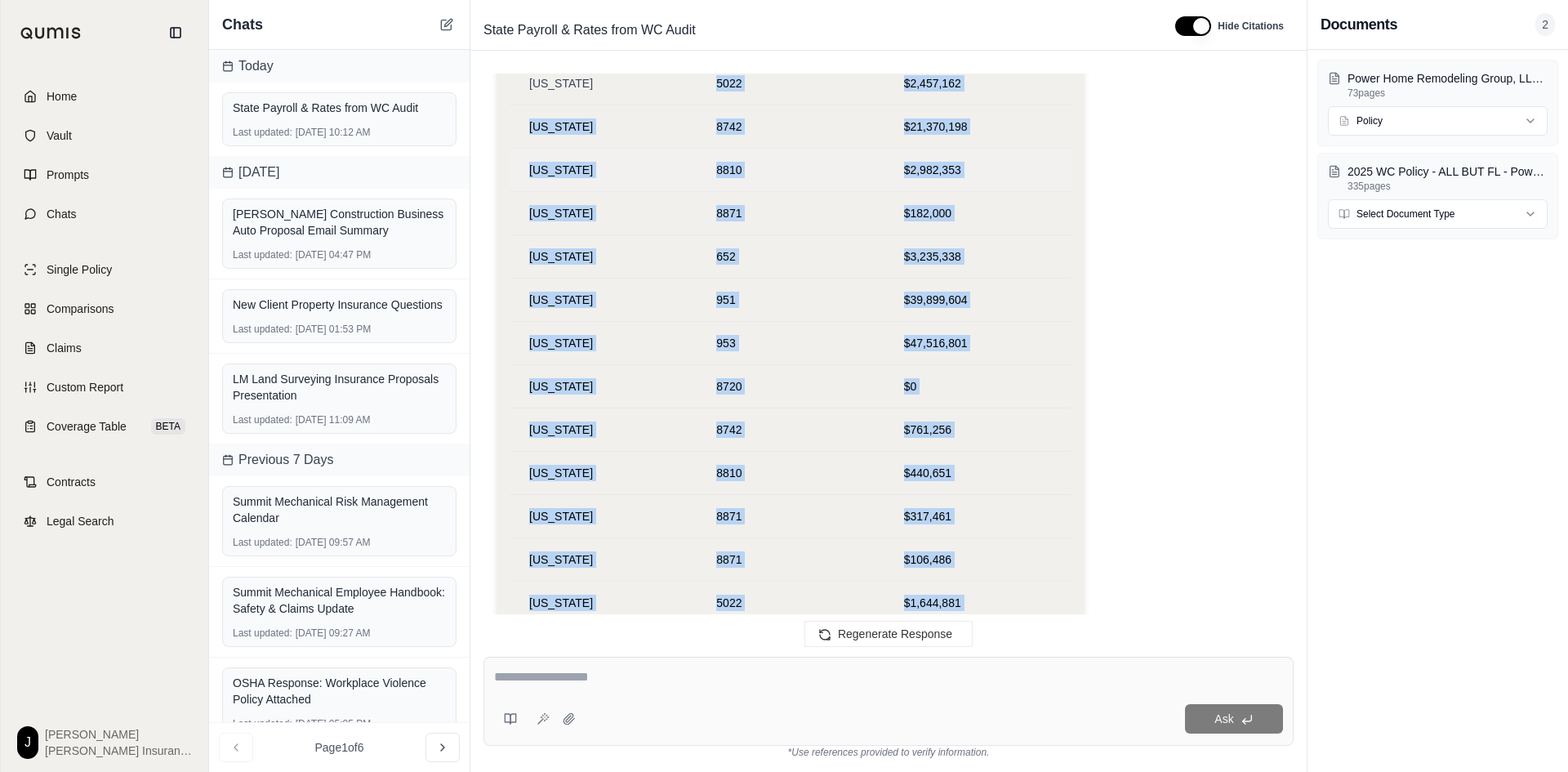
scroll to position [54851, 0]
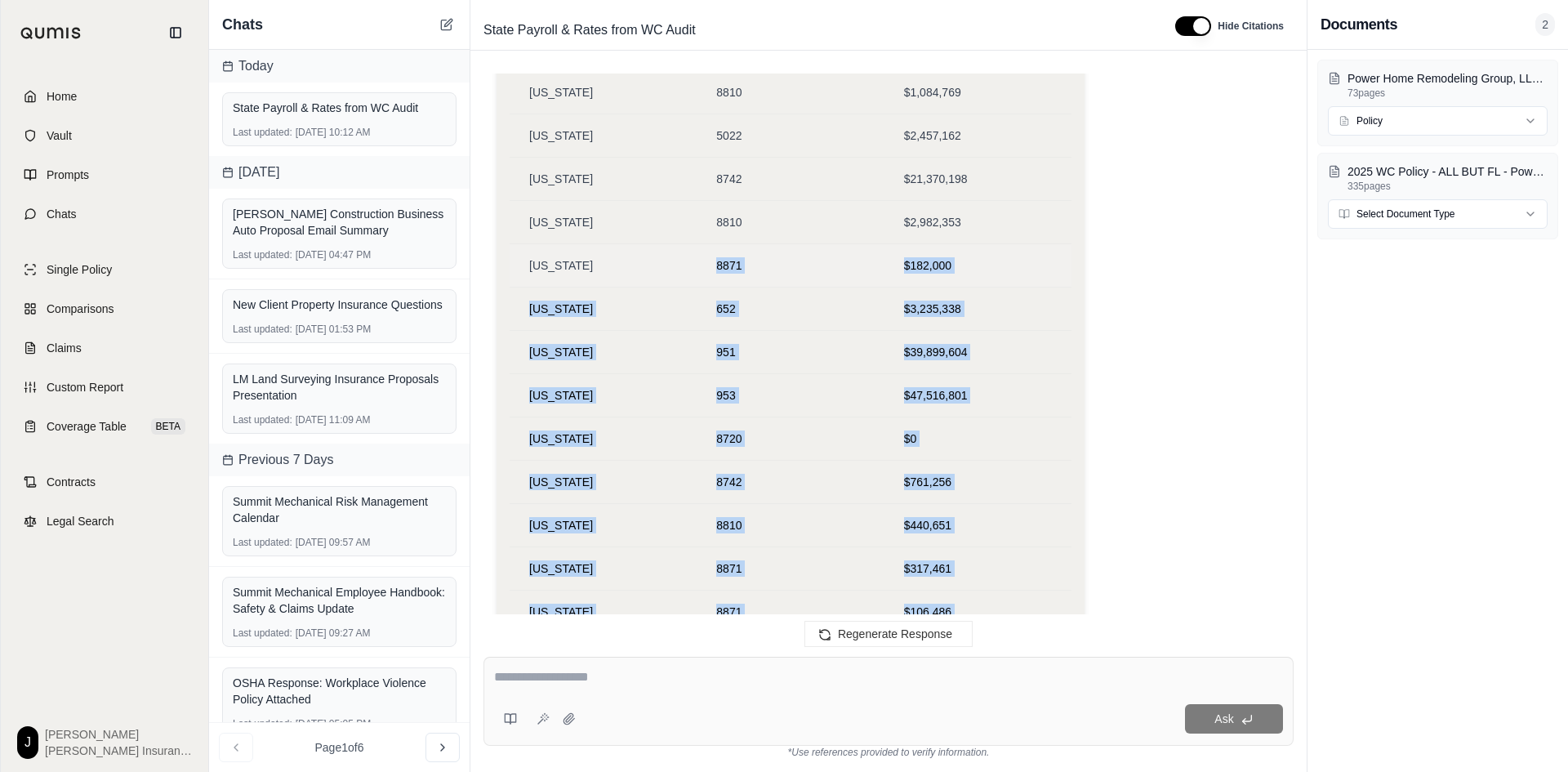
drag, startPoint x: 920, startPoint y: 213, endPoint x: 716, endPoint y: 225, distance: 203.7
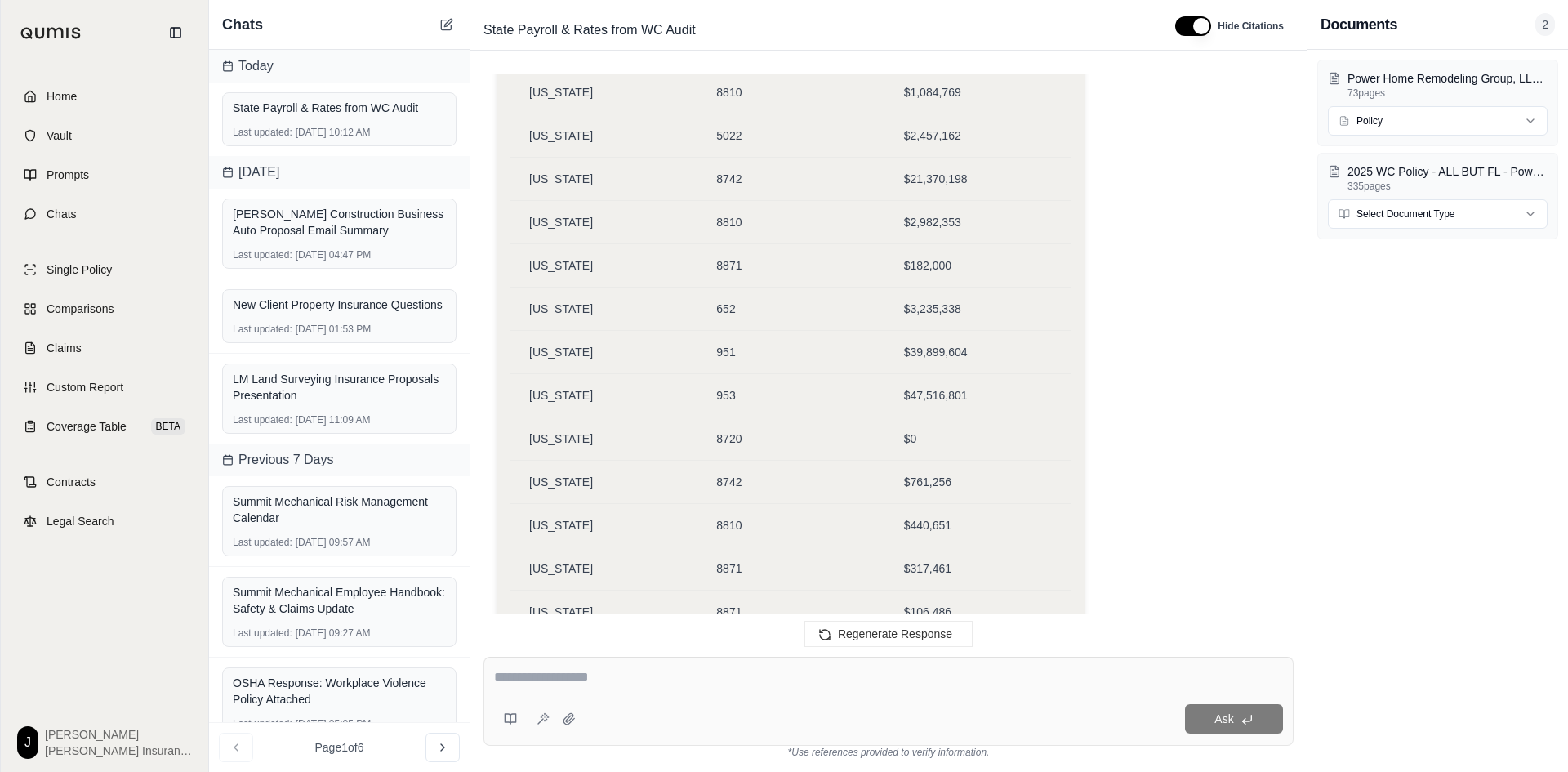
drag, startPoint x: 1098, startPoint y: 163, endPoint x: 1151, endPoint y: 501, distance: 341.4
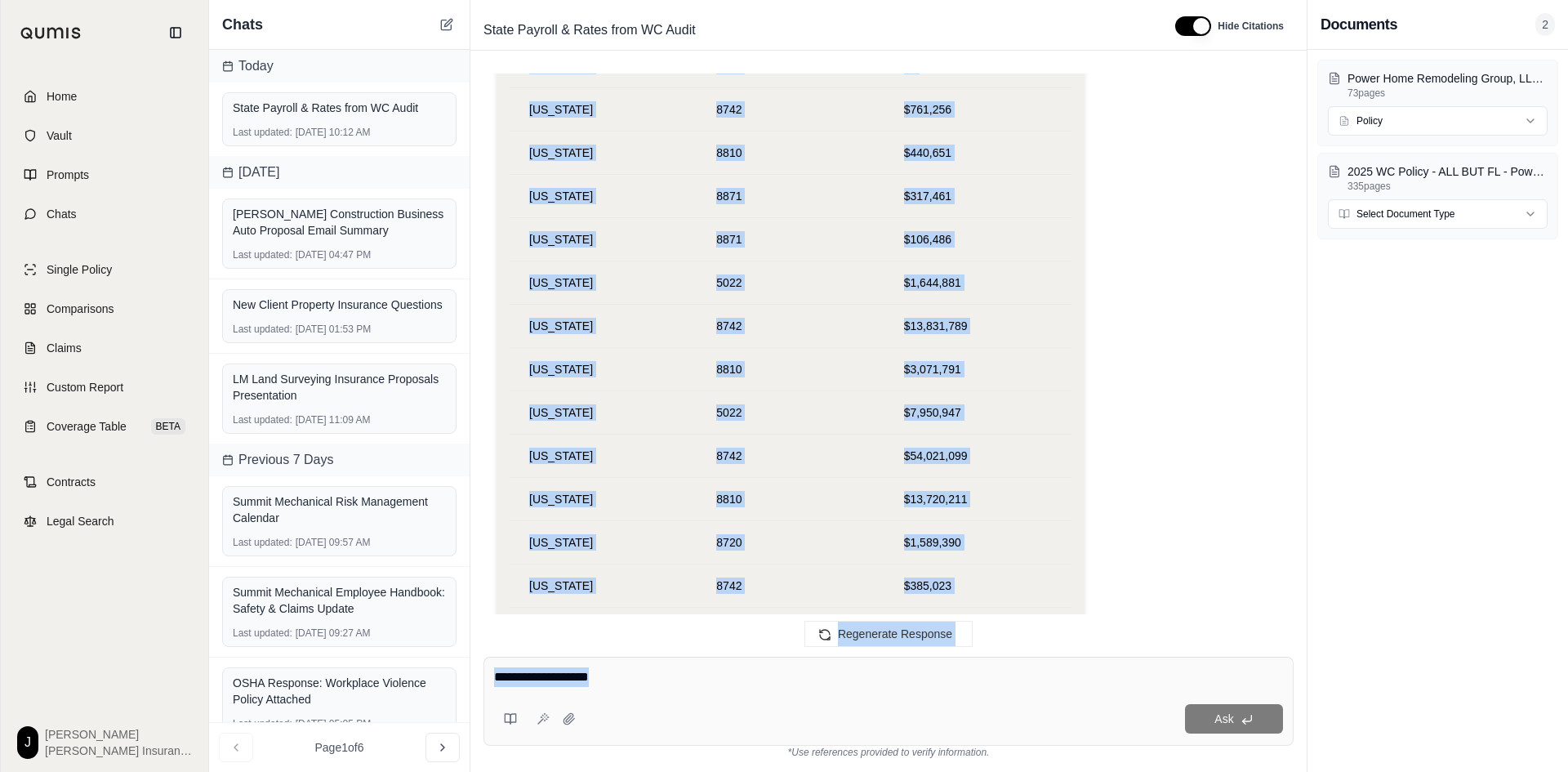
scroll to position [55703, 0]
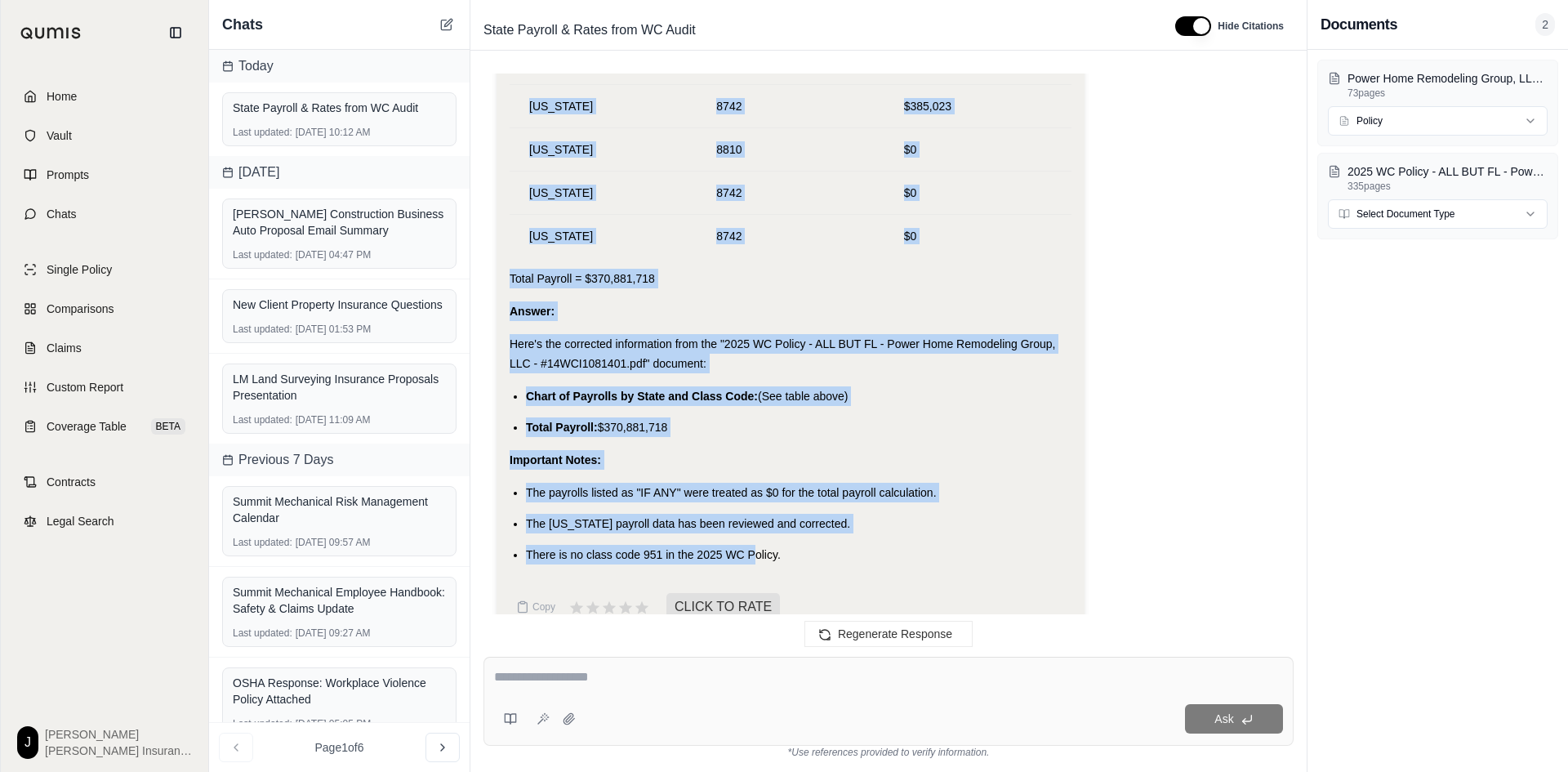
drag, startPoint x: 787, startPoint y: 253, endPoint x: 752, endPoint y: 533, distance: 282.3
click at [577, 600] on icon at bounding box center [576, 607] width 15 height 14
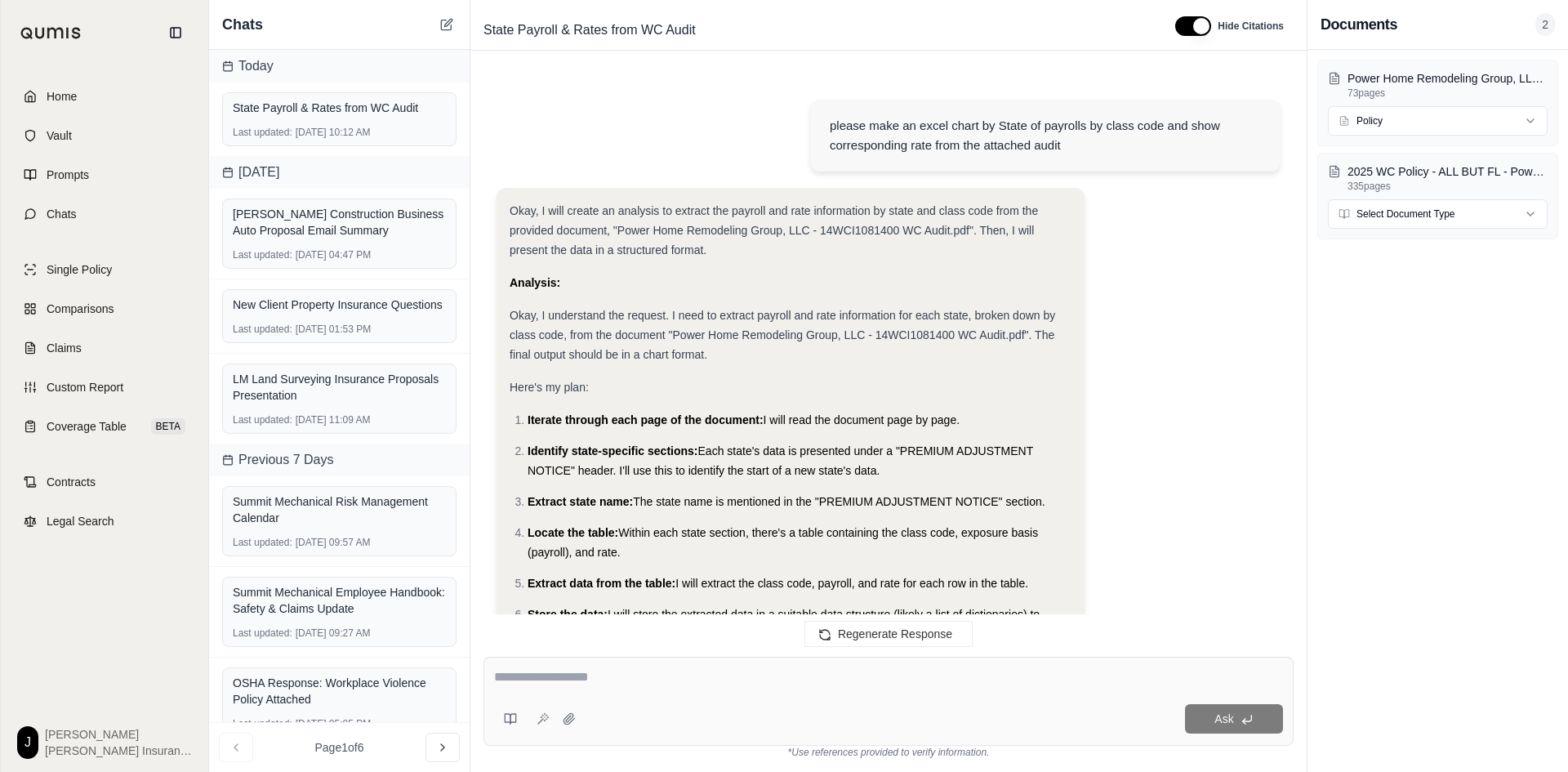
scroll to position [55838, 0]
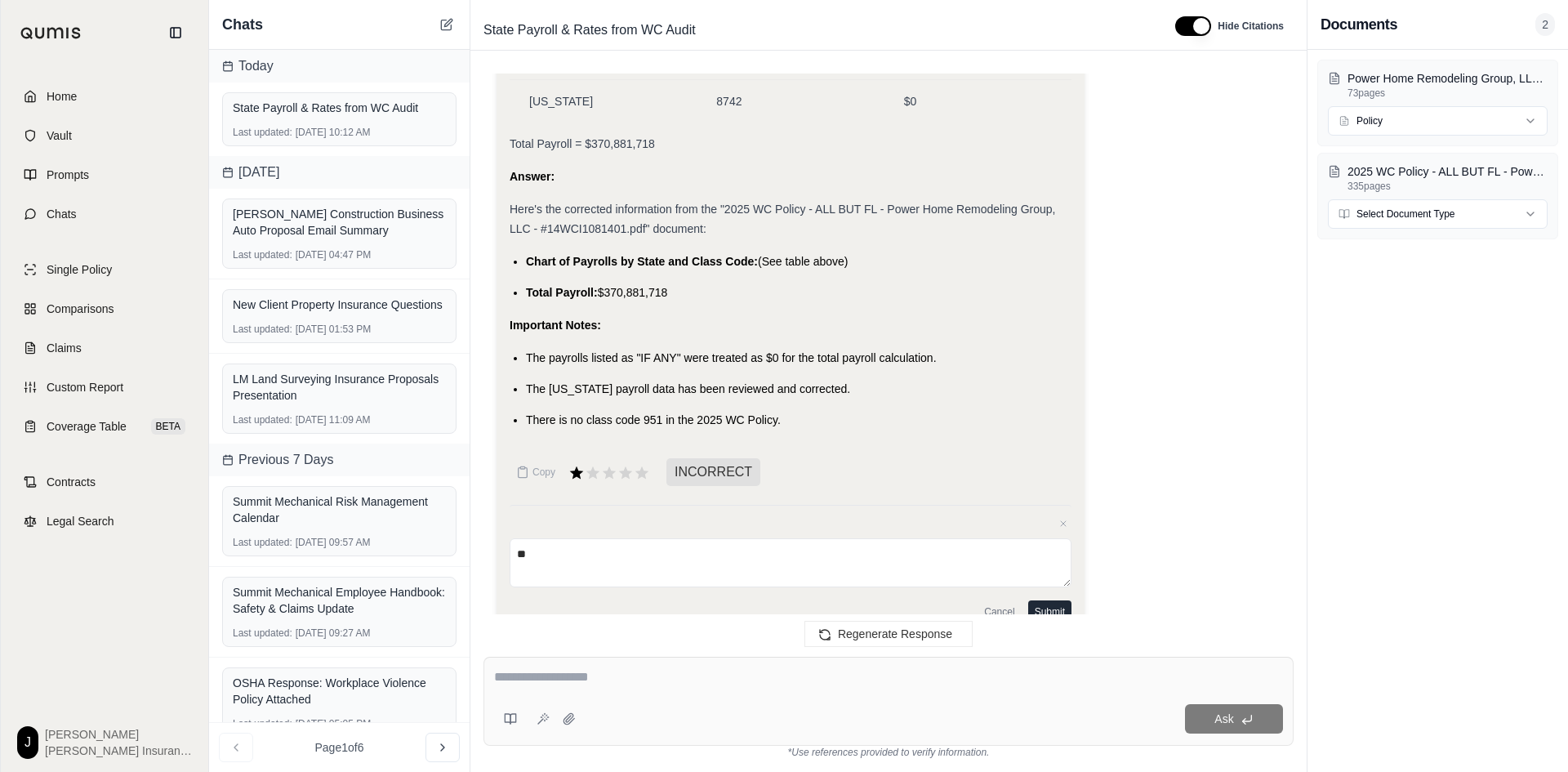
type textarea "*"
click at [1043, 538] on textarea "**********" at bounding box center [791, 562] width 562 height 49
type textarea "**********"
click at [1034, 600] on button "Submit" at bounding box center [1049, 611] width 43 height 23
